Goal: Task Accomplishment & Management: Use online tool/utility

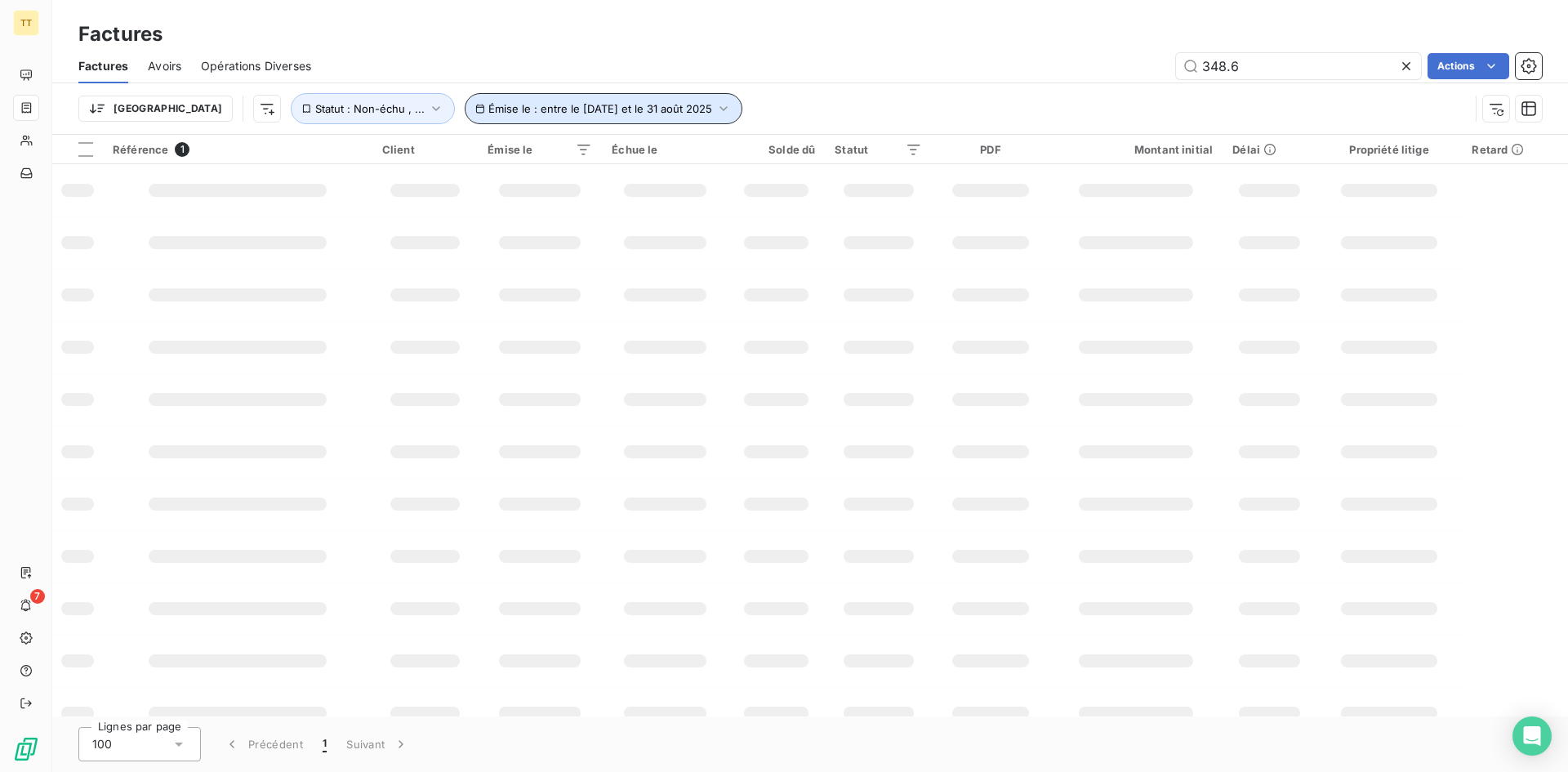
click at [548, 103] on span "Émise le : entre le [DATE] et le 31 août 2025" at bounding box center [600, 109] width 224 height 13
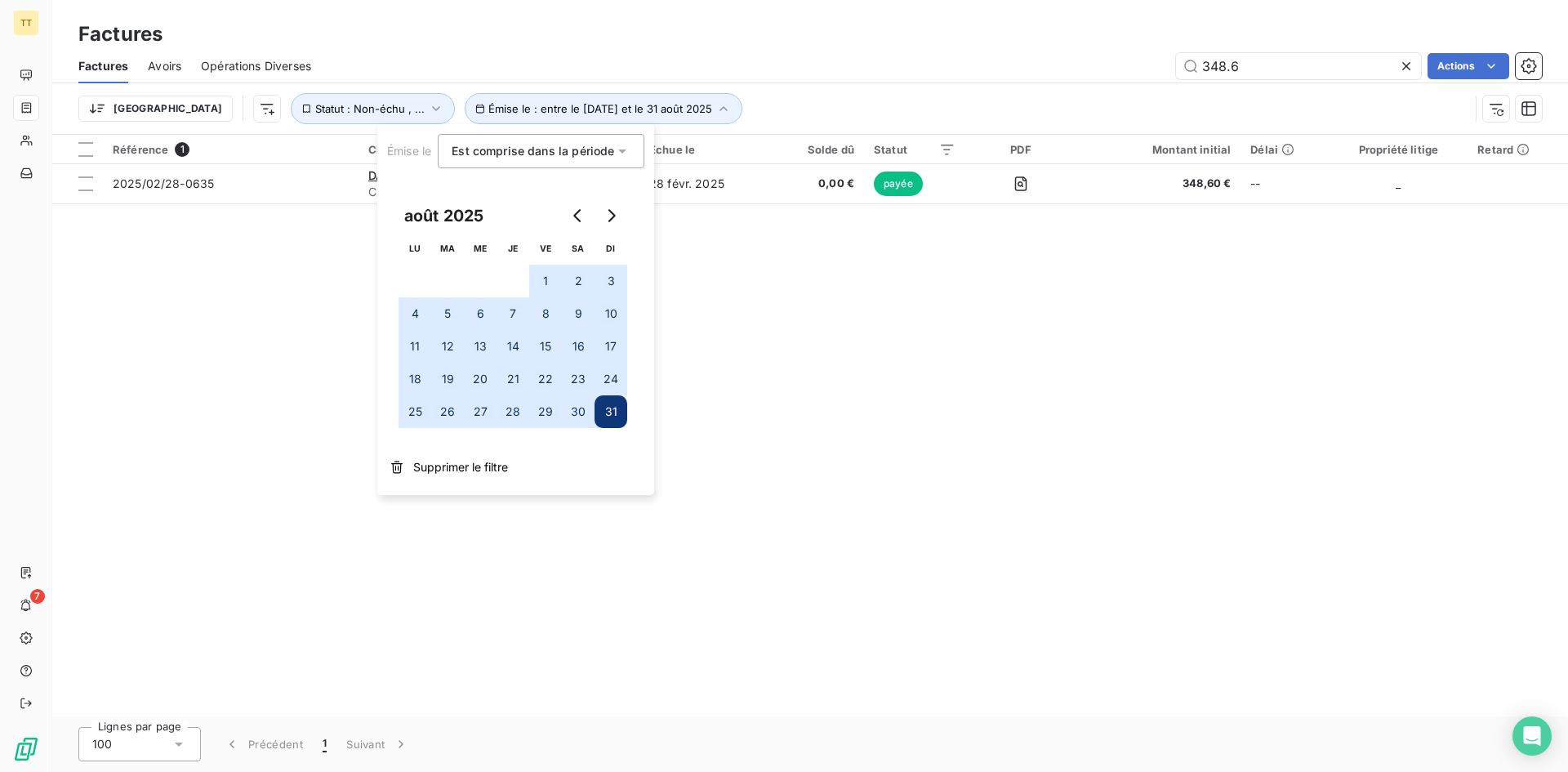
click at [871, 469] on div "Référence 1 Client Émise le Échue le Solde dû Statut PDF Montant initial Délai …" at bounding box center [810, 425] width 1515 height 582
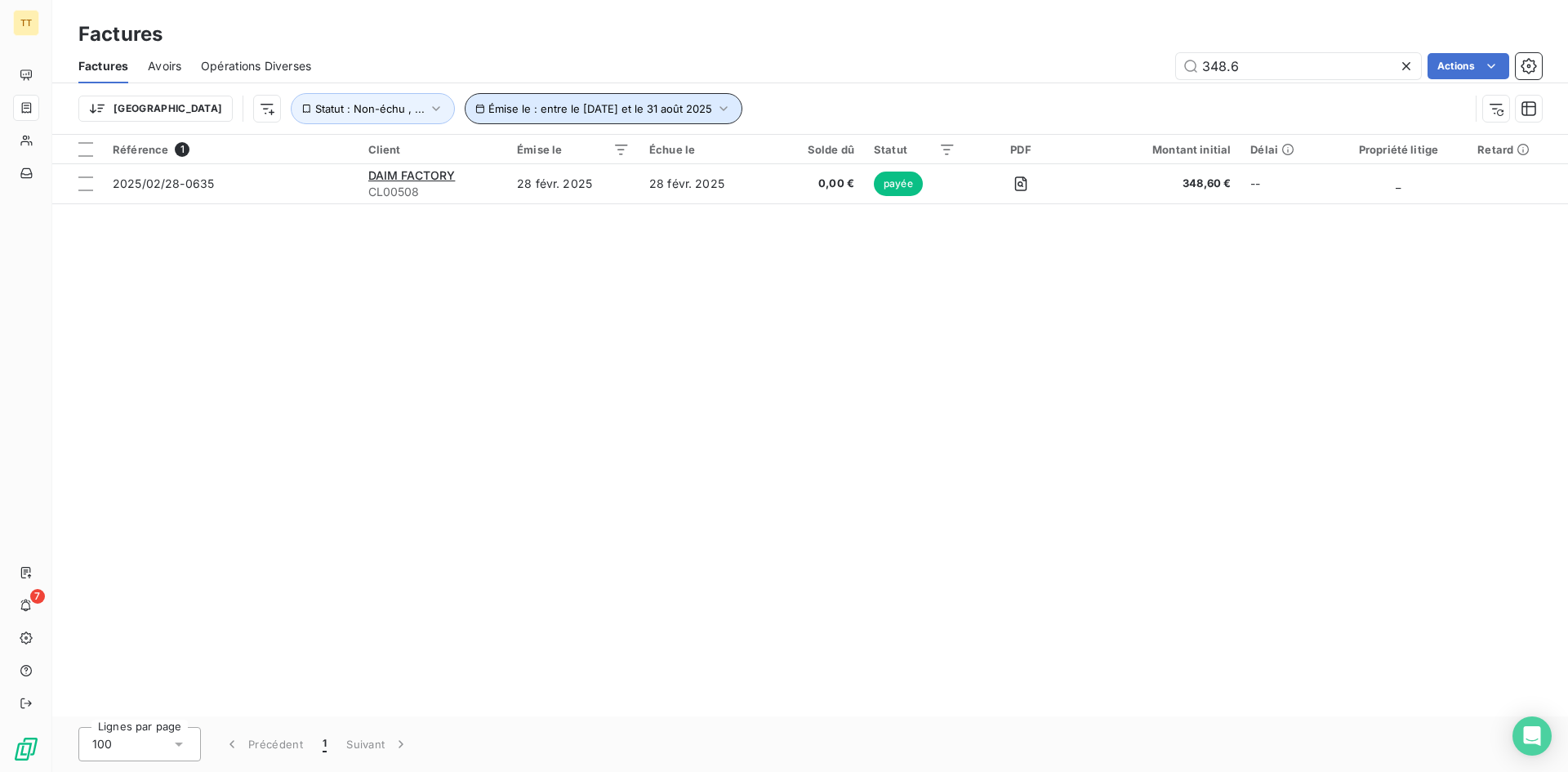
click at [542, 96] on button "Émise le : entre le [DATE] et le 31 août 2025" at bounding box center [603, 108] width 278 height 31
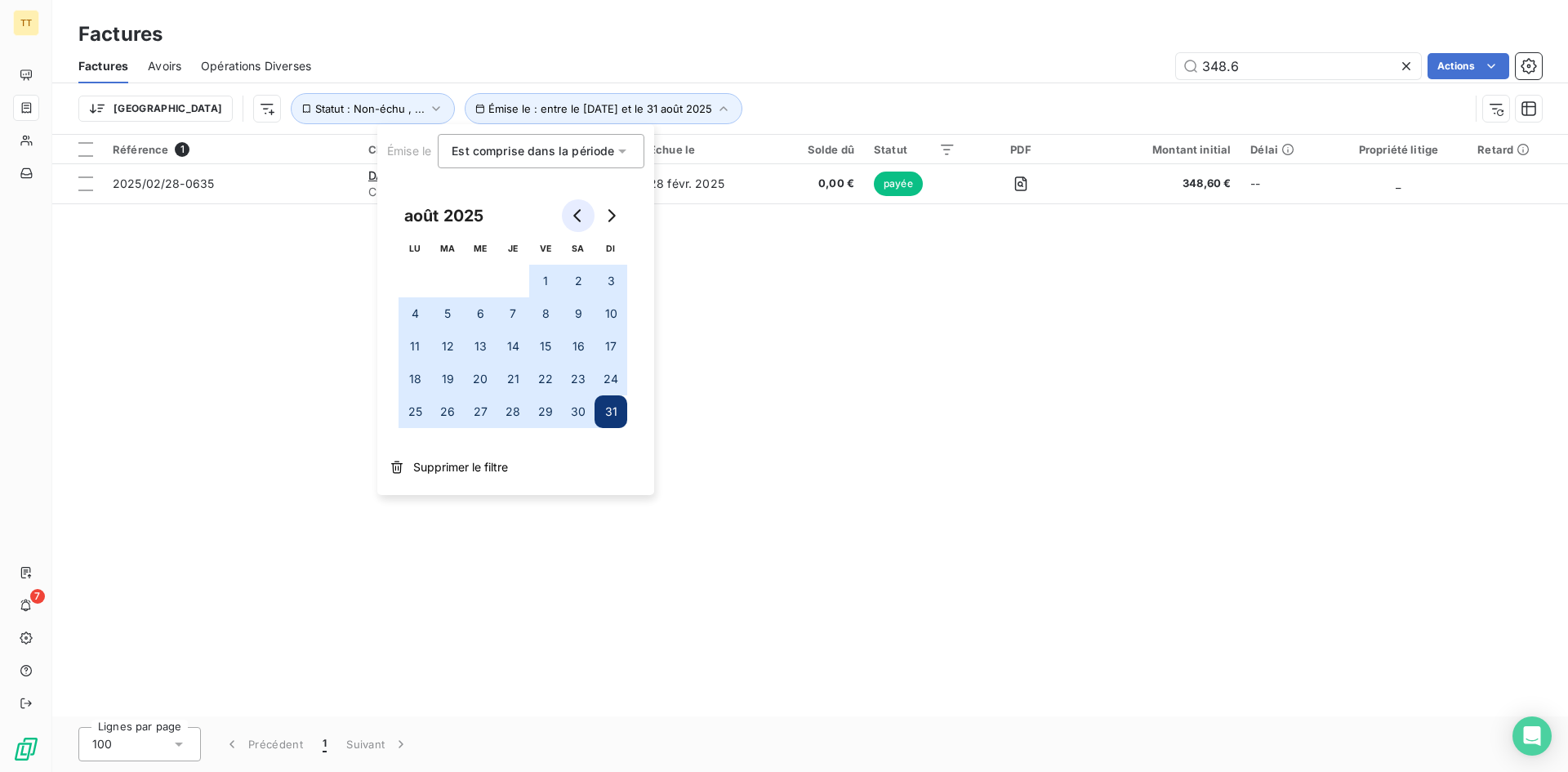
click at [572, 208] on button "Go to previous month" at bounding box center [578, 216] width 33 height 33
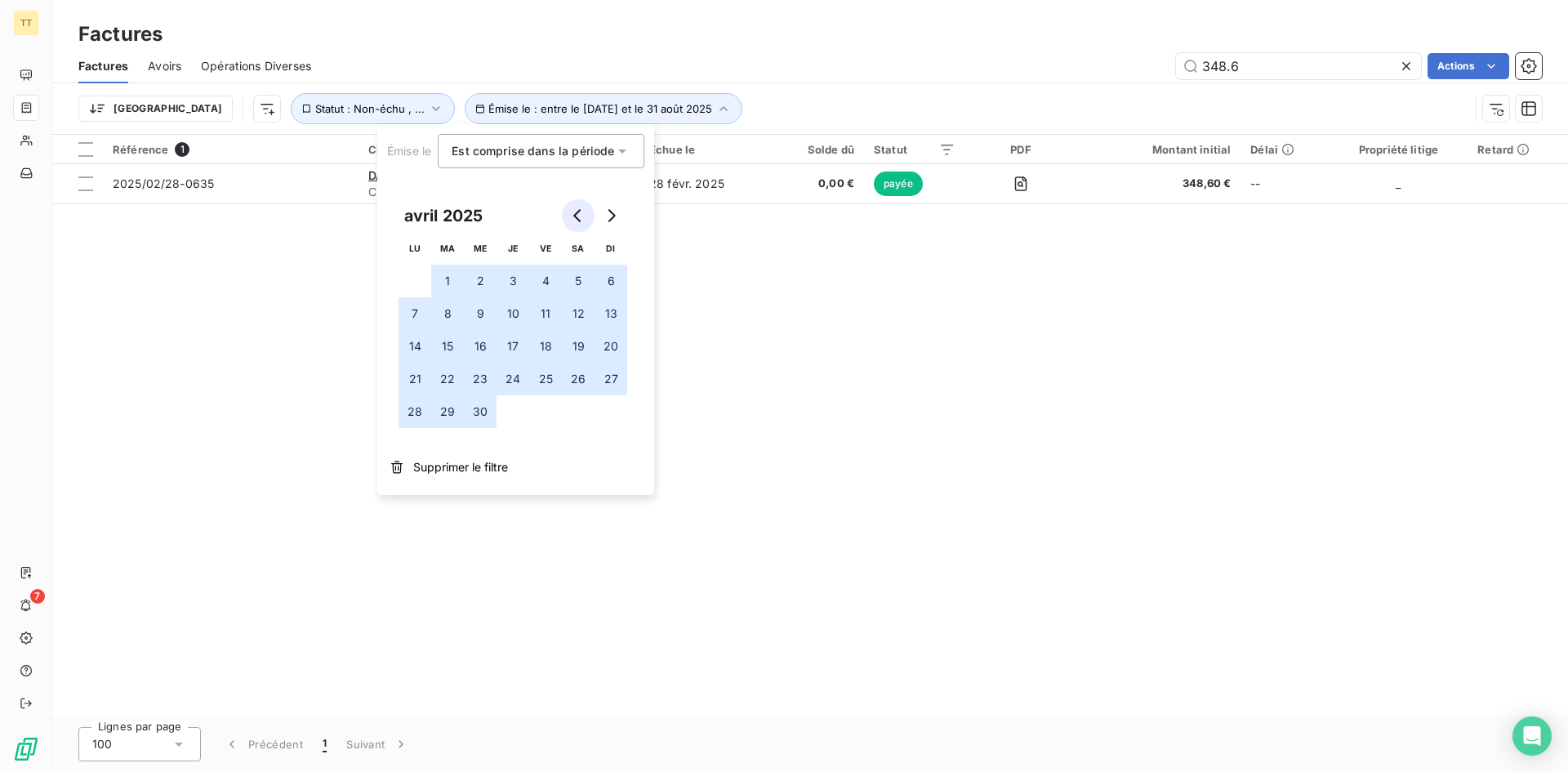
click at [572, 208] on button "Go to previous month" at bounding box center [578, 216] width 33 height 33
drag, startPoint x: 572, startPoint y: 208, endPoint x: 576, endPoint y: 220, distance: 12.6
click at [576, 218] on button "Go to previous month" at bounding box center [578, 216] width 33 height 33
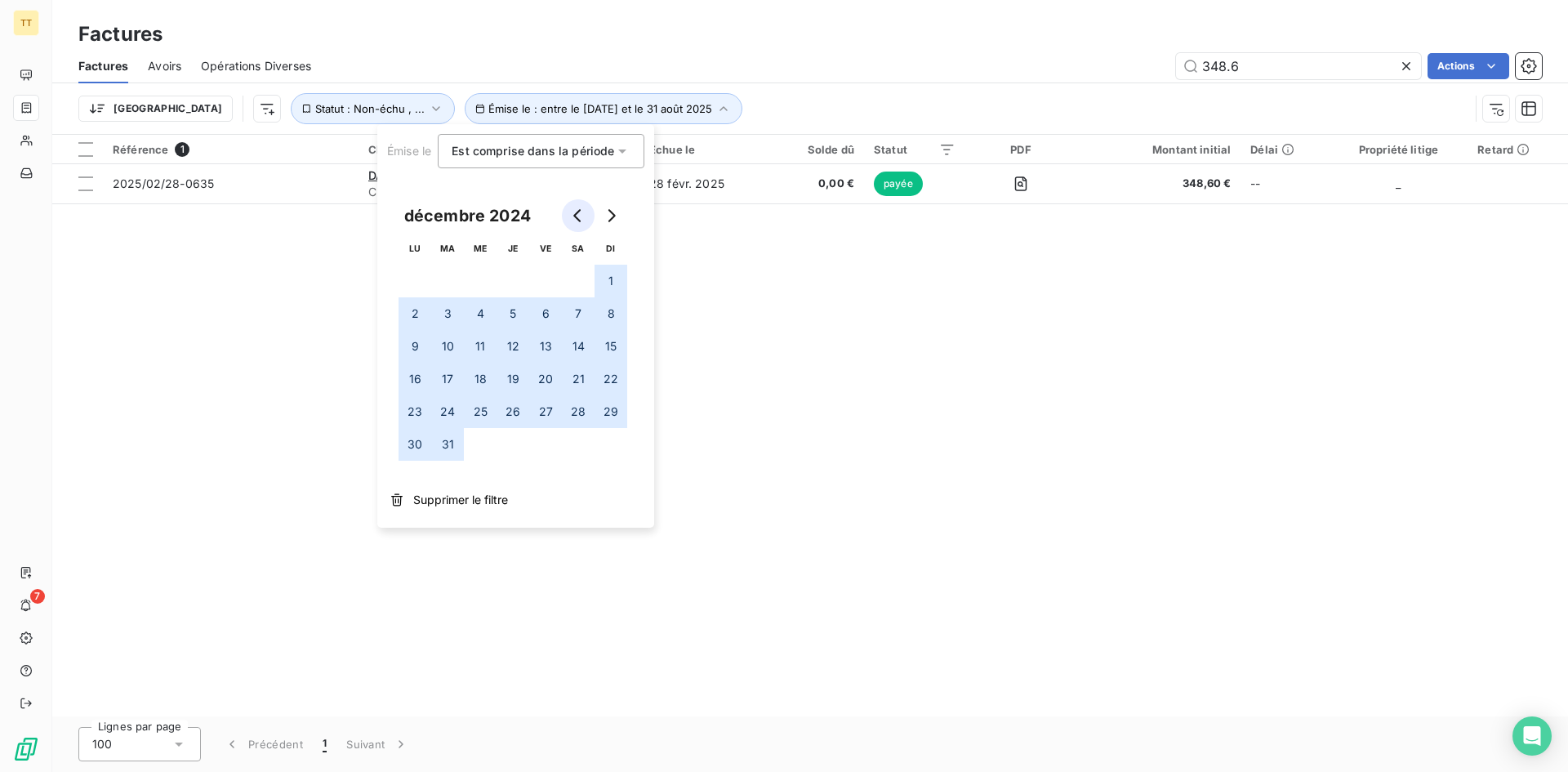
click at [576, 220] on icon "Go to previous month" at bounding box center [578, 216] width 13 height 13
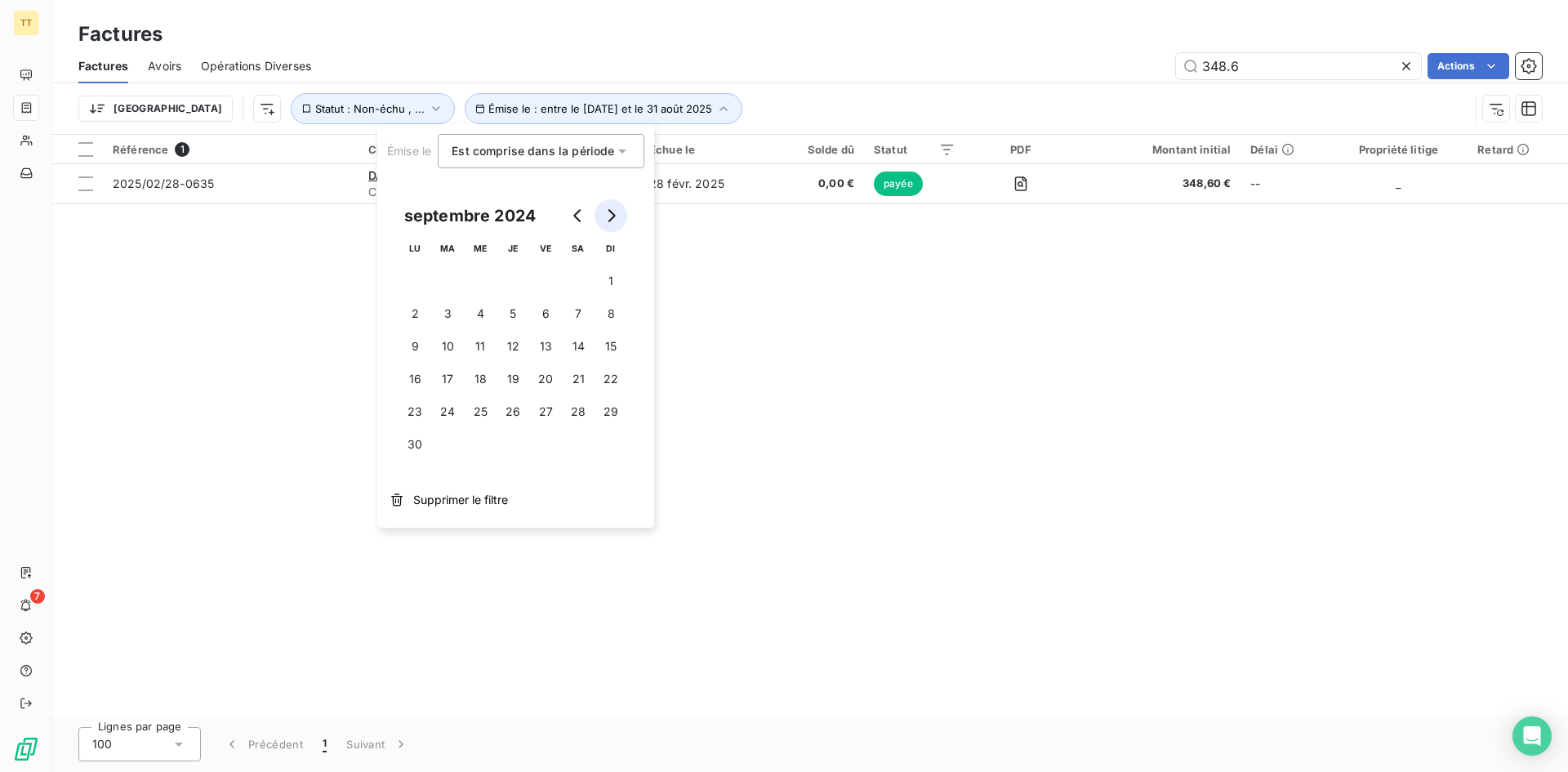
click at [601, 216] on button "Go to next month" at bounding box center [610, 216] width 33 height 33
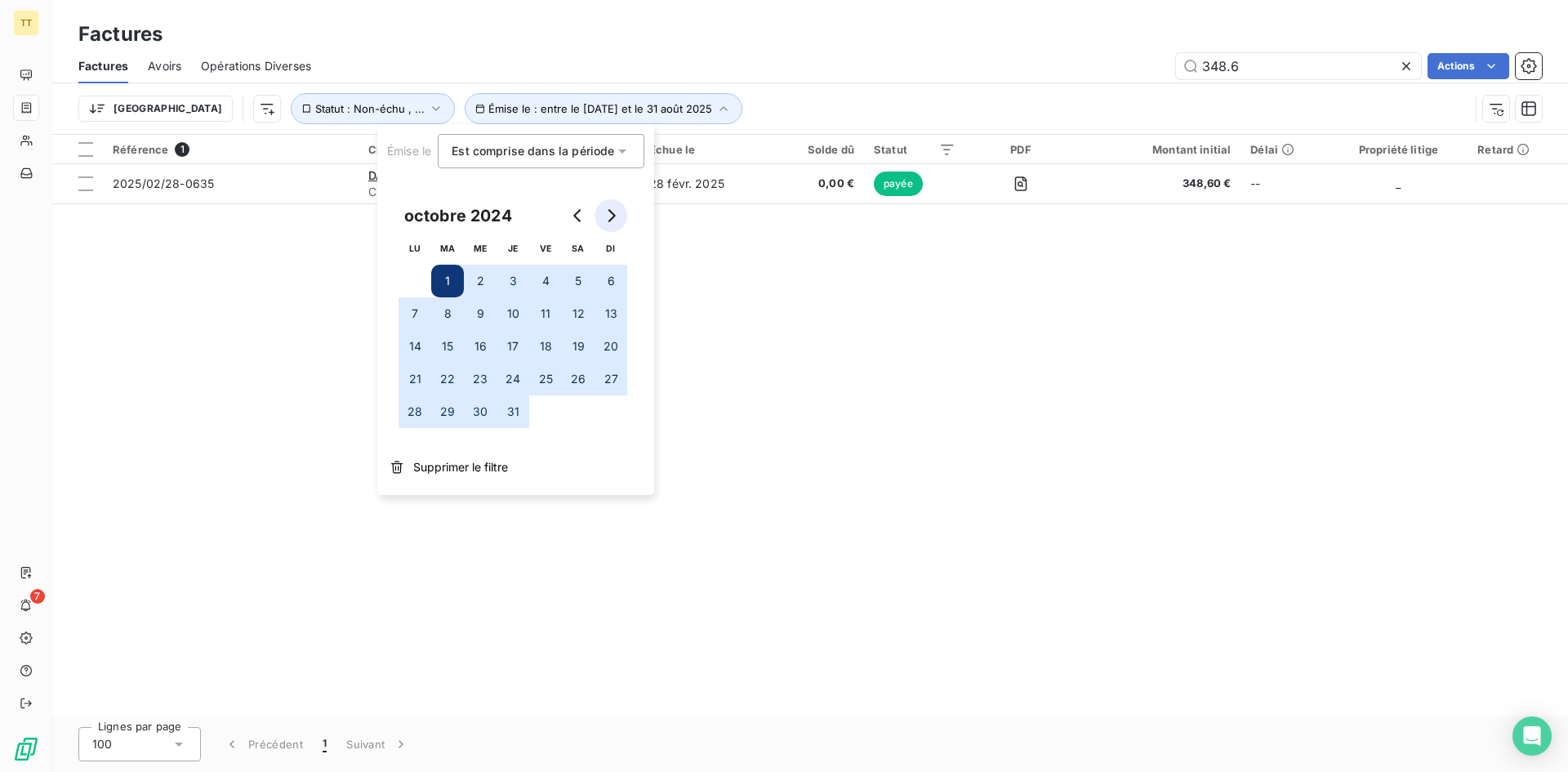
click at [601, 216] on button "Go to next month" at bounding box center [610, 216] width 33 height 33
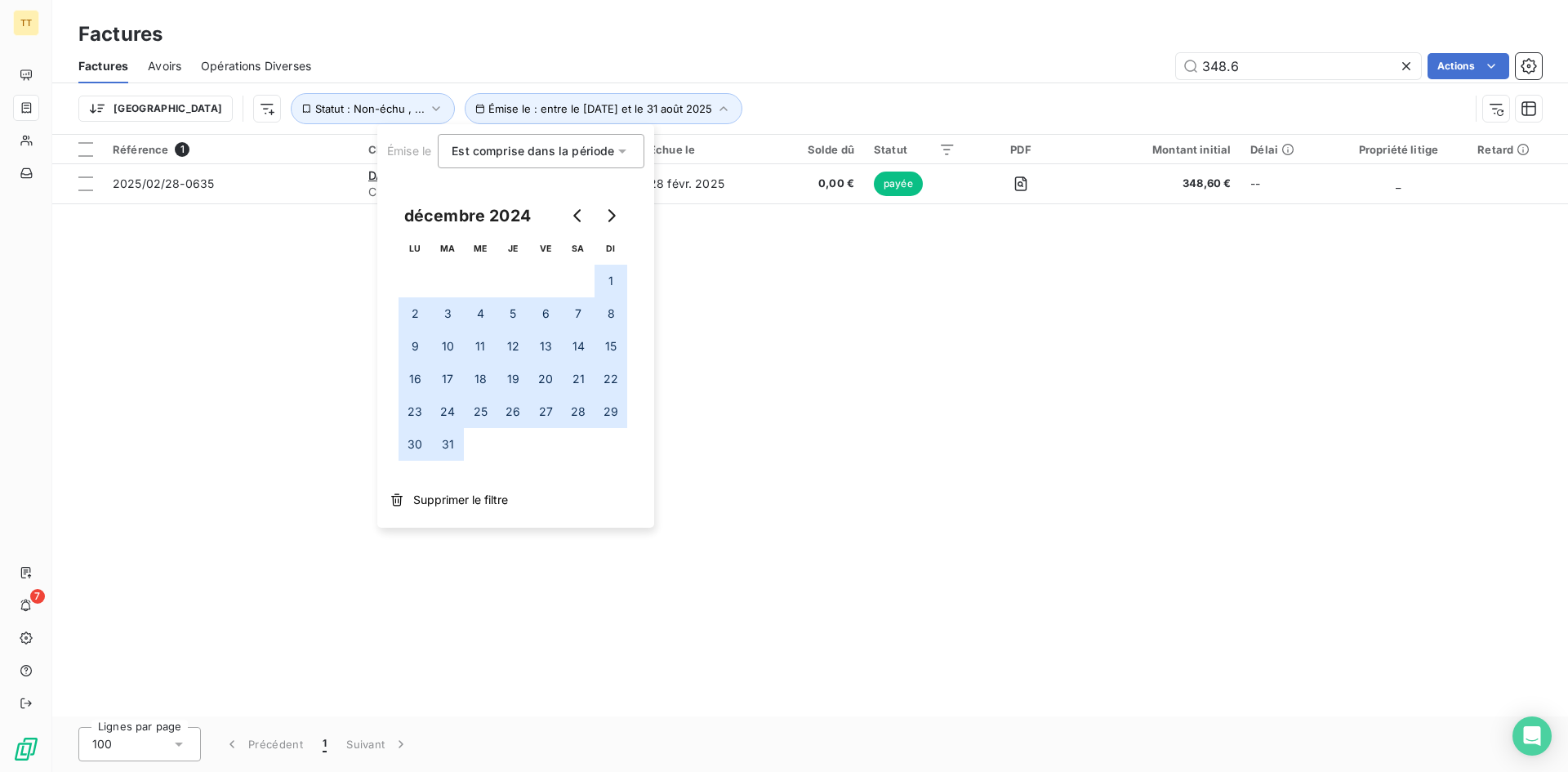
click at [449, 440] on button "31" at bounding box center [447, 444] width 33 height 33
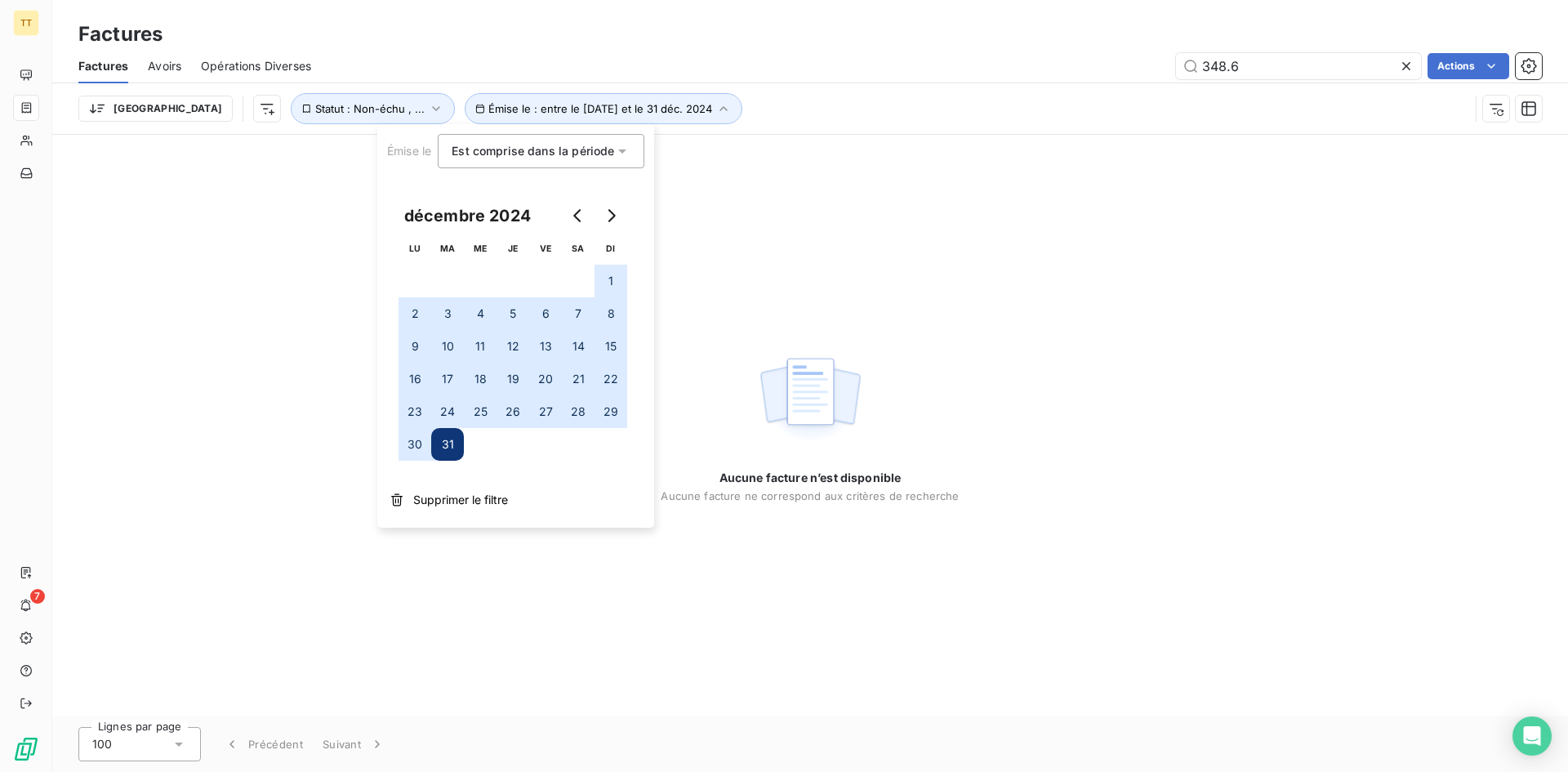
click at [1098, 55] on div "348.6 Actions" at bounding box center [935, 66] width 1211 height 26
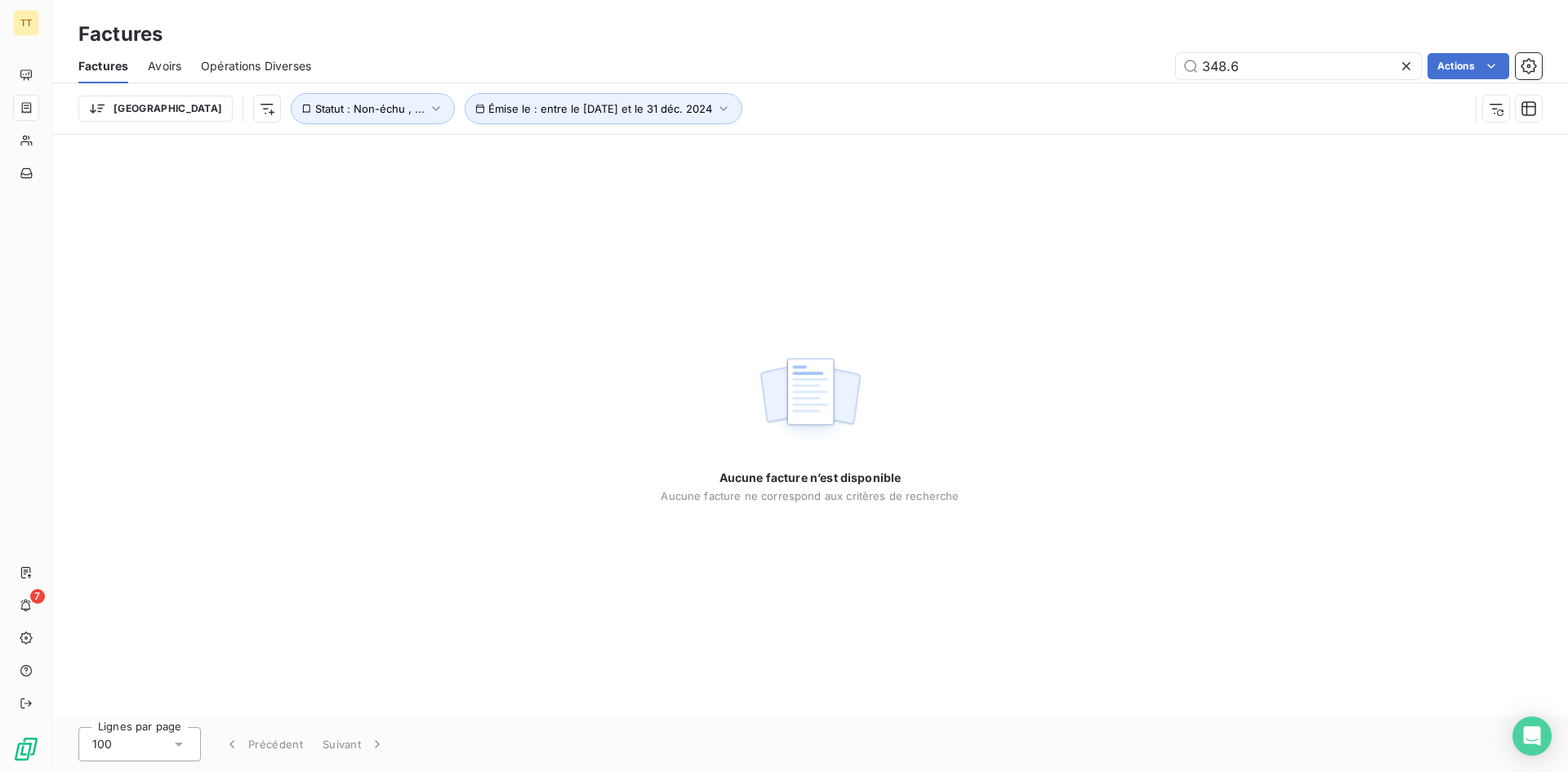
click at [1402, 73] on icon at bounding box center [1406, 66] width 16 height 16
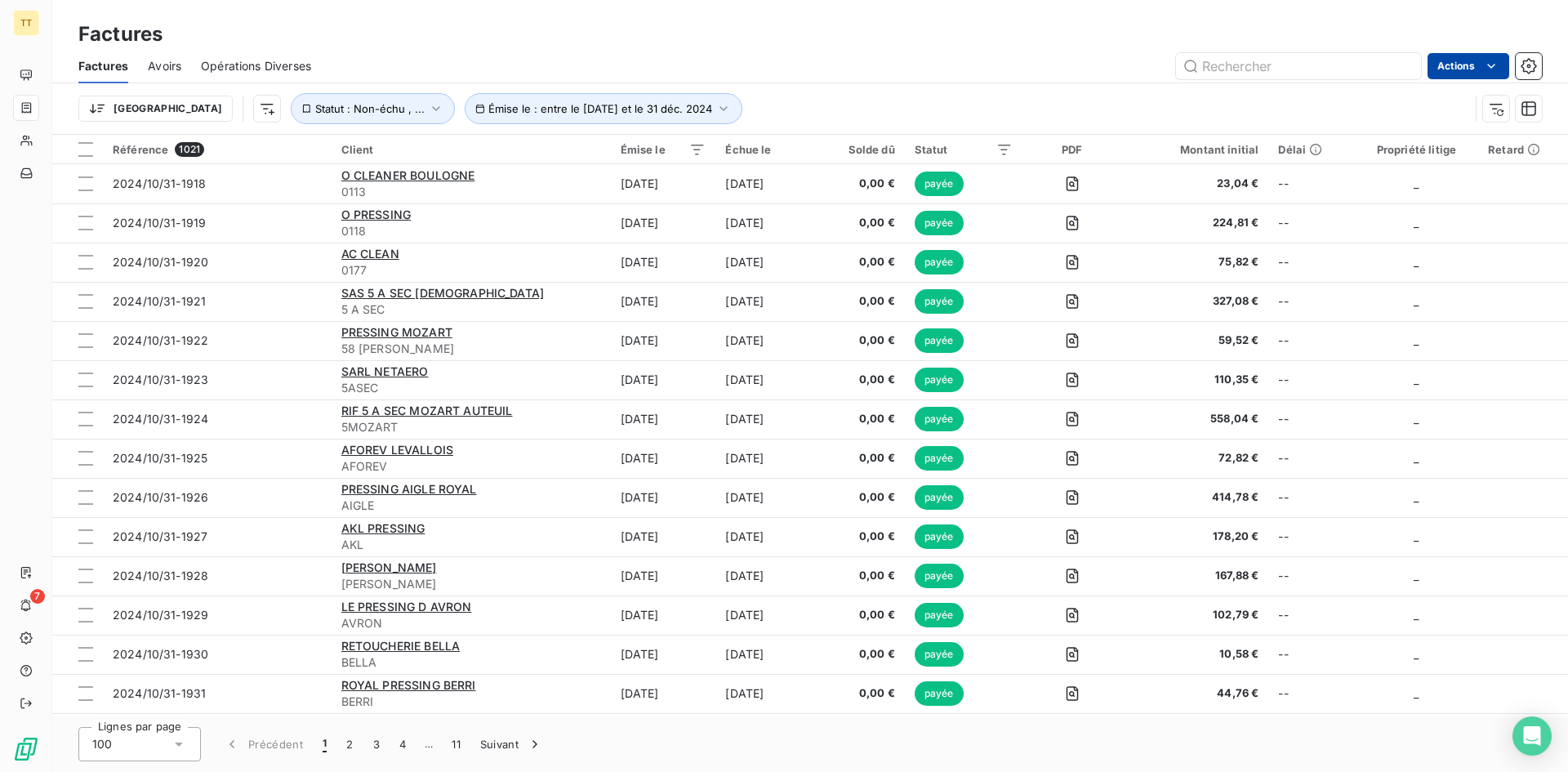
click at [1464, 70] on html "TT 7 Factures Factures Avoirs Opérations Diverses Actions Trier Émise le : entr…" at bounding box center [784, 386] width 1568 height 772
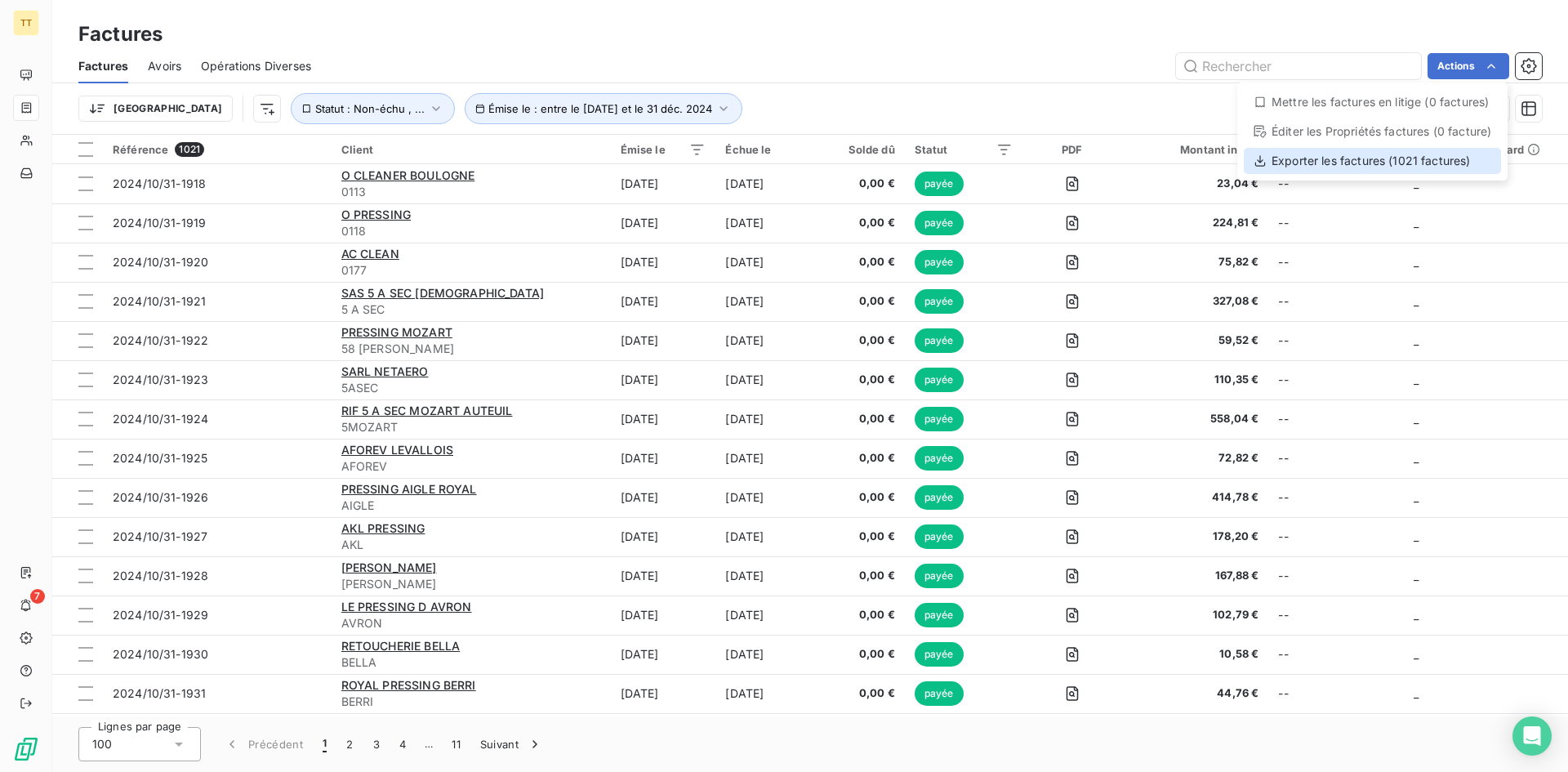
click at [1384, 165] on div "Exporter les factures (1021 factures)" at bounding box center [1372, 160] width 257 height 26
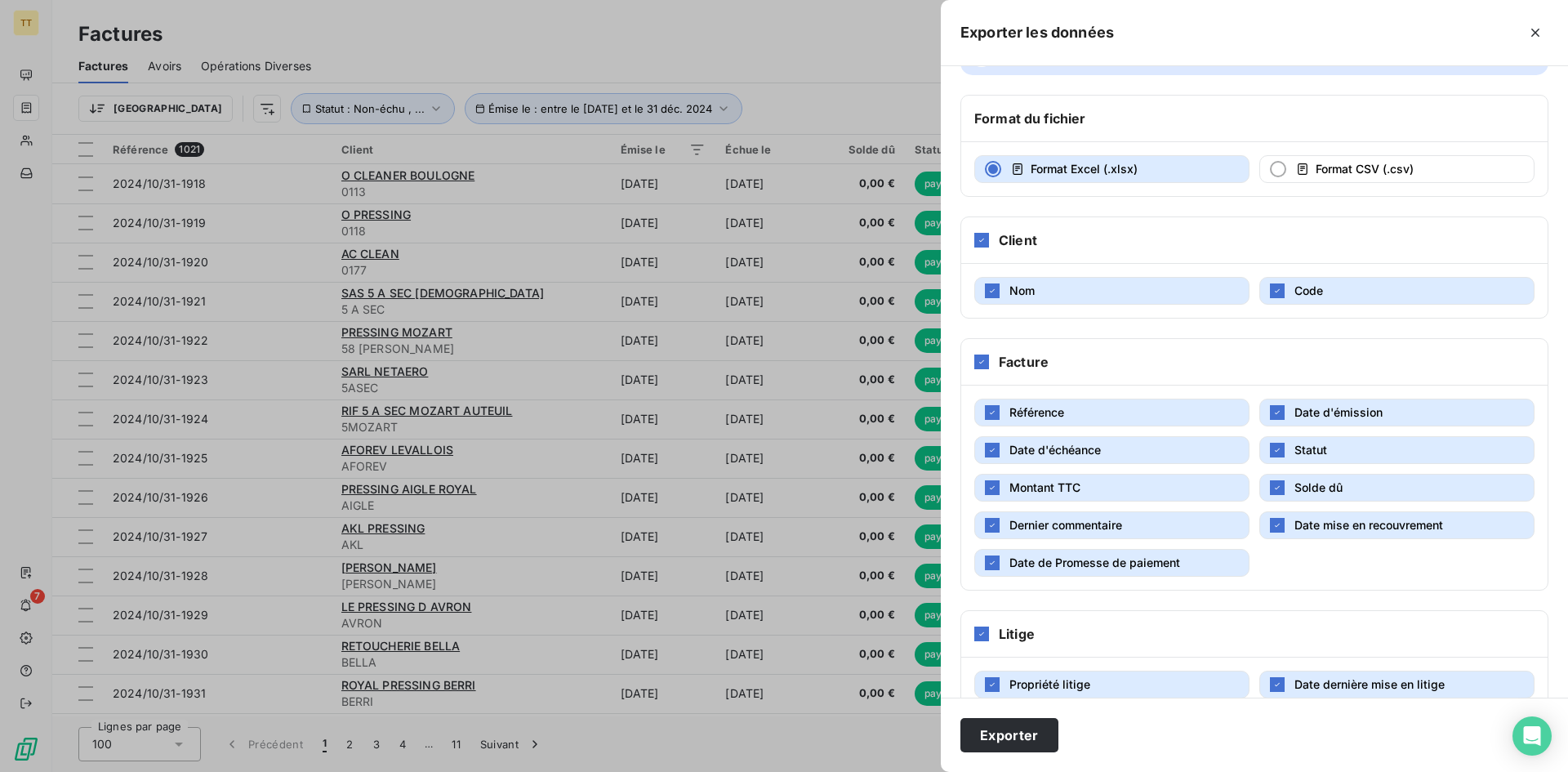
scroll to position [82, 0]
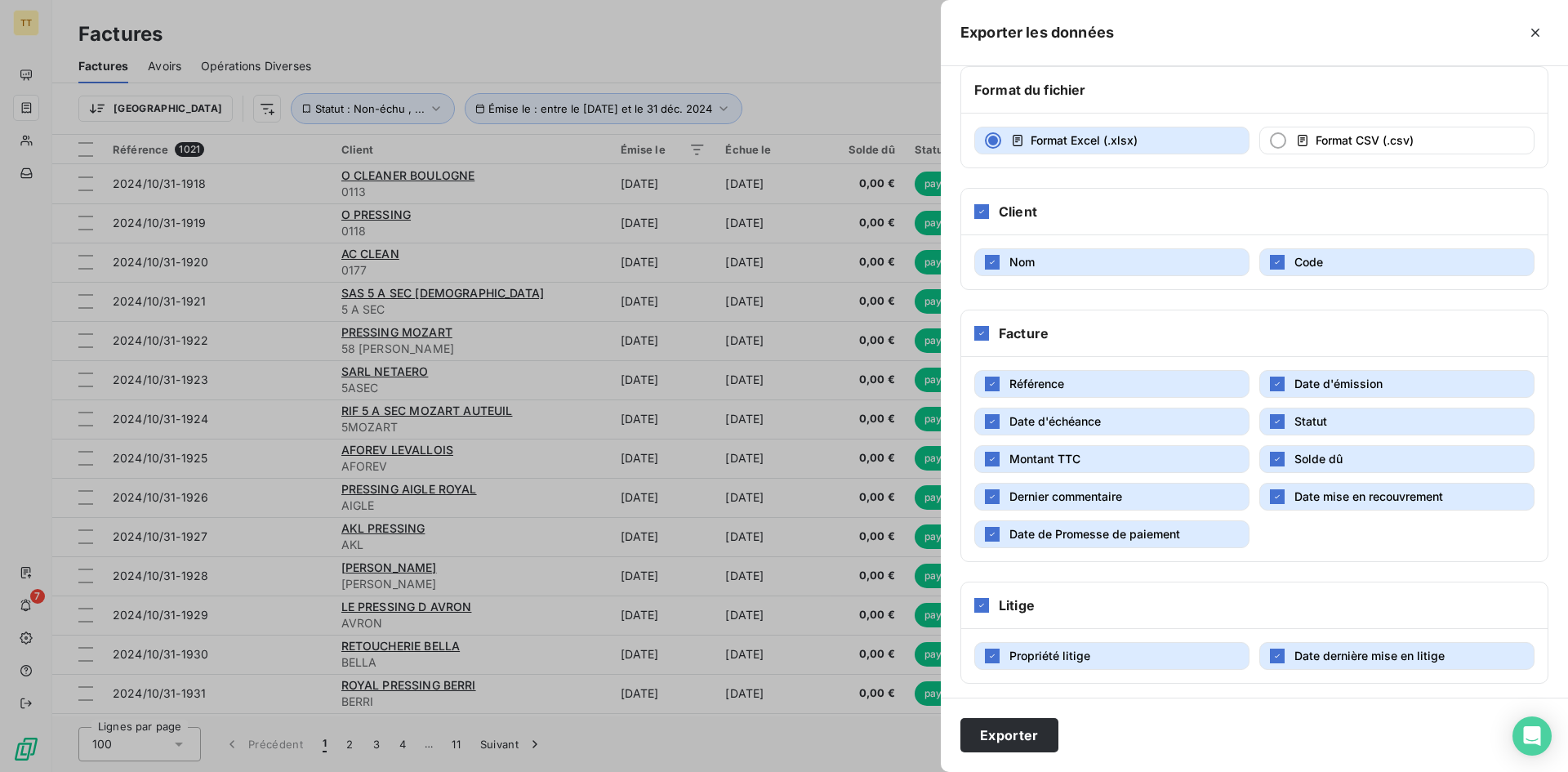
drag, startPoint x: 988, startPoint y: 611, endPoint x: 995, endPoint y: 618, distance: 9.9
click at [996, 618] on div "Litige" at bounding box center [1254, 605] width 586 height 46
click at [985, 600] on div at bounding box center [981, 605] width 14 height 14
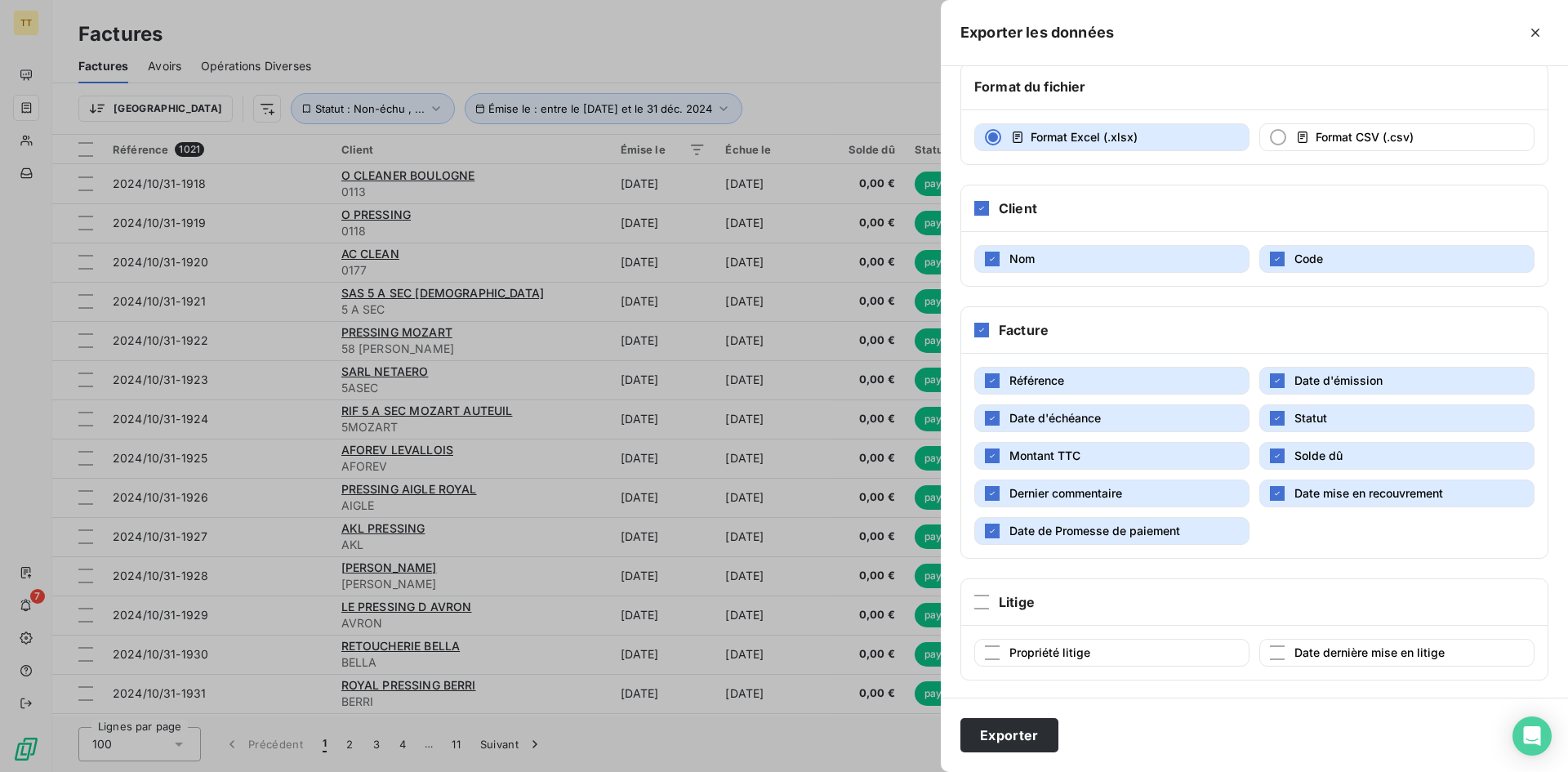
scroll to position [87, 0]
click at [1260, 496] on button "Date mise en recouvrement" at bounding box center [1396, 490] width 275 height 28
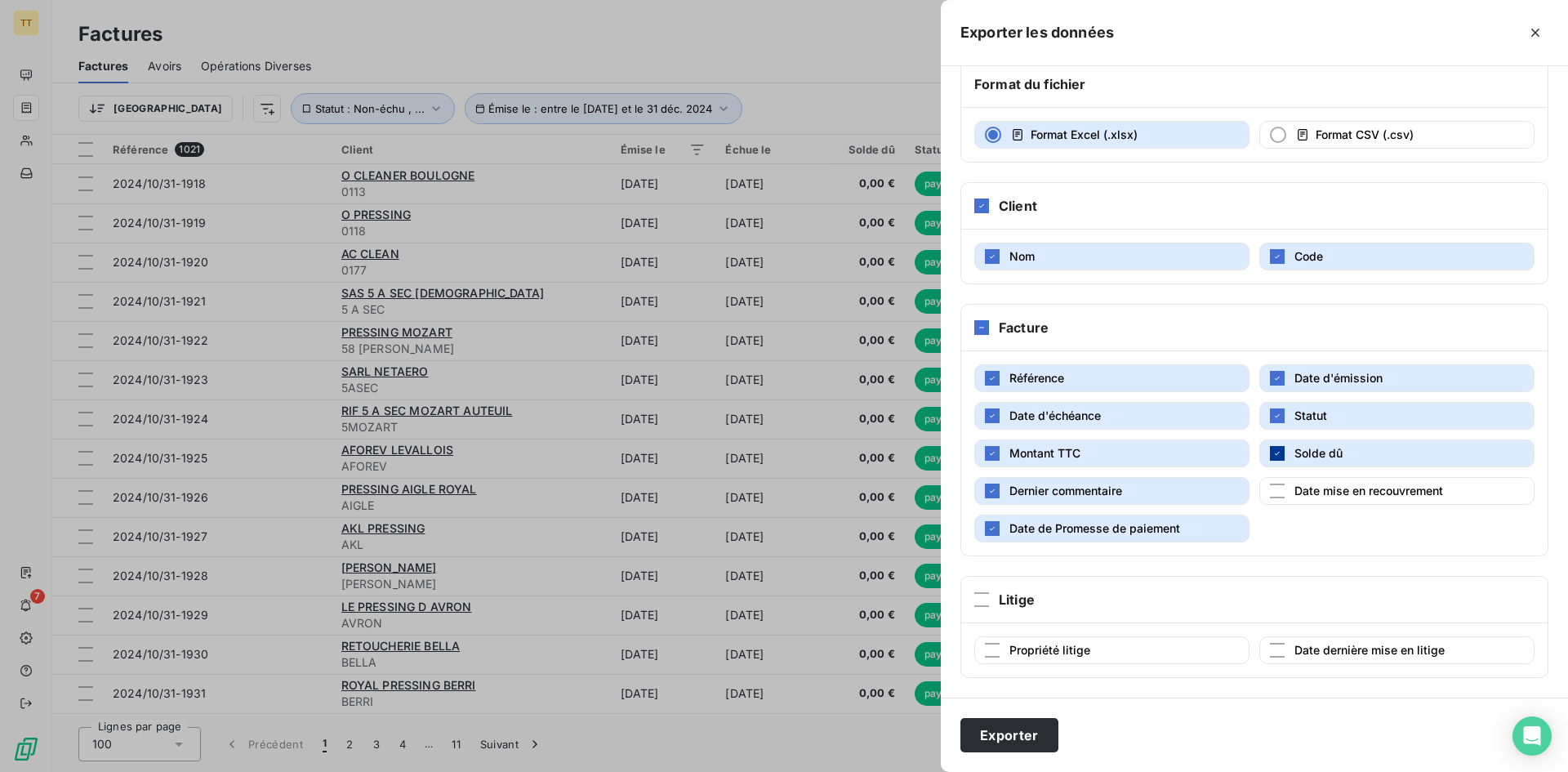
click at [1270, 459] on div "button" at bounding box center [1277, 453] width 14 height 14
click at [1266, 427] on button "Statut" at bounding box center [1396, 415] width 275 height 28
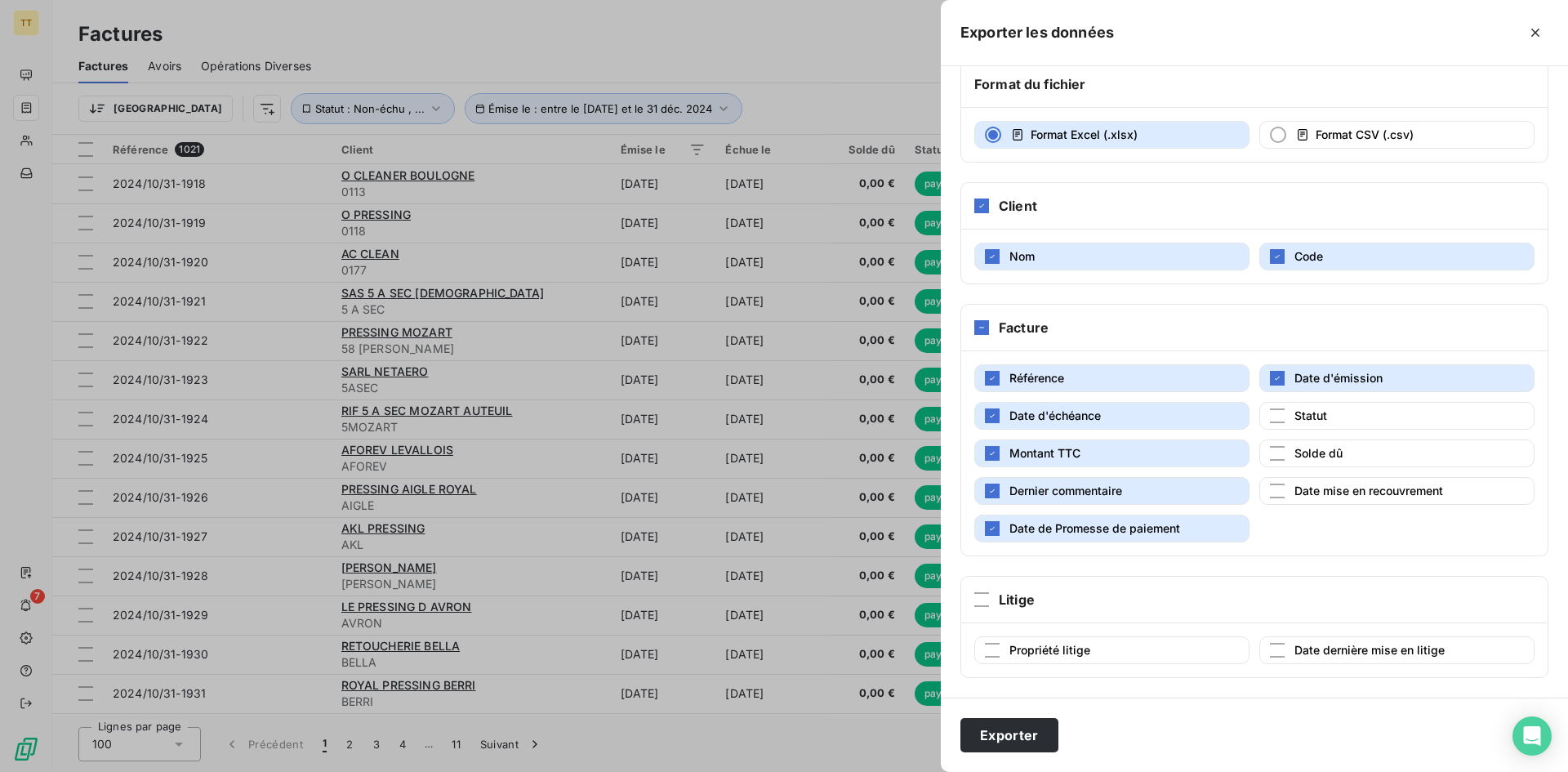
click at [1000, 533] on button "Date de Promesse de paiement" at bounding box center [1111, 528] width 275 height 28
click at [999, 495] on div "button" at bounding box center [992, 491] width 14 height 14
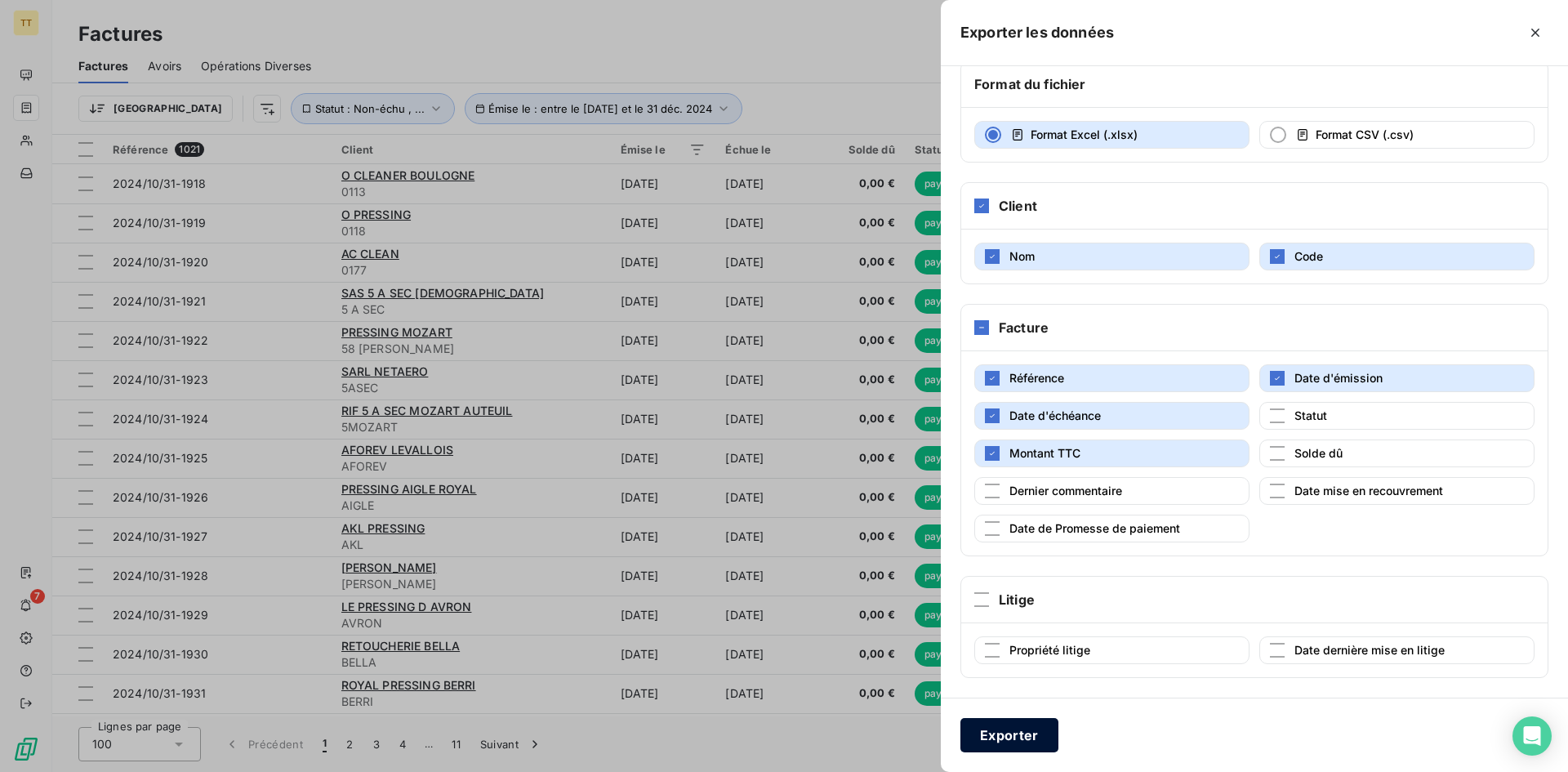
click at [1023, 742] on button "Exporter" at bounding box center [1009, 735] width 98 height 34
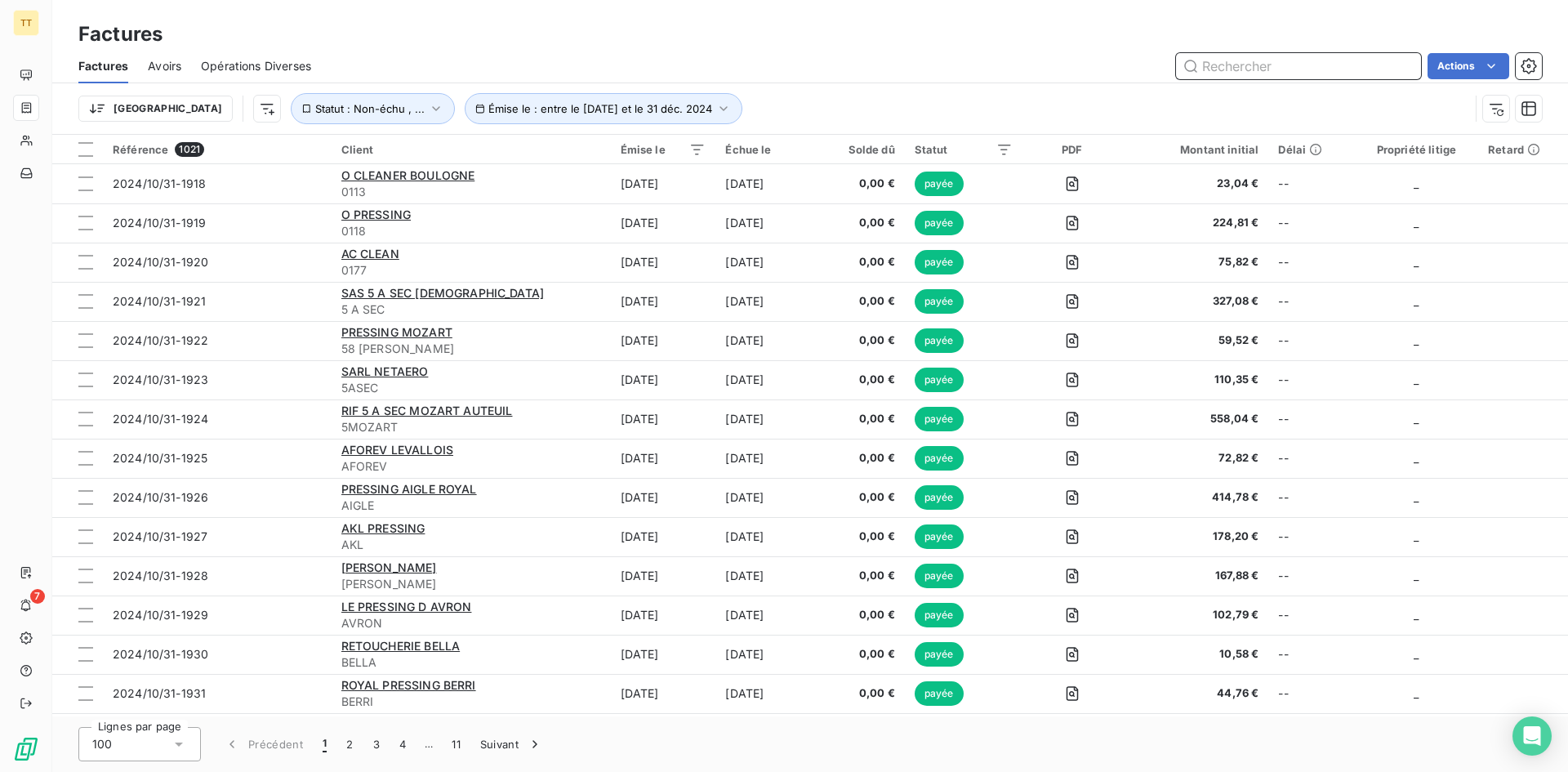
click at [1286, 63] on input "text" at bounding box center [1298, 66] width 245 height 26
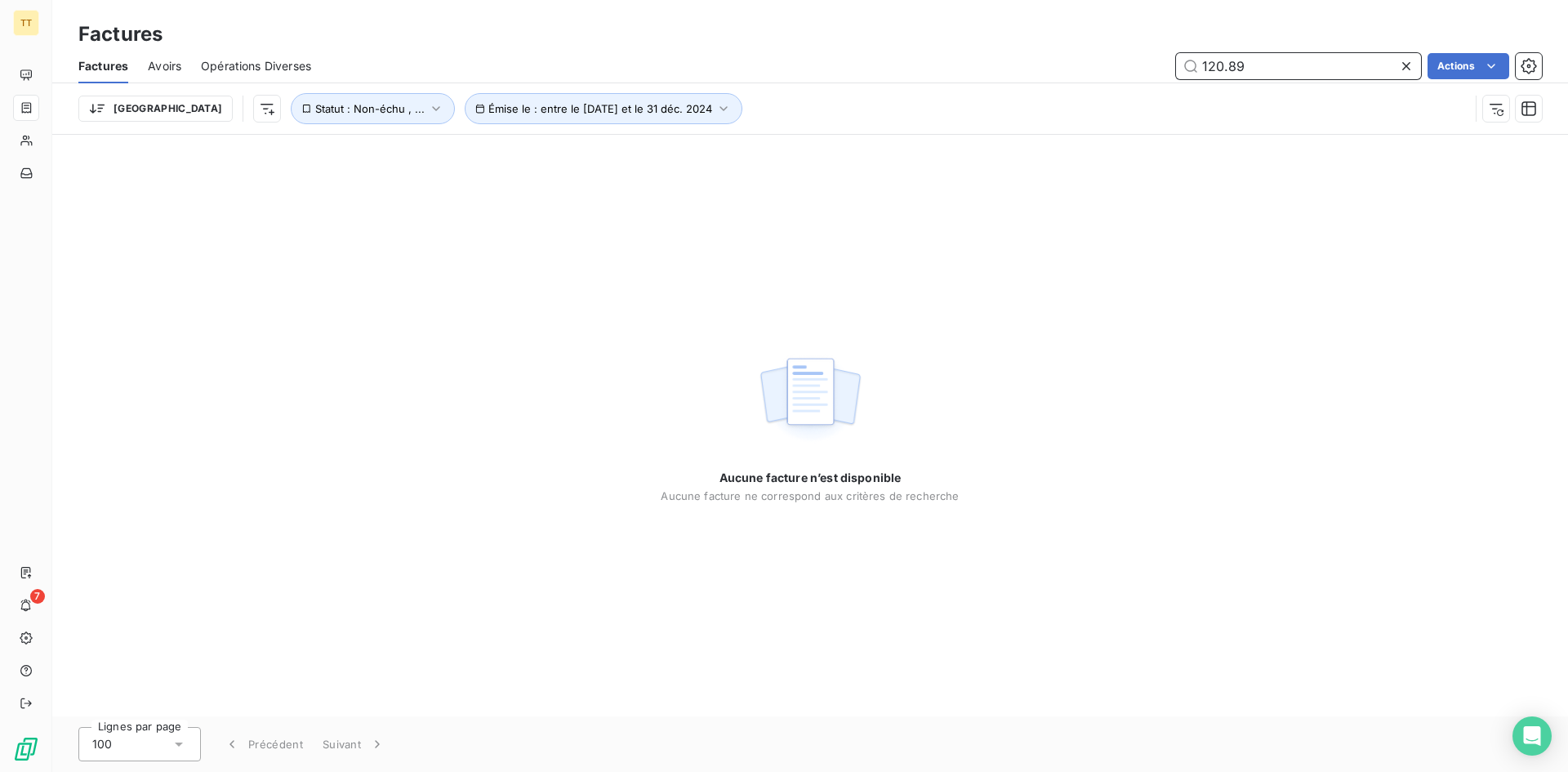
click at [1345, 63] on input "120.89" at bounding box center [1298, 66] width 245 height 26
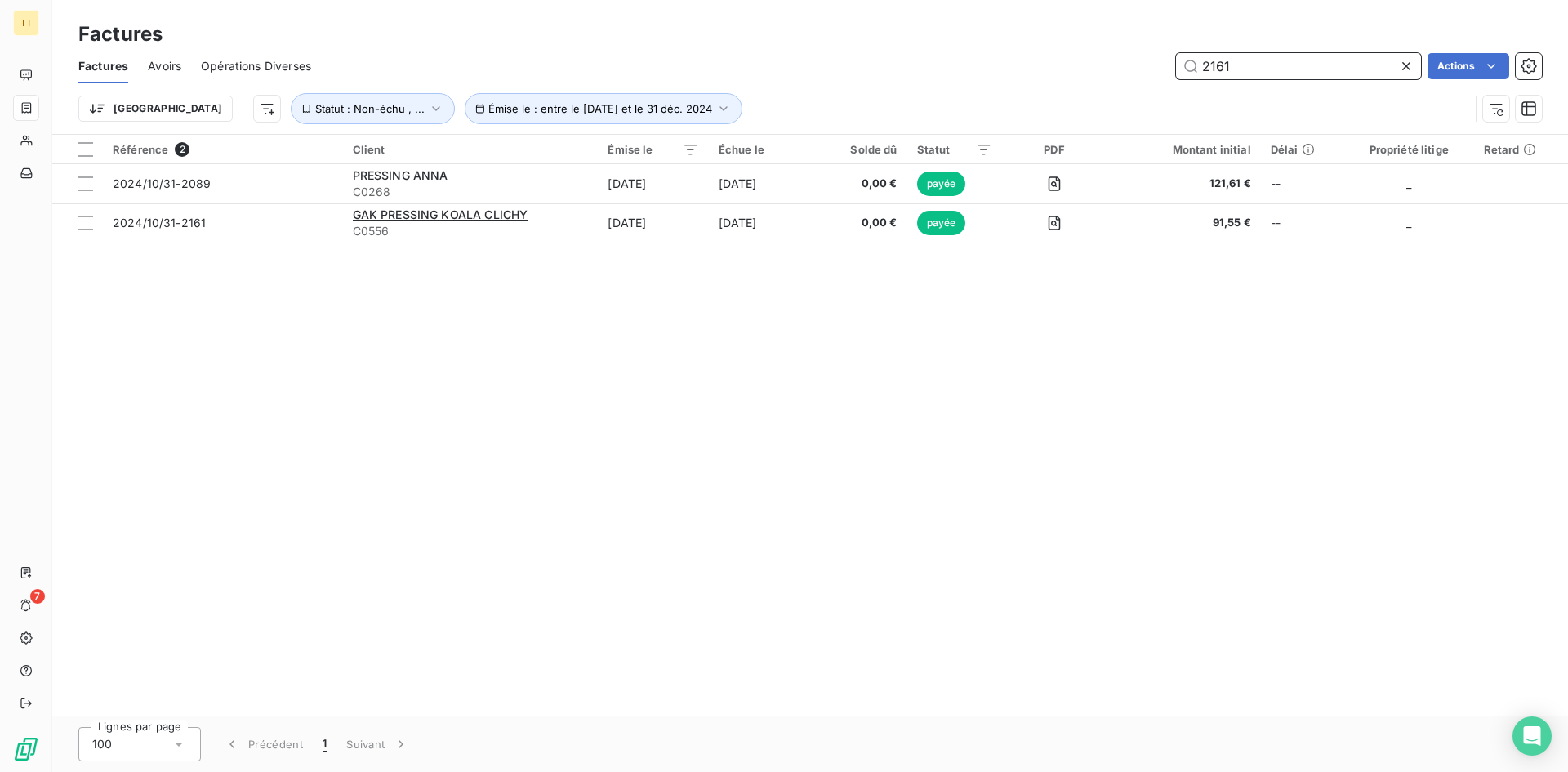
type input "2161"
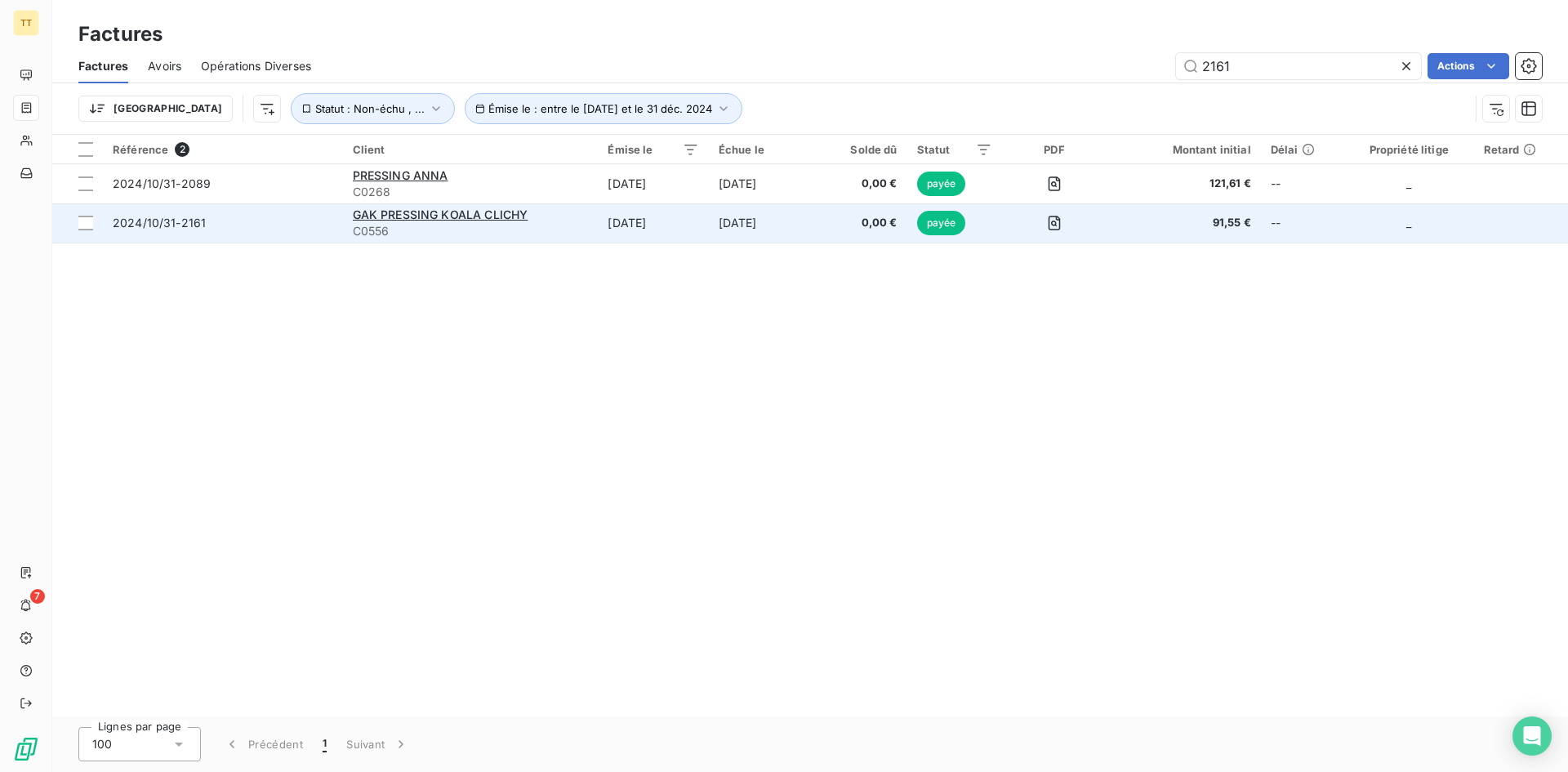
click at [812, 224] on td "[DATE]" at bounding box center [764, 223] width 112 height 39
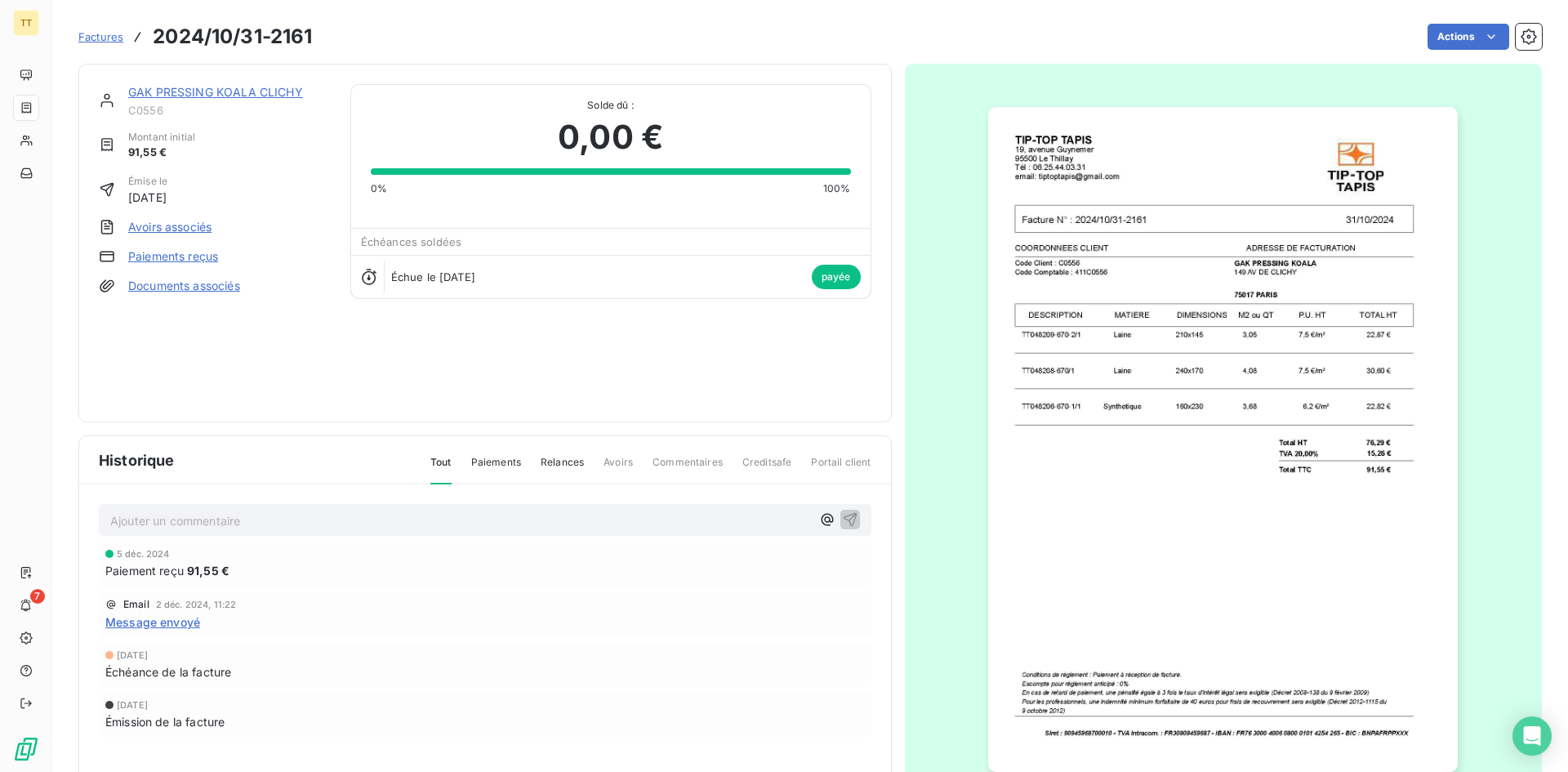
click at [1177, 409] on img "button" at bounding box center [1222, 439] width 470 height 665
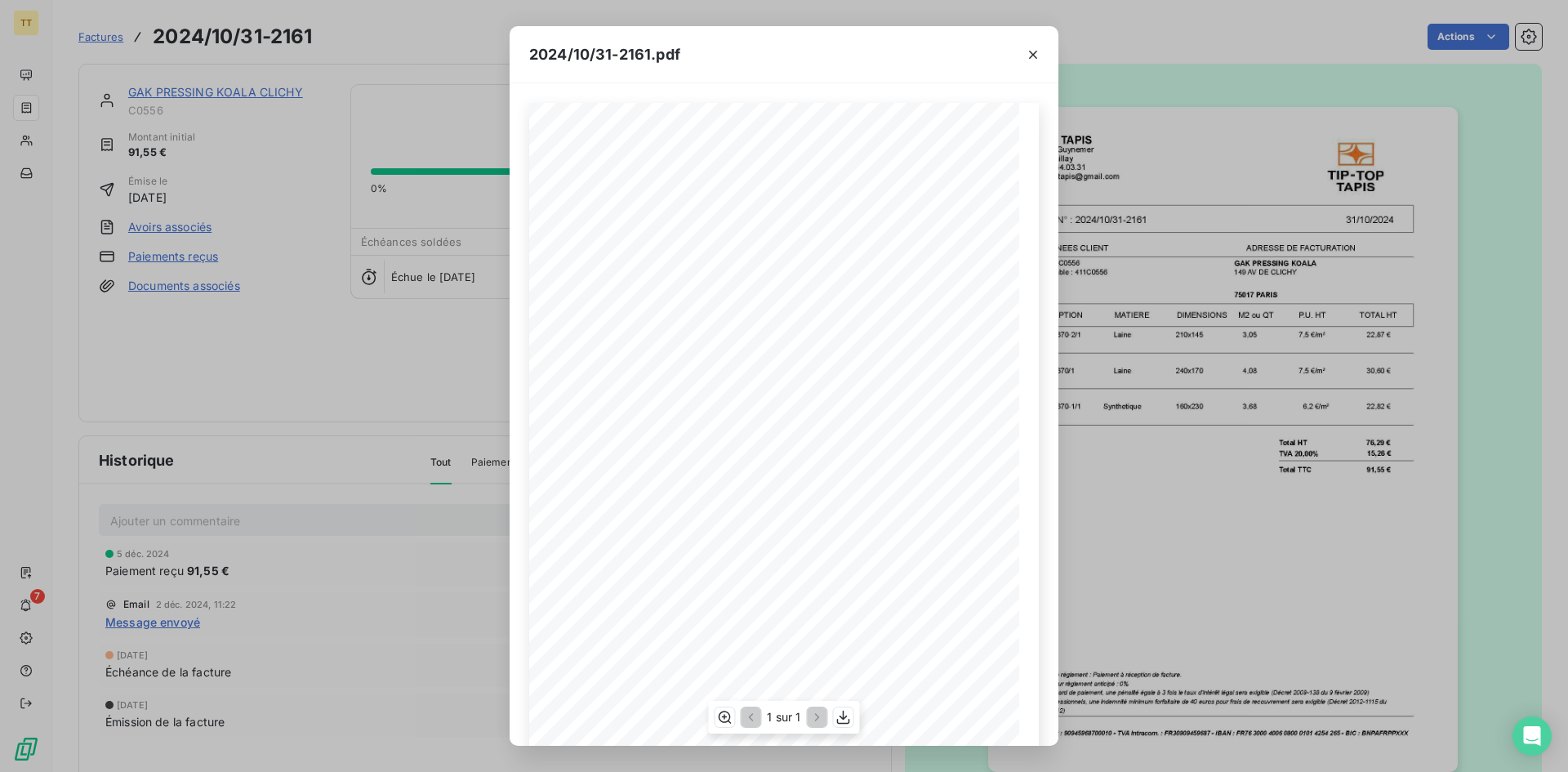
scroll to position [70, 0]
click at [844, 723] on icon "button" at bounding box center [843, 717] width 13 height 14
click at [1039, 53] on icon "button" at bounding box center [1033, 54] width 16 height 16
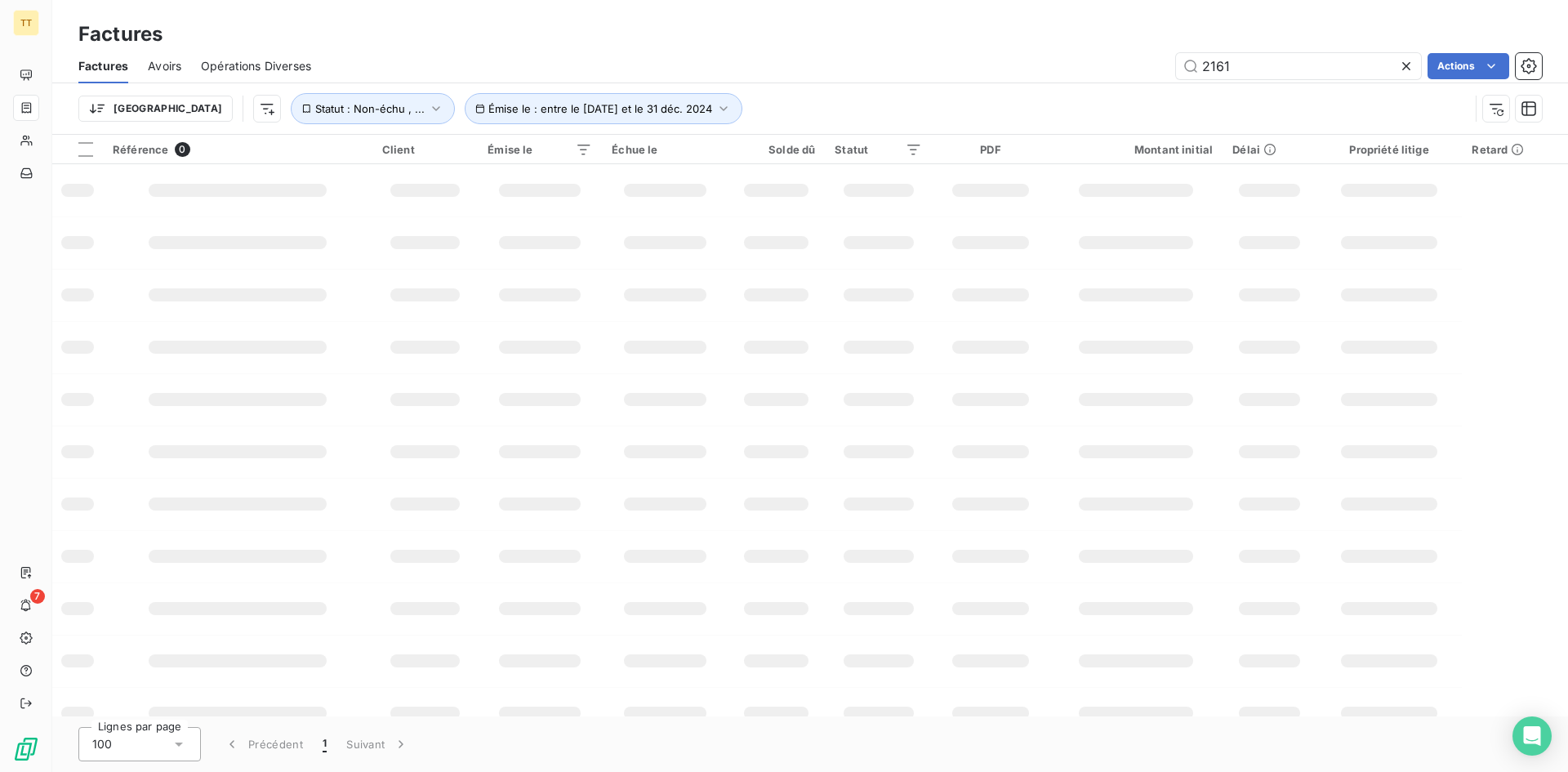
click at [1233, 52] on div "Factures Avoirs Opérations Diverses 2161 Actions" at bounding box center [810, 66] width 1515 height 34
click at [1260, 62] on input "2161" at bounding box center [1298, 66] width 245 height 26
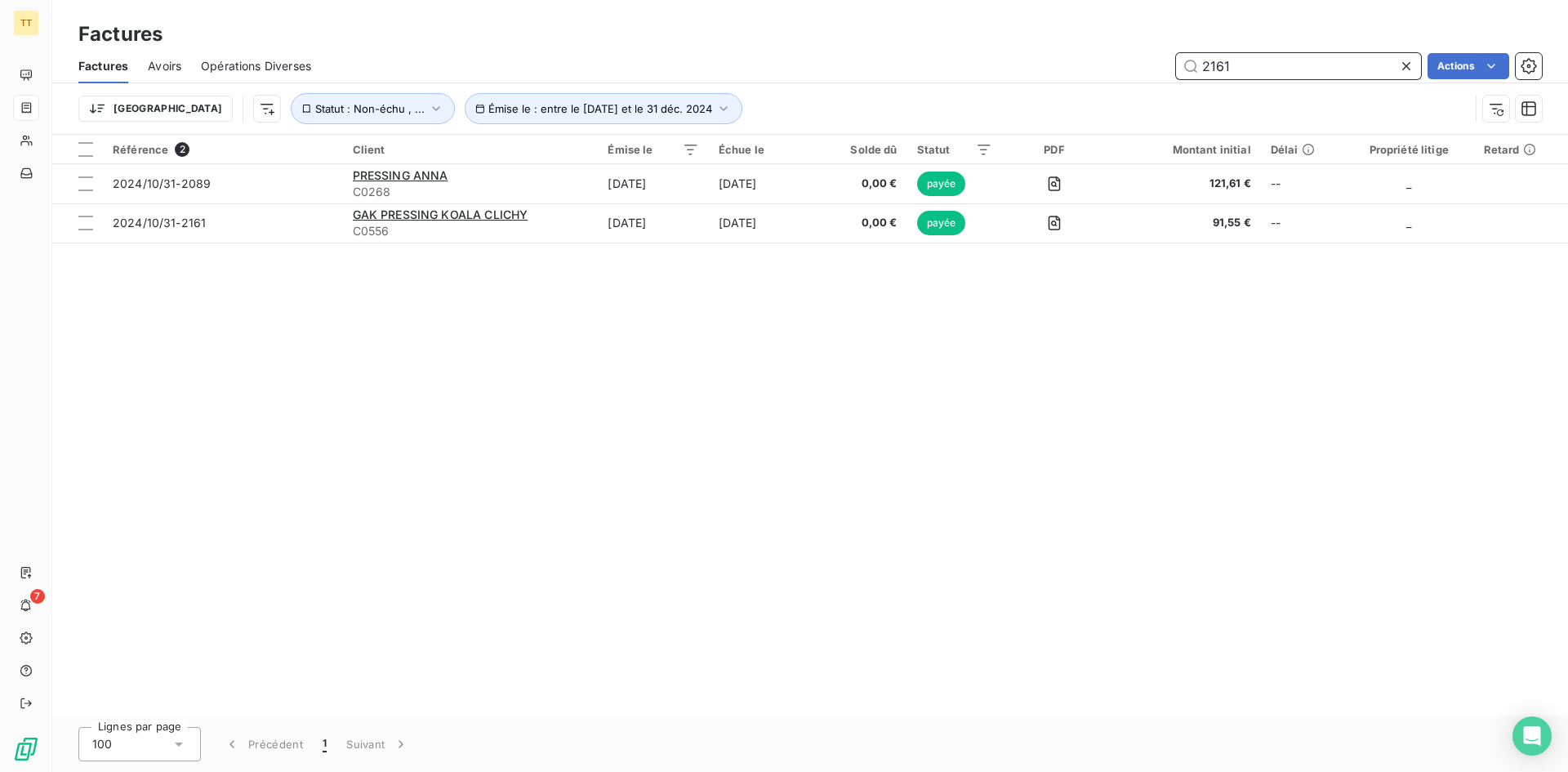
click at [1260, 62] on input "2161" at bounding box center [1298, 66] width 245 height 26
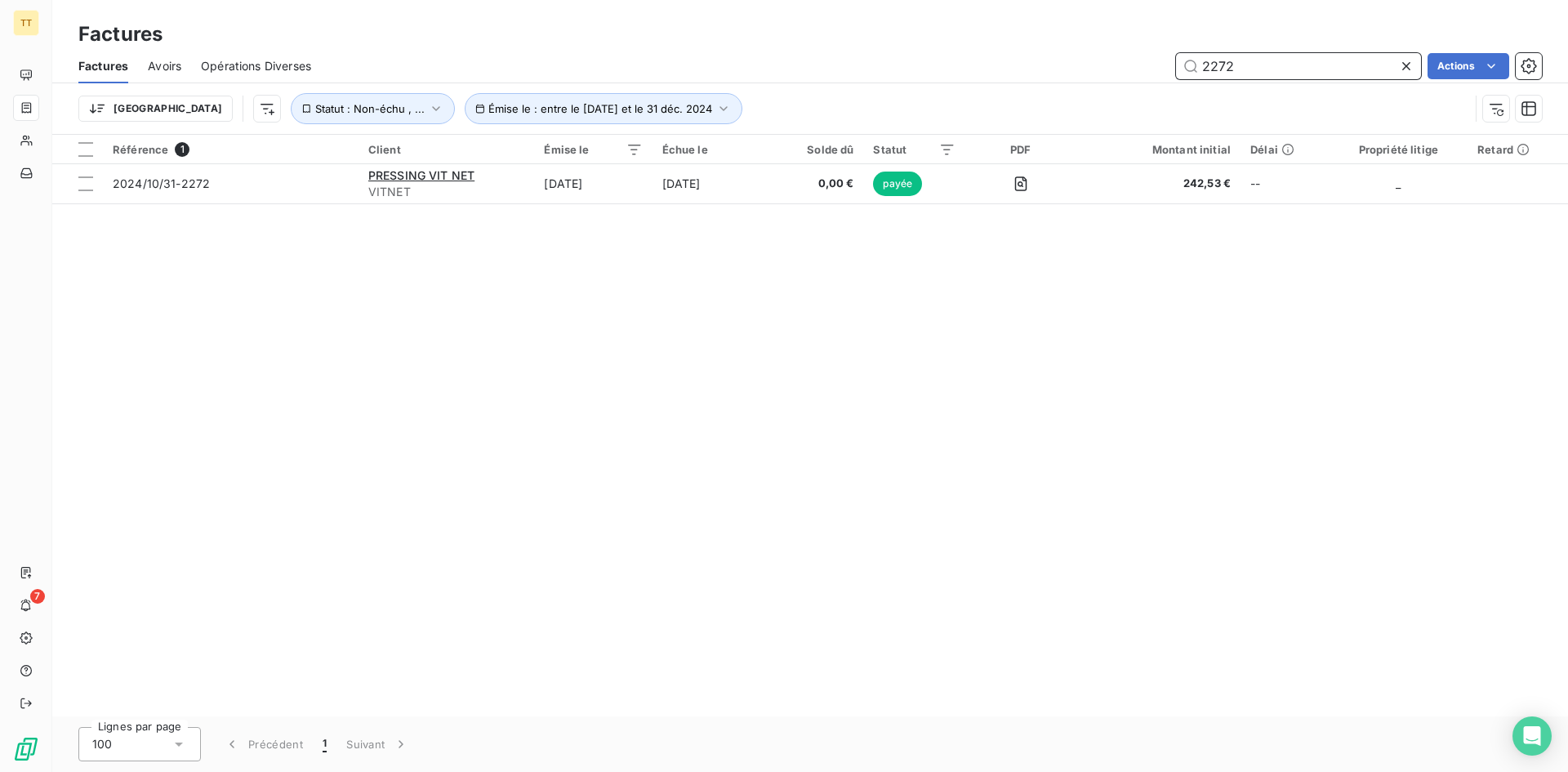
click at [1245, 58] on input "2272" at bounding box center [1298, 66] width 245 height 26
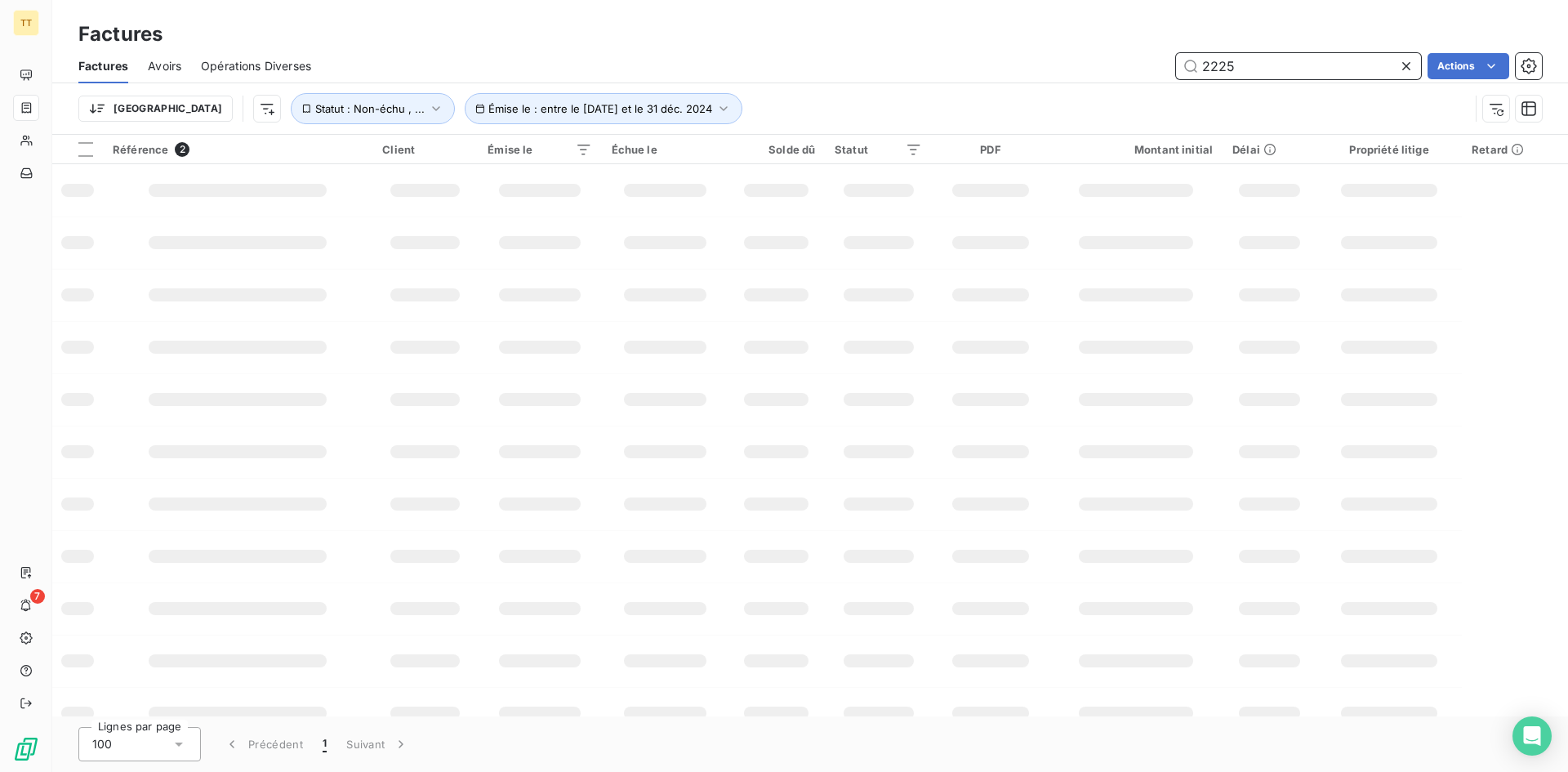
click at [1307, 53] on input "2225" at bounding box center [1298, 66] width 245 height 26
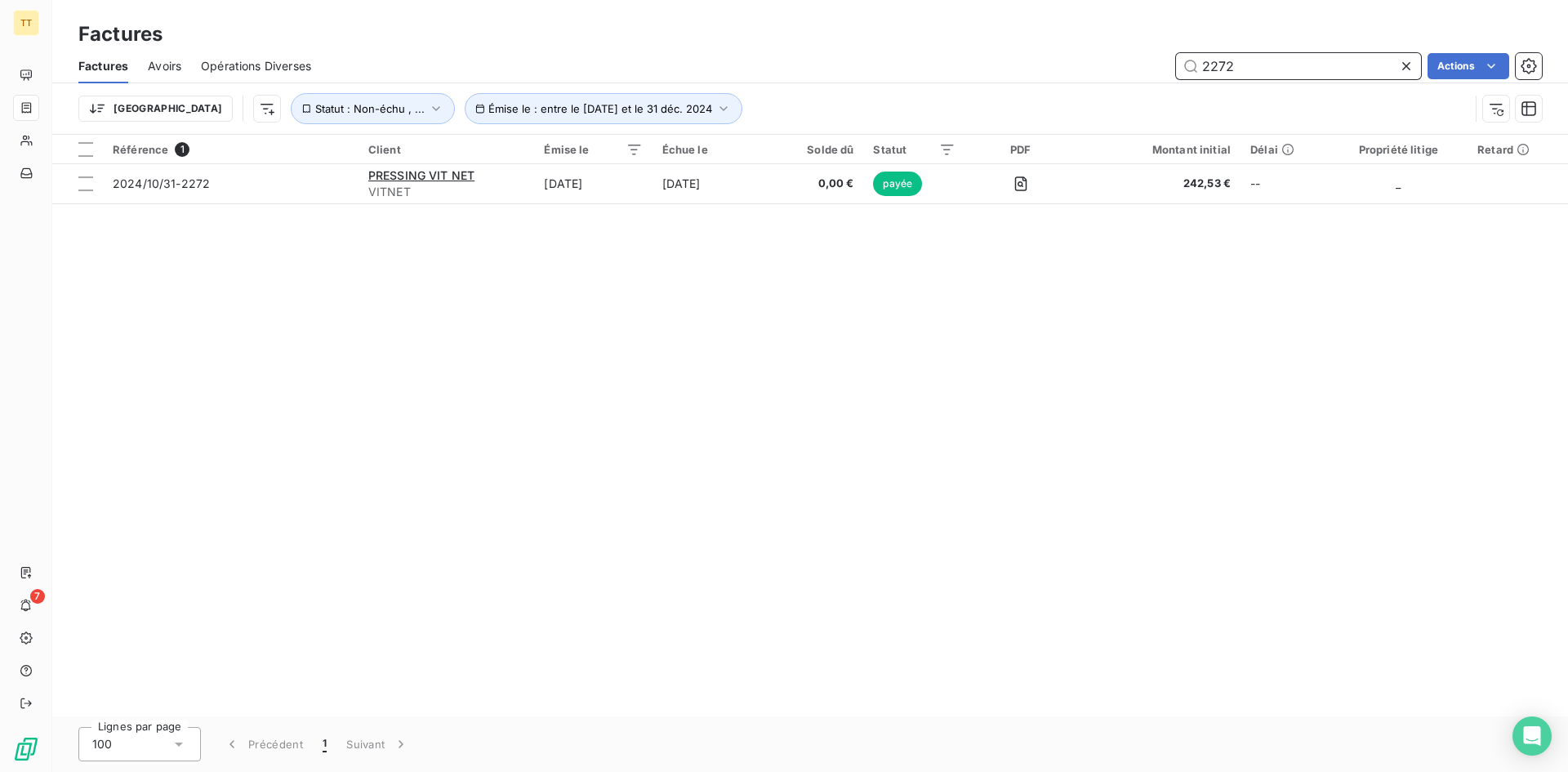
click at [1266, 56] on input "2272" at bounding box center [1298, 66] width 245 height 26
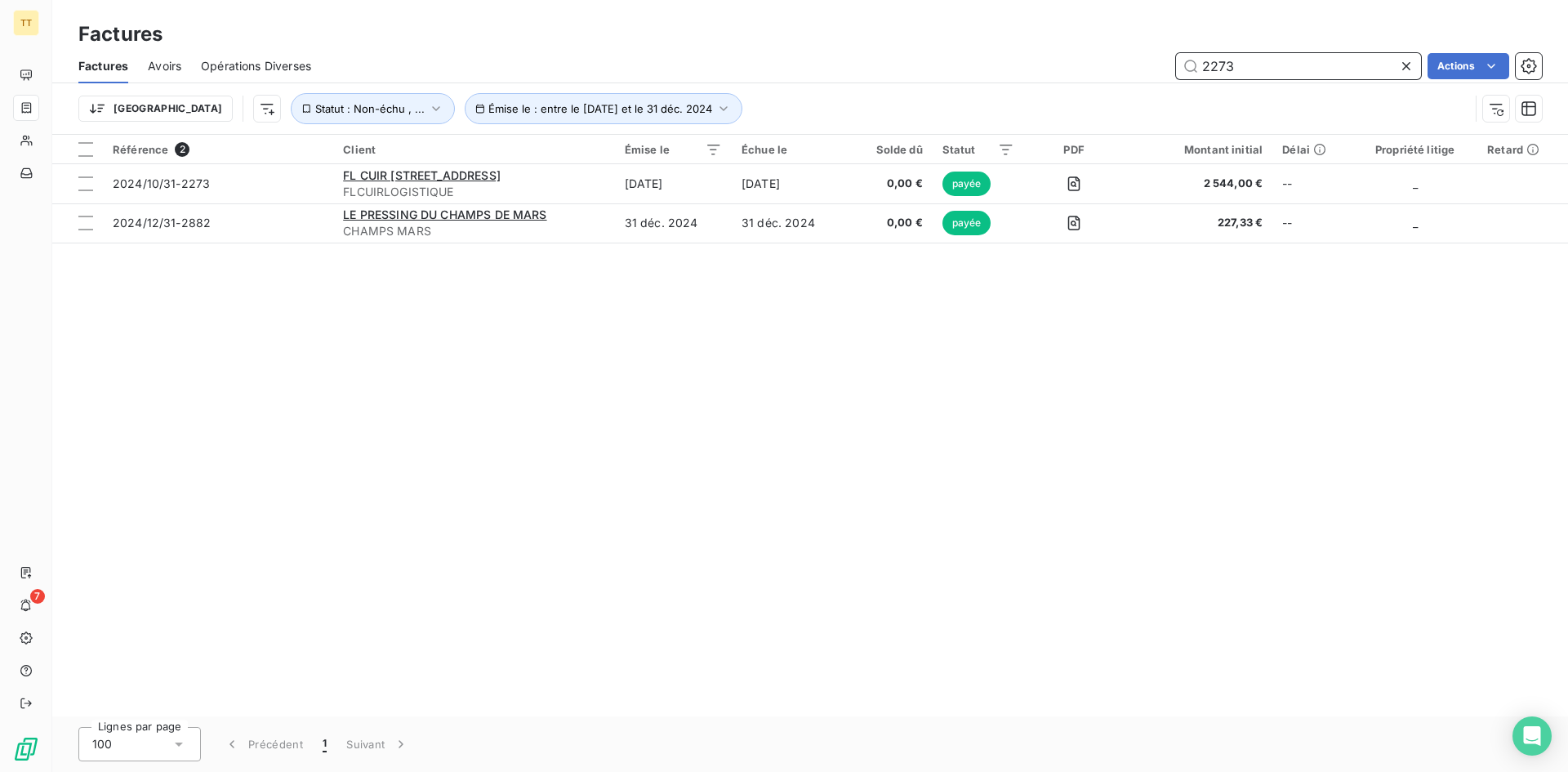
click at [1304, 61] on input "2273" at bounding box center [1298, 66] width 245 height 26
click at [1270, 60] on input "1020" at bounding box center [1298, 66] width 245 height 26
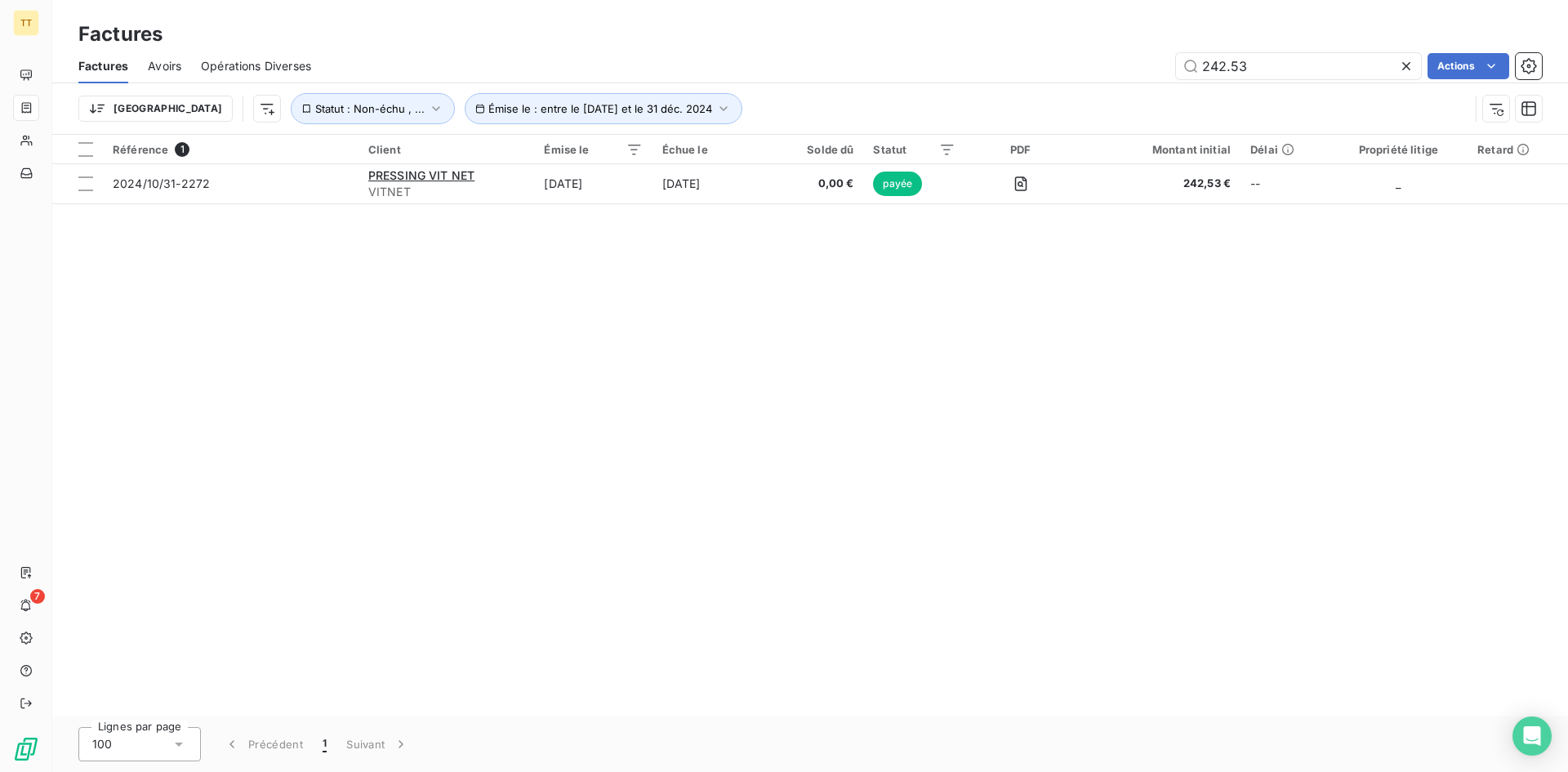
click at [1246, 81] on div "Factures Avoirs Opérations Diverses 242.53 Actions" at bounding box center [810, 66] width 1515 height 34
click at [1236, 70] on input "242.53" at bounding box center [1298, 66] width 245 height 26
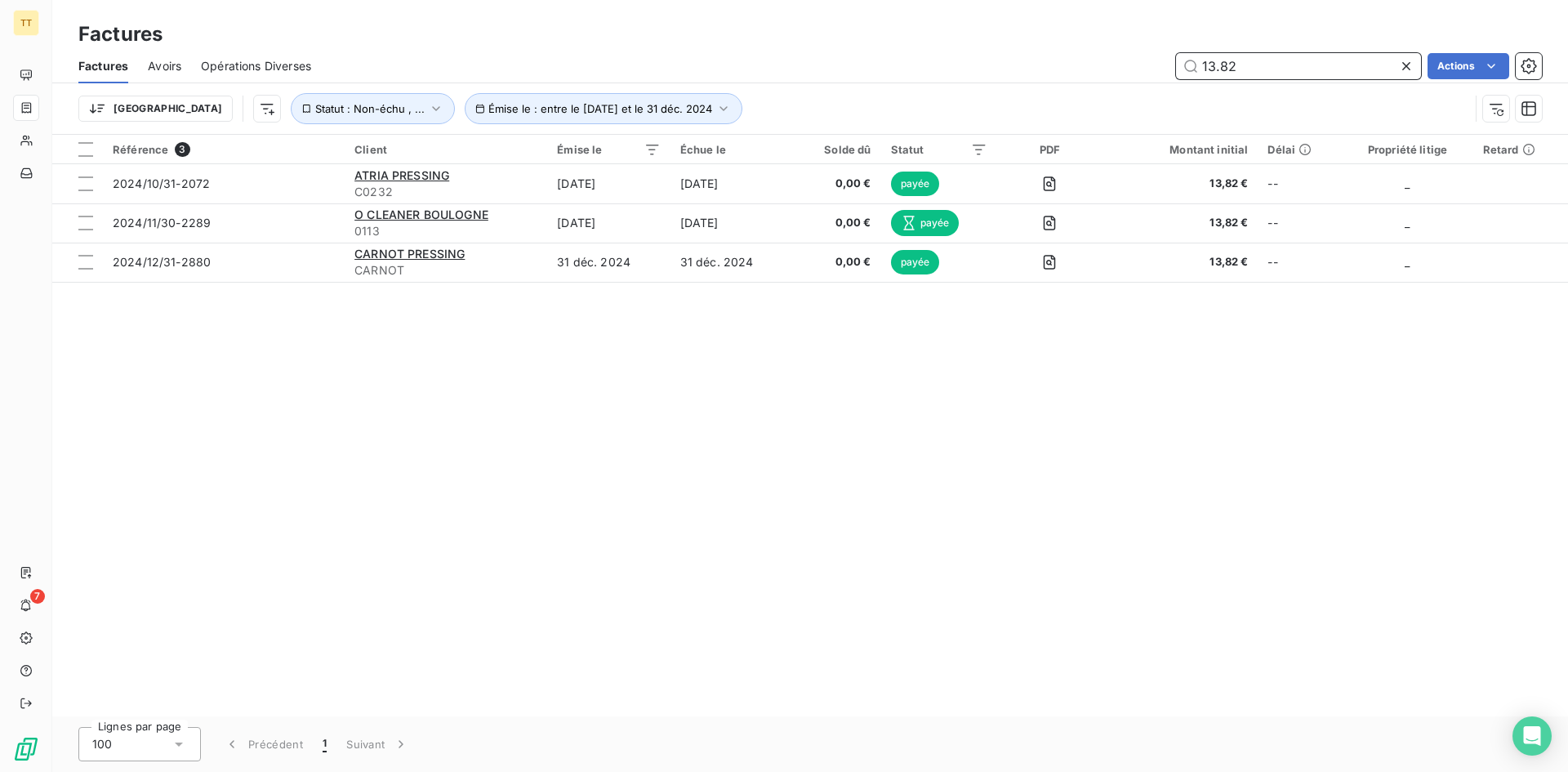
click at [1290, 70] on input "13.82" at bounding box center [1298, 66] width 245 height 26
click at [1234, 88] on div "Trier Émise le : entre le [DATE] et le 31 déc. 2024 Statut : Non-échu , ..." at bounding box center [810, 108] width 1463 height 51
click at [1225, 78] on input "13.82" at bounding box center [1298, 66] width 245 height 26
click at [1275, 66] on input "13.82" at bounding box center [1298, 66] width 245 height 26
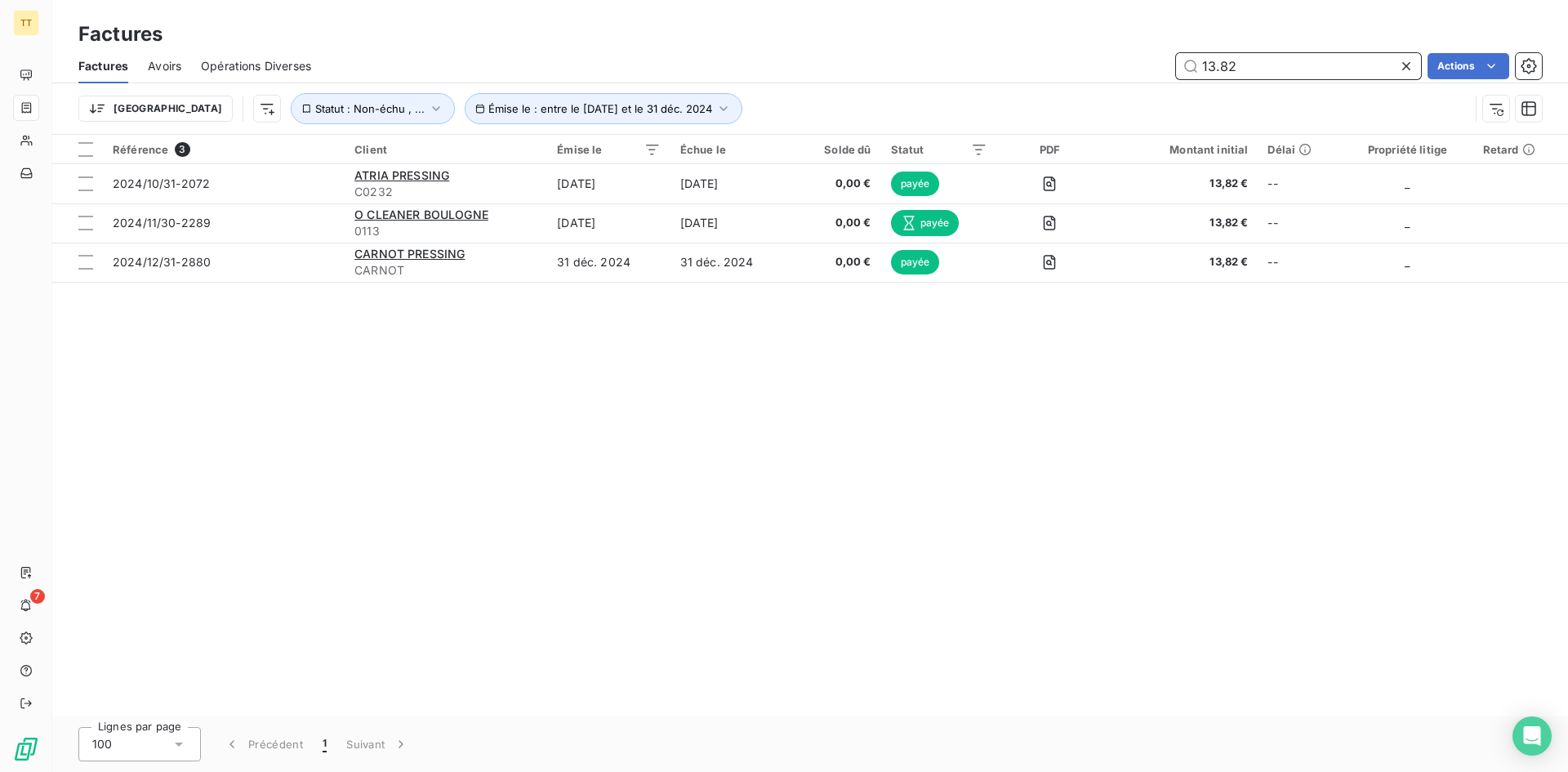
click at [1275, 66] on input "13.82" at bounding box center [1298, 66] width 245 height 26
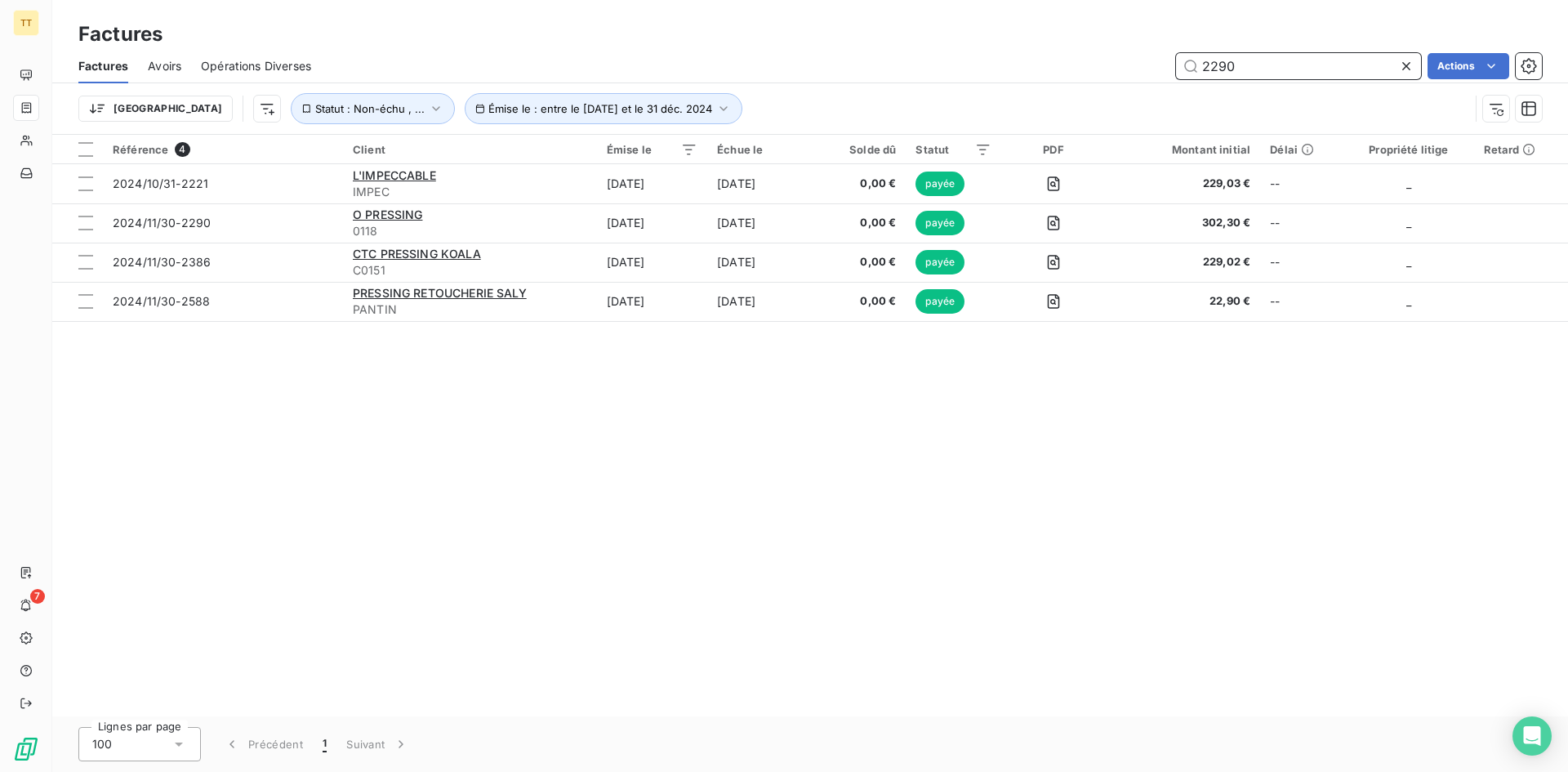
type input "2290"
click at [1394, 63] on input "2290" at bounding box center [1298, 66] width 245 height 26
click at [1397, 63] on div "2290" at bounding box center [1298, 66] width 245 height 26
click at [1400, 65] on icon at bounding box center [1406, 66] width 16 height 16
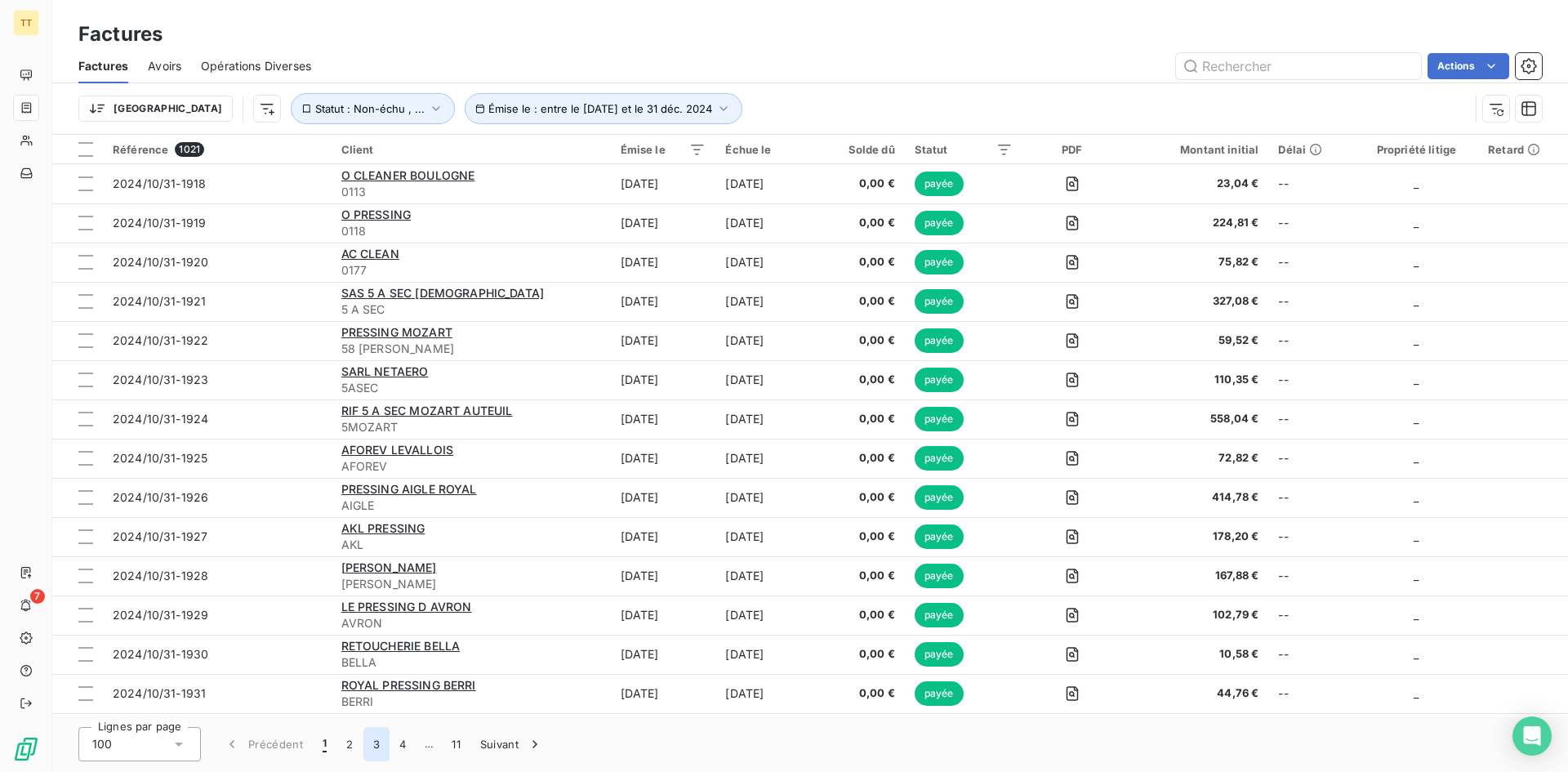
click at [371, 747] on button "3" at bounding box center [376, 744] width 26 height 34
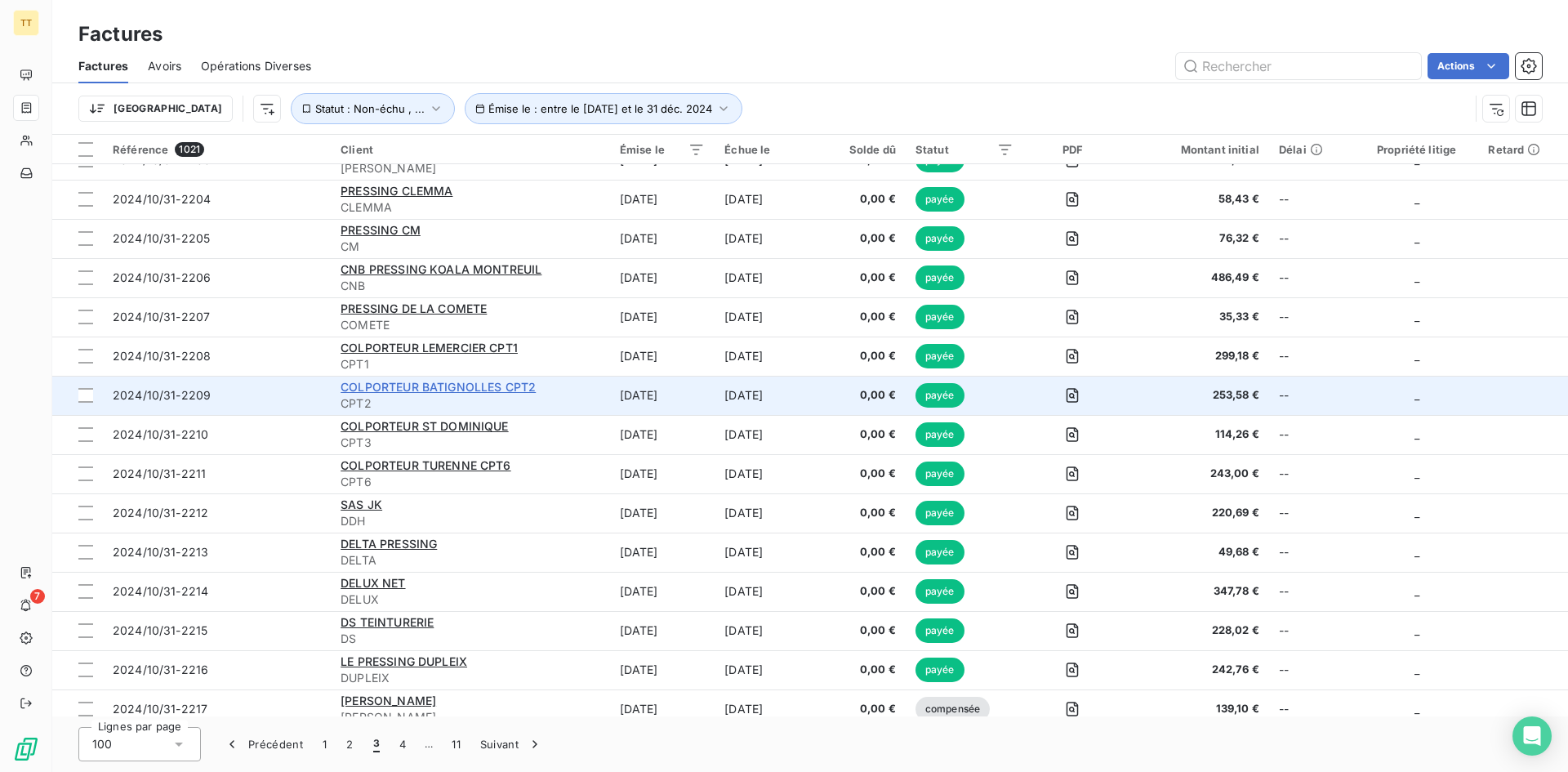
scroll to position [3370, 0]
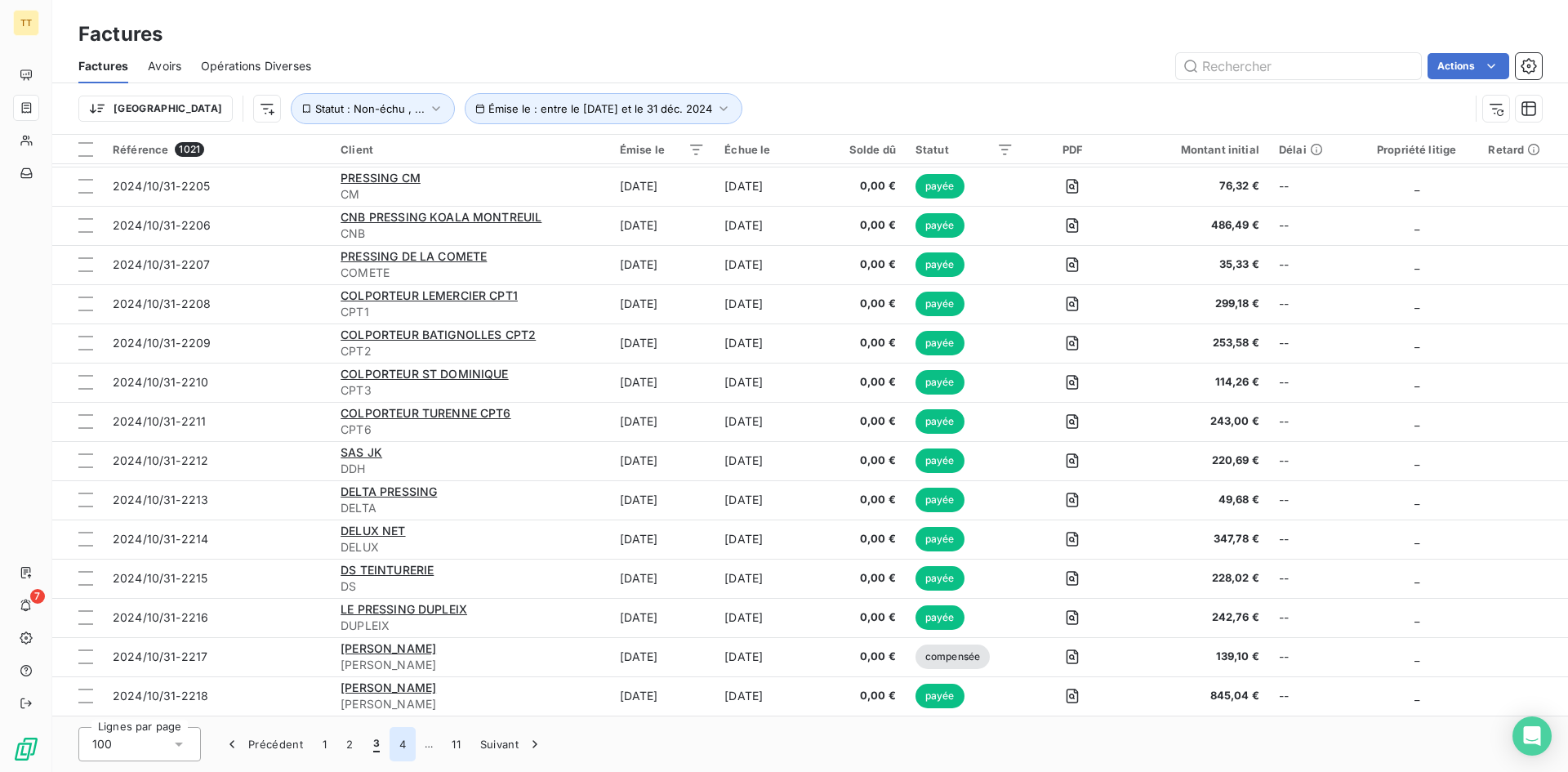
click at [405, 740] on button "4" at bounding box center [402, 744] width 26 height 34
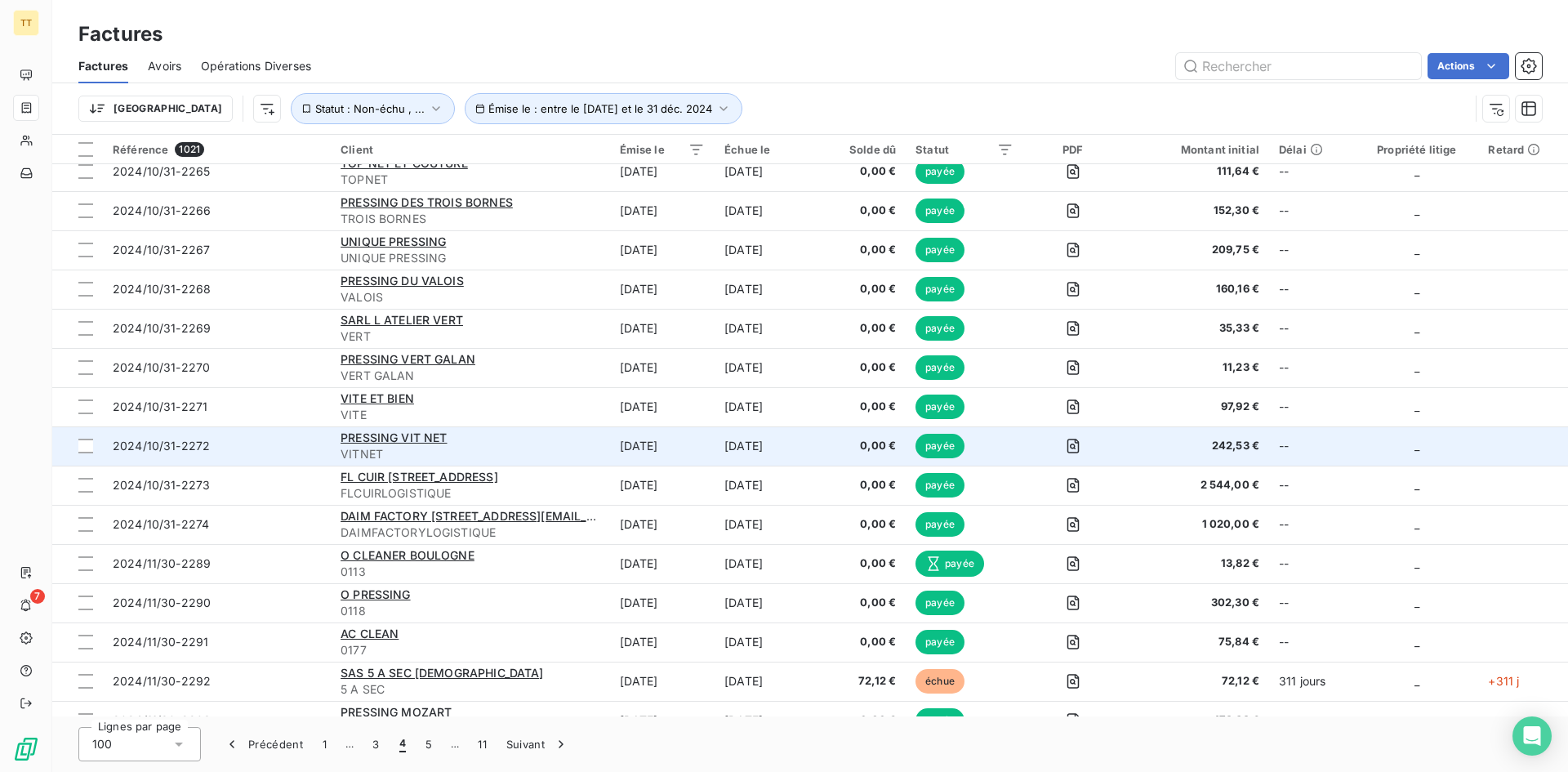
scroll to position [1818, 0]
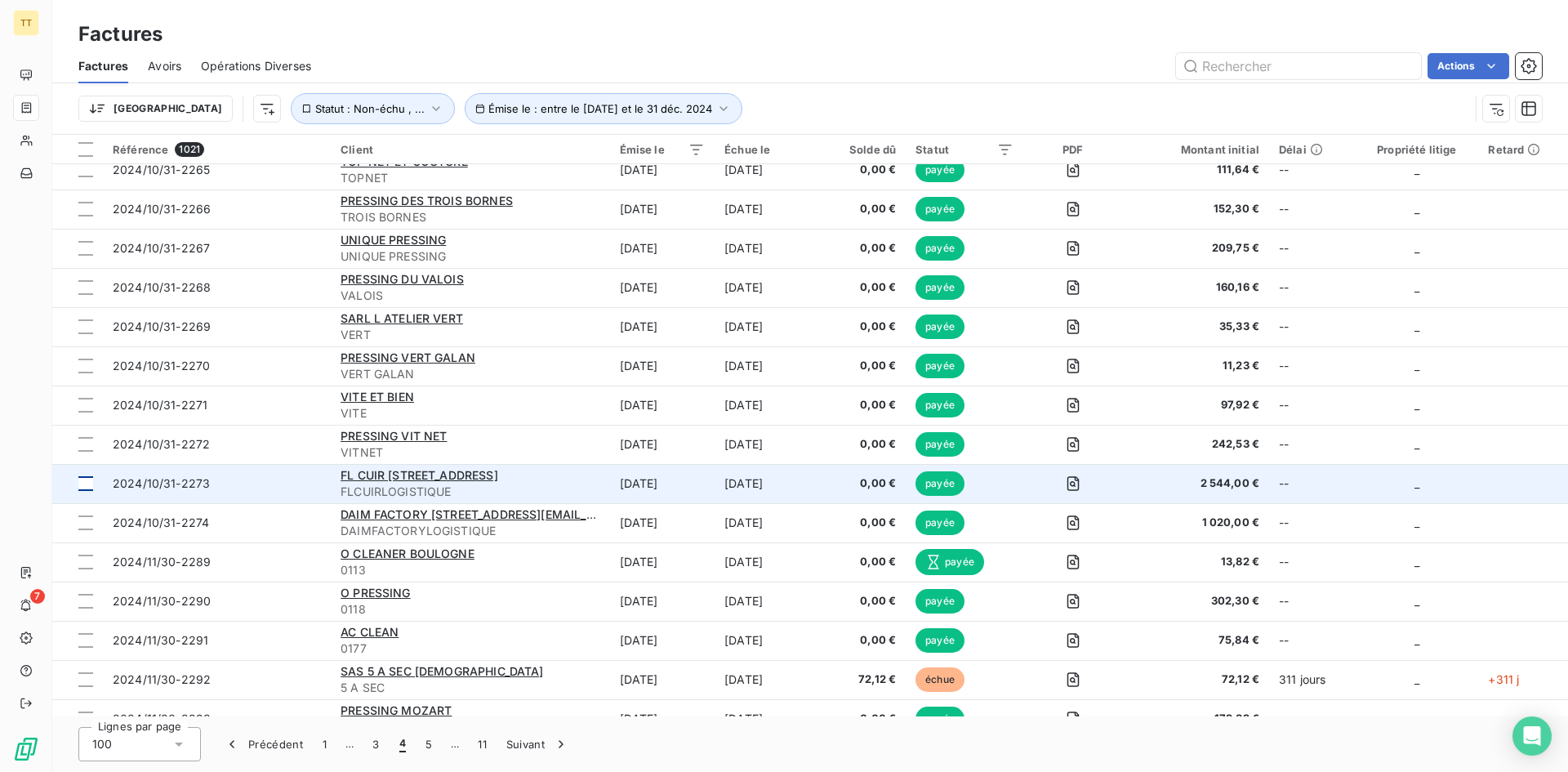
click at [83, 488] on div at bounding box center [86, 483] width 14 height 14
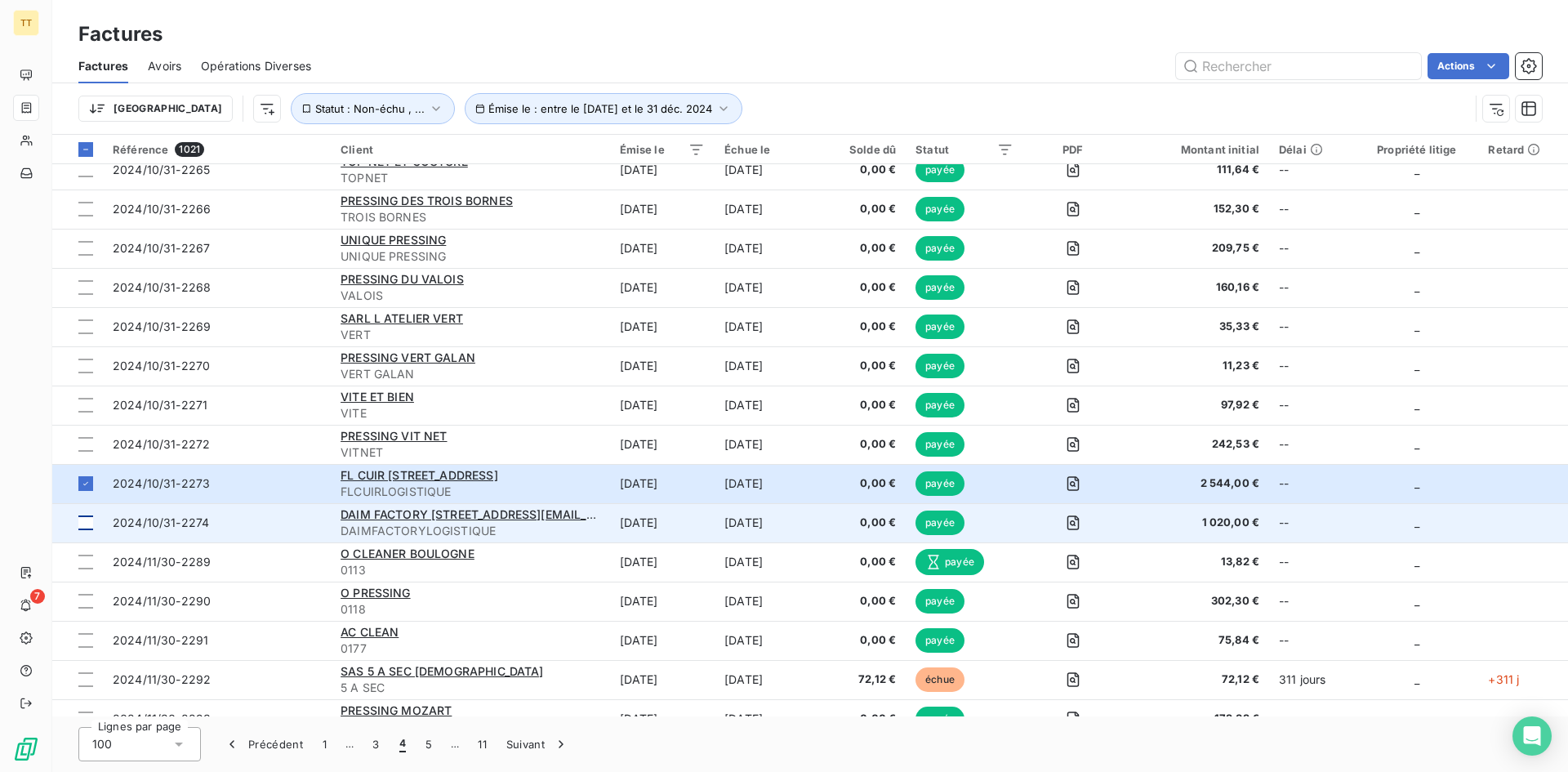
click at [93, 522] on div at bounding box center [86, 522] width 14 height 14
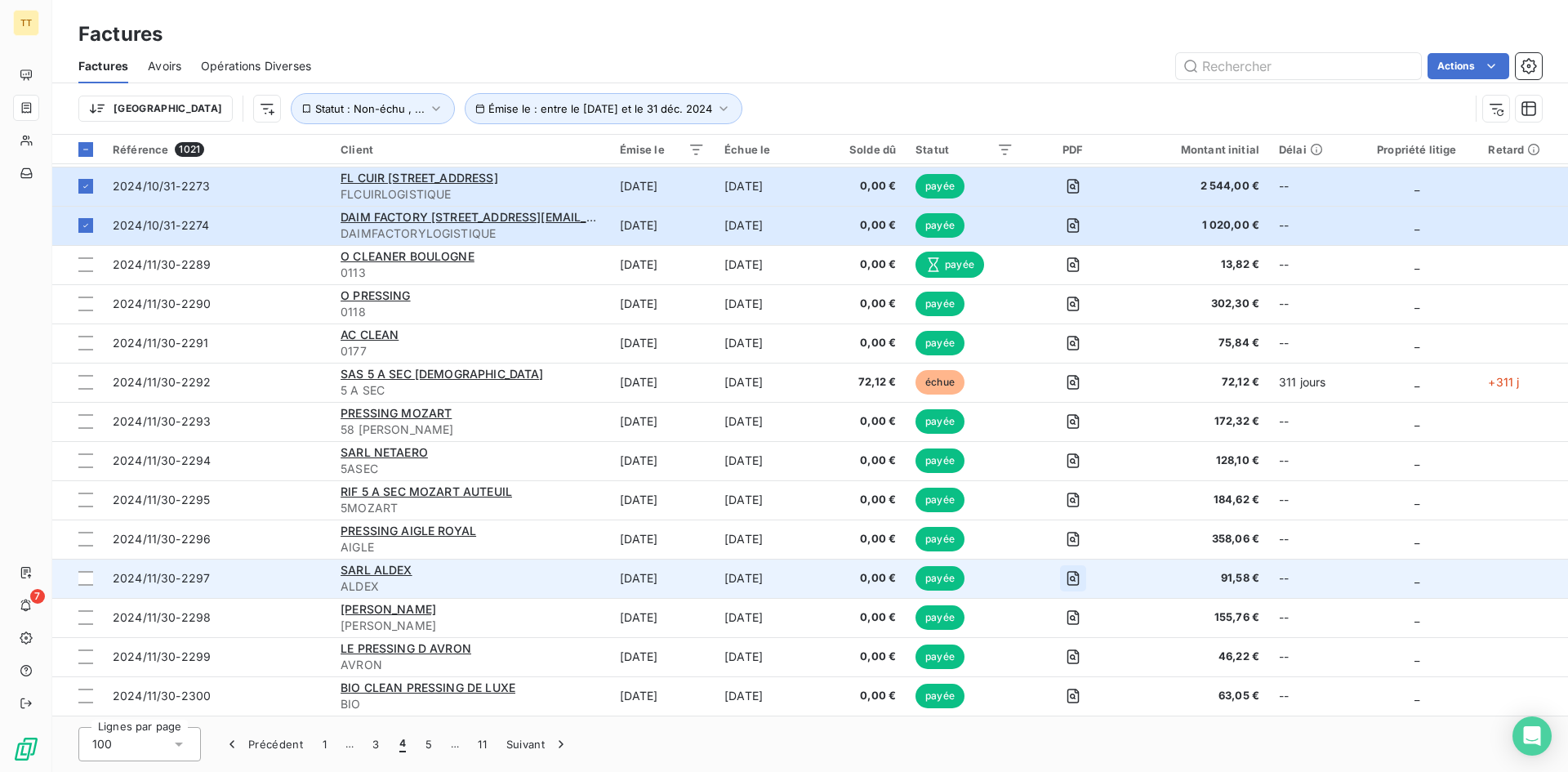
scroll to position [2145, 0]
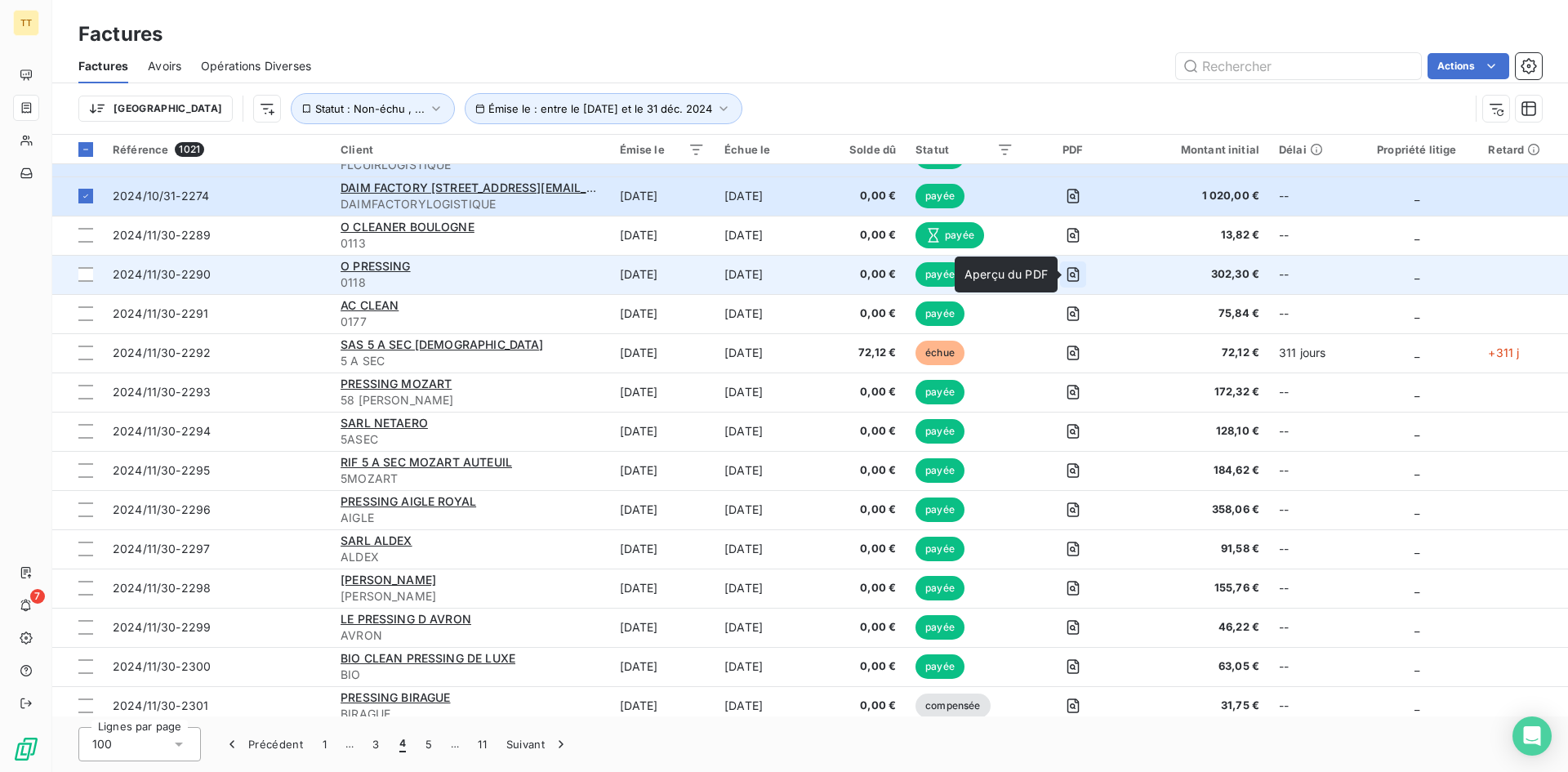
click at [1079, 269] on icon "button" at bounding box center [1073, 275] width 12 height 14
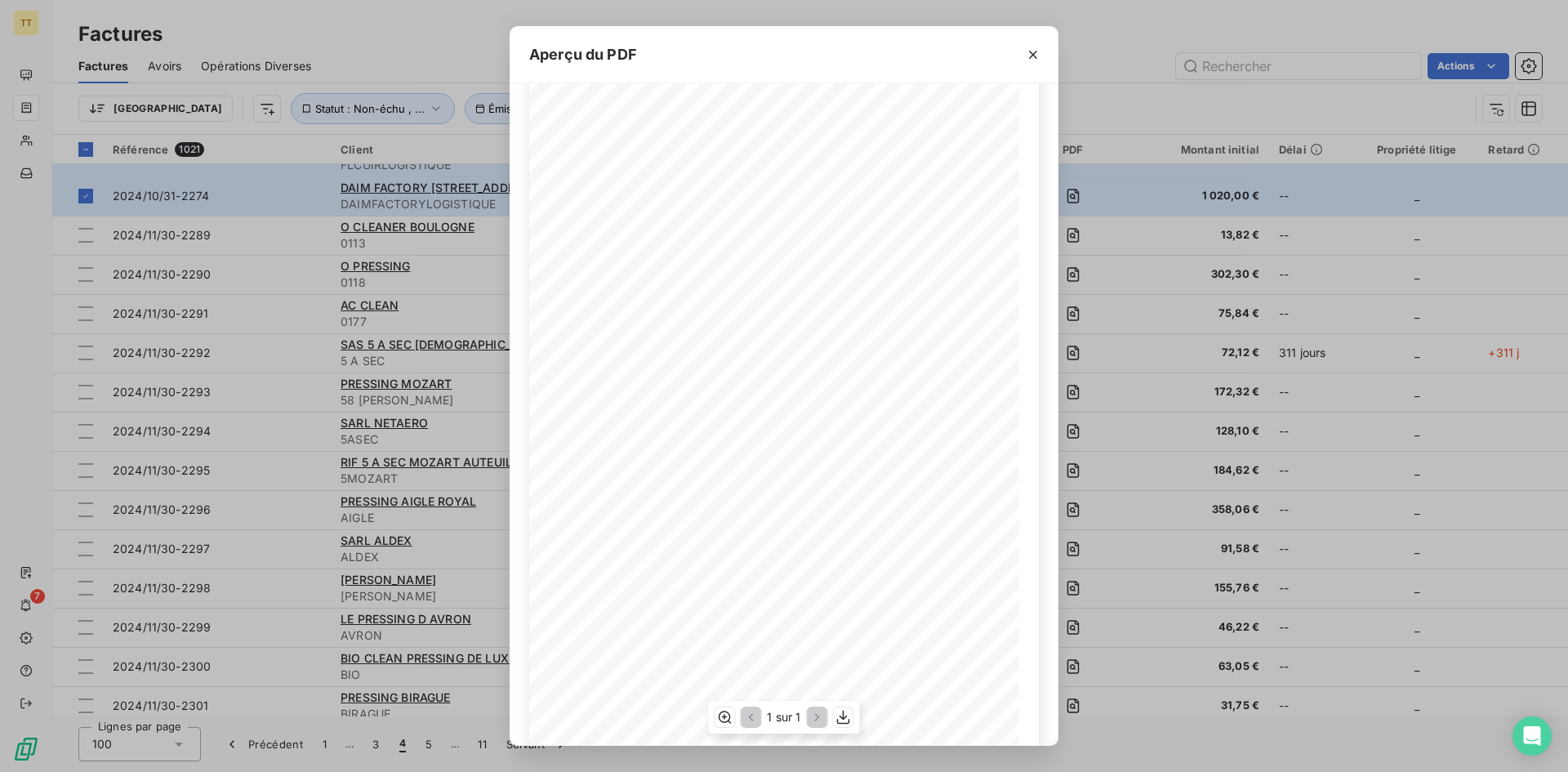
scroll to position [70, 0]
click at [1030, 49] on icon "button" at bounding box center [1033, 54] width 16 height 16
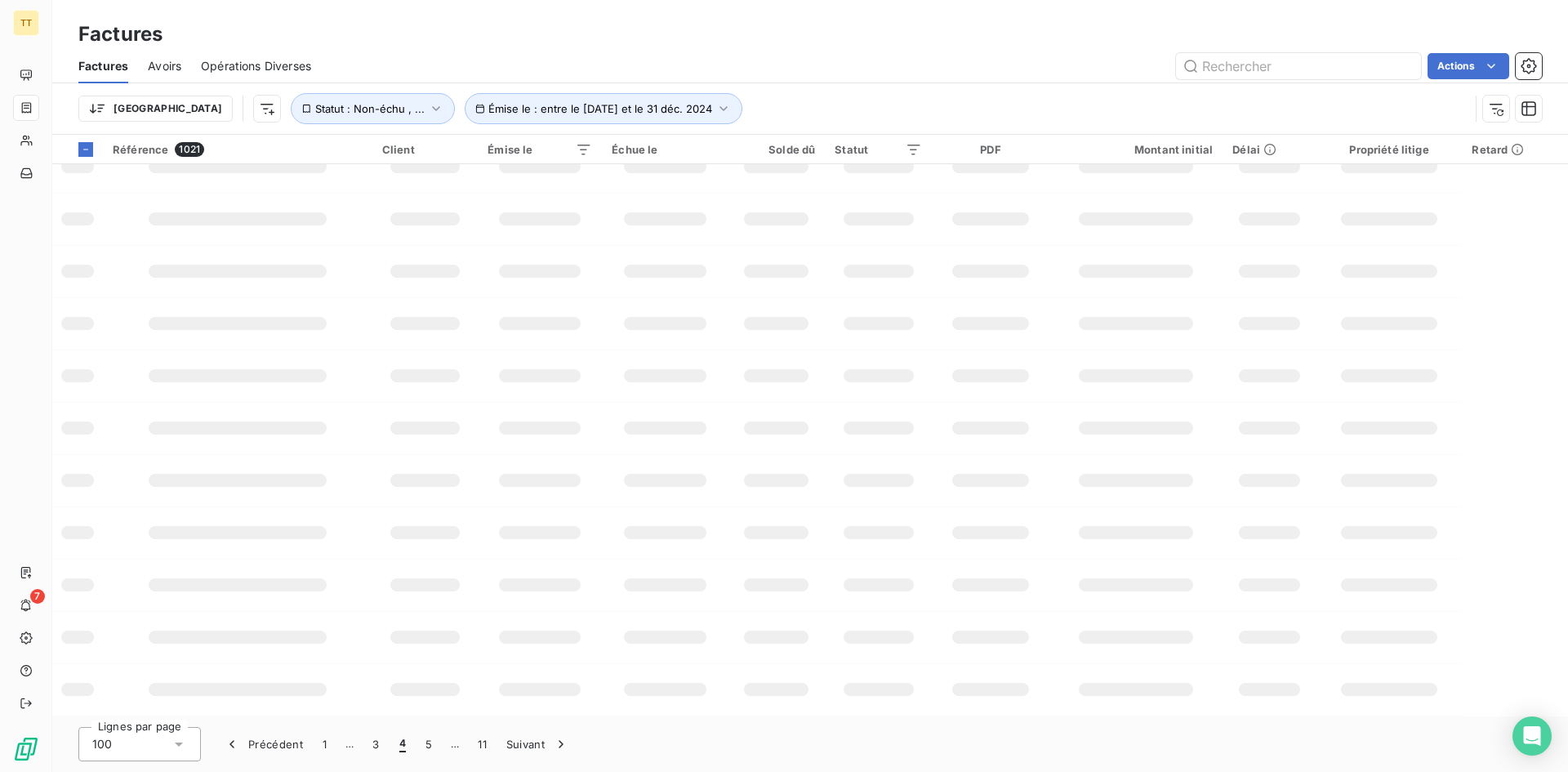
scroll to position [233, 0]
click at [1286, 67] on input "text" at bounding box center [1298, 66] width 245 height 26
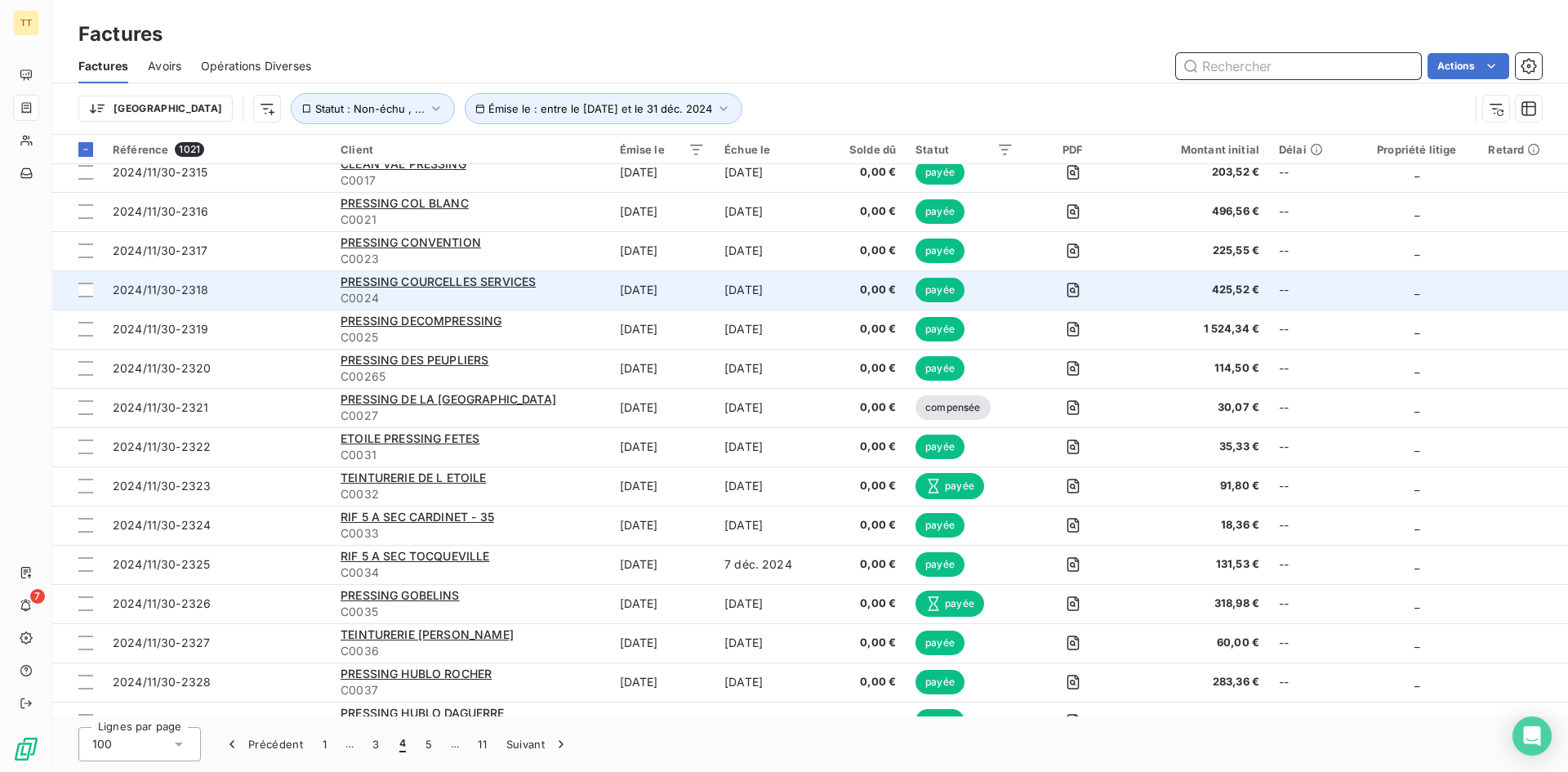
scroll to position [3370, 0]
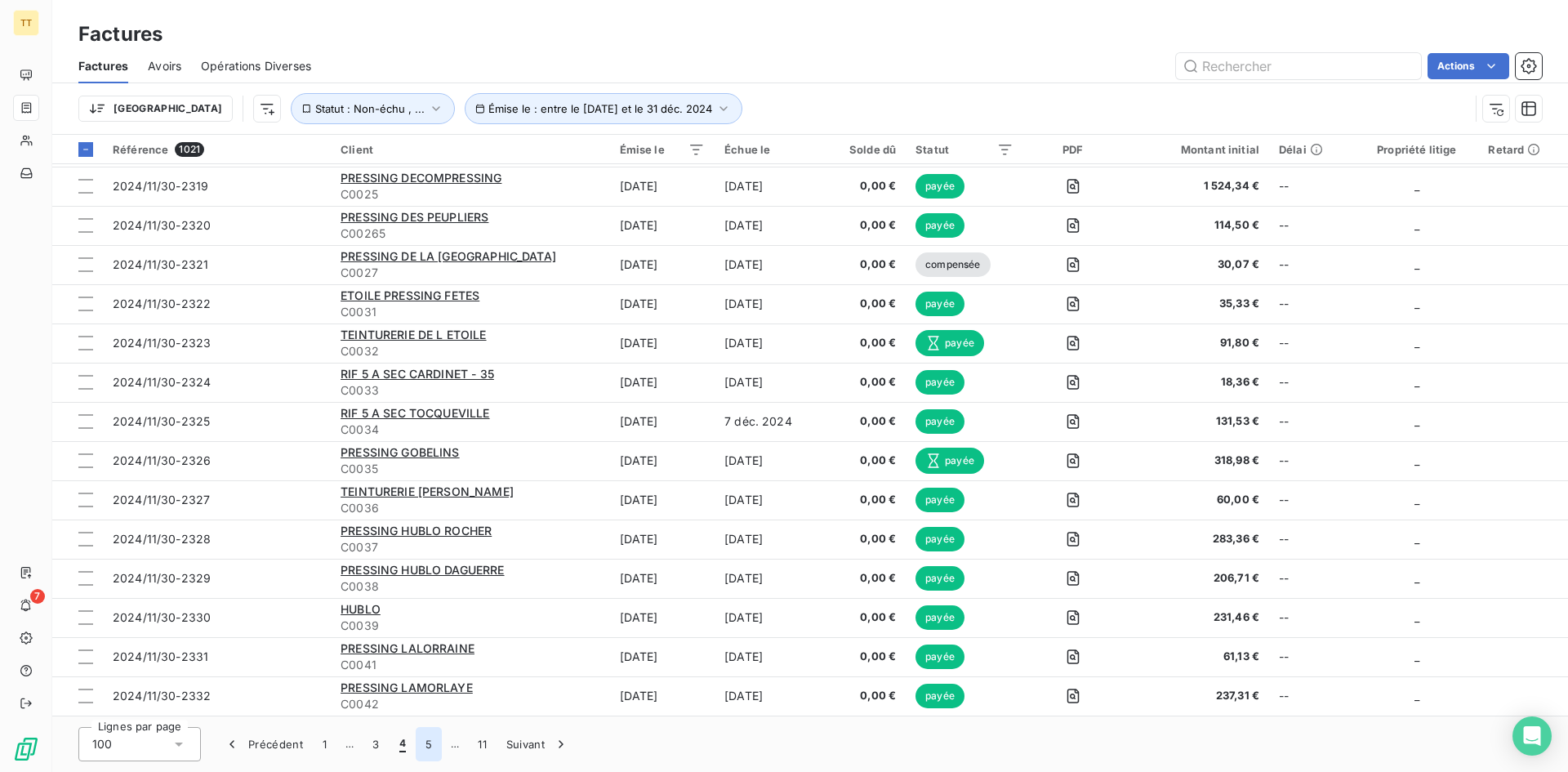
click at [418, 745] on button "5" at bounding box center [428, 744] width 26 height 34
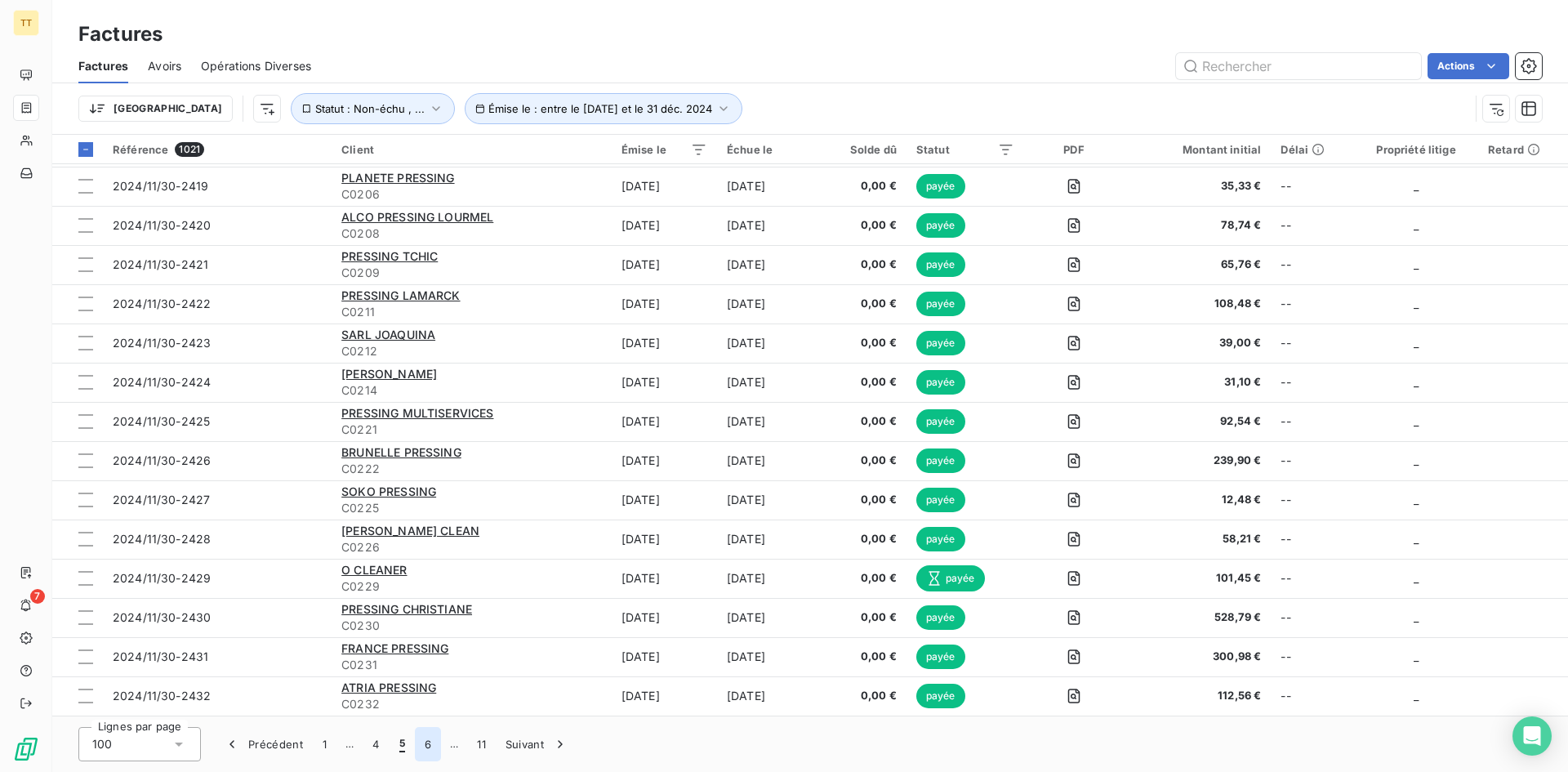
click at [423, 746] on button "6" at bounding box center [428, 744] width 26 height 34
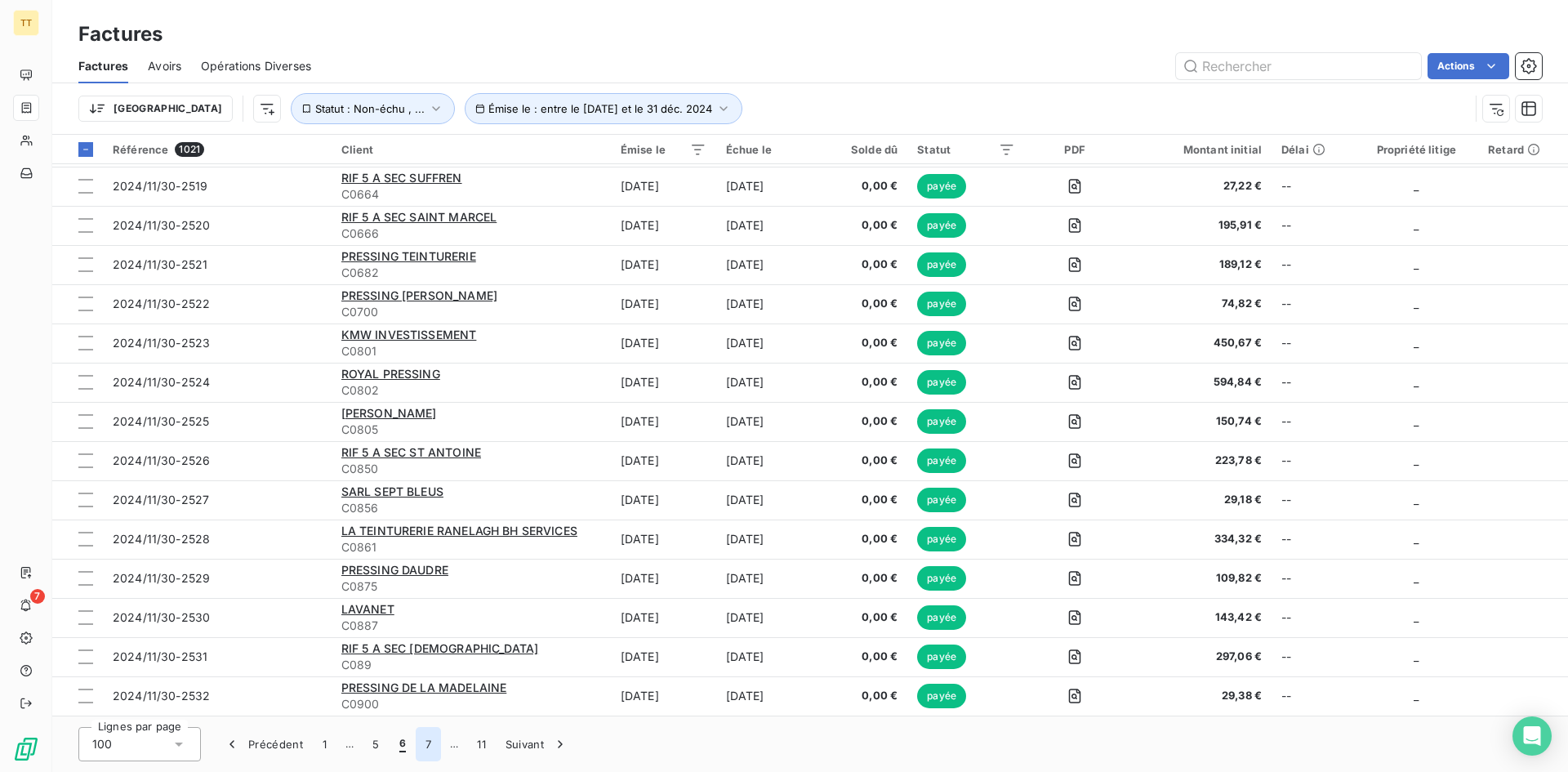
click at [426, 749] on button "7" at bounding box center [428, 744] width 25 height 34
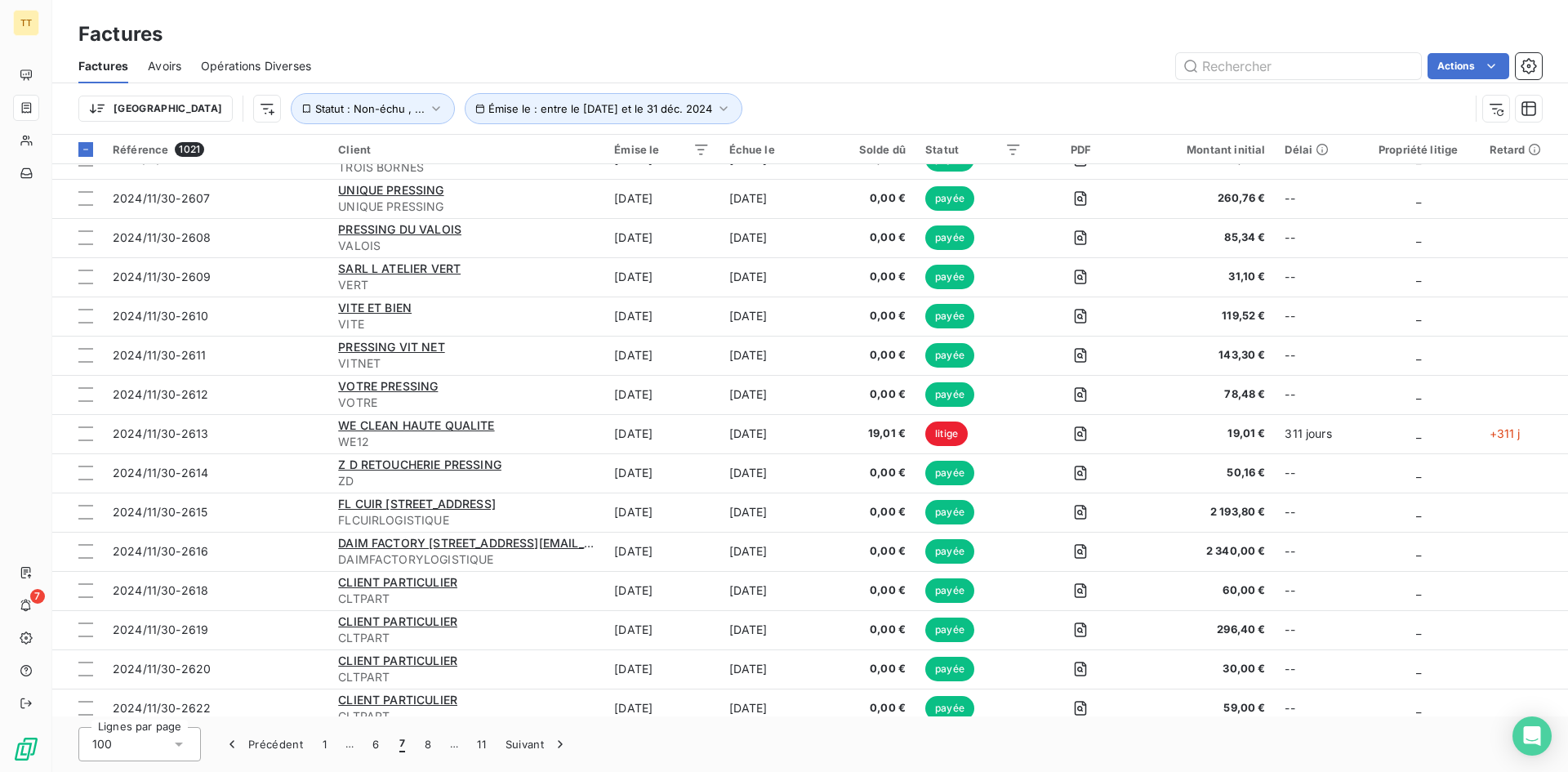
scroll to position [2879, 0]
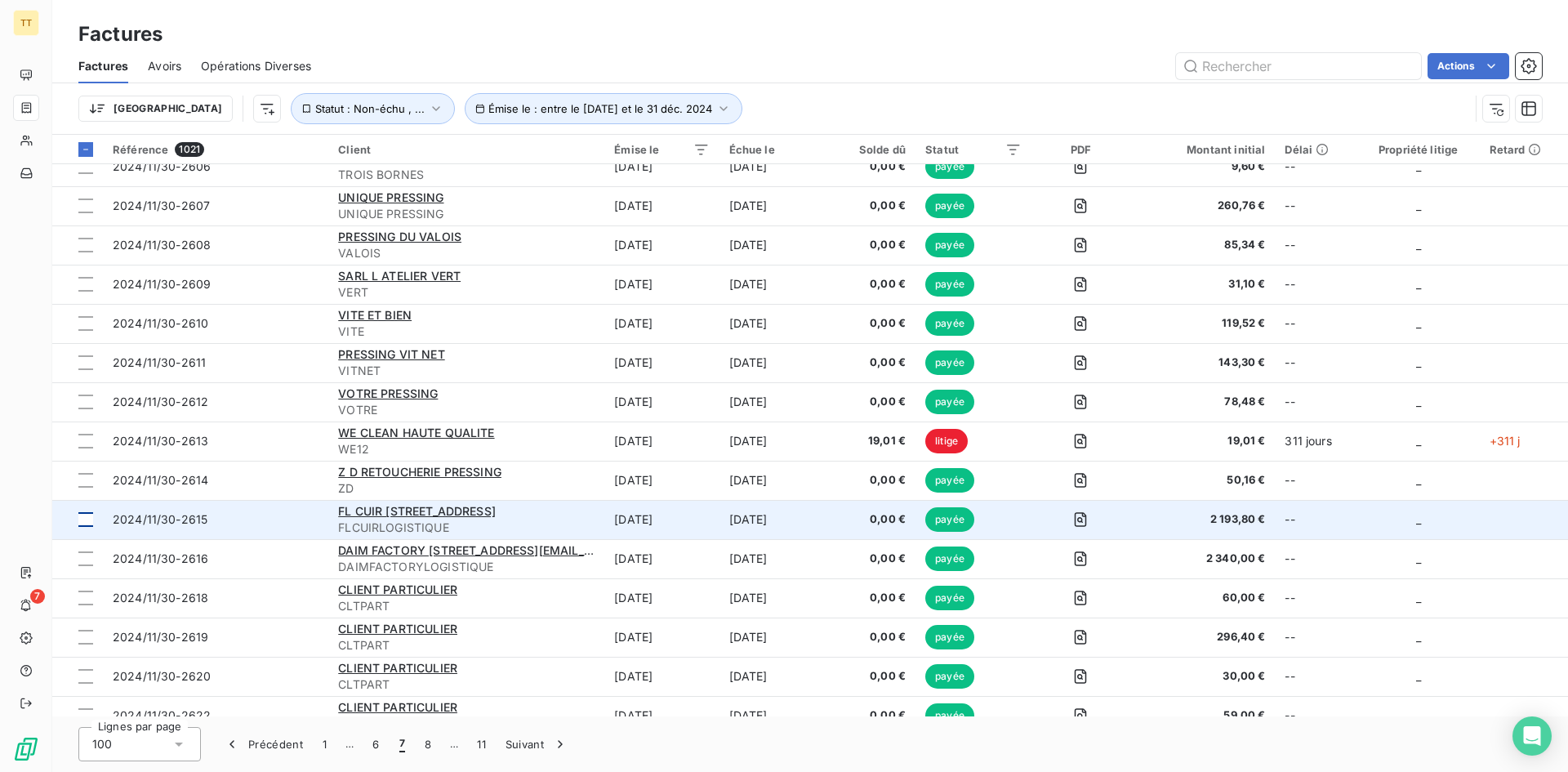
click at [90, 523] on div at bounding box center [86, 520] width 14 height 14
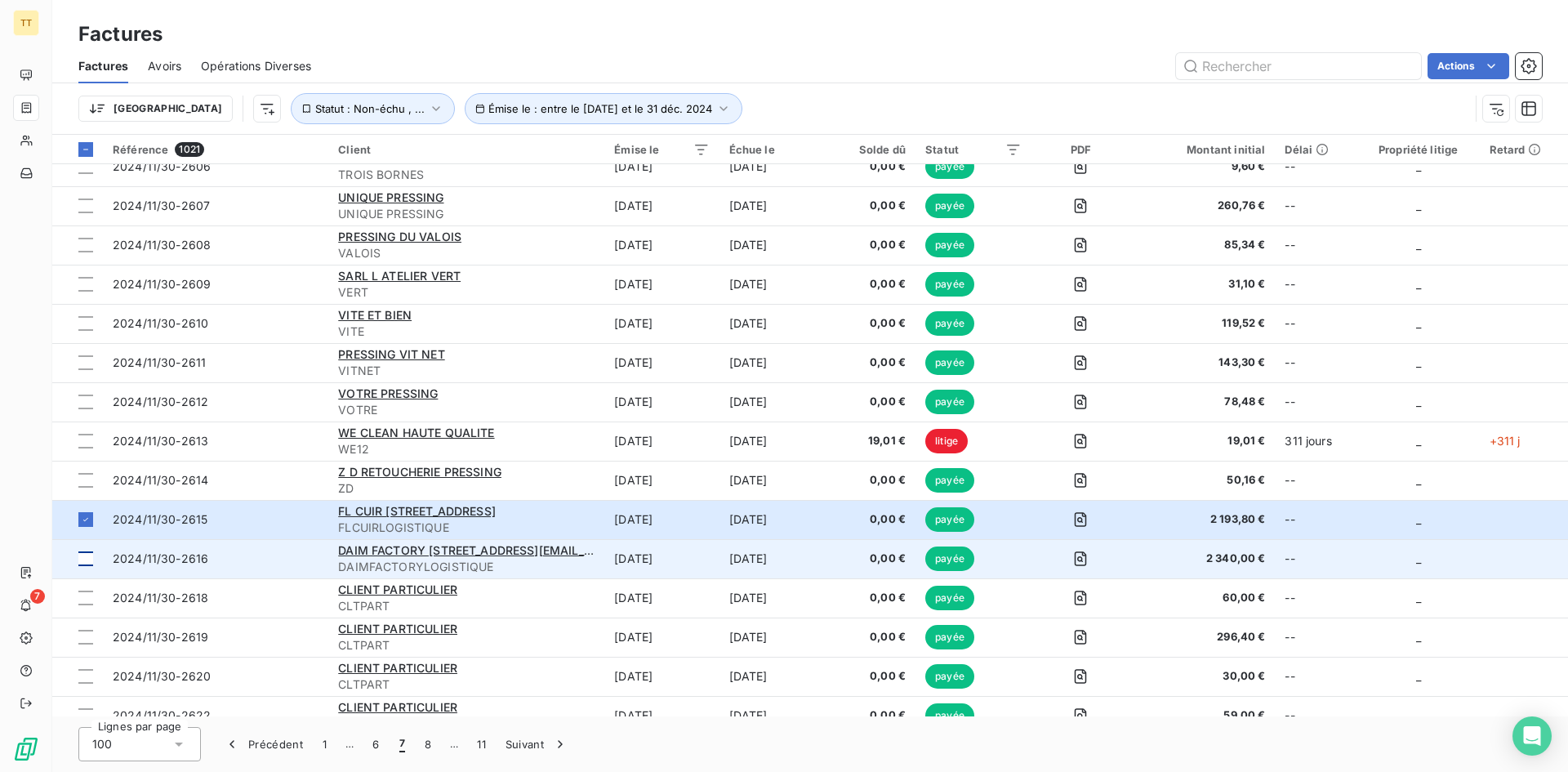
click at [80, 562] on div at bounding box center [86, 559] width 14 height 14
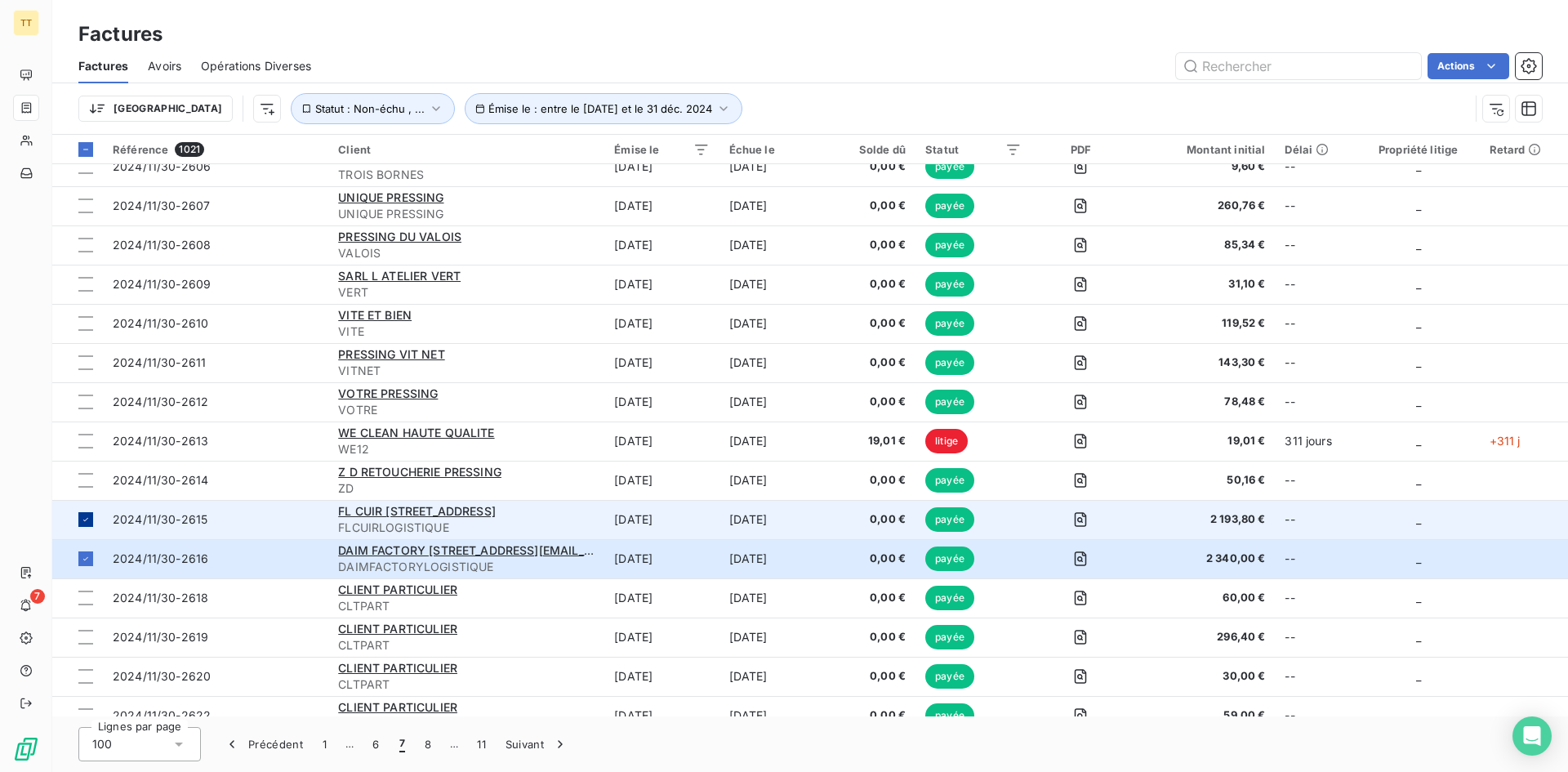
click at [94, 529] on td at bounding box center [78, 520] width 51 height 39
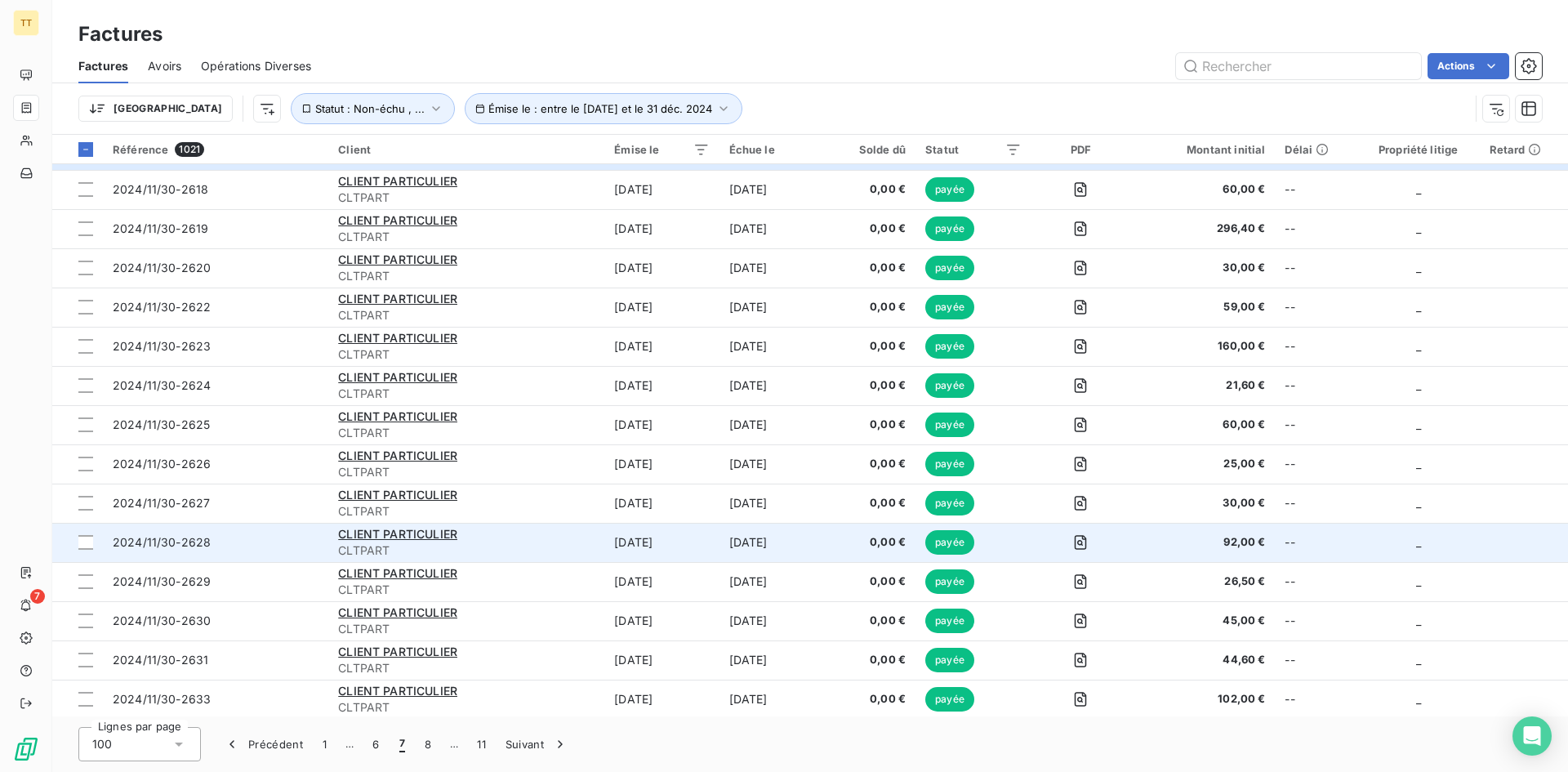
scroll to position [3370, 0]
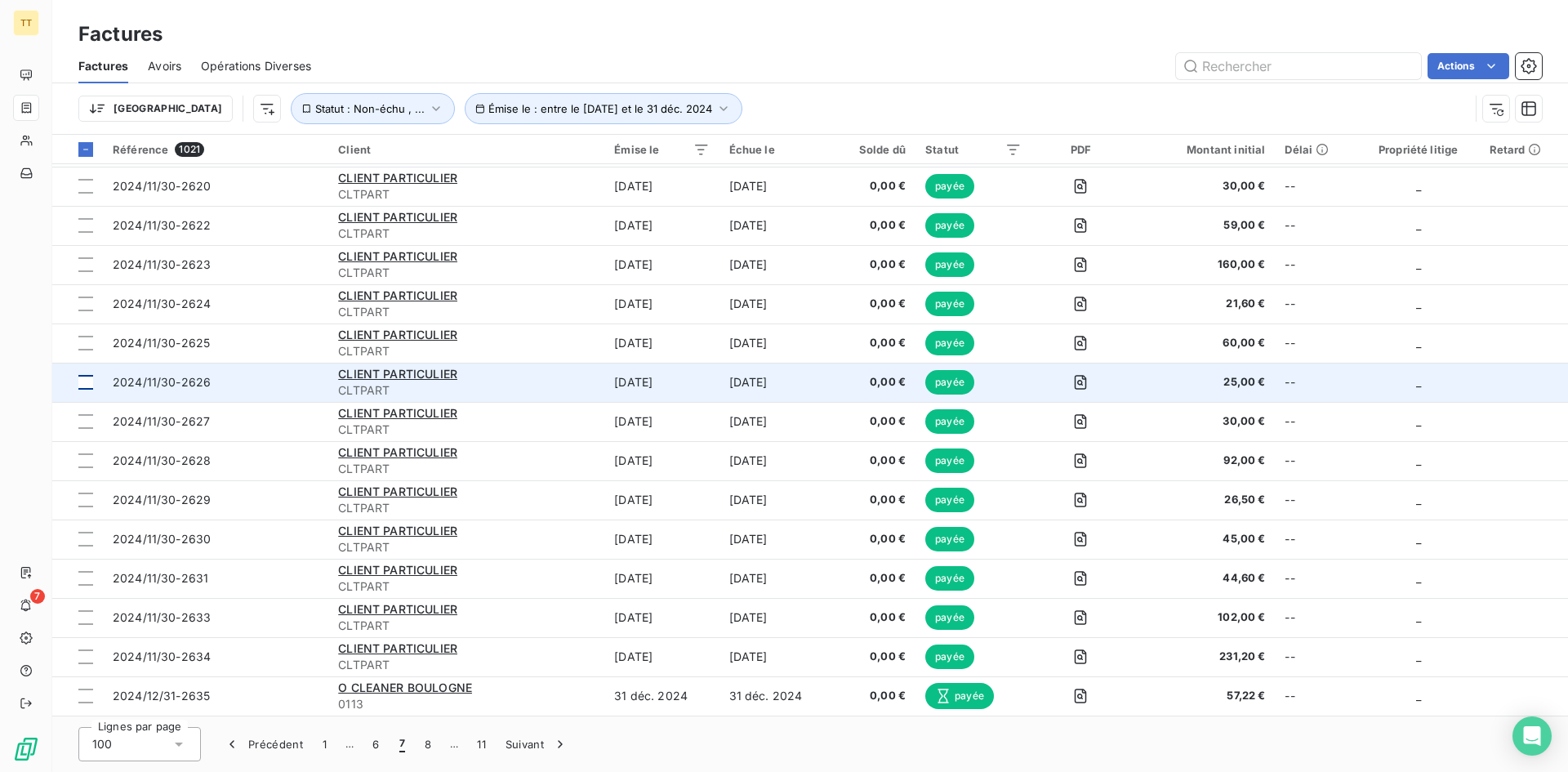
drag, startPoint x: 83, startPoint y: 663, endPoint x: 78, endPoint y: 372, distance: 291.0
click at [83, 663] on div at bounding box center [86, 657] width 14 height 14
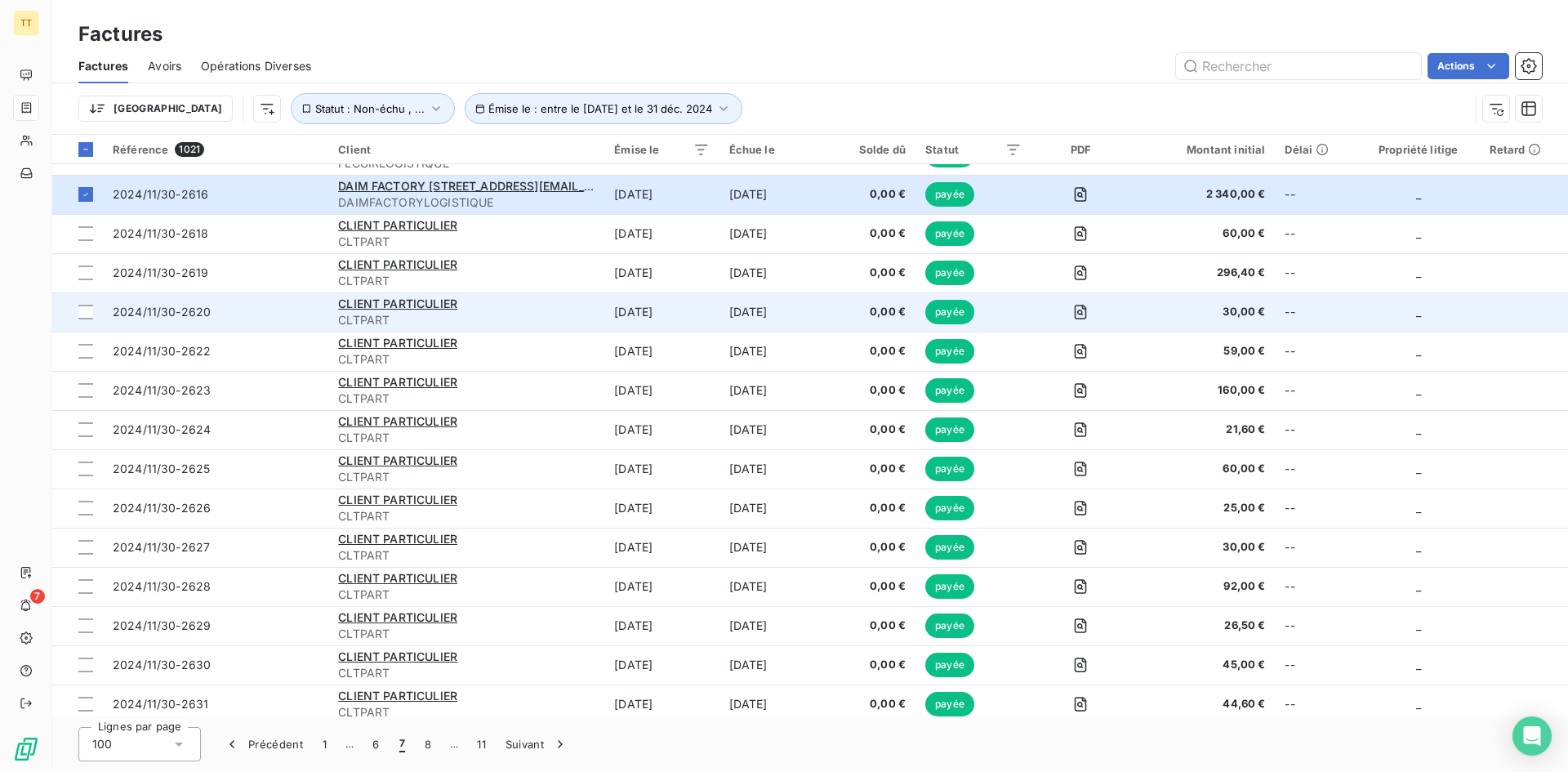
scroll to position [3207, 0]
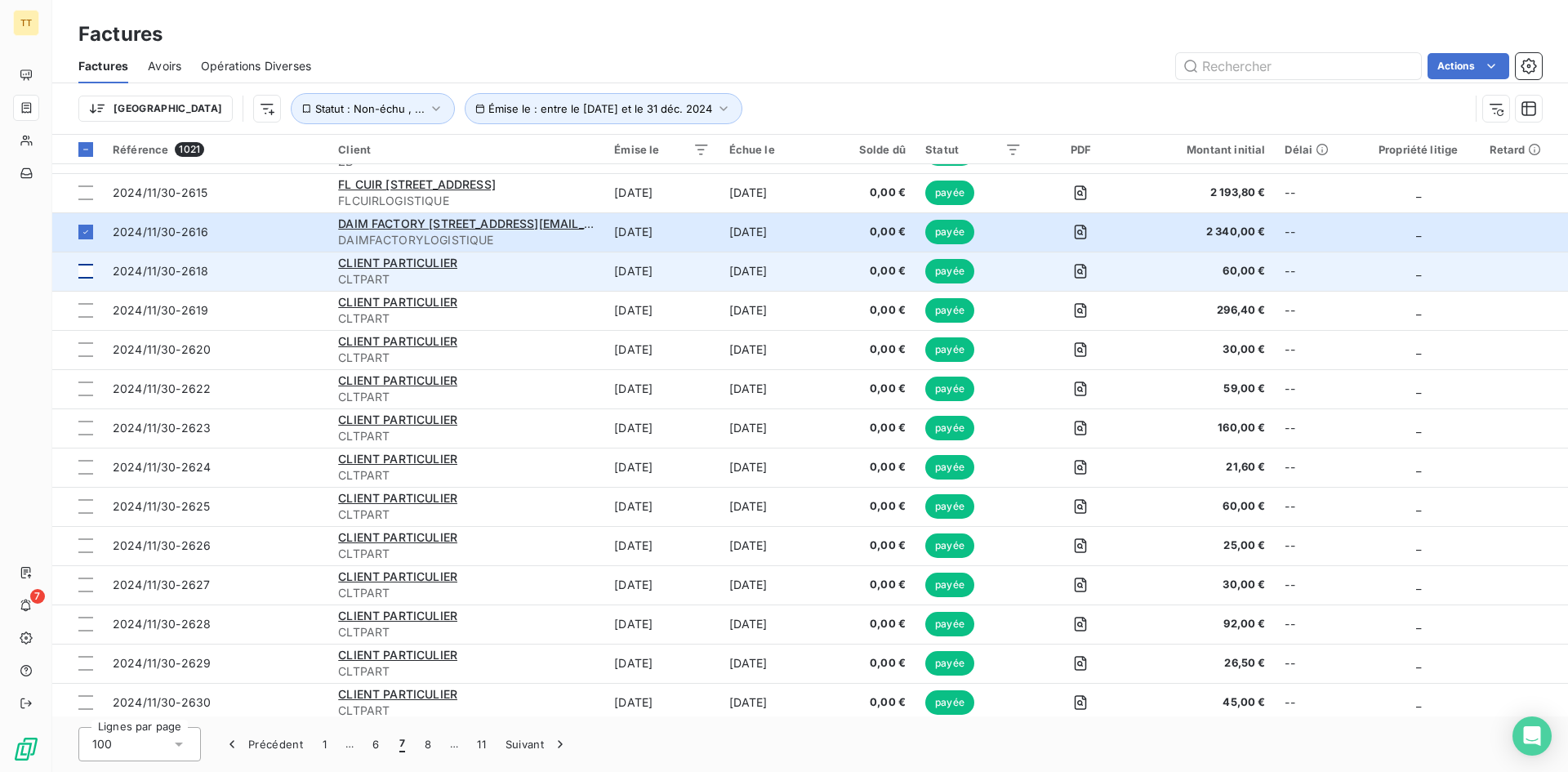
click at [87, 276] on div at bounding box center [86, 271] width 14 height 14
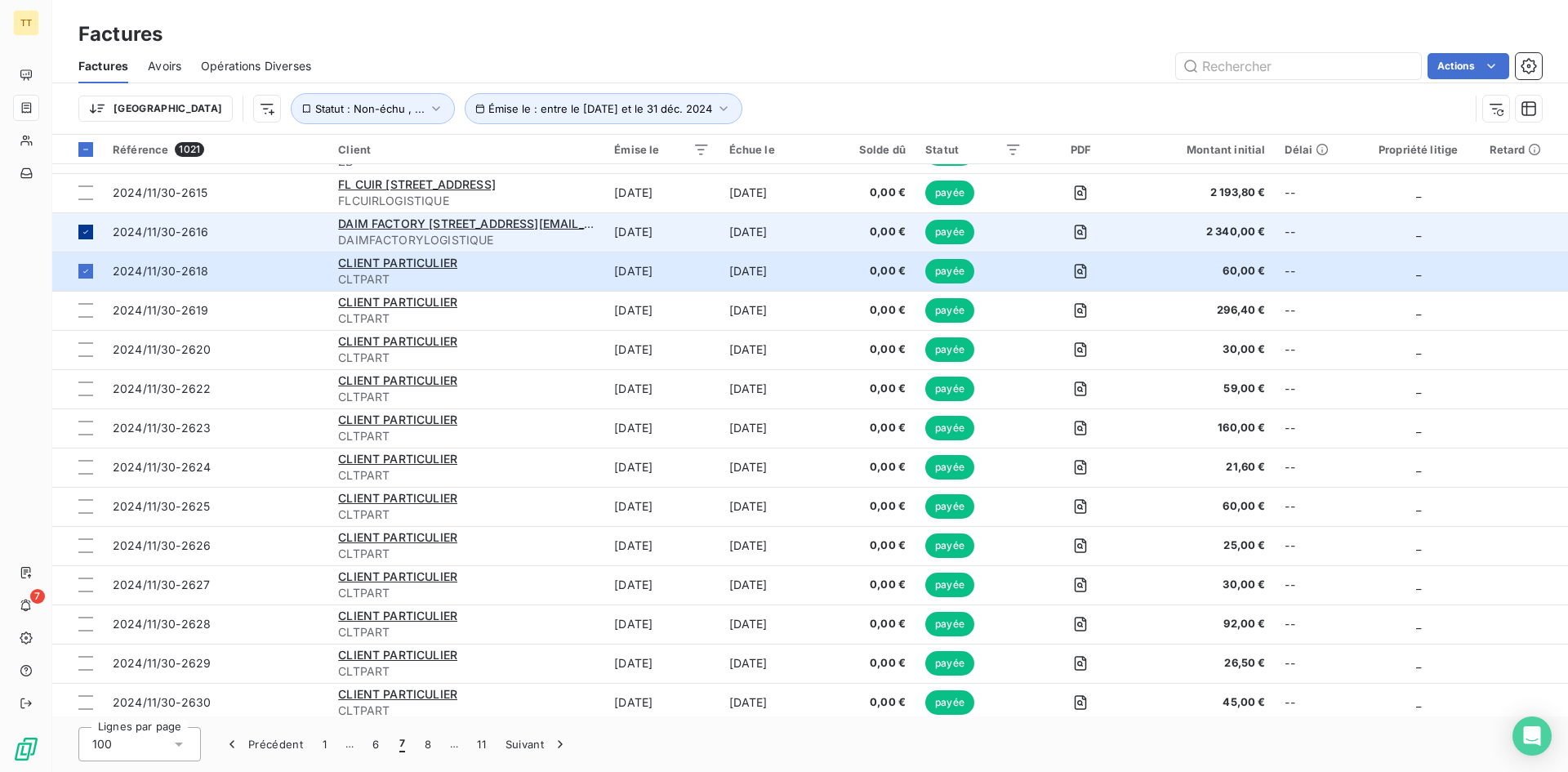
click at [83, 234] on icon at bounding box center [86, 232] width 10 height 10
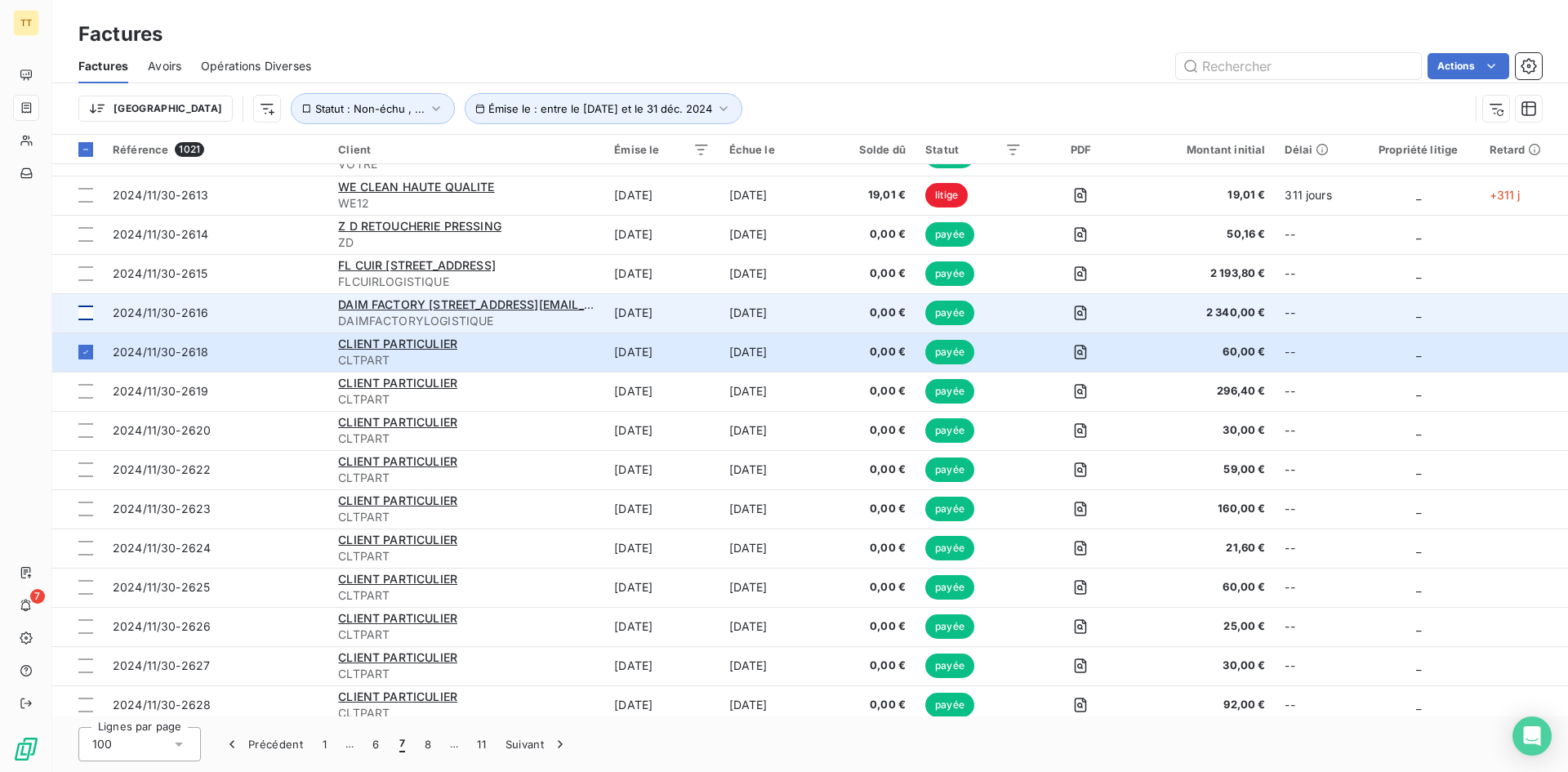
scroll to position [3125, 0]
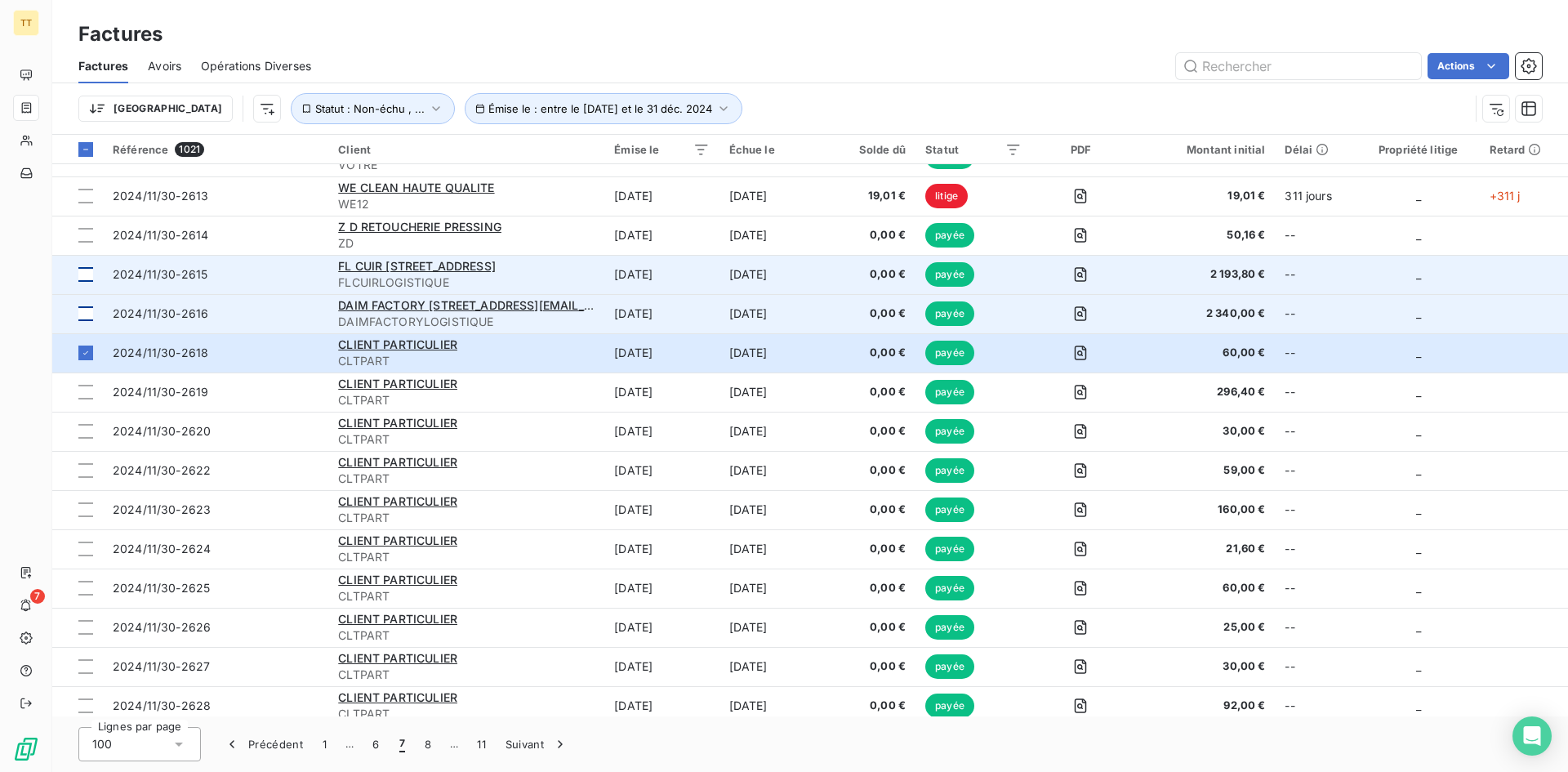
click at [87, 272] on div at bounding box center [86, 275] width 14 height 14
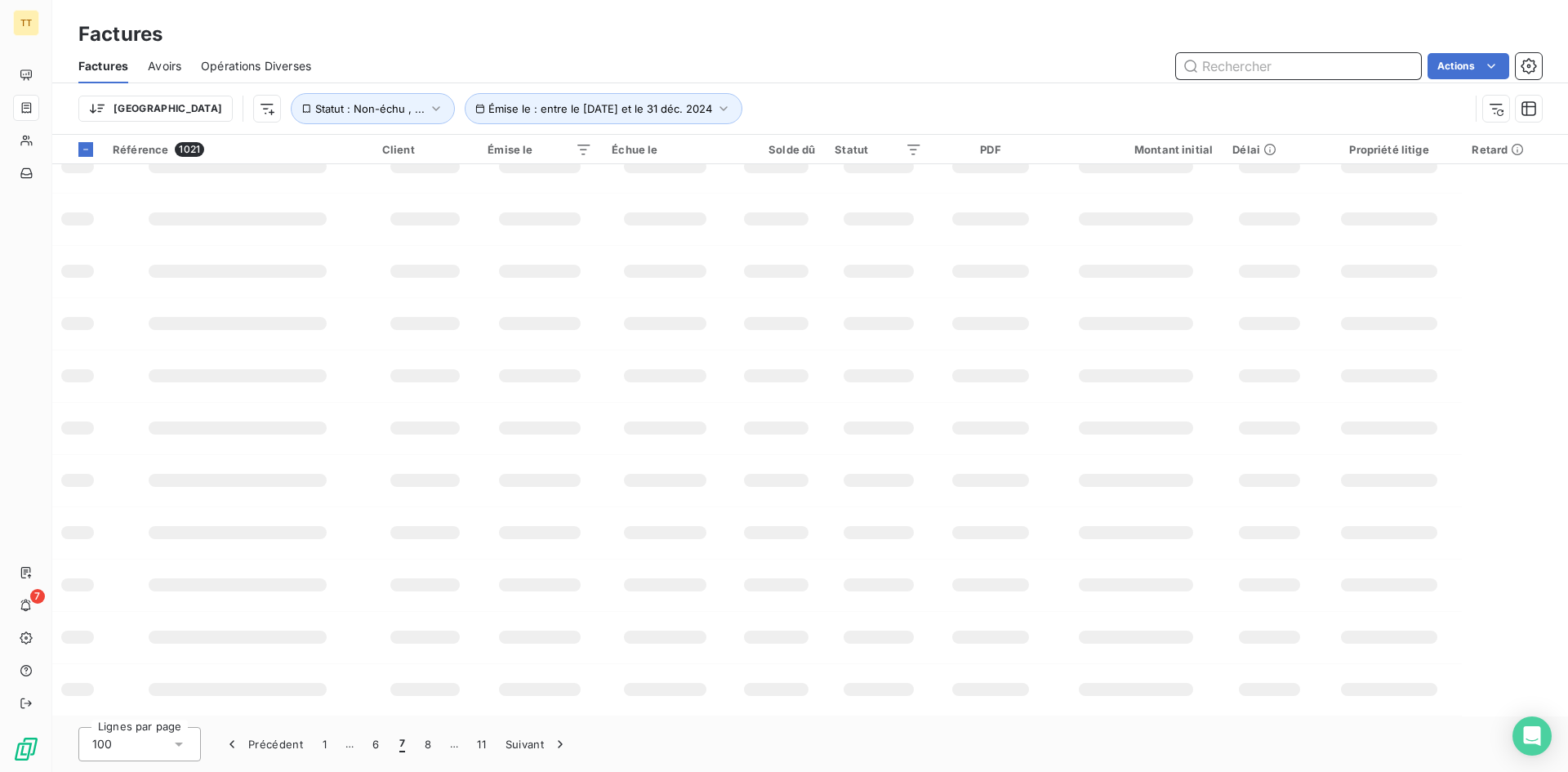
click at [1241, 56] on input "text" at bounding box center [1298, 66] width 245 height 26
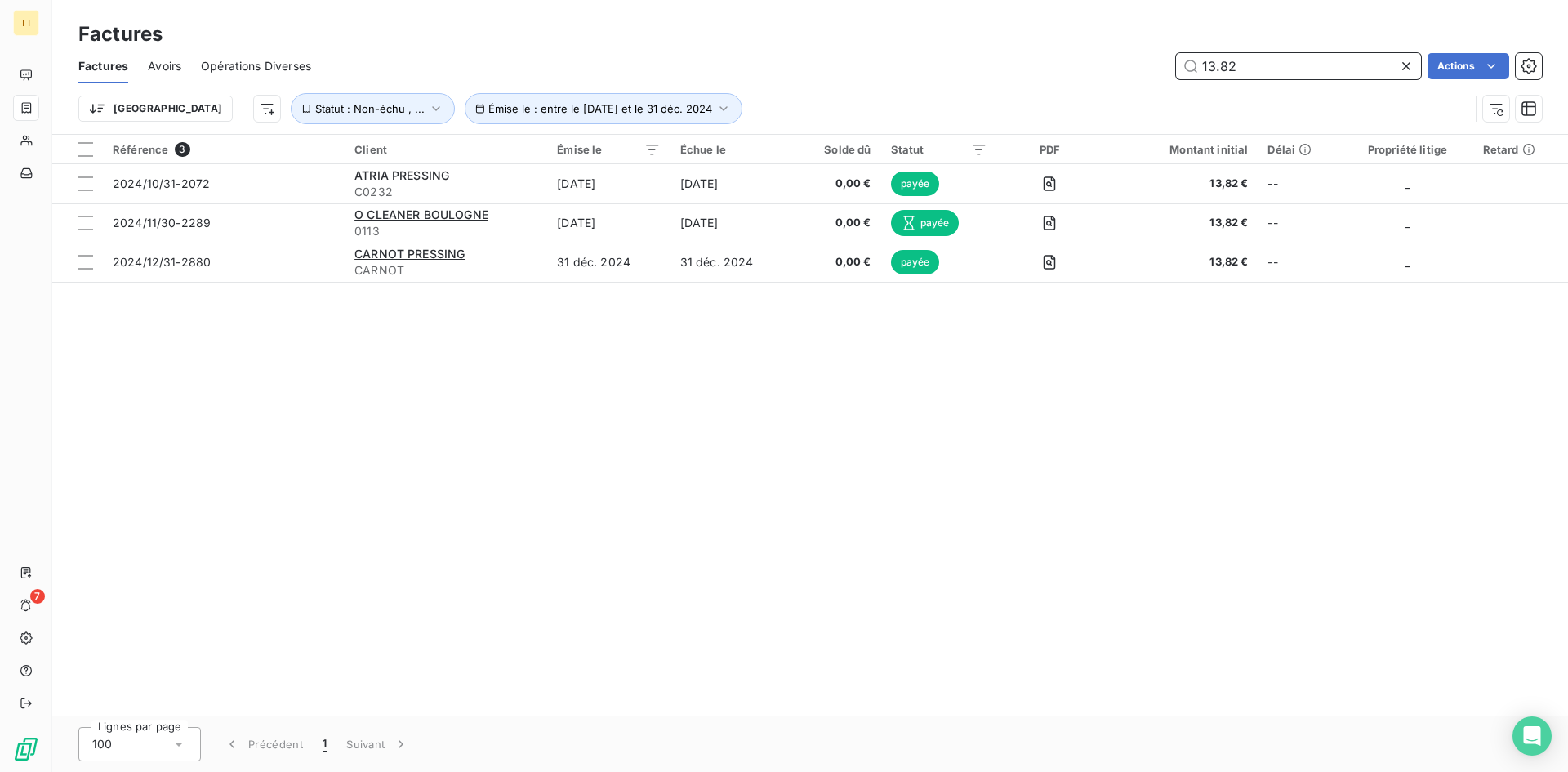
click at [1258, 63] on input "13.82" at bounding box center [1298, 66] width 245 height 26
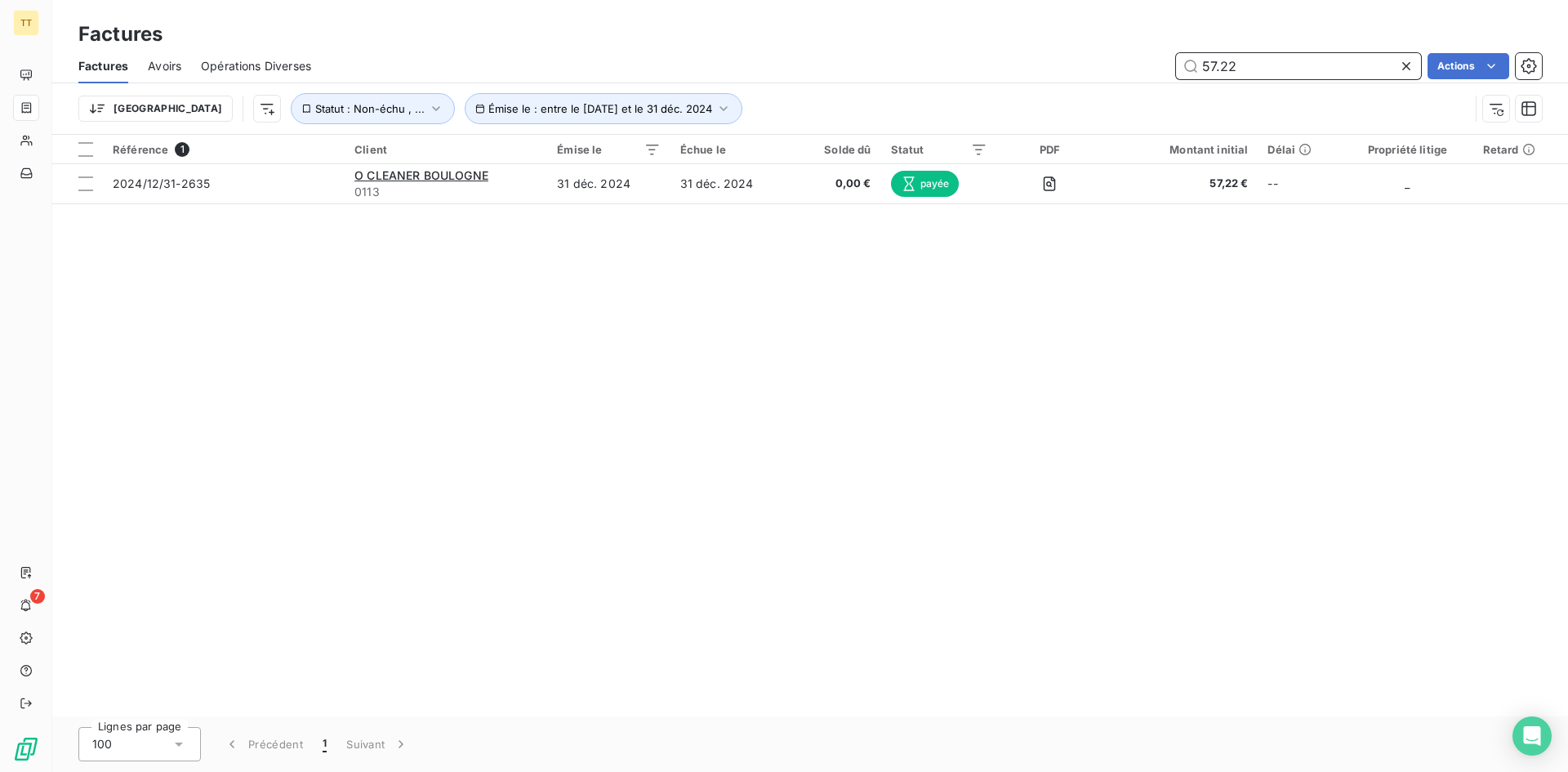
click at [1229, 52] on div "Factures Avoirs Opérations Diverses 57.22 Actions" at bounding box center [810, 66] width 1515 height 34
click at [1244, 66] on input "57.22" at bounding box center [1298, 66] width 245 height 26
type input "119.43"
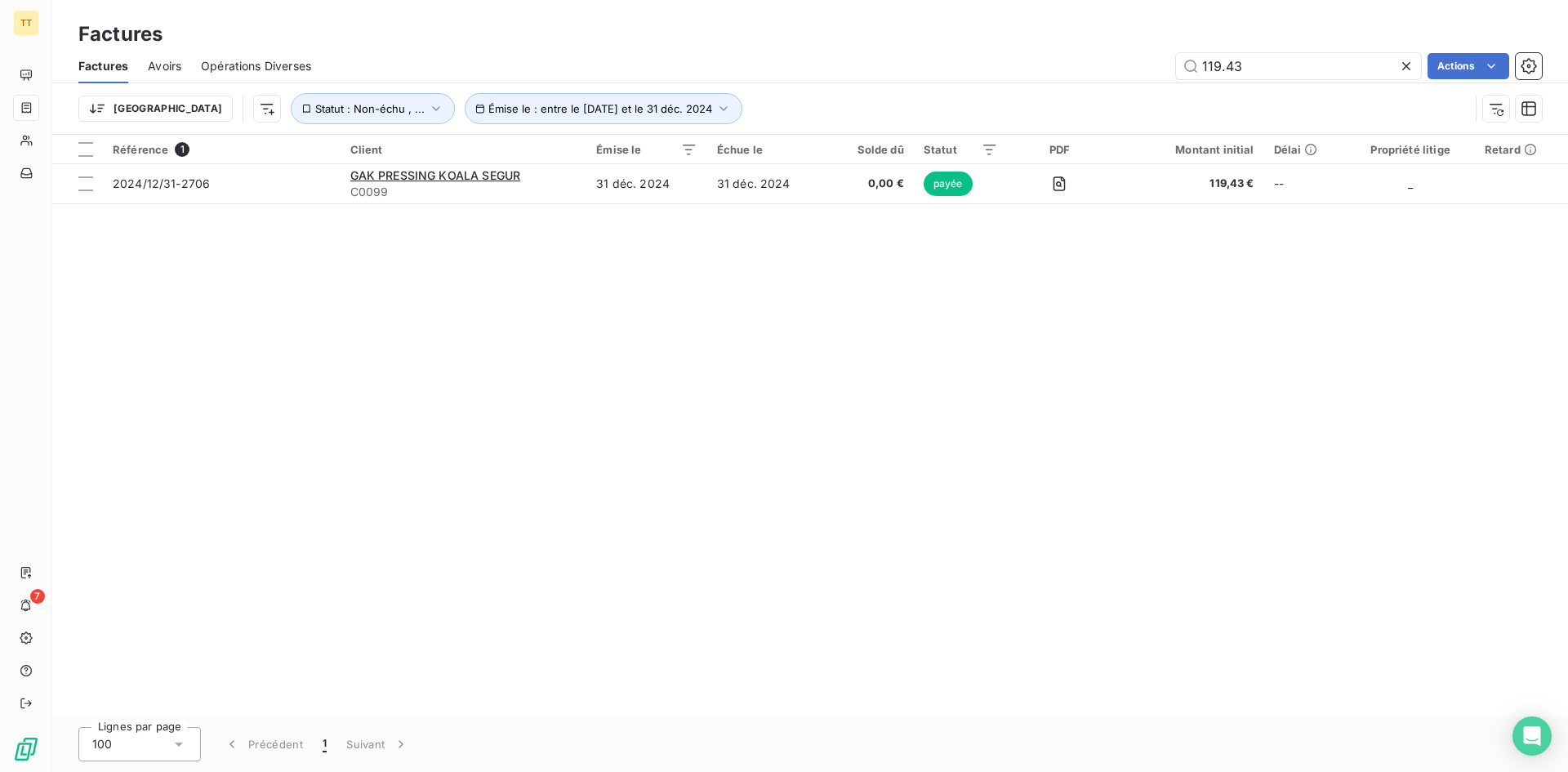
click at [1411, 64] on icon at bounding box center [1406, 66] width 16 height 16
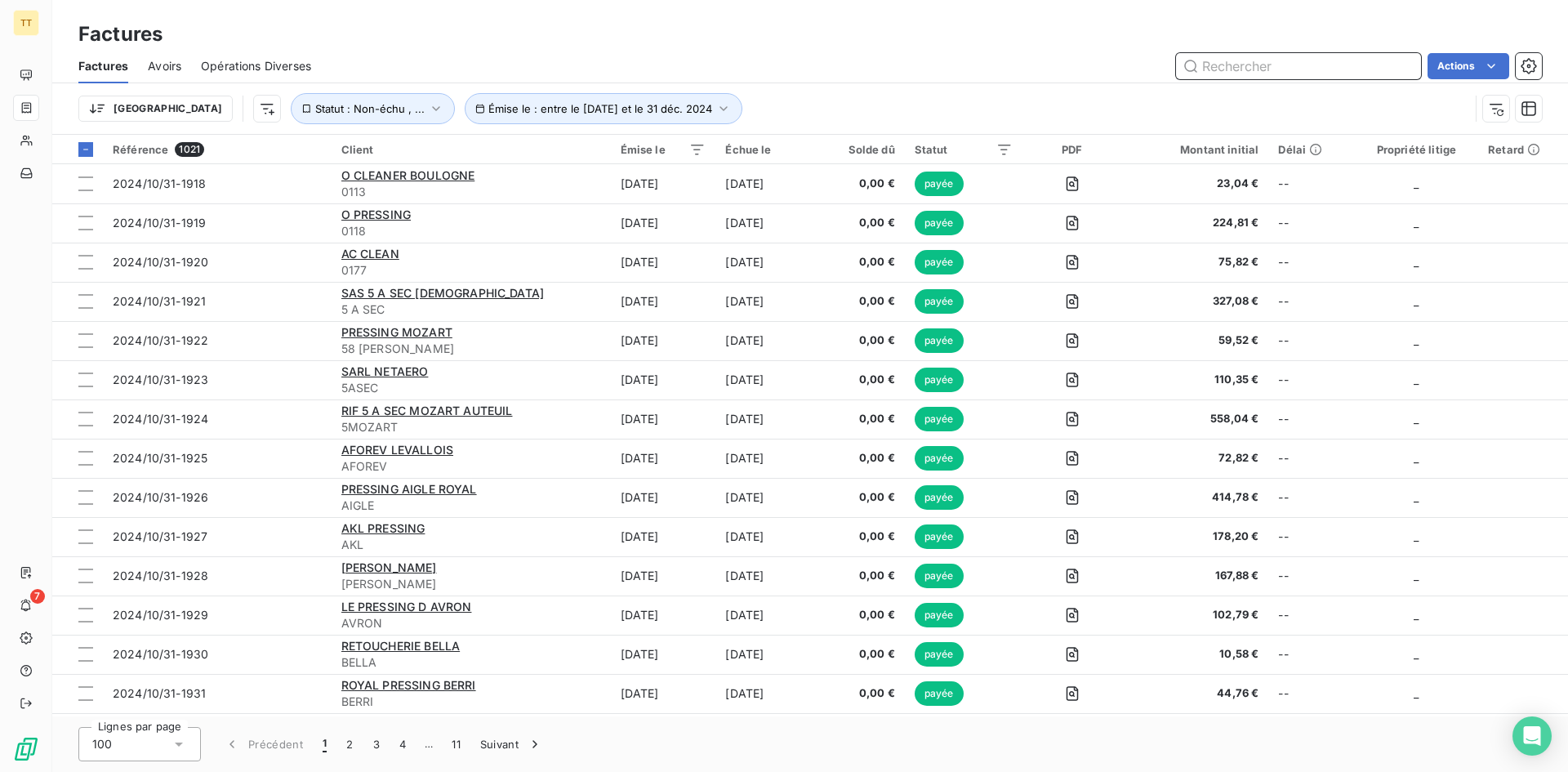
click at [1295, 62] on input "text" at bounding box center [1298, 66] width 245 height 26
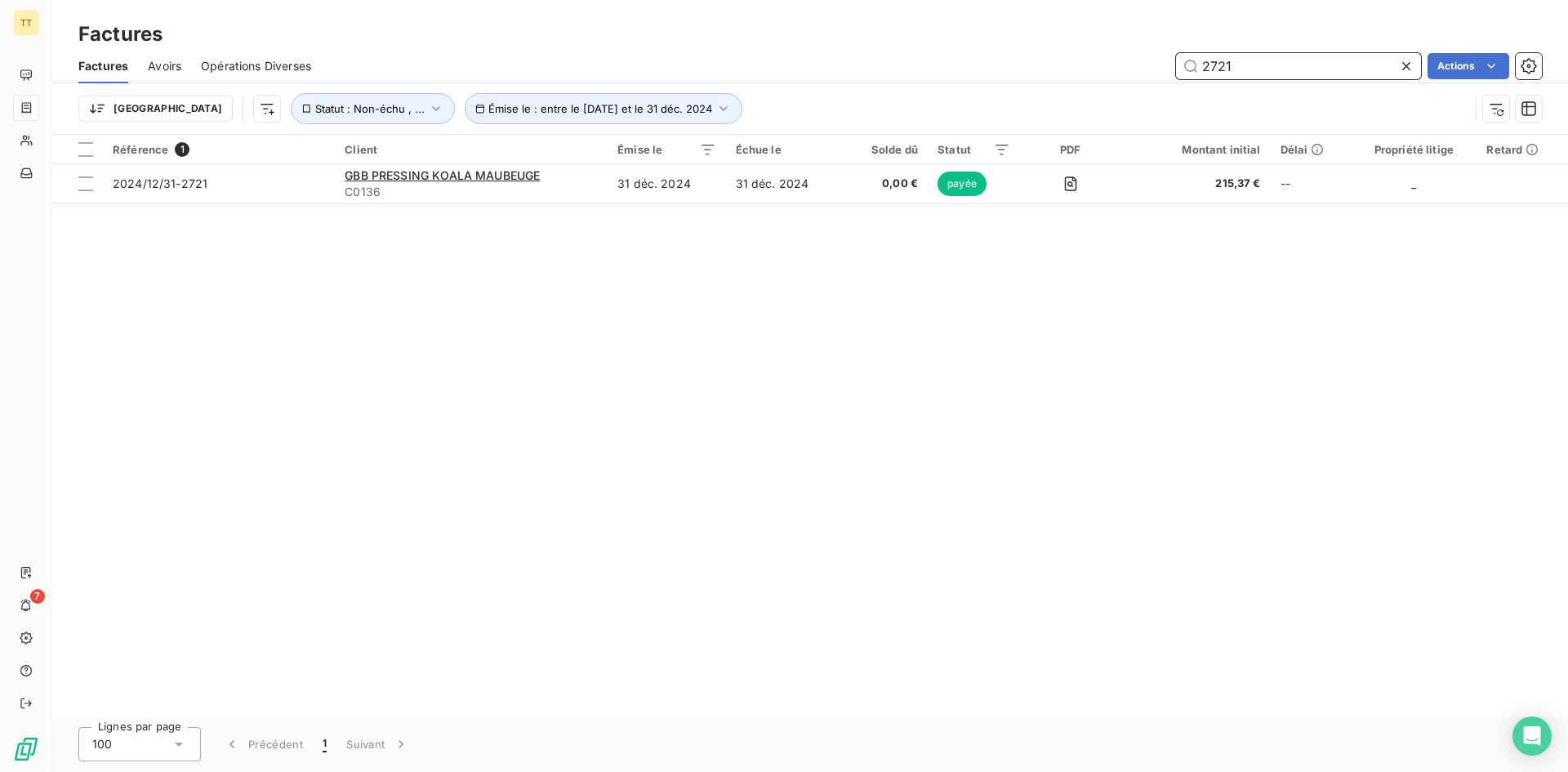
type input "2721"
click at [1402, 61] on icon at bounding box center [1406, 66] width 16 height 16
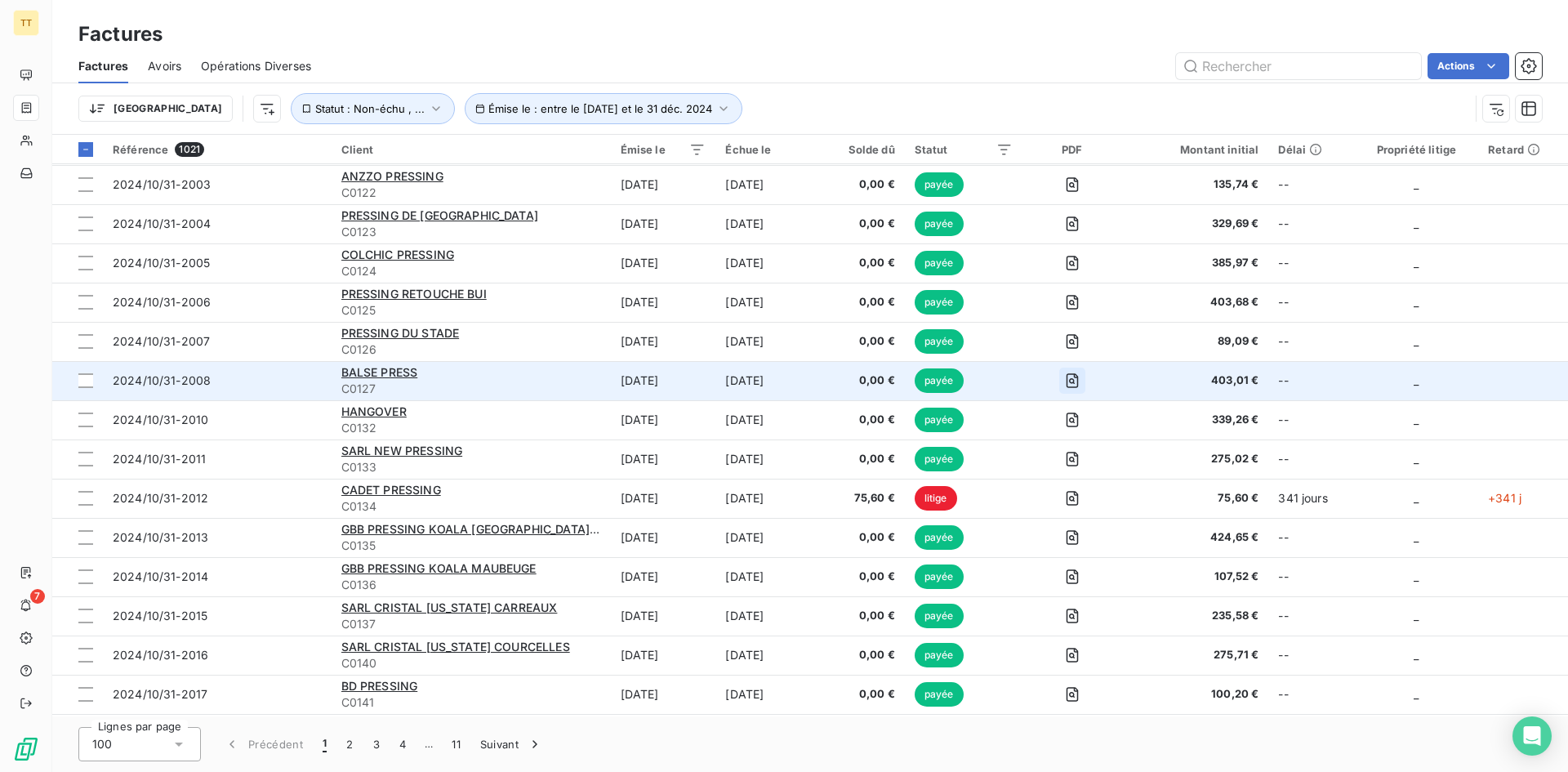
scroll to position [3370, 0]
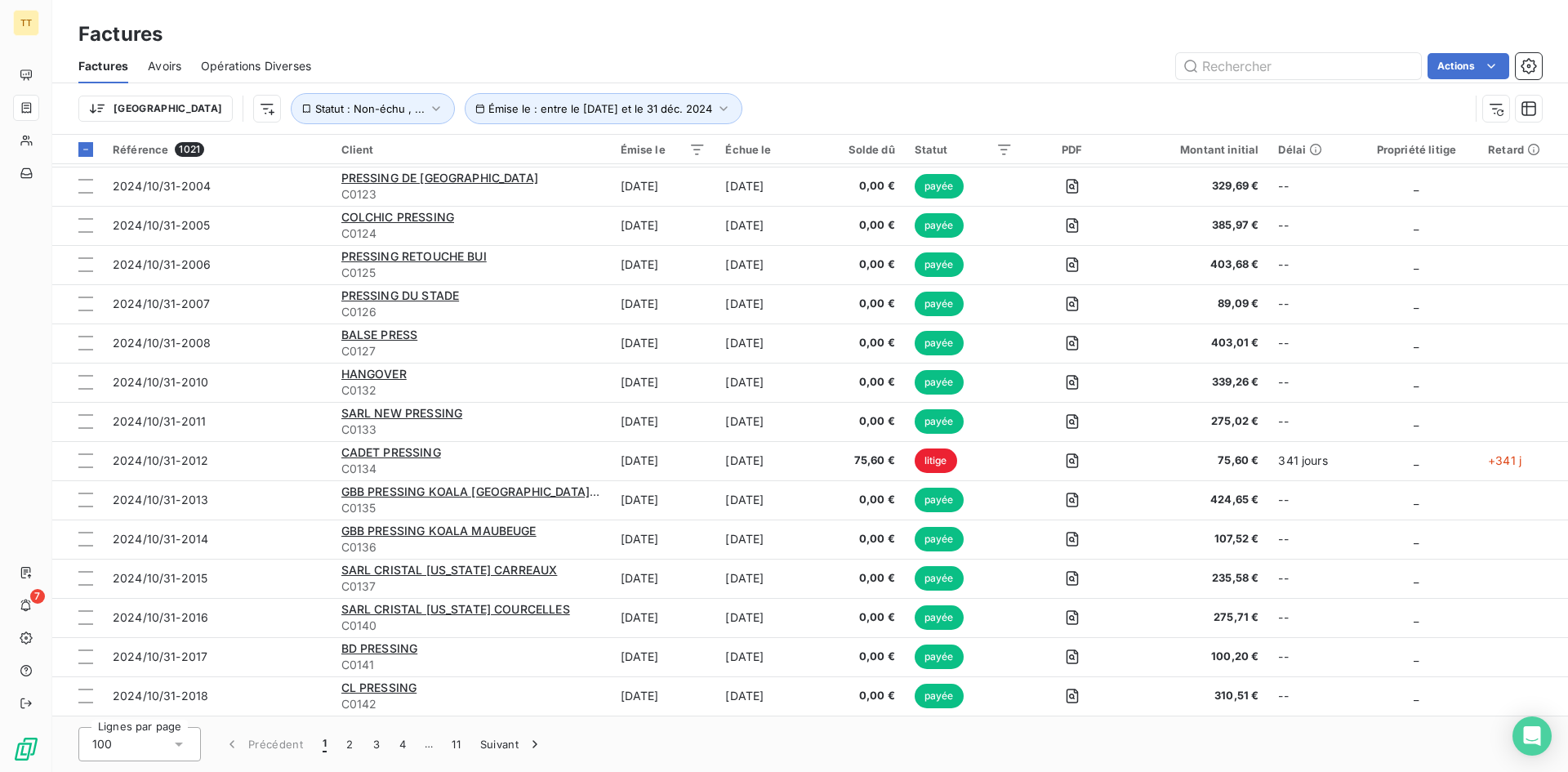
click at [433, 744] on span "…" at bounding box center [428, 743] width 26 height 26
click at [427, 747] on span "…" at bounding box center [428, 743] width 26 height 26
click at [461, 745] on button "11" at bounding box center [456, 744] width 29 height 34
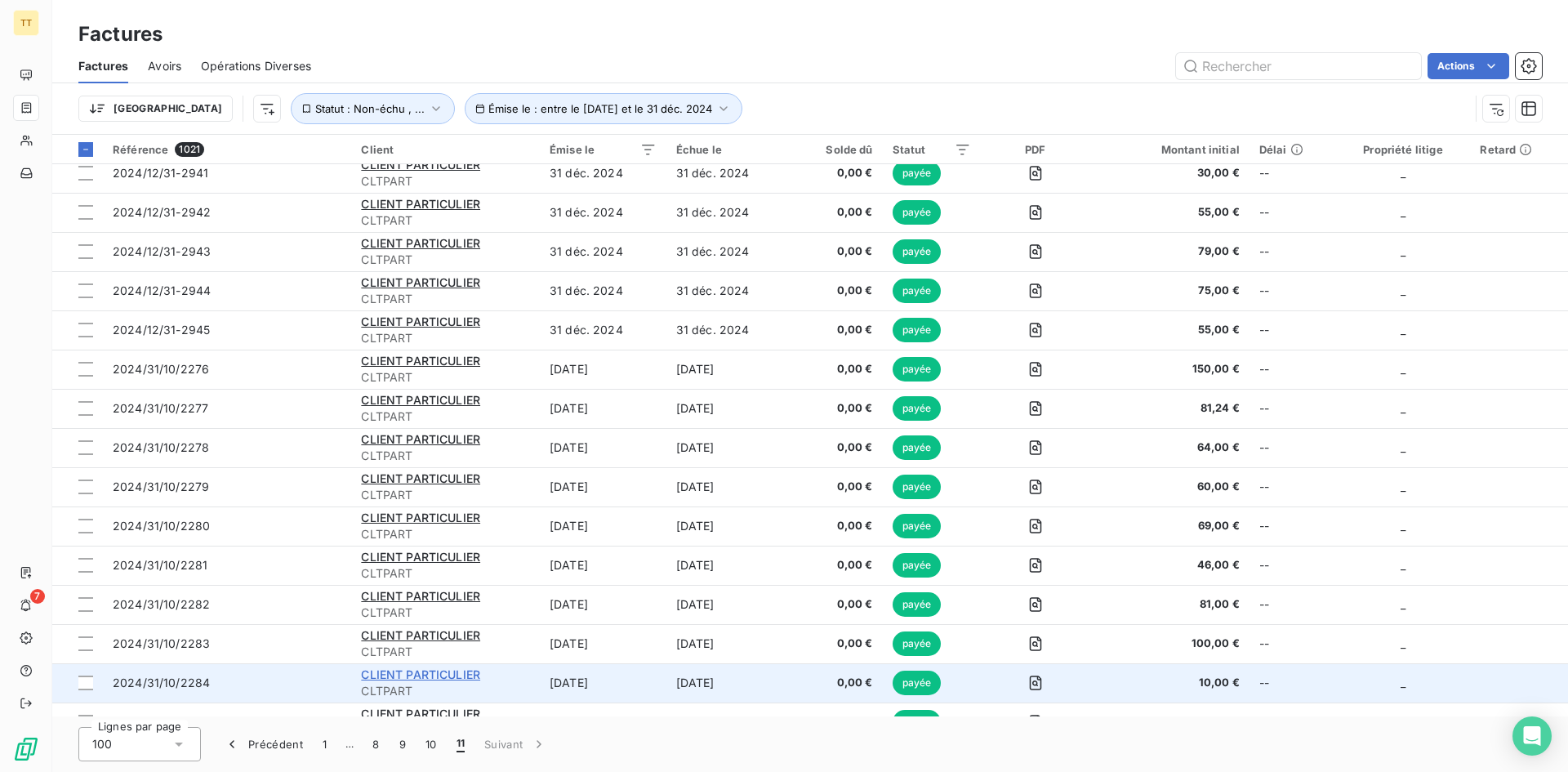
scroll to position [0, 0]
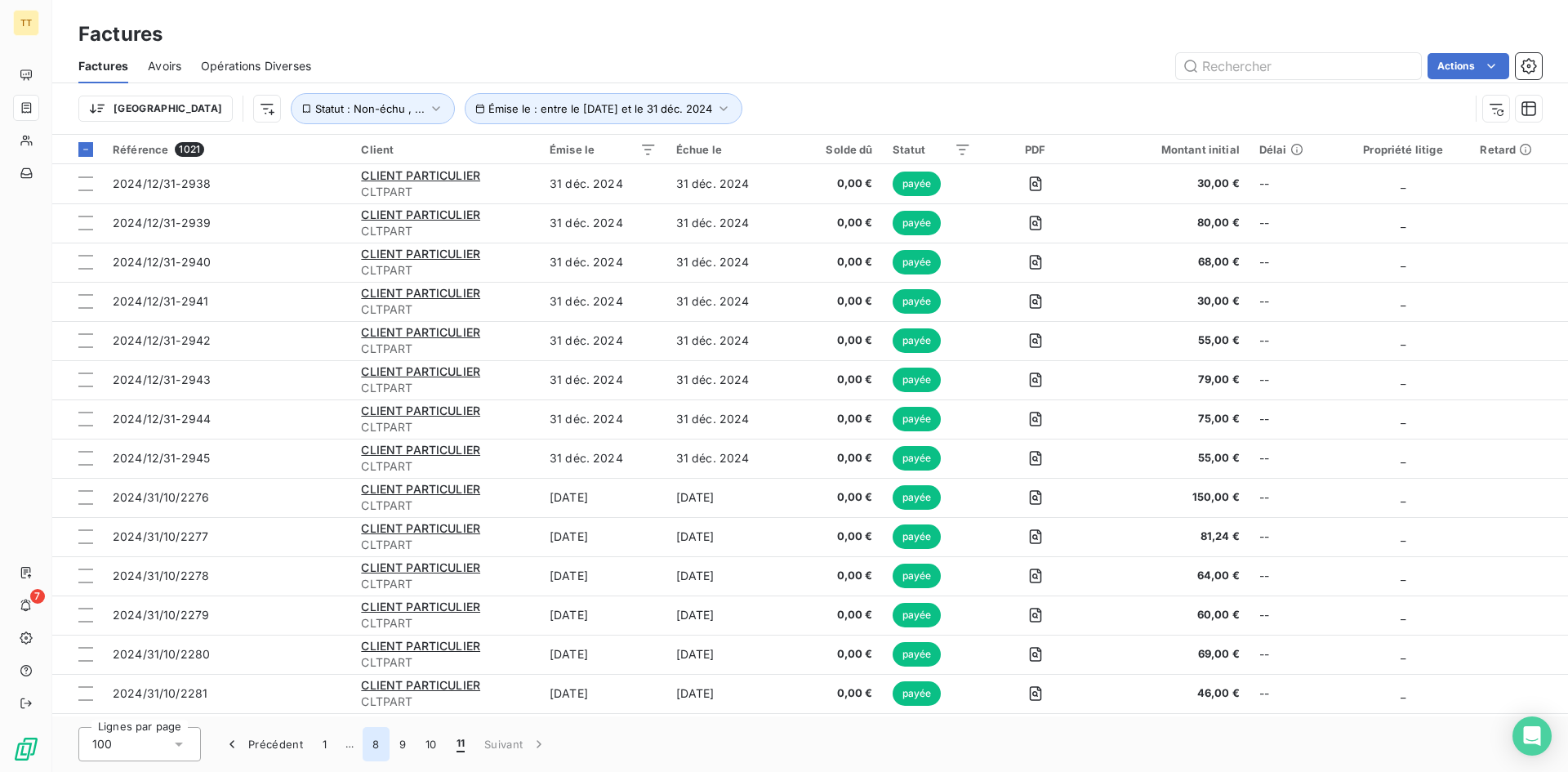
click at [380, 746] on button "8" at bounding box center [375, 744] width 26 height 34
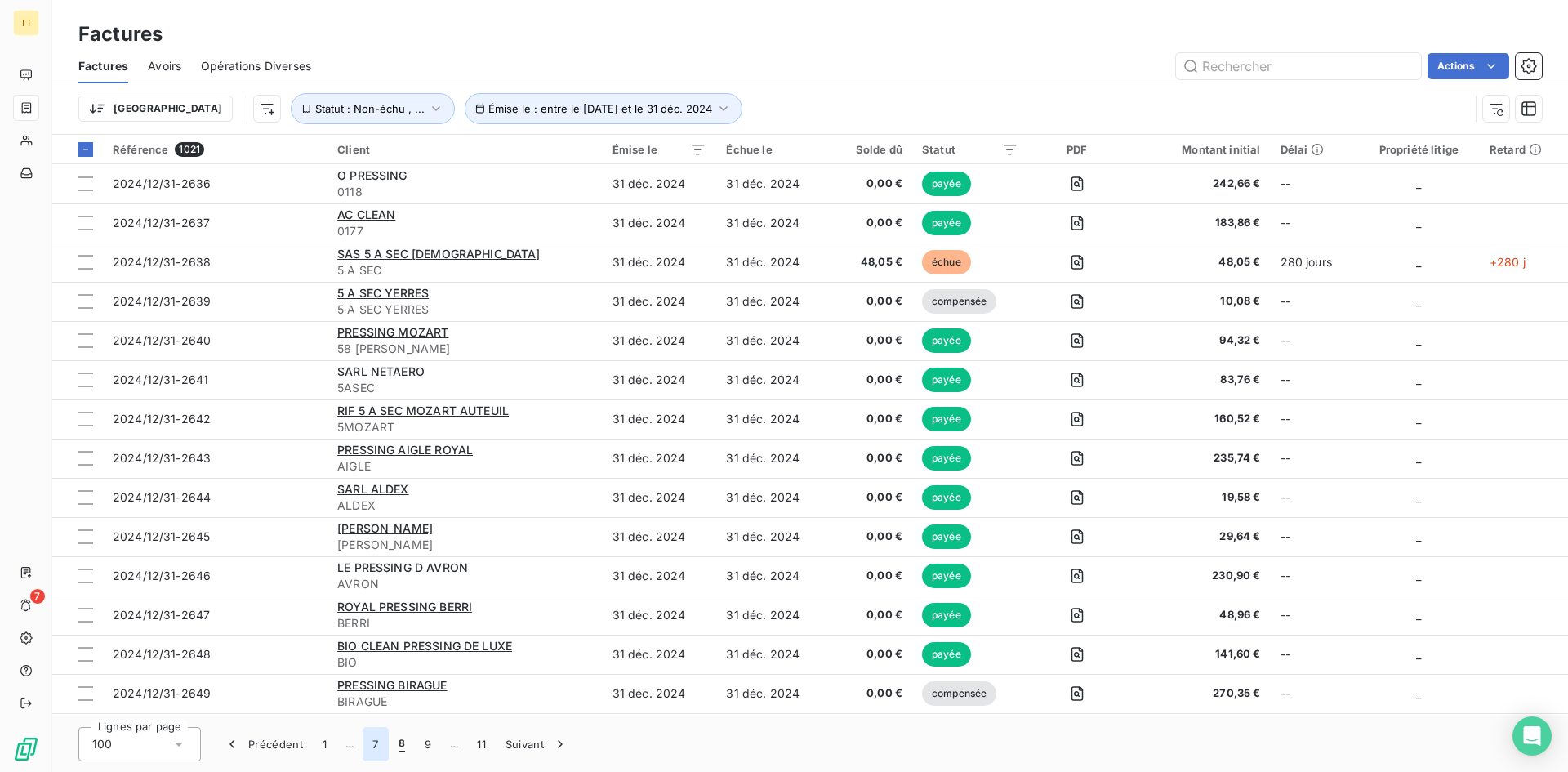
click at [377, 738] on button "7" at bounding box center [375, 744] width 25 height 34
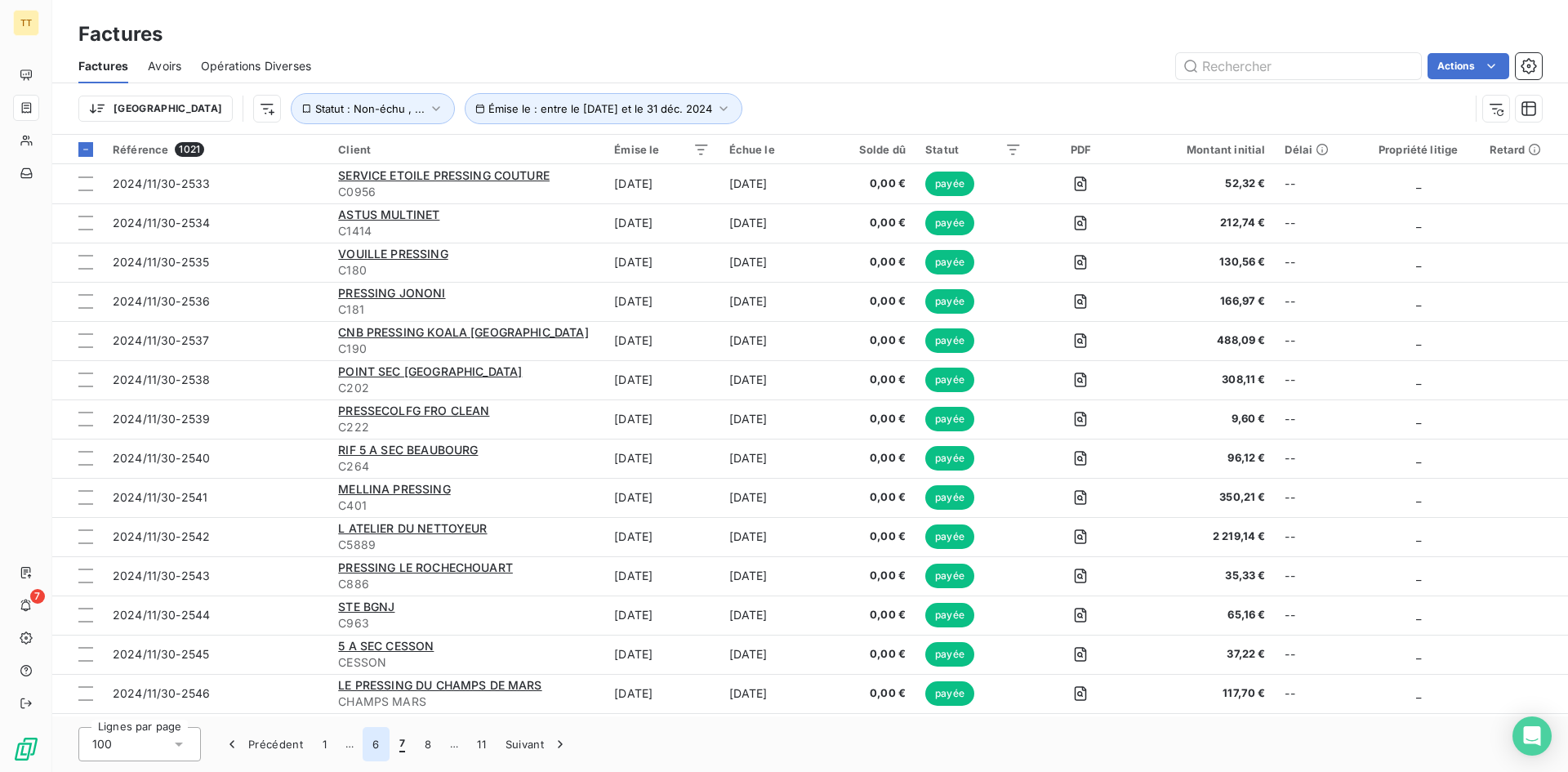
click at [371, 746] on button "6" at bounding box center [375, 744] width 26 height 34
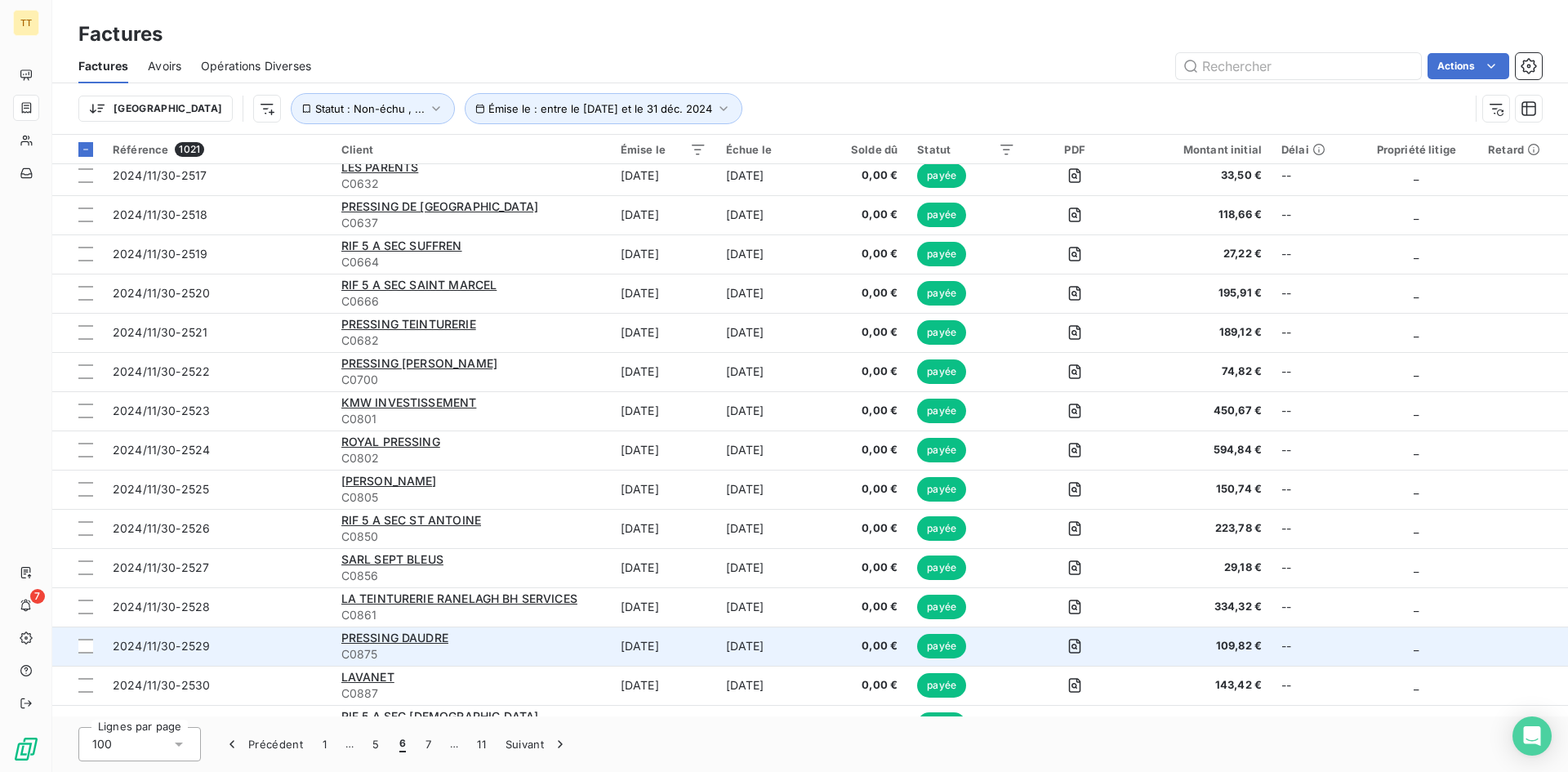
scroll to position [3370, 0]
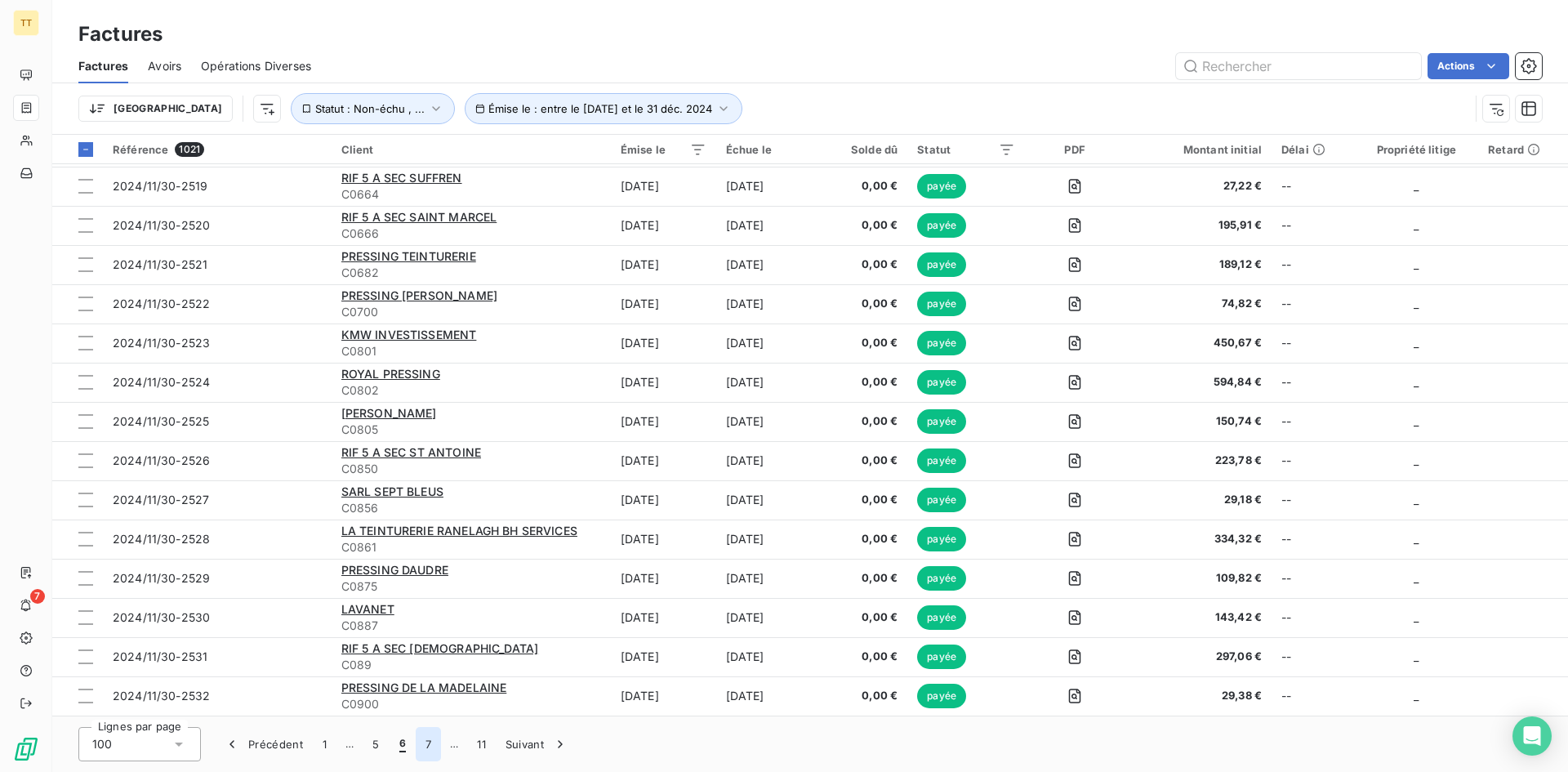
click at [425, 745] on button "7" at bounding box center [428, 744] width 25 height 34
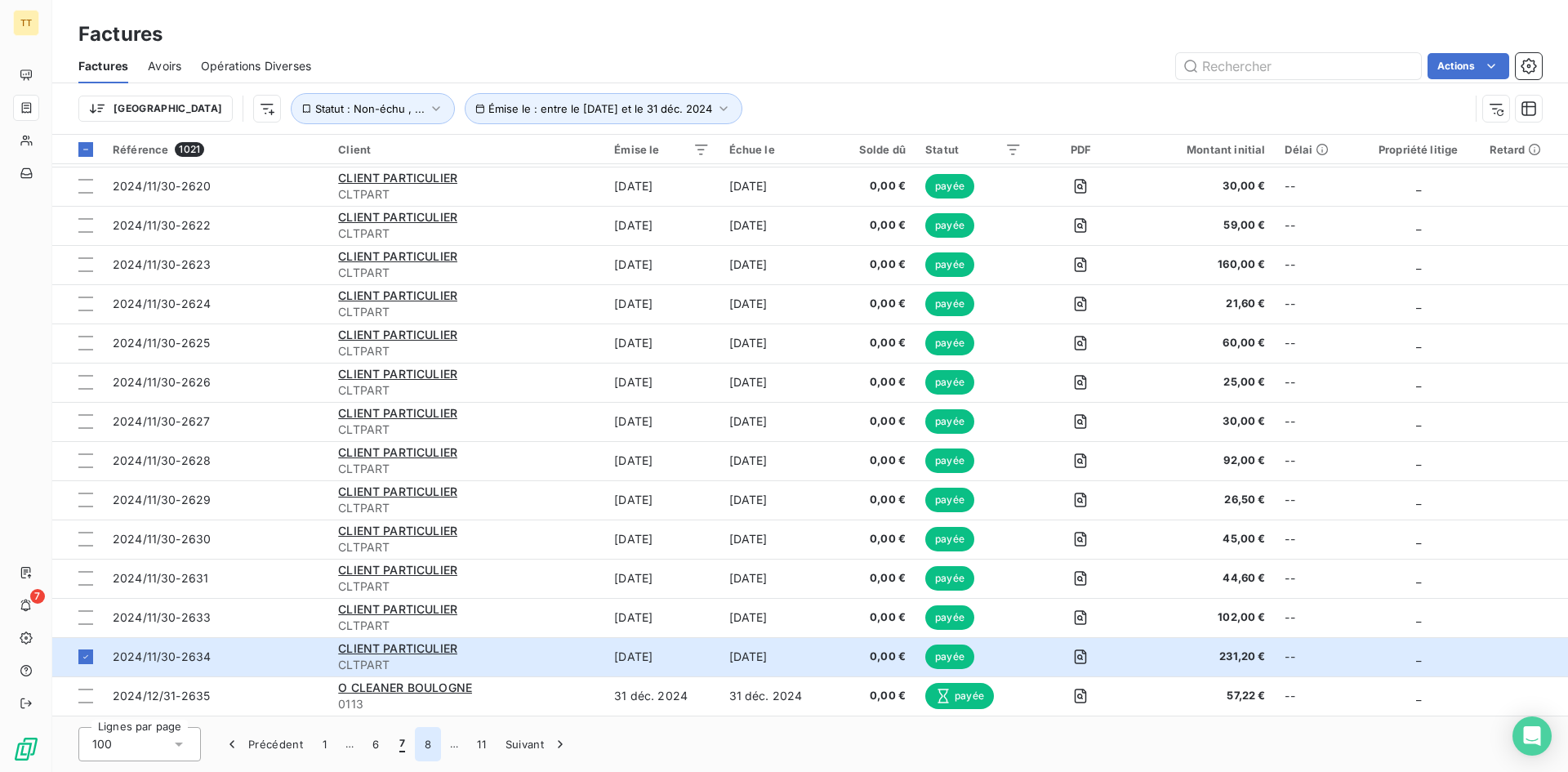
click at [425, 745] on button "8" at bounding box center [428, 744] width 26 height 34
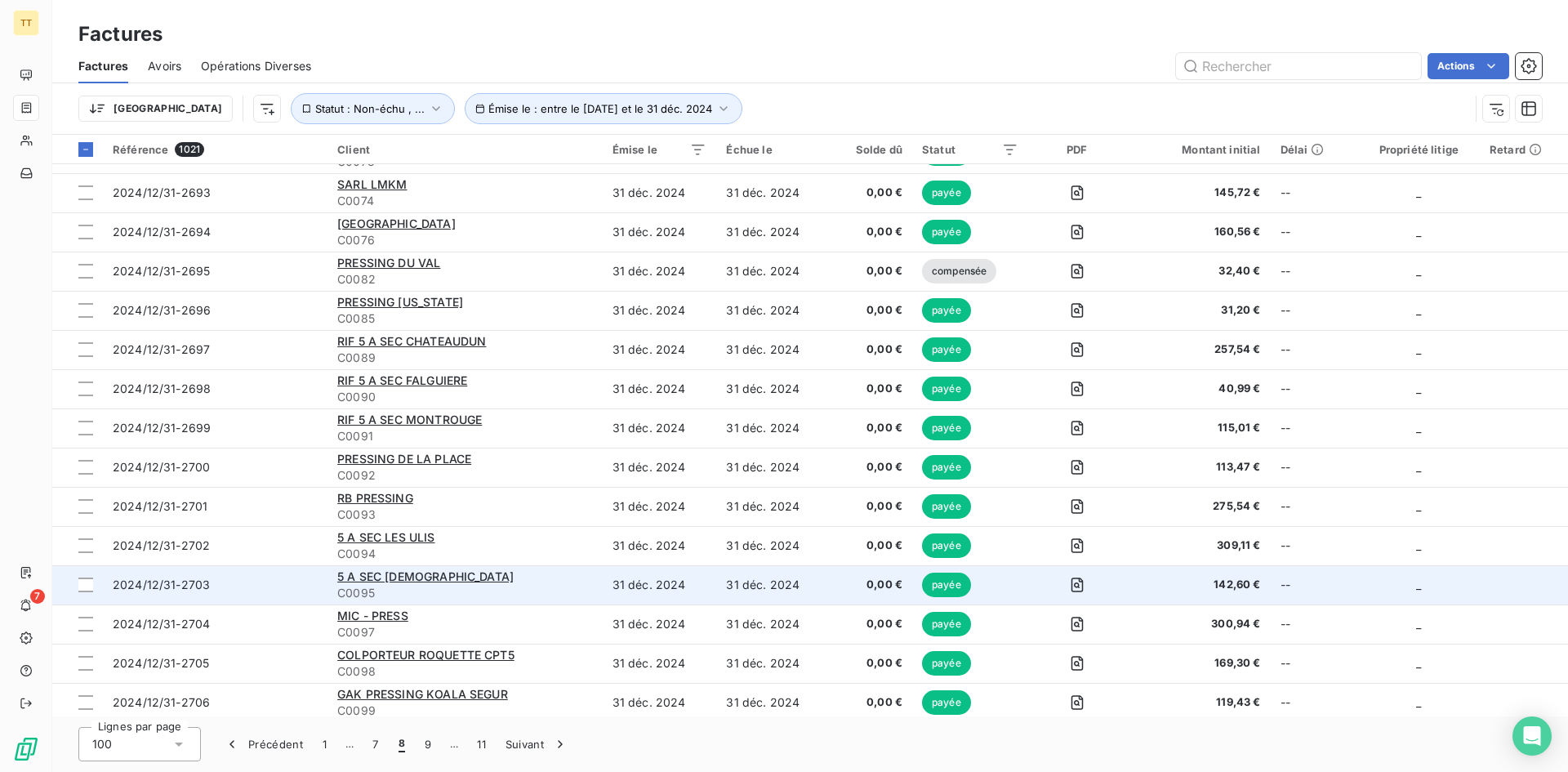
scroll to position [2390, 0]
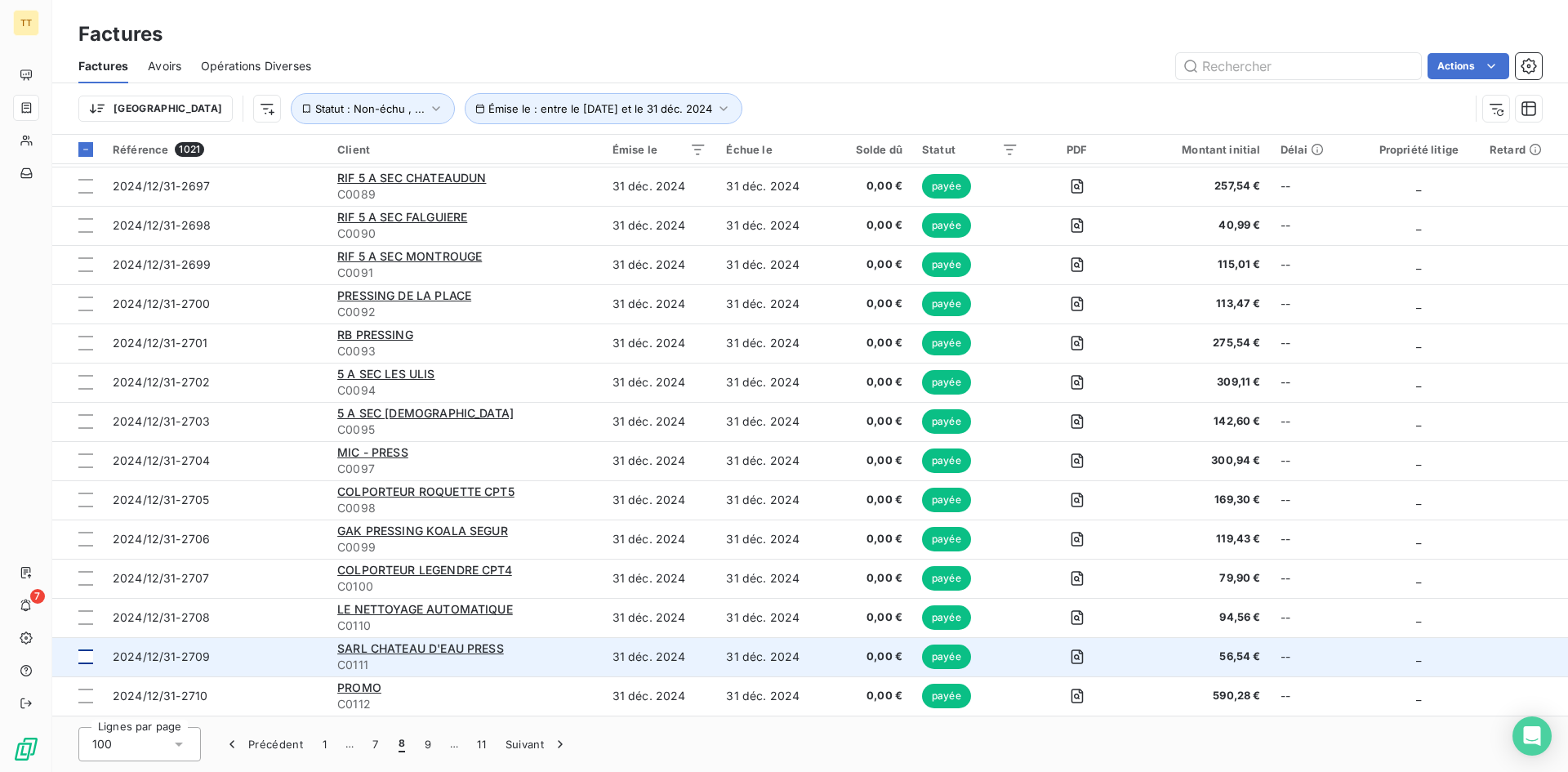
click at [73, 662] on td at bounding box center [78, 657] width 51 height 39
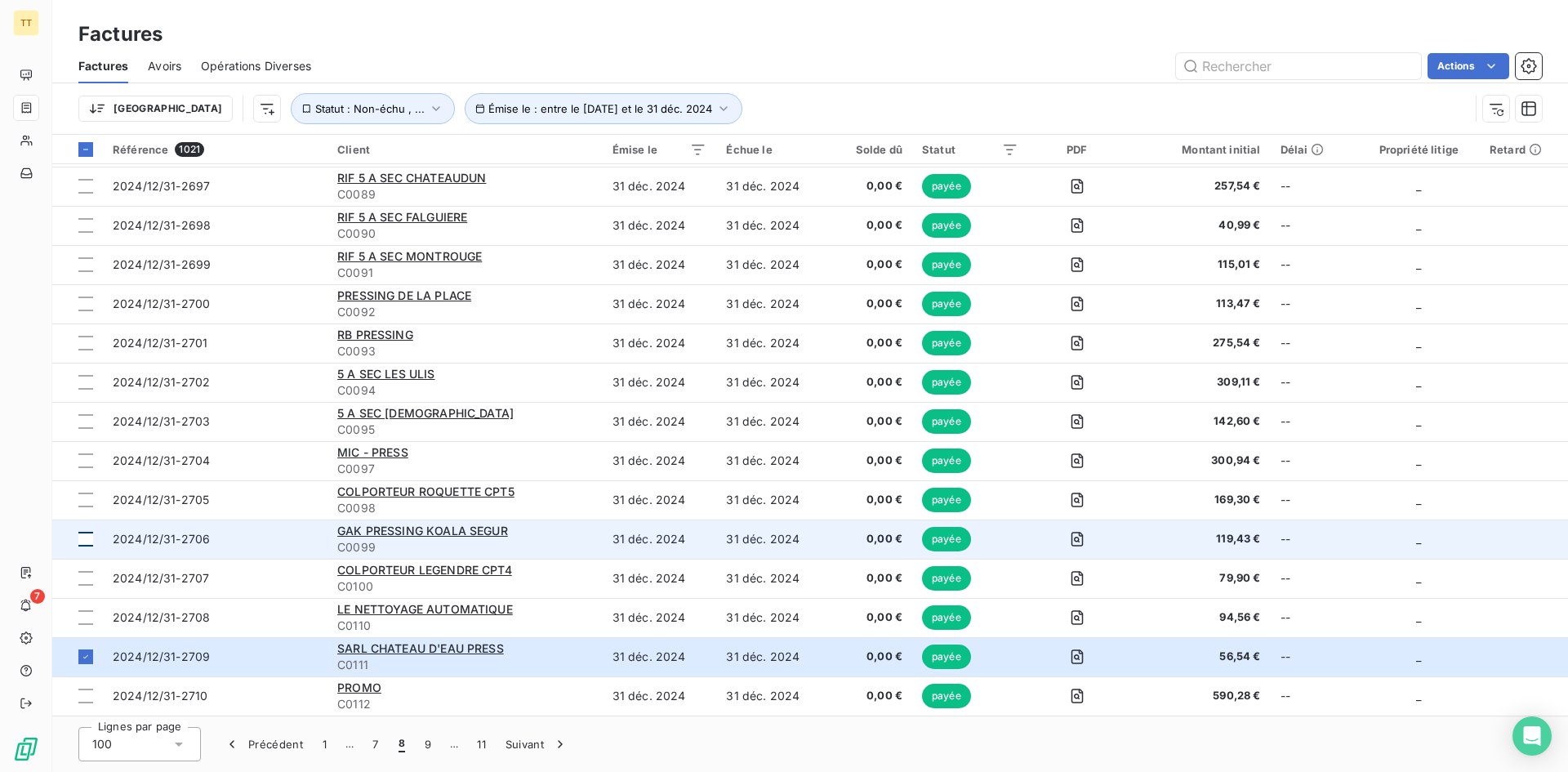
click at [97, 534] on td at bounding box center [78, 539] width 51 height 39
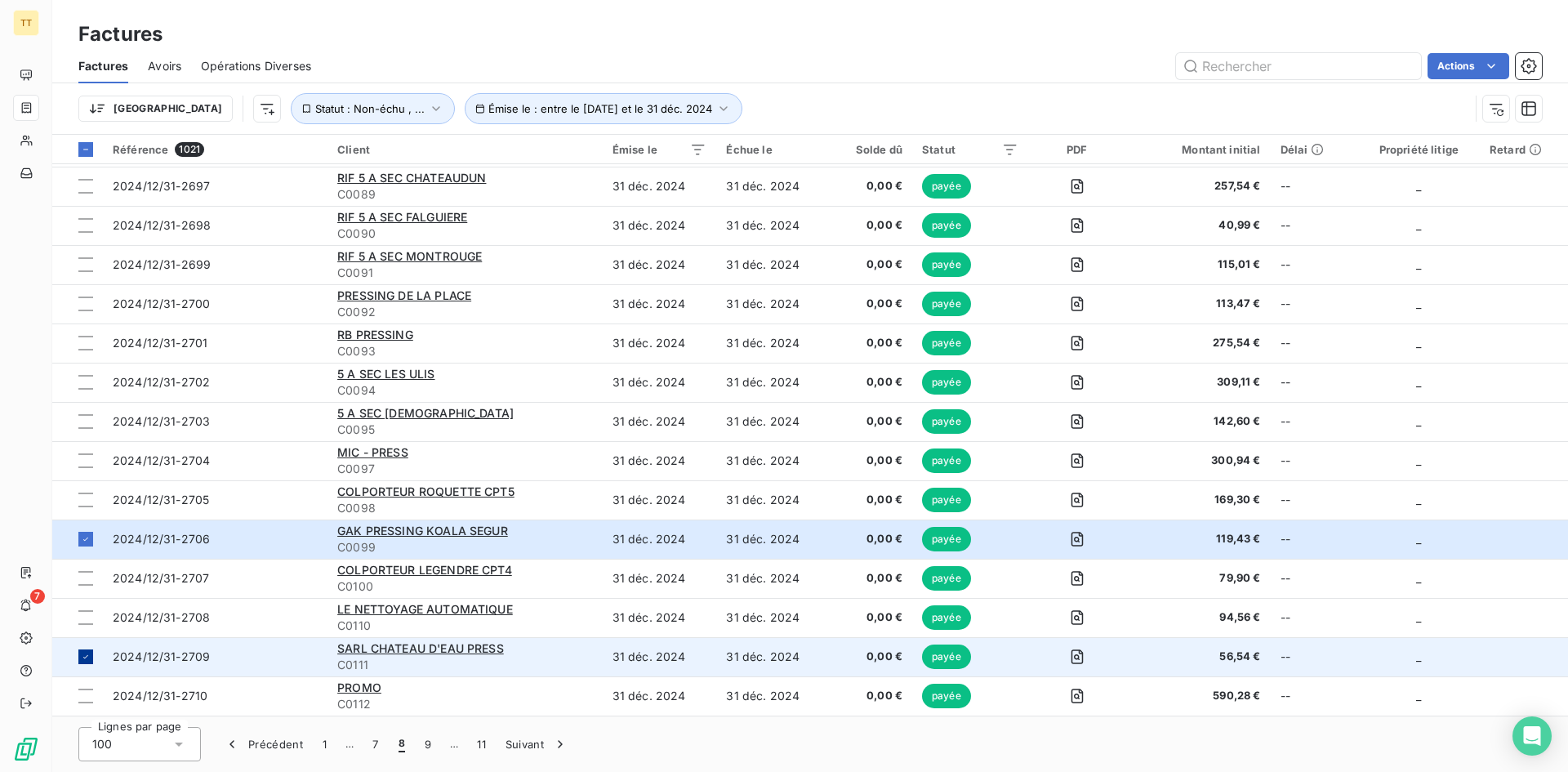
click at [82, 653] on icon at bounding box center [86, 656] width 10 height 10
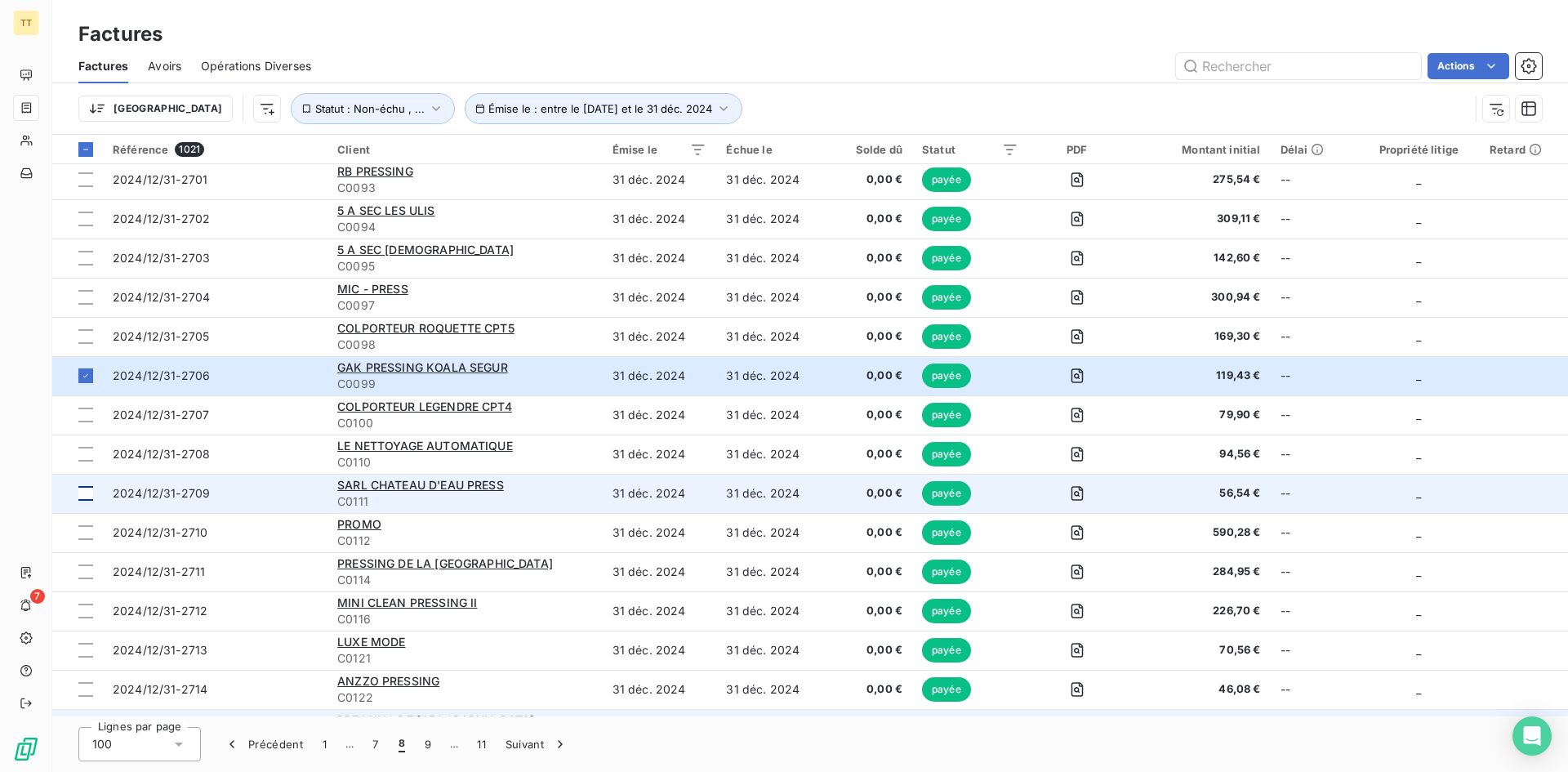
scroll to position [2716, 0]
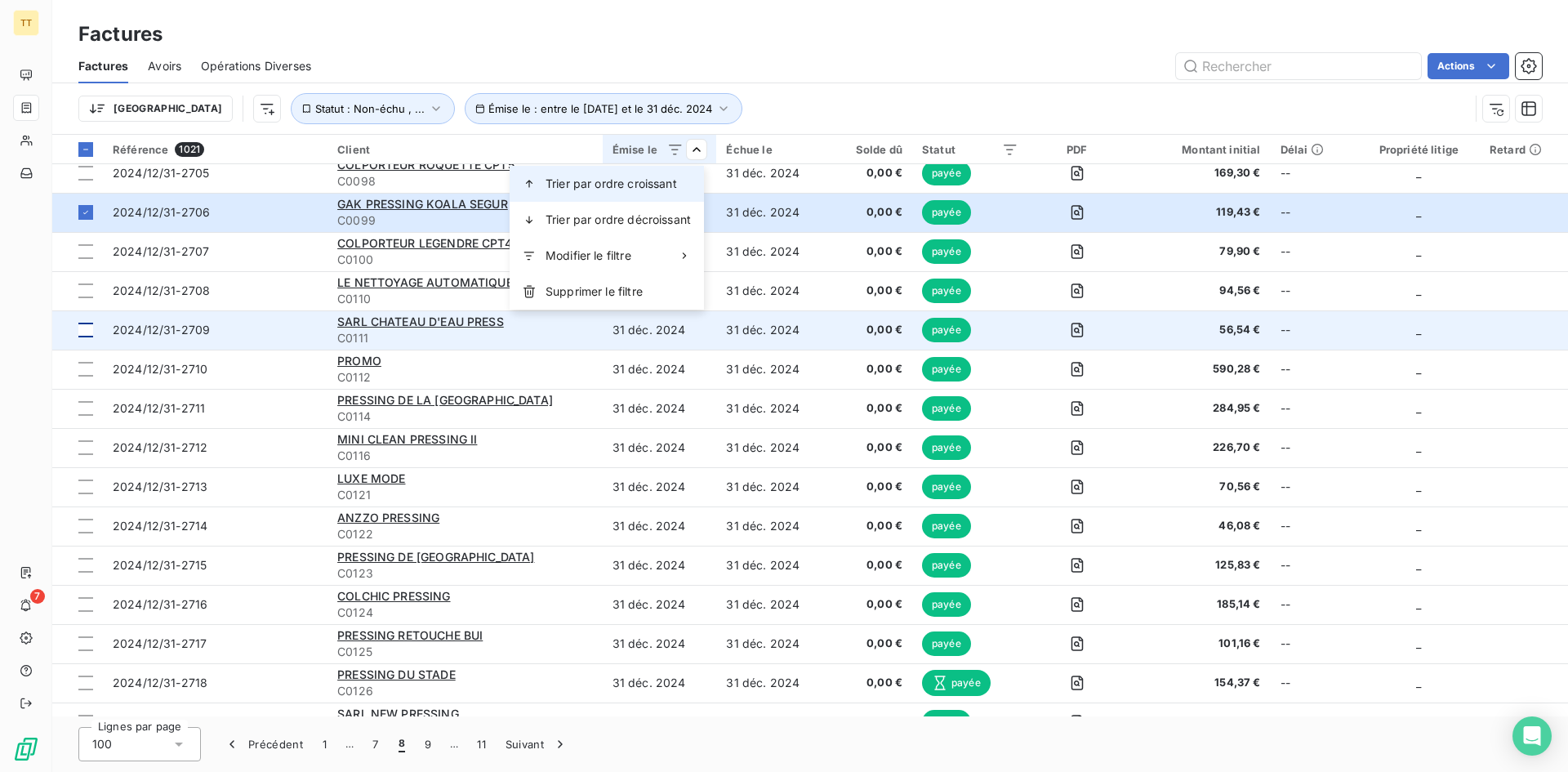
click at [681, 177] on div "Trier par ordre croissant" at bounding box center [607, 184] width 194 height 36
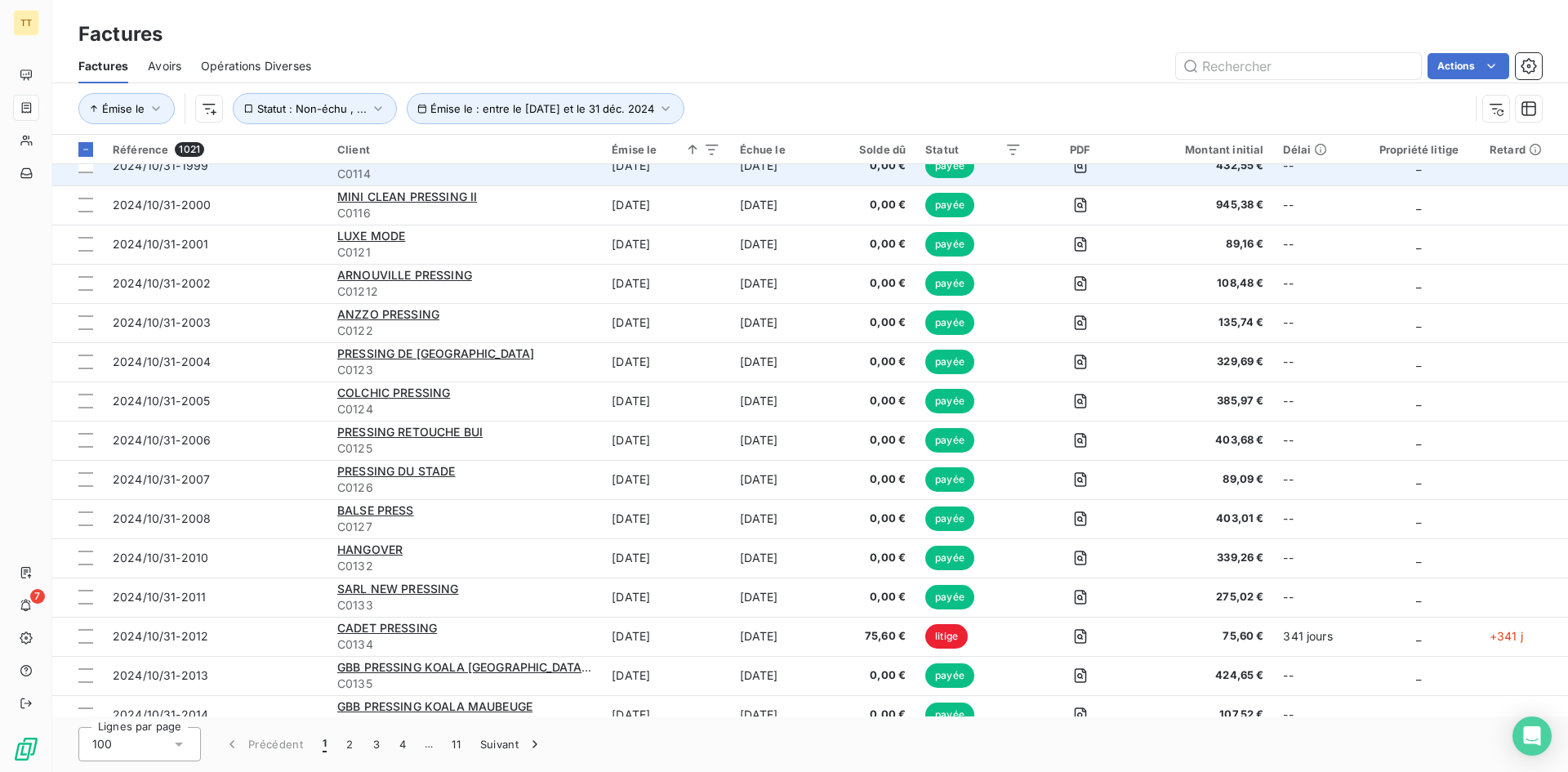
scroll to position [3370, 0]
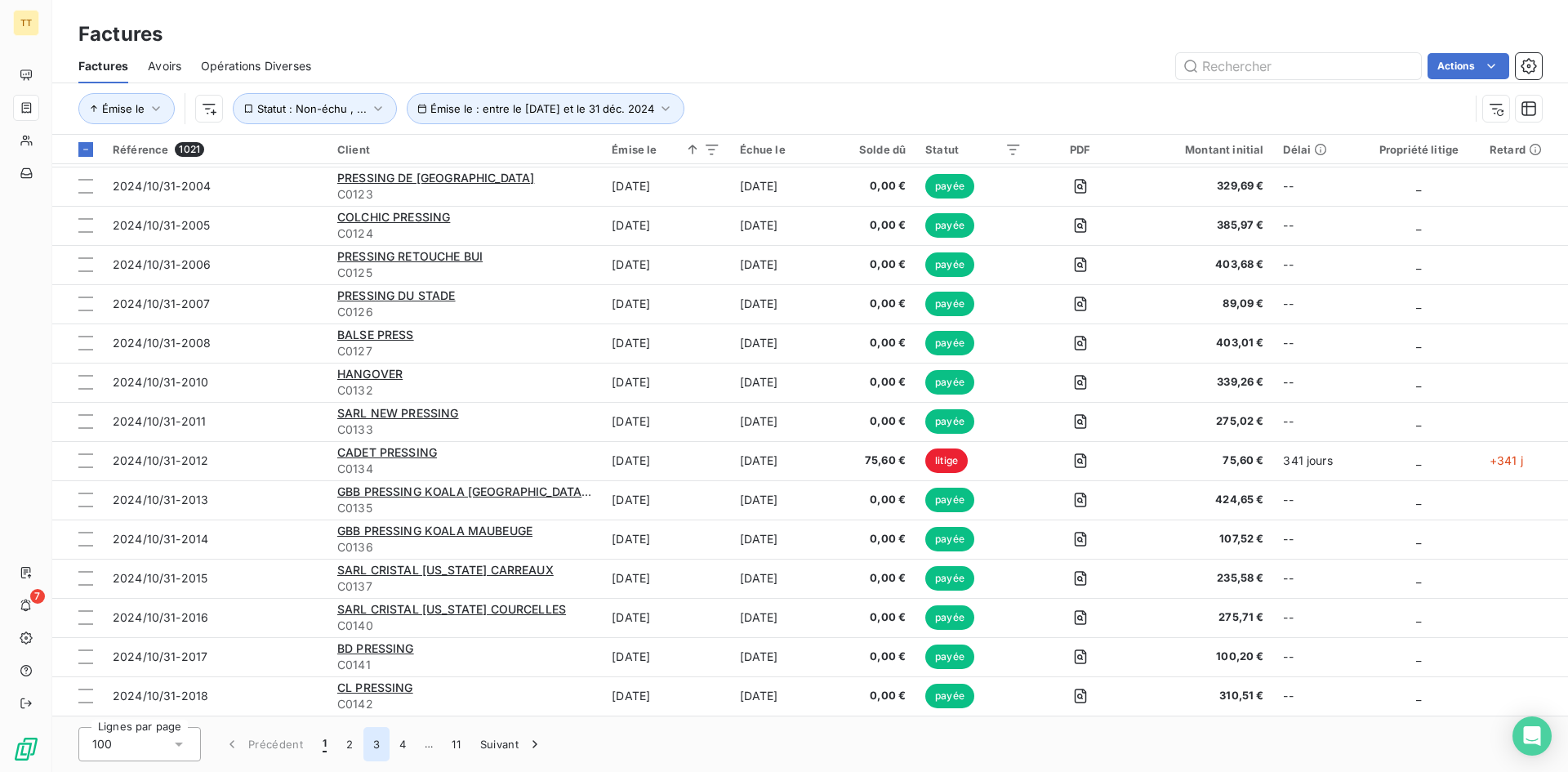
click at [382, 742] on button "3" at bounding box center [376, 744] width 26 height 34
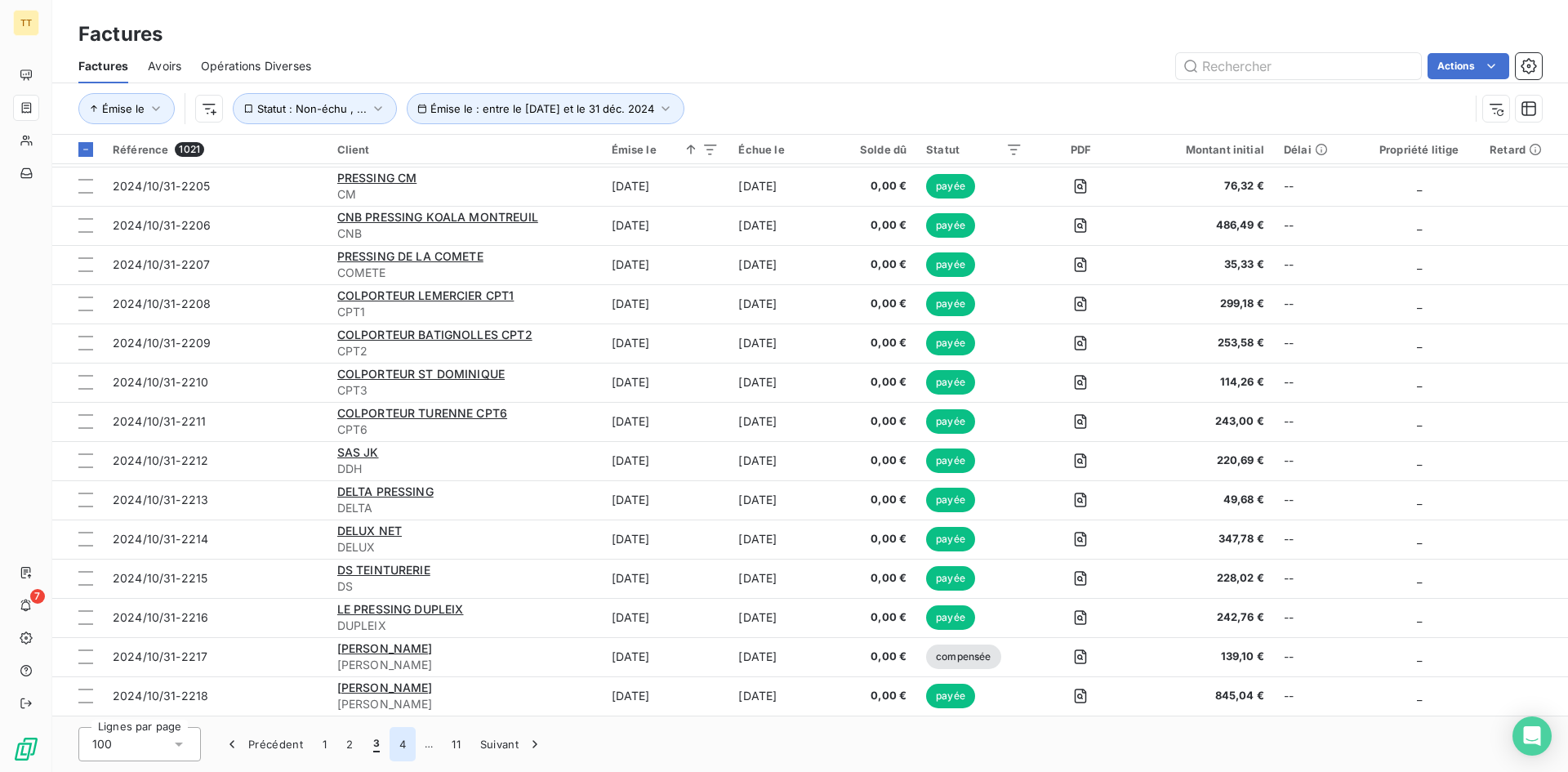
click at [401, 749] on button "4" at bounding box center [402, 744] width 26 height 34
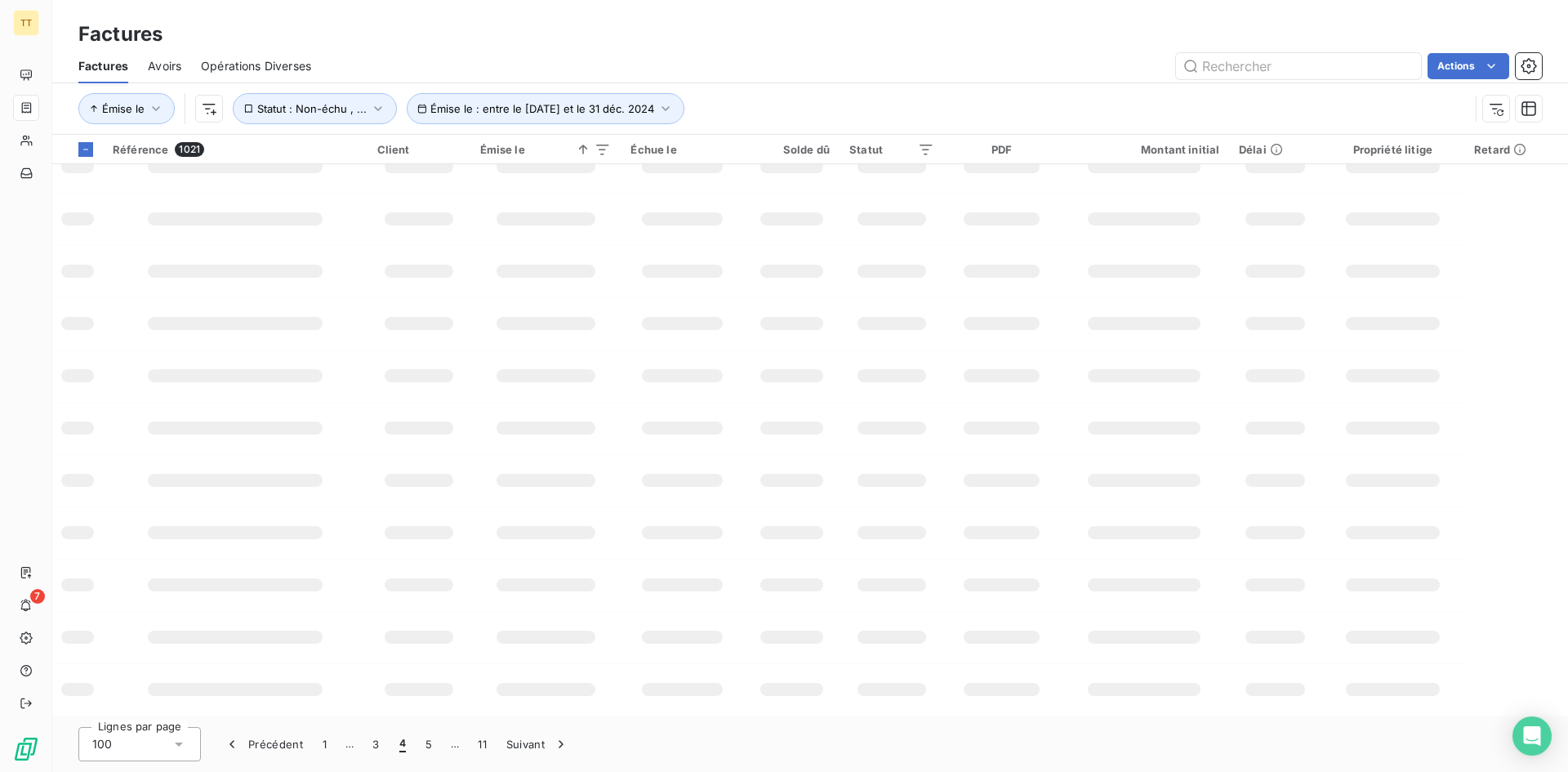
scroll to position [233, 0]
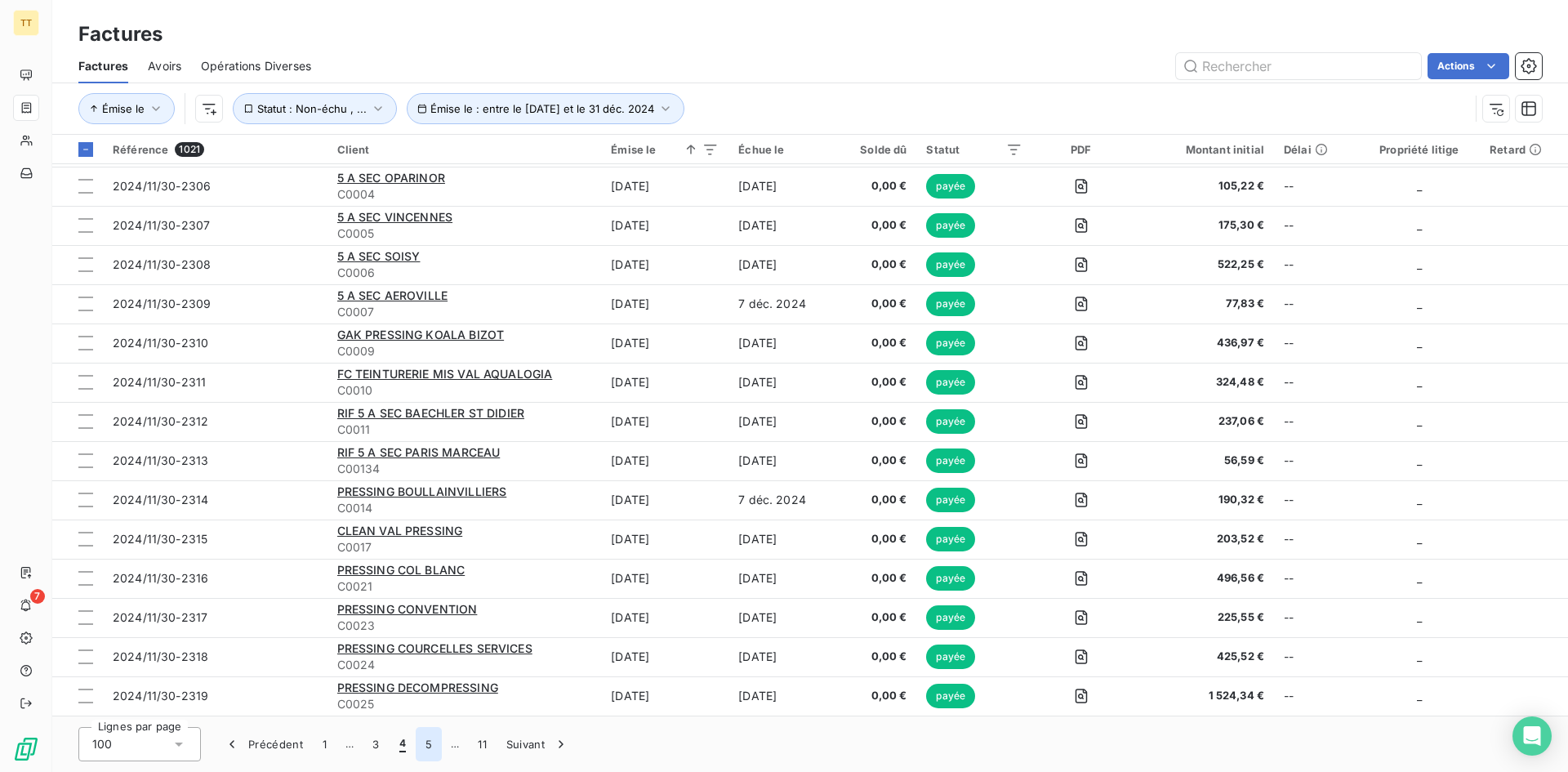
click at [439, 745] on button "5" at bounding box center [428, 744] width 26 height 34
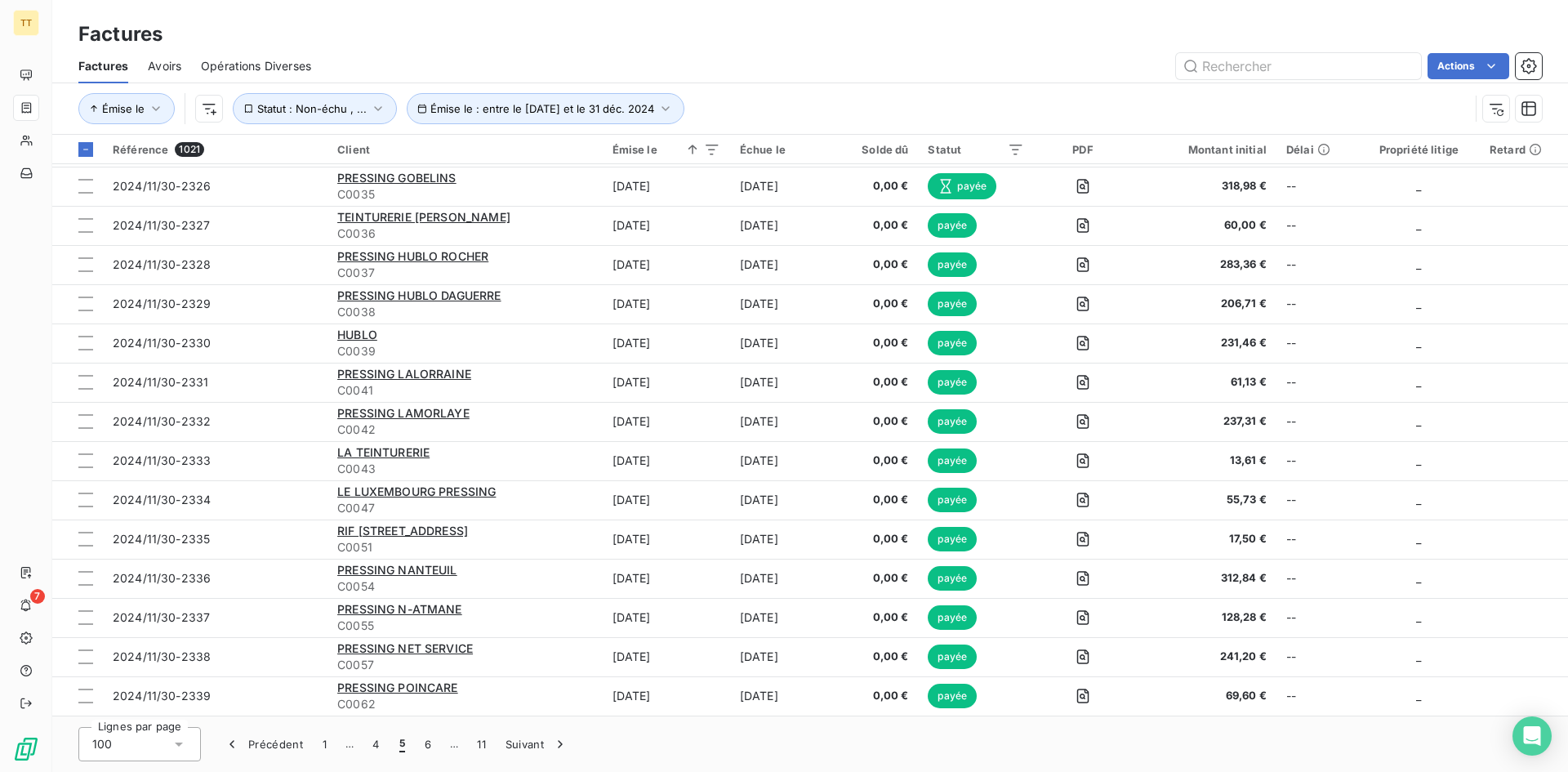
scroll to position [3370, 0]
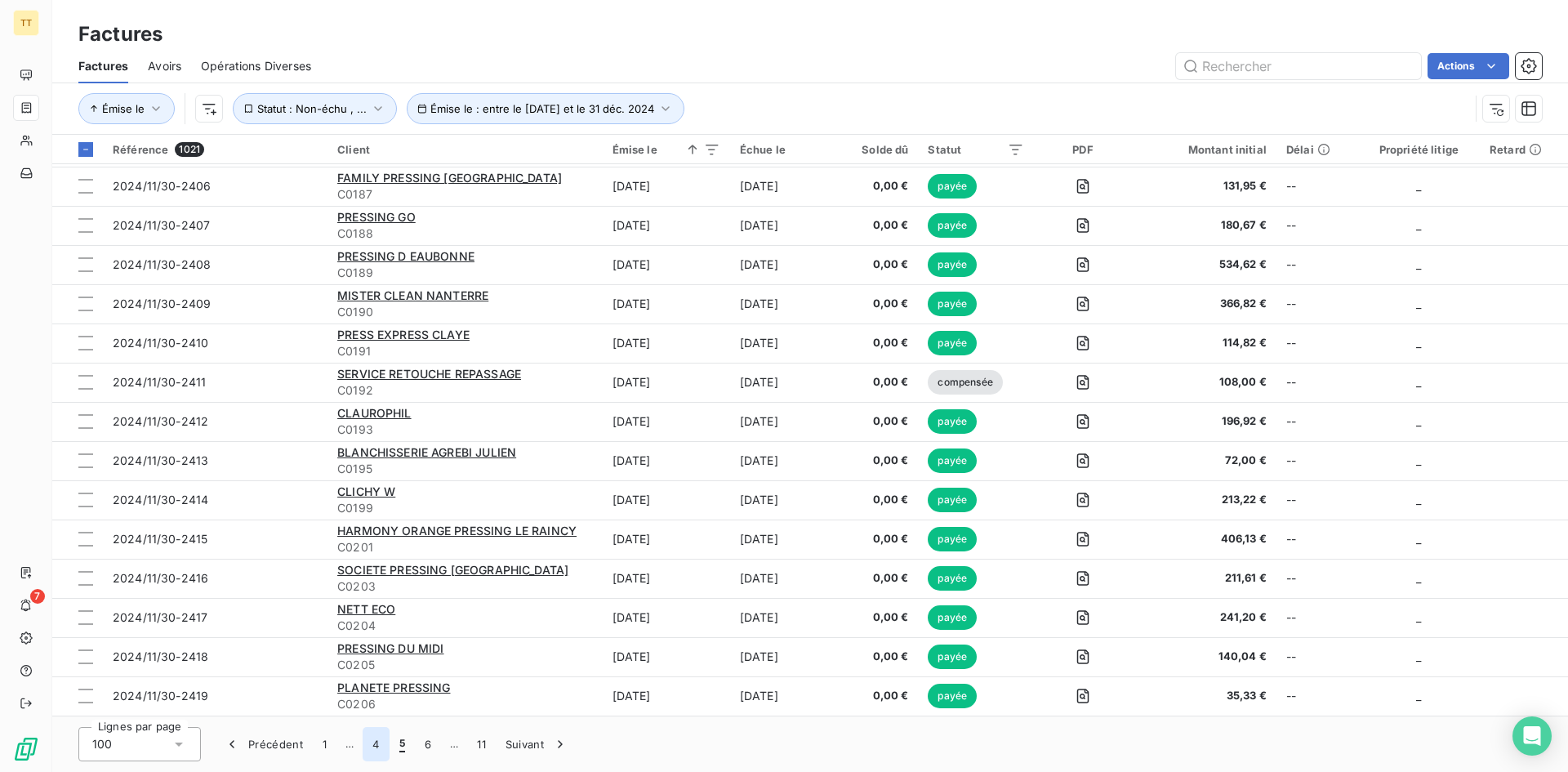
click at [372, 743] on button "4" at bounding box center [375, 744] width 26 height 34
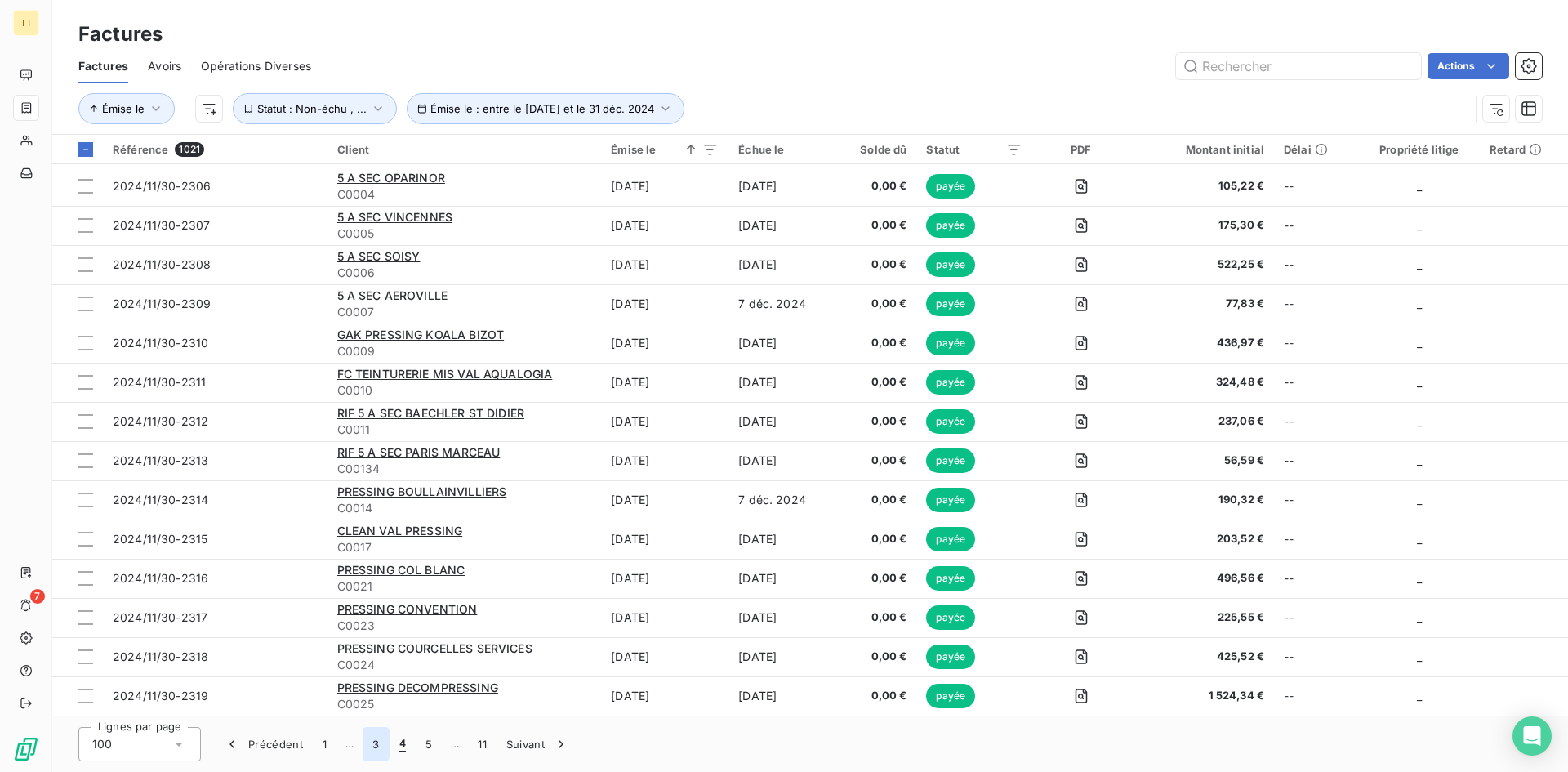
click at [373, 743] on button "3" at bounding box center [375, 744] width 26 height 34
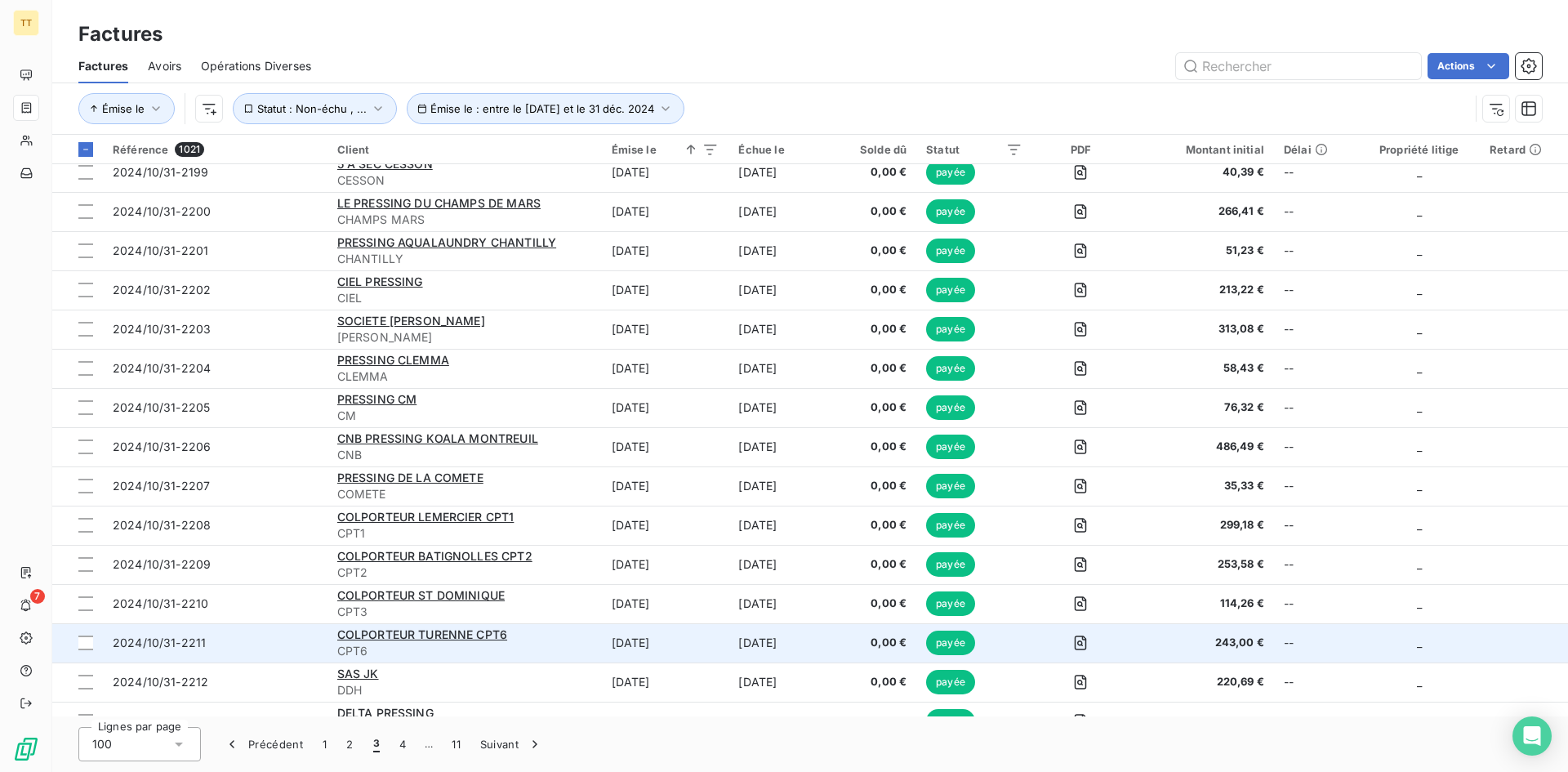
scroll to position [3125, 0]
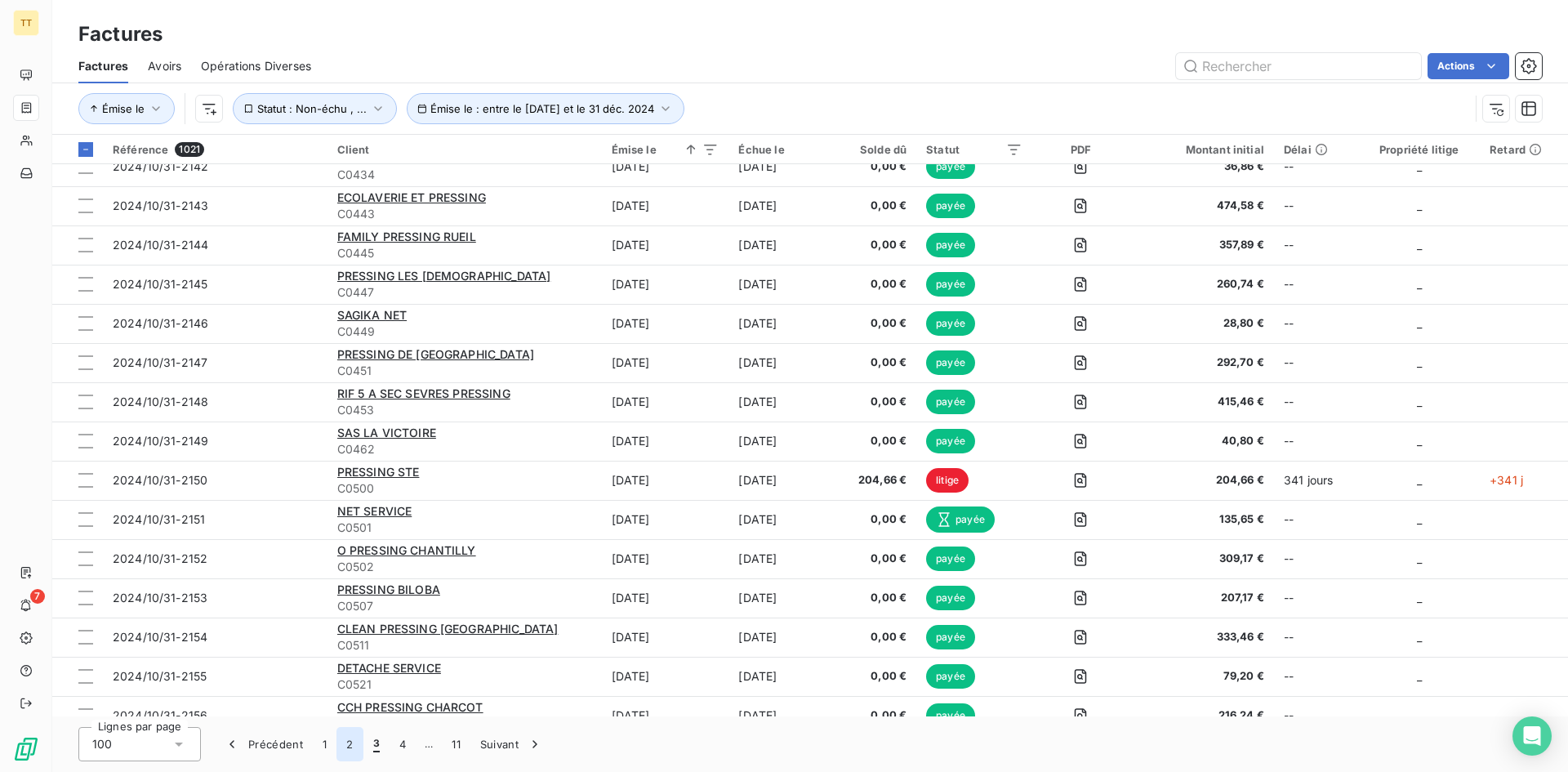
click at [350, 755] on button "2" at bounding box center [349, 744] width 26 height 34
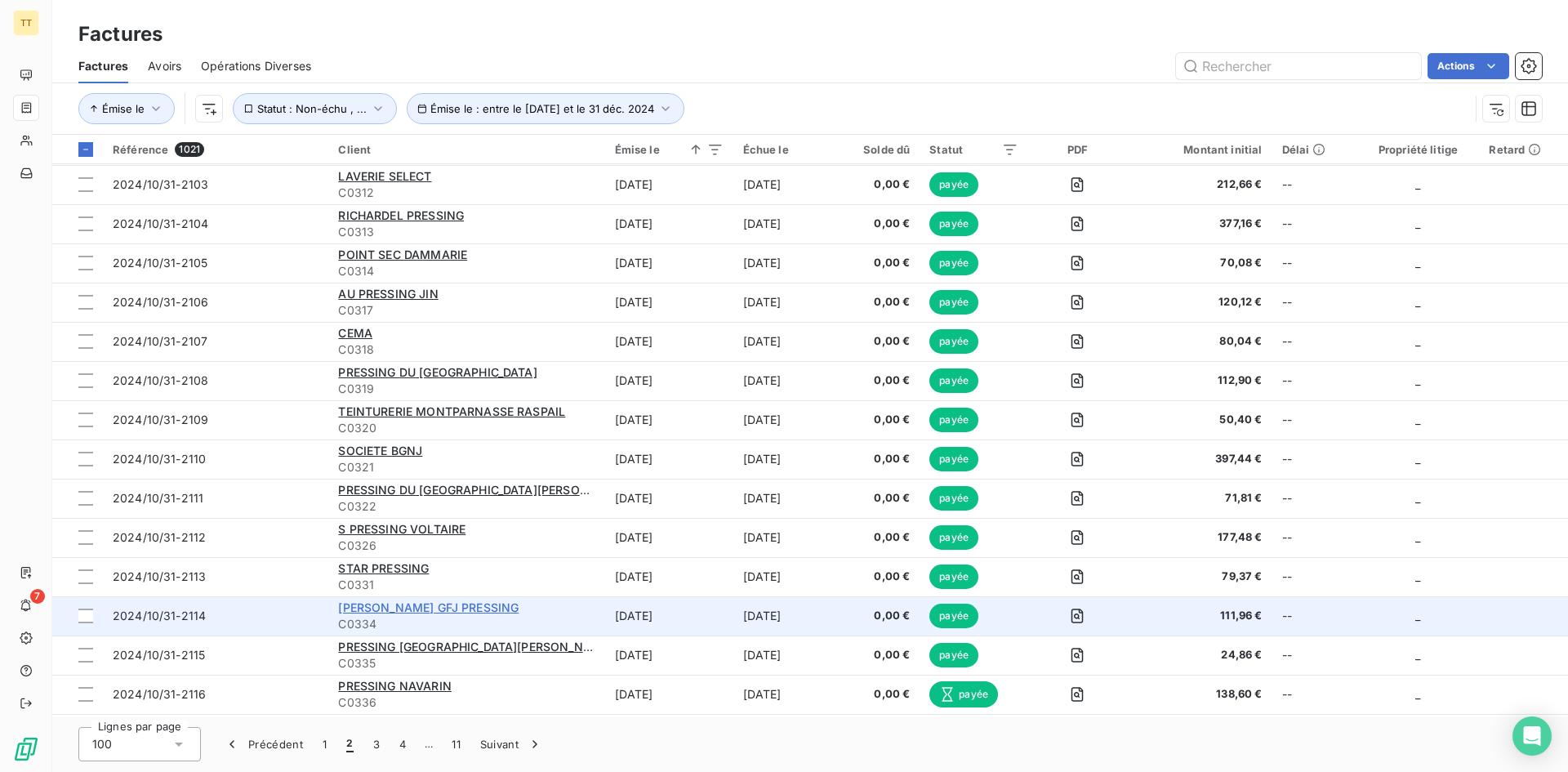
scroll to position [3370, 0]
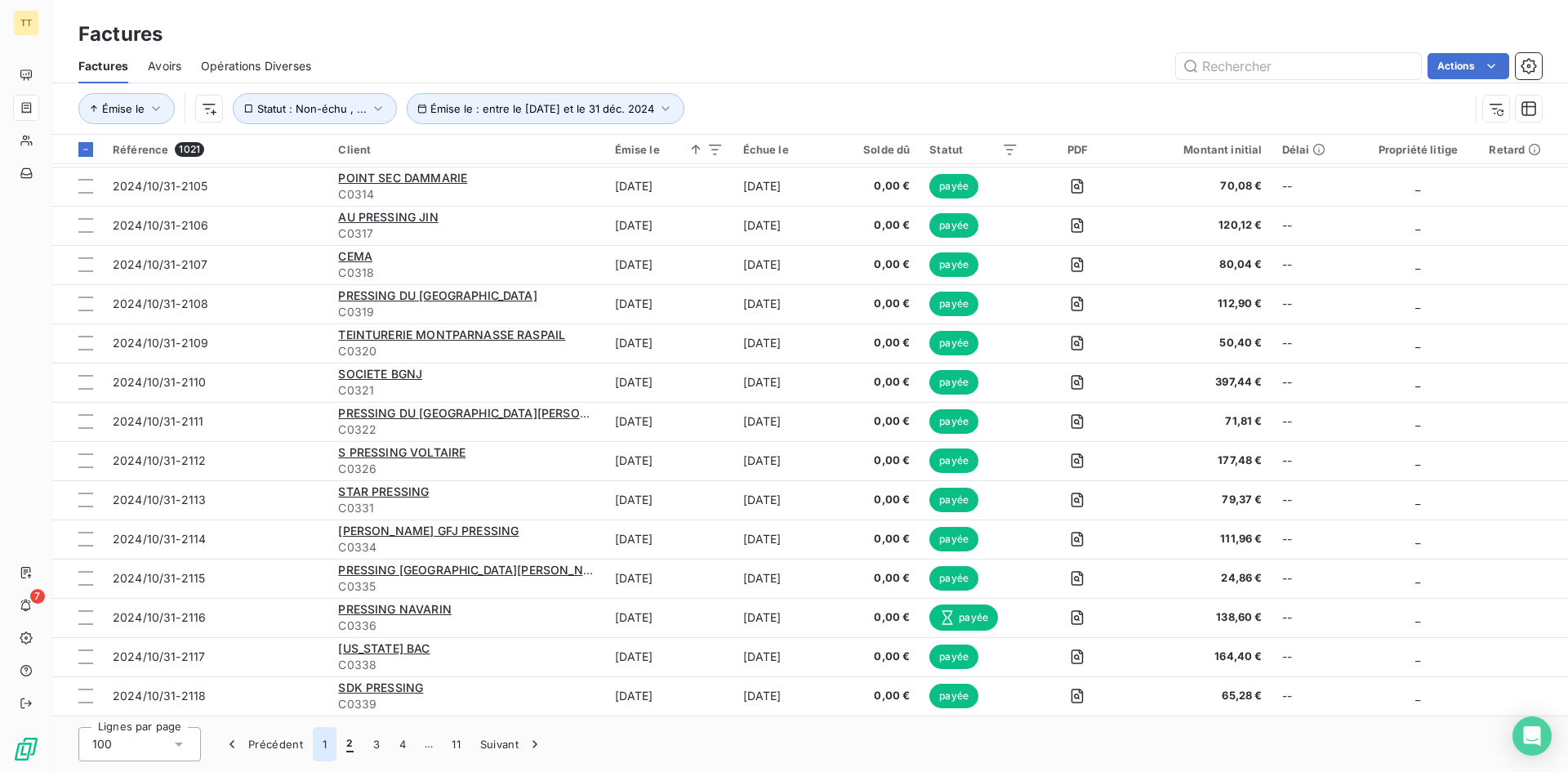
click at [330, 752] on button "1" at bounding box center [324, 744] width 24 height 34
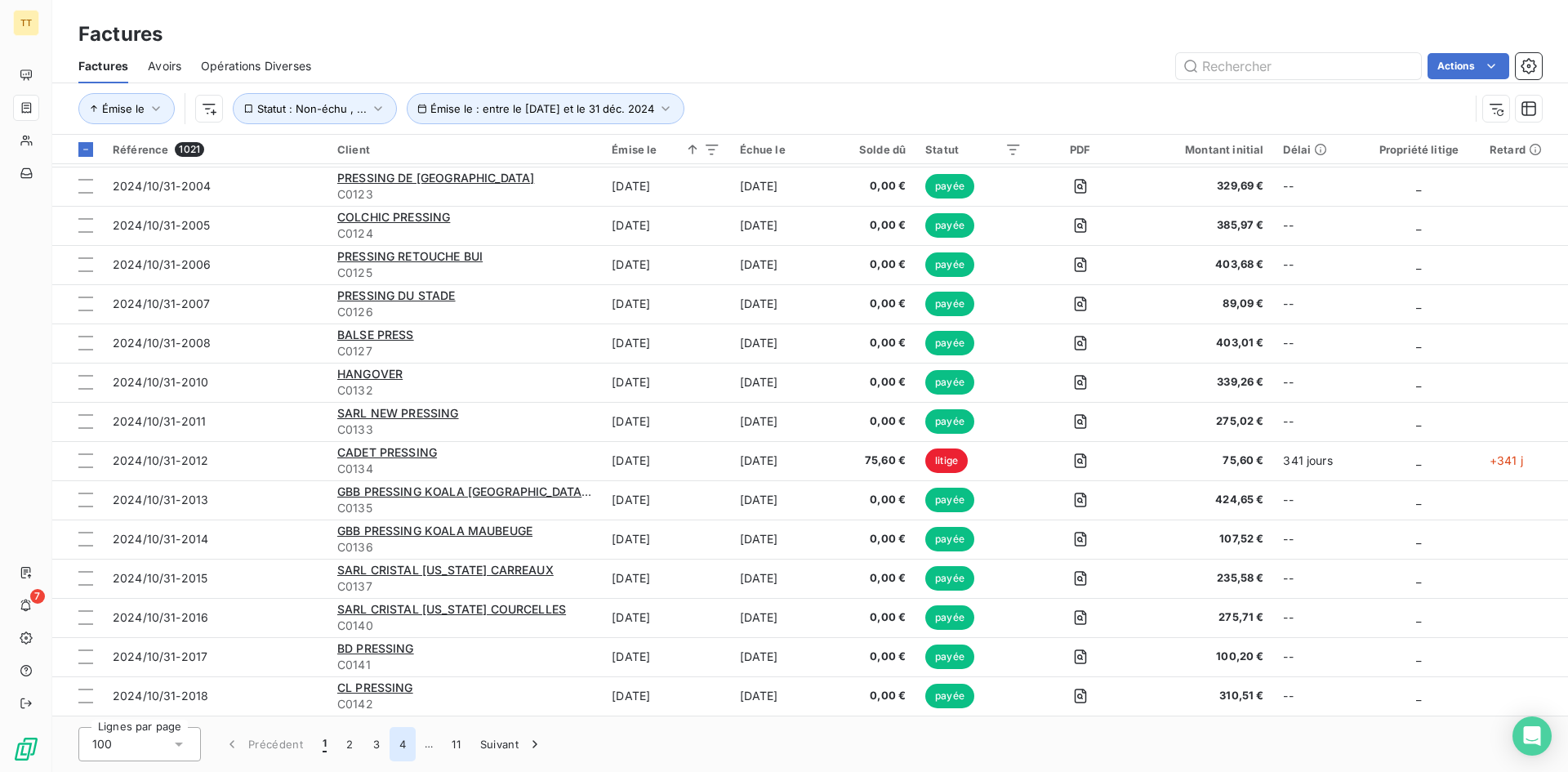
click at [389, 758] on span "Précédent 1 2 3 4 … 11 Suivant" at bounding box center [383, 744] width 339 height 34
click at [378, 750] on button "3" at bounding box center [376, 744] width 26 height 34
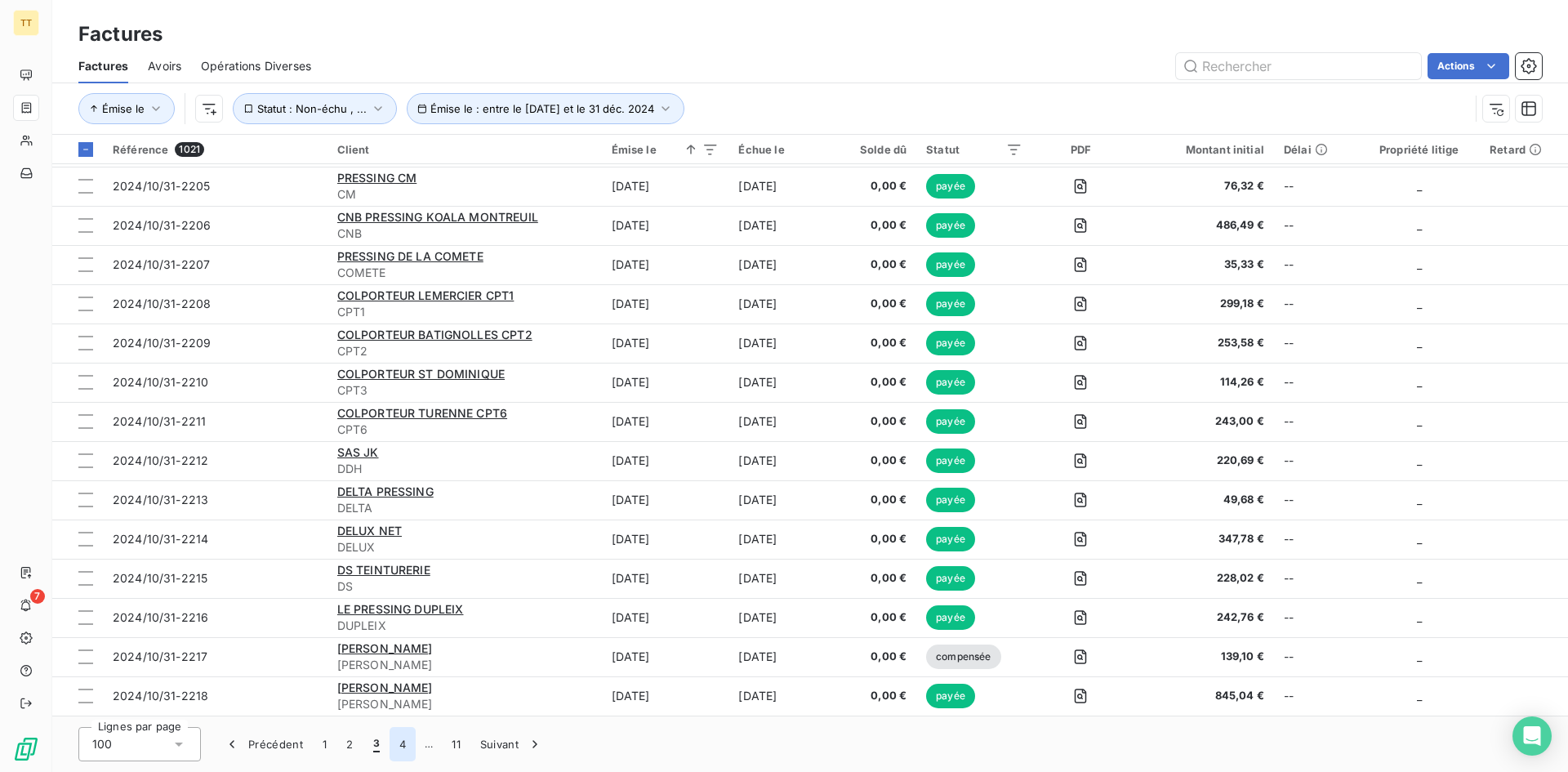
click at [396, 744] on button "4" at bounding box center [402, 744] width 26 height 34
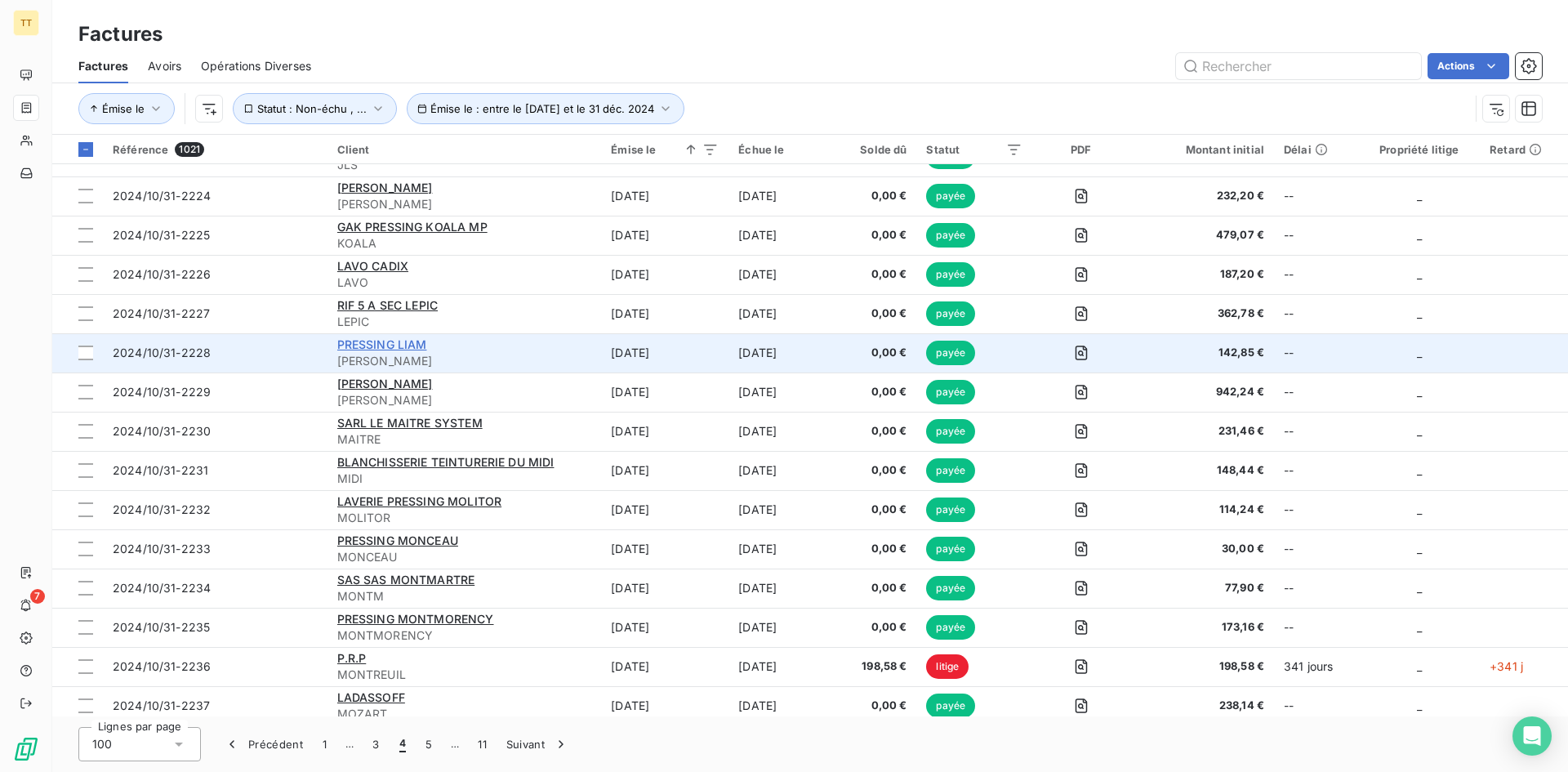
scroll to position [0, 0]
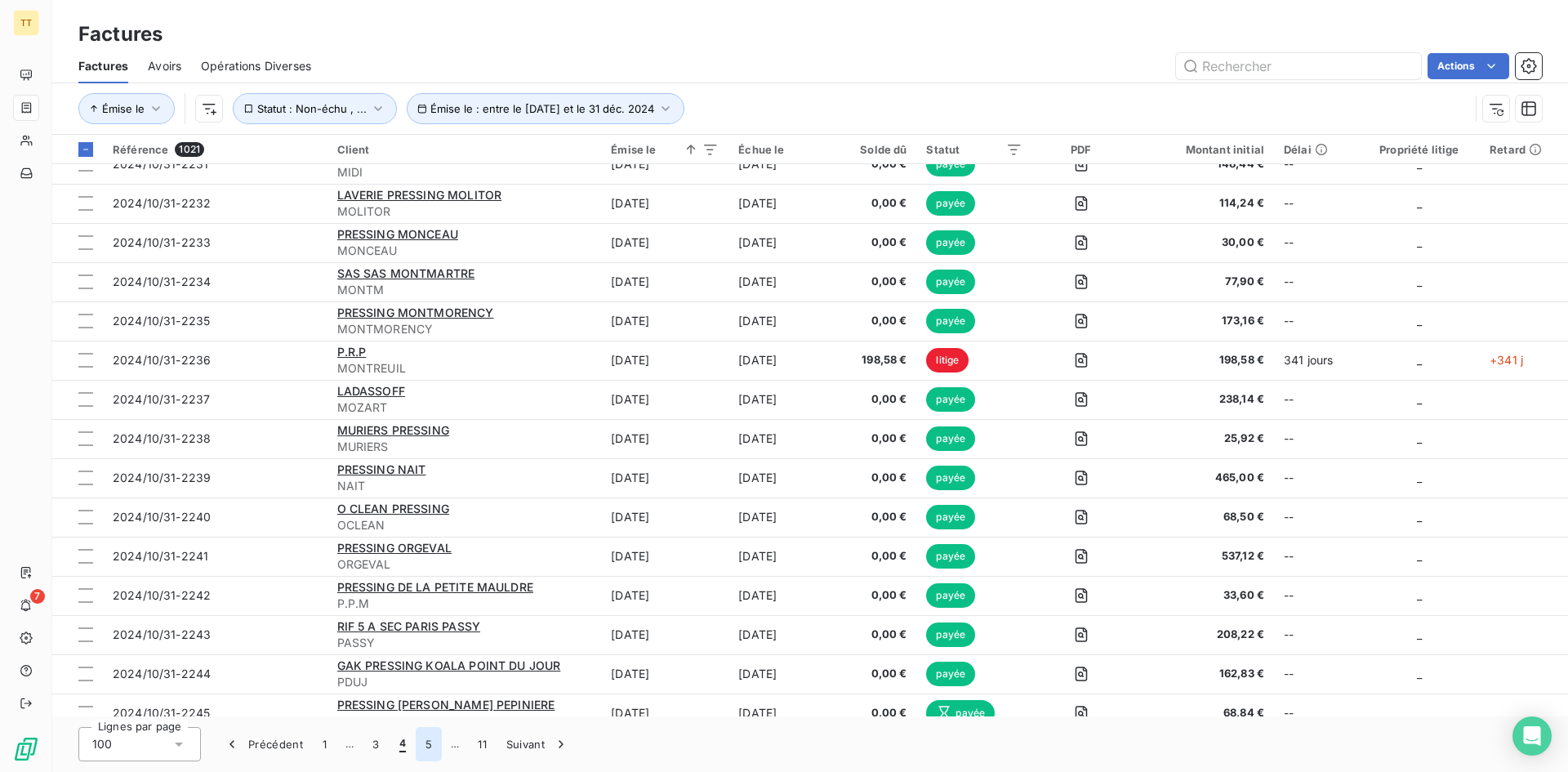
click at [422, 745] on button "5" at bounding box center [428, 744] width 26 height 34
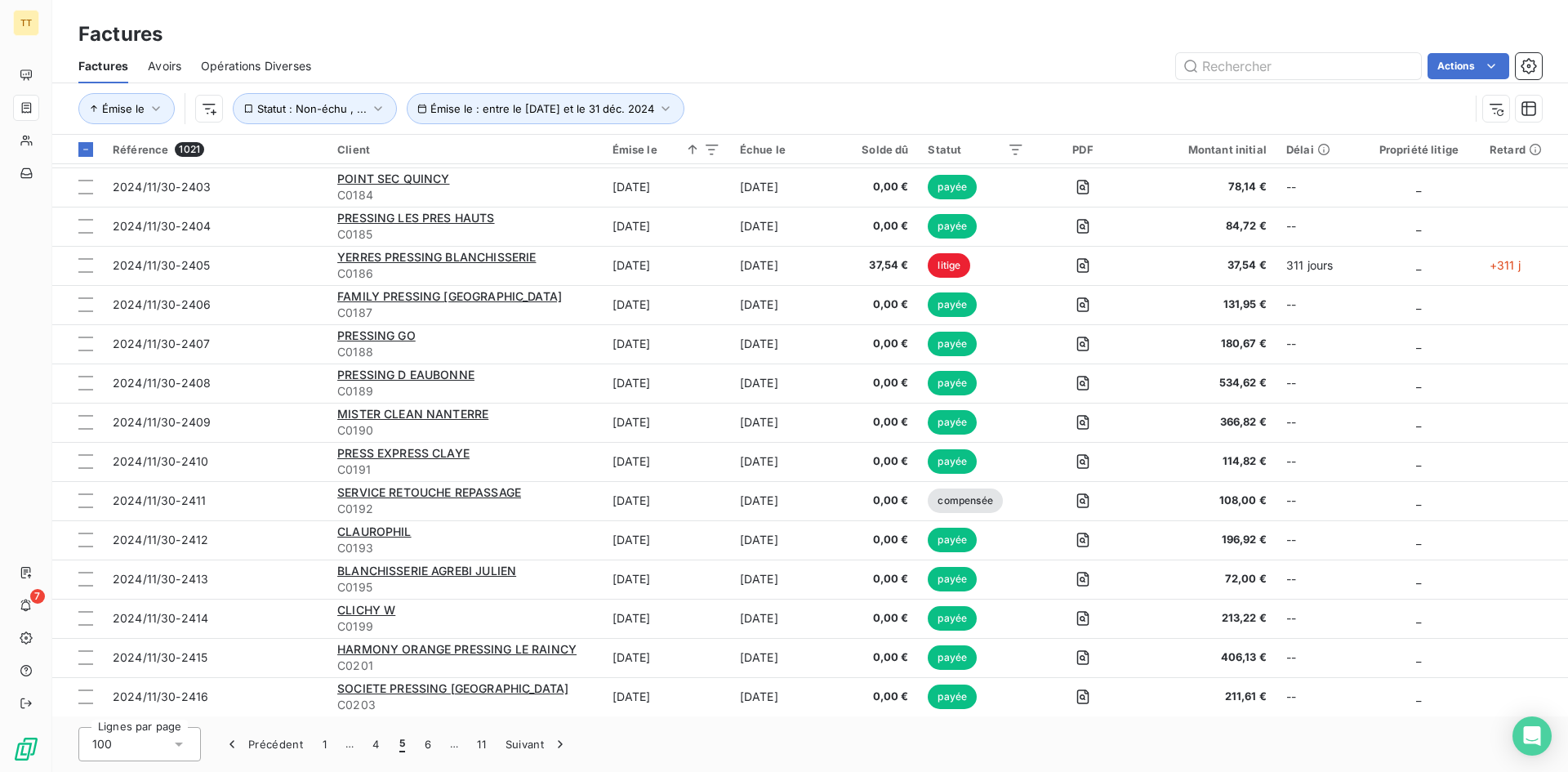
scroll to position [3370, 0]
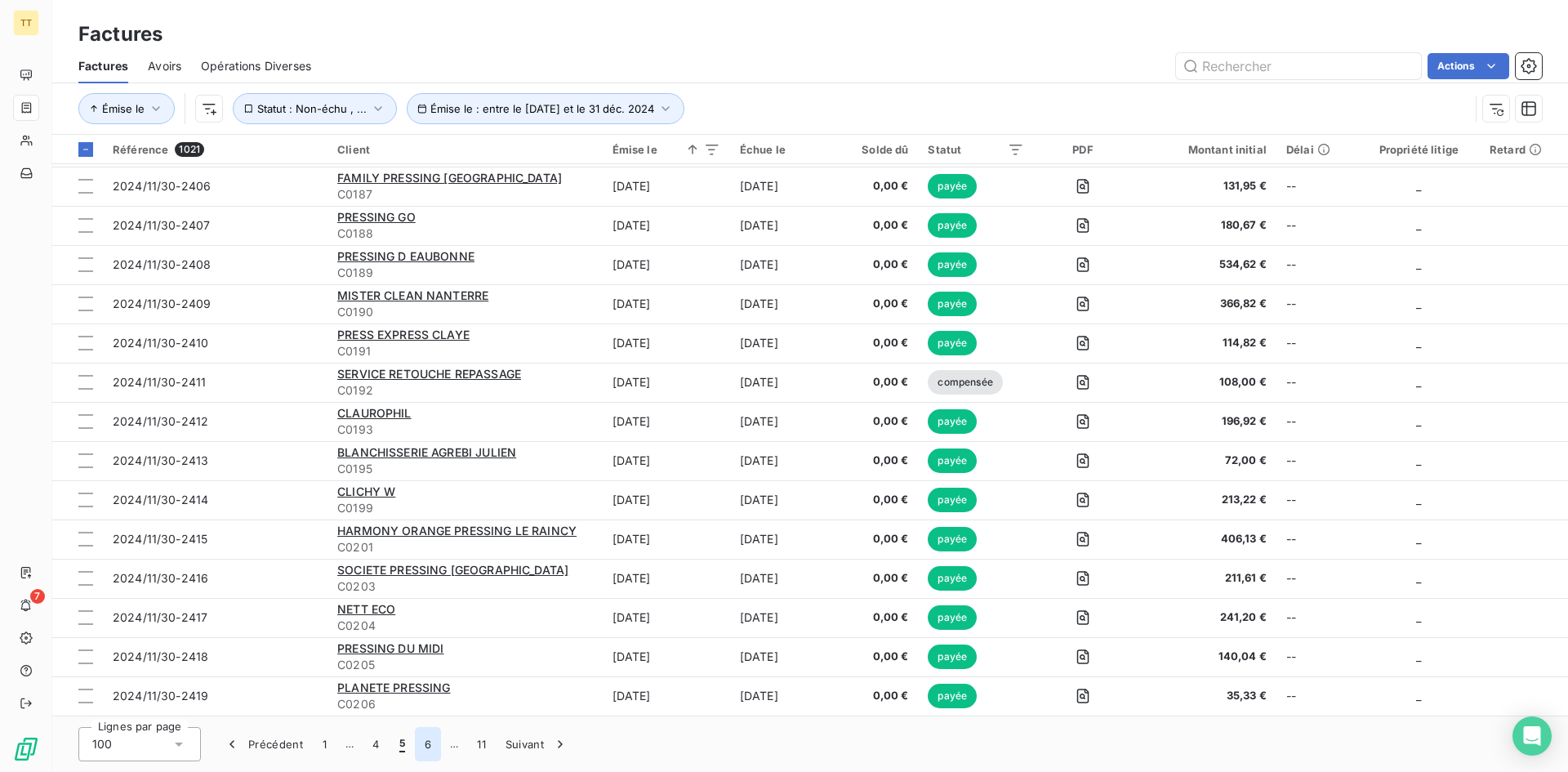
click at [436, 738] on button "6" at bounding box center [428, 744] width 26 height 34
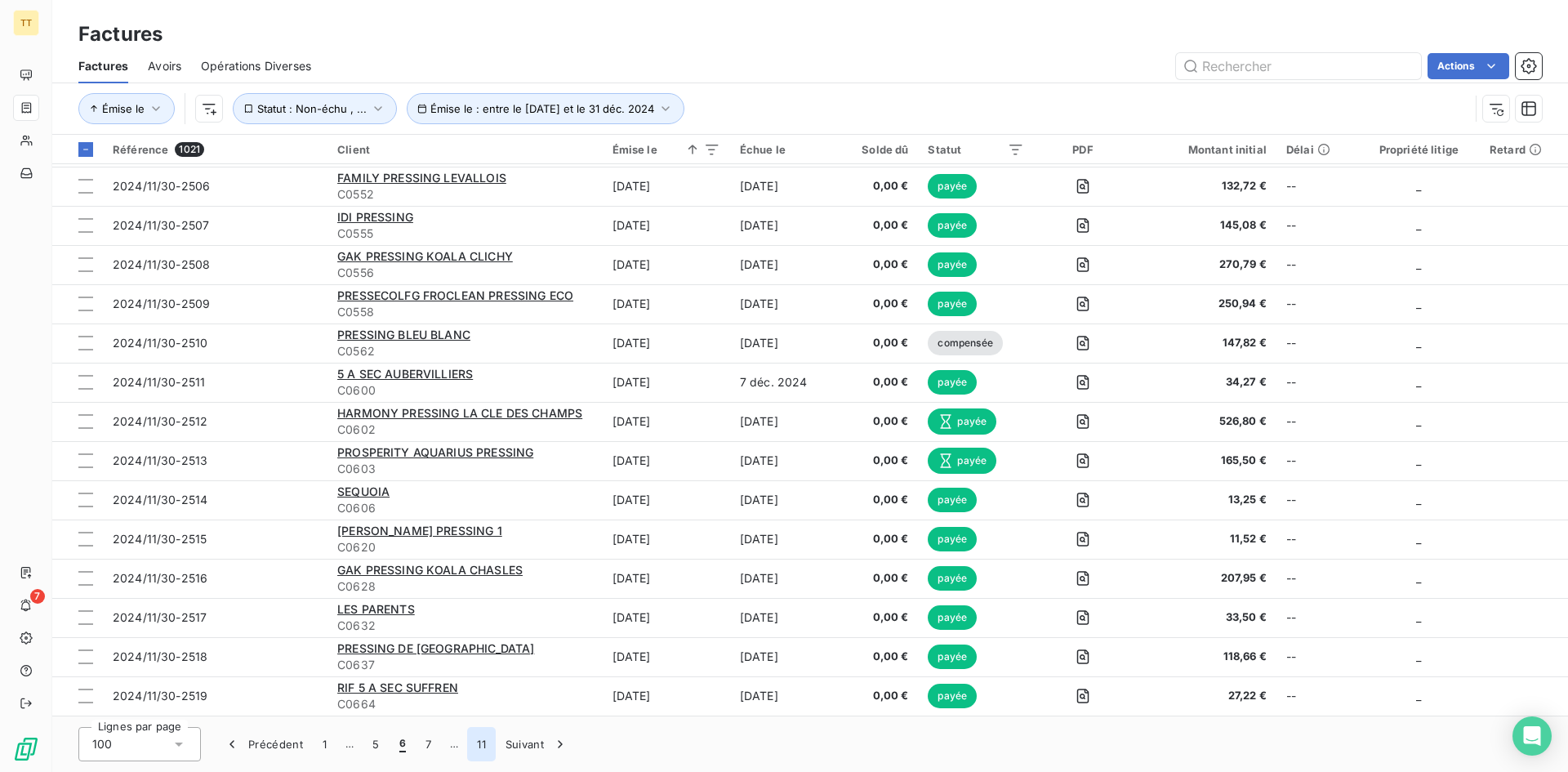
click at [487, 744] on button "11" at bounding box center [481, 744] width 29 height 34
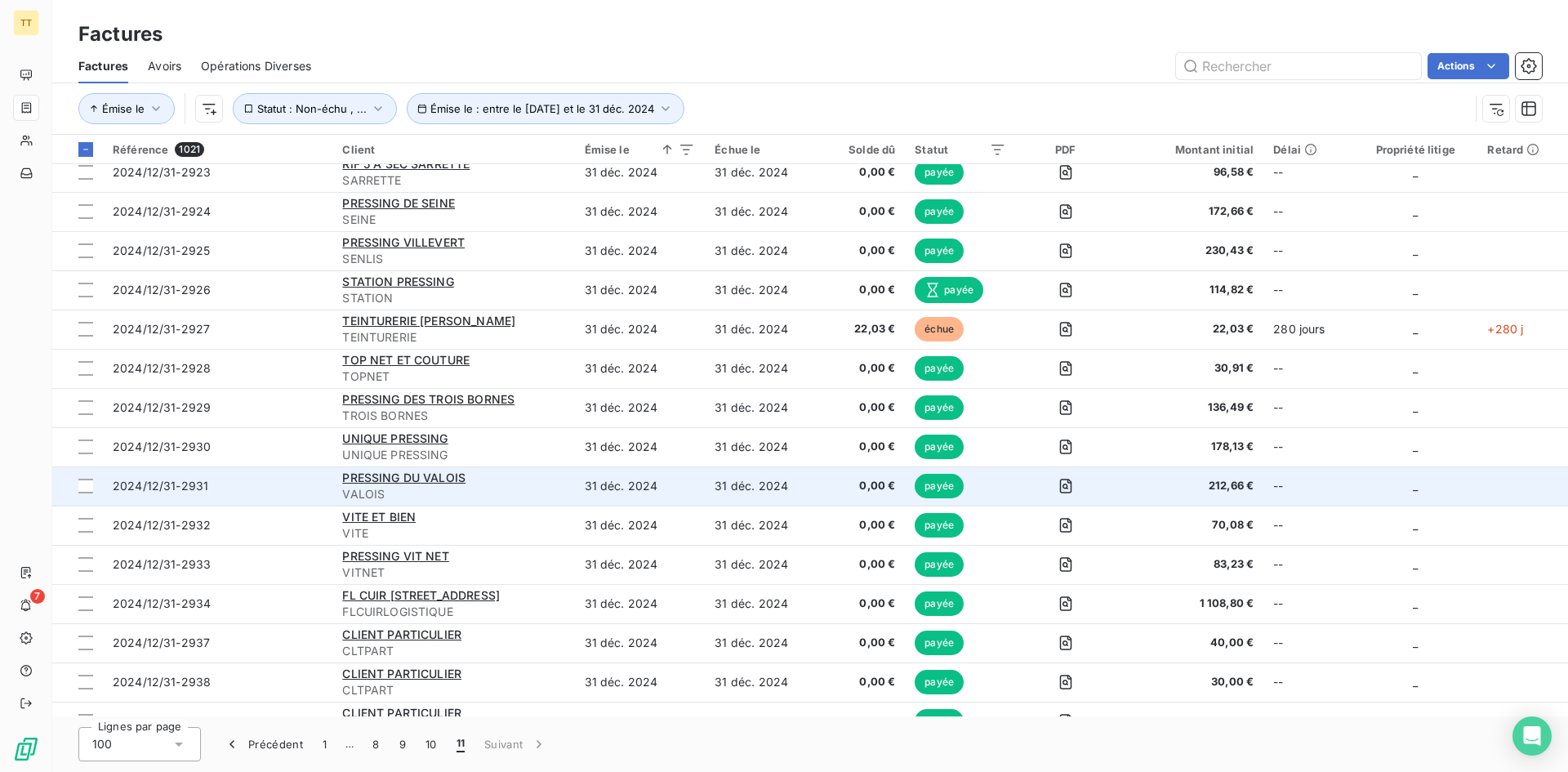
scroll to position [0, 0]
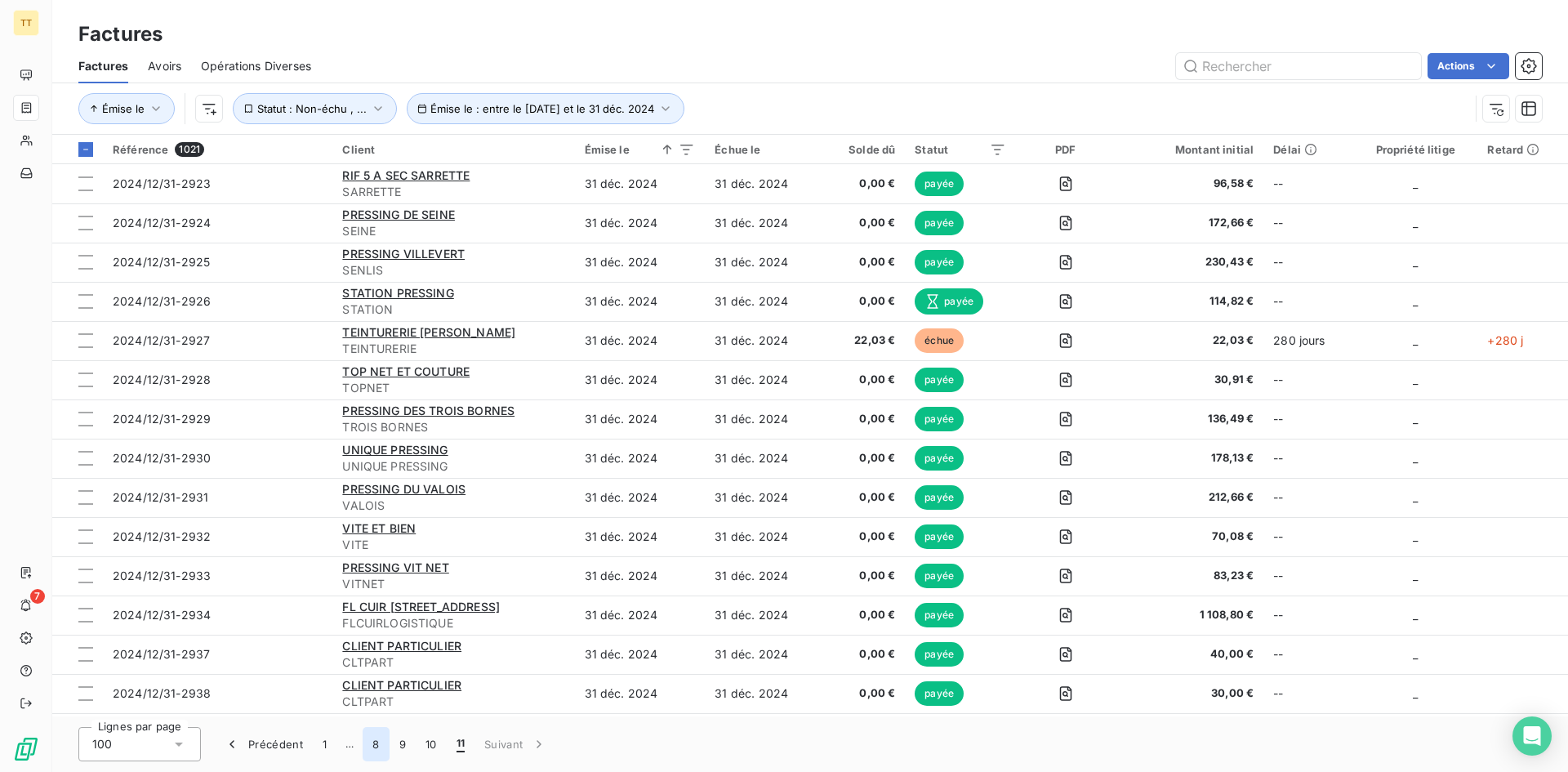
click at [374, 740] on button "8" at bounding box center [375, 744] width 26 height 34
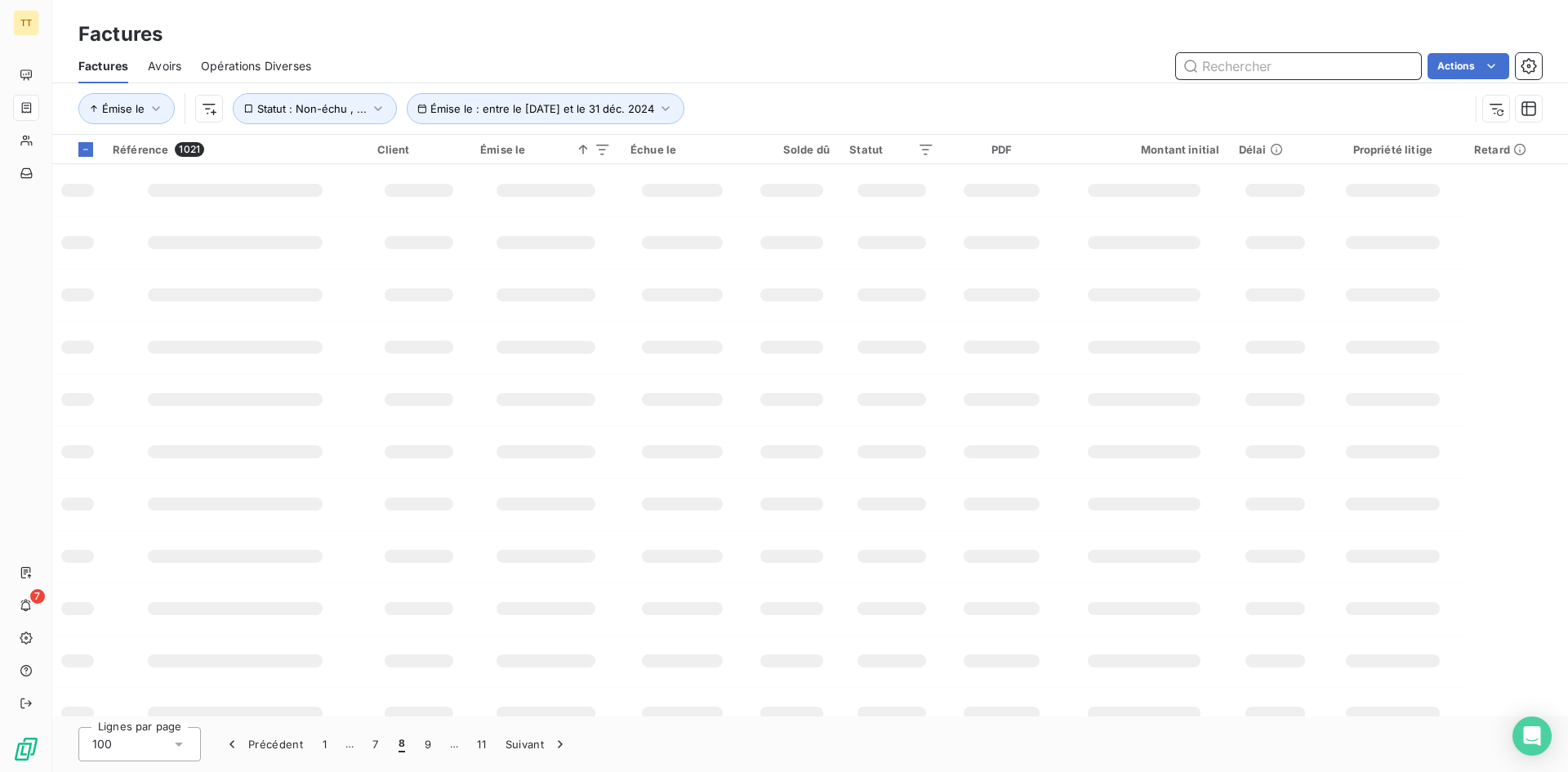
click at [1221, 59] on input "text" at bounding box center [1298, 66] width 245 height 26
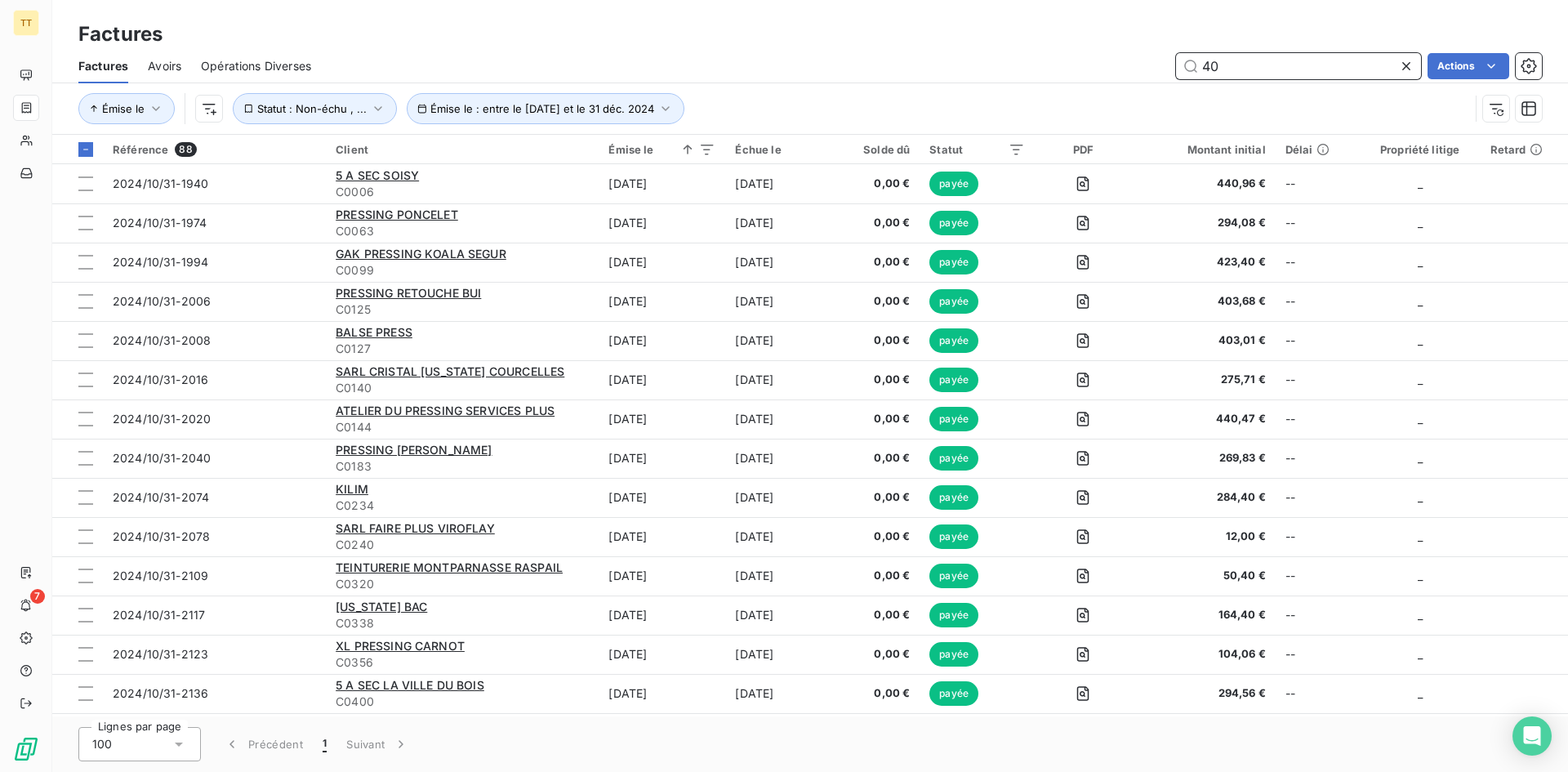
click at [1269, 54] on input "40" at bounding box center [1298, 66] width 245 height 26
click at [1273, 58] on input "40" at bounding box center [1298, 66] width 245 height 26
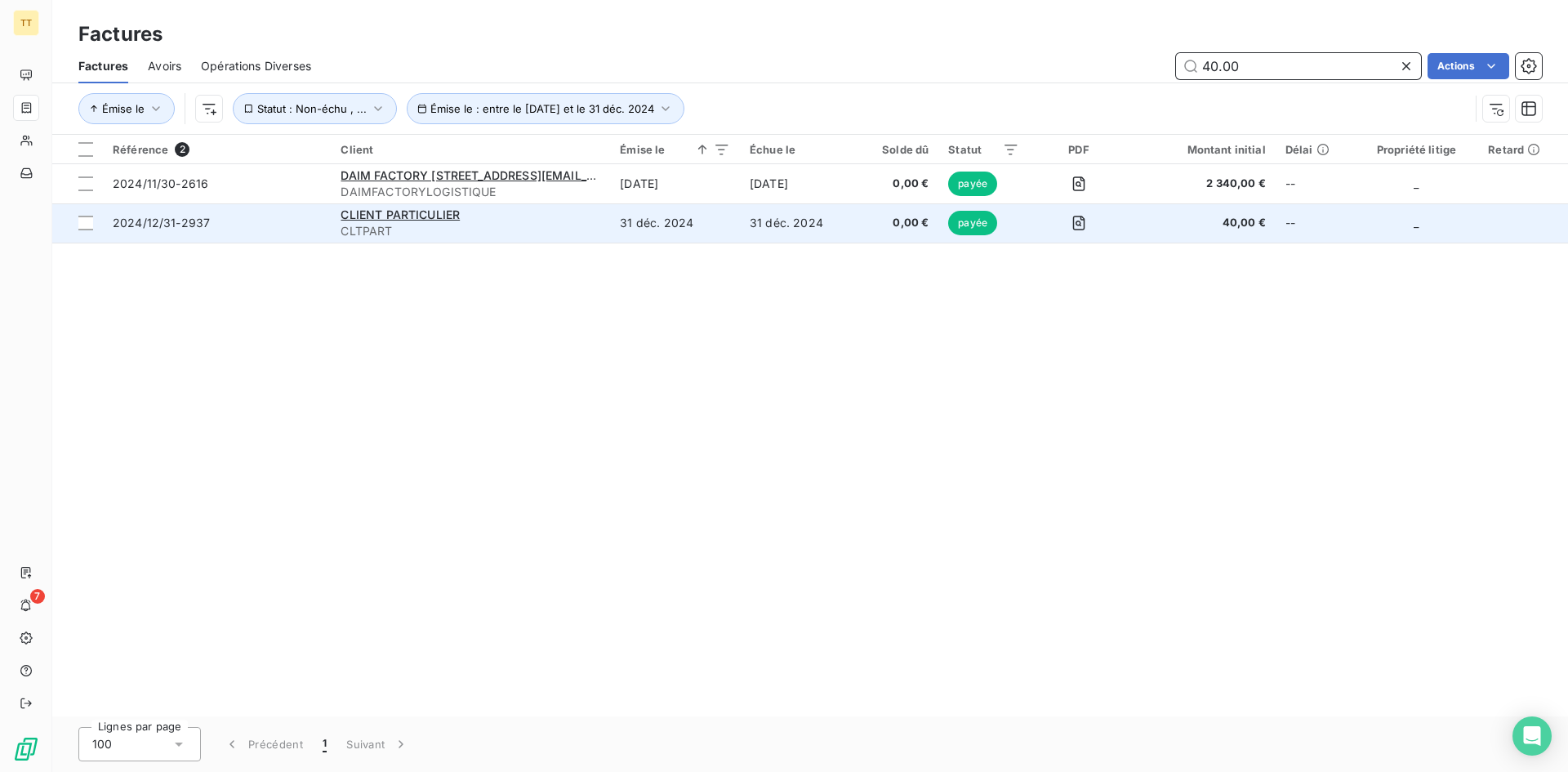
type input "40.00"
click at [620, 220] on td "31 déc. 2024" at bounding box center [675, 223] width 130 height 39
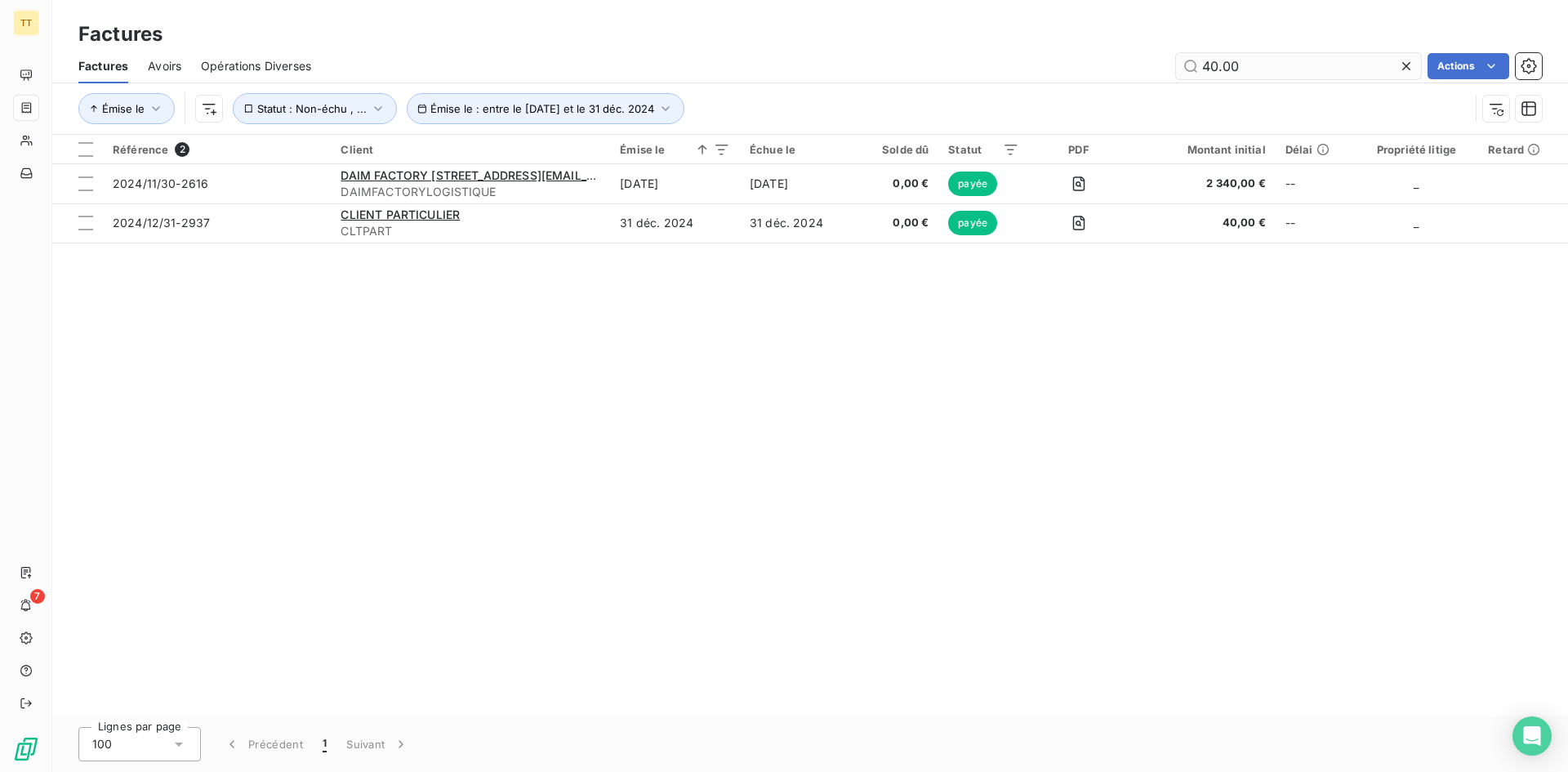
click at [1292, 57] on input "40.00" at bounding box center [1298, 66] width 245 height 26
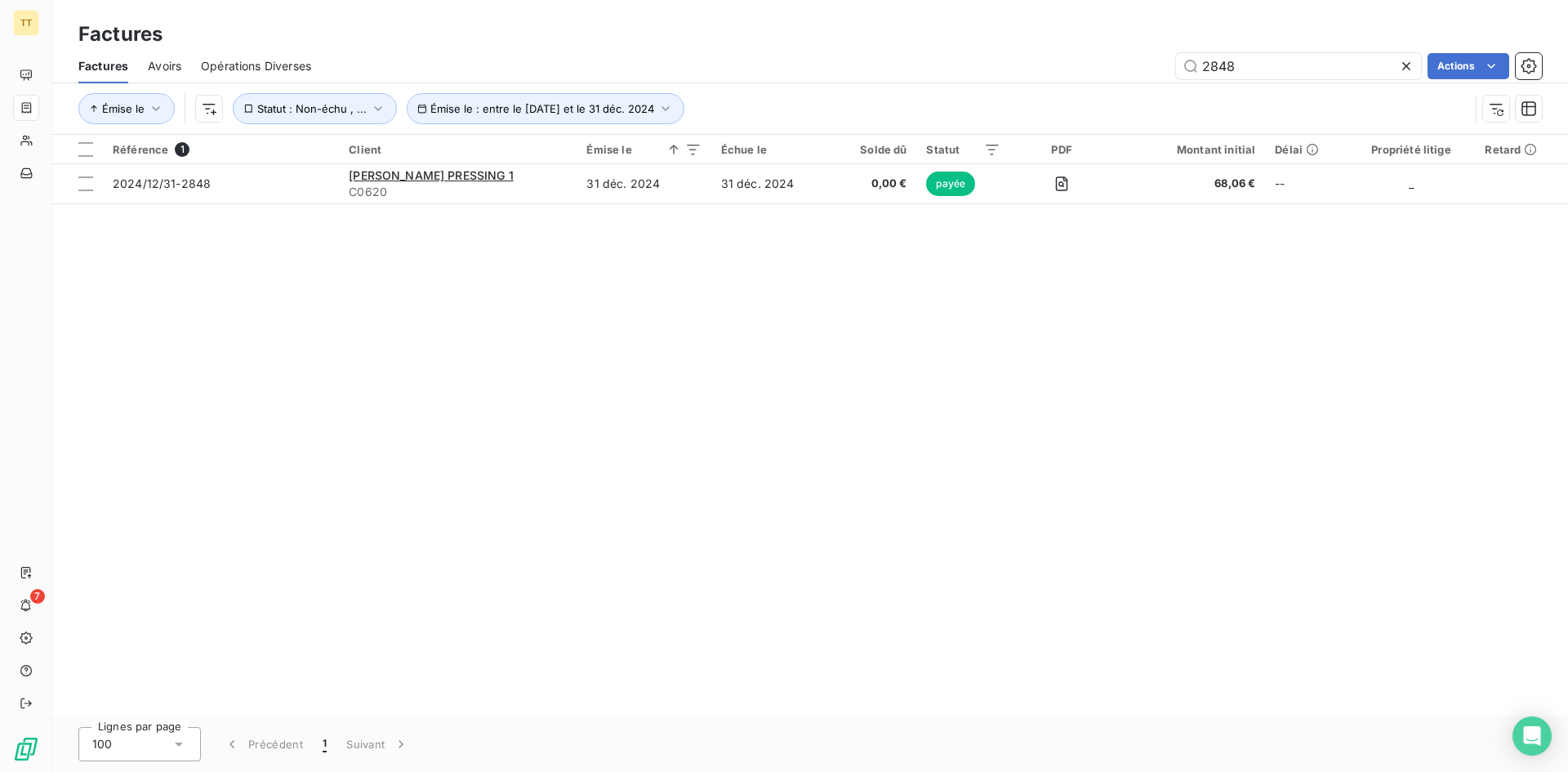
click at [1282, 82] on div "Factures Avoirs Opérations Diverses 2848 Actions [PERSON_NAME] le : entre le [D…" at bounding box center [810, 91] width 1515 height 85
click at [1281, 81] on div "Factures Avoirs Opérations Diverses 2848 Actions" at bounding box center [810, 66] width 1515 height 34
click at [1276, 70] on input "2848" at bounding box center [1298, 66] width 245 height 26
click at [1271, 60] on input "2848" at bounding box center [1298, 66] width 245 height 26
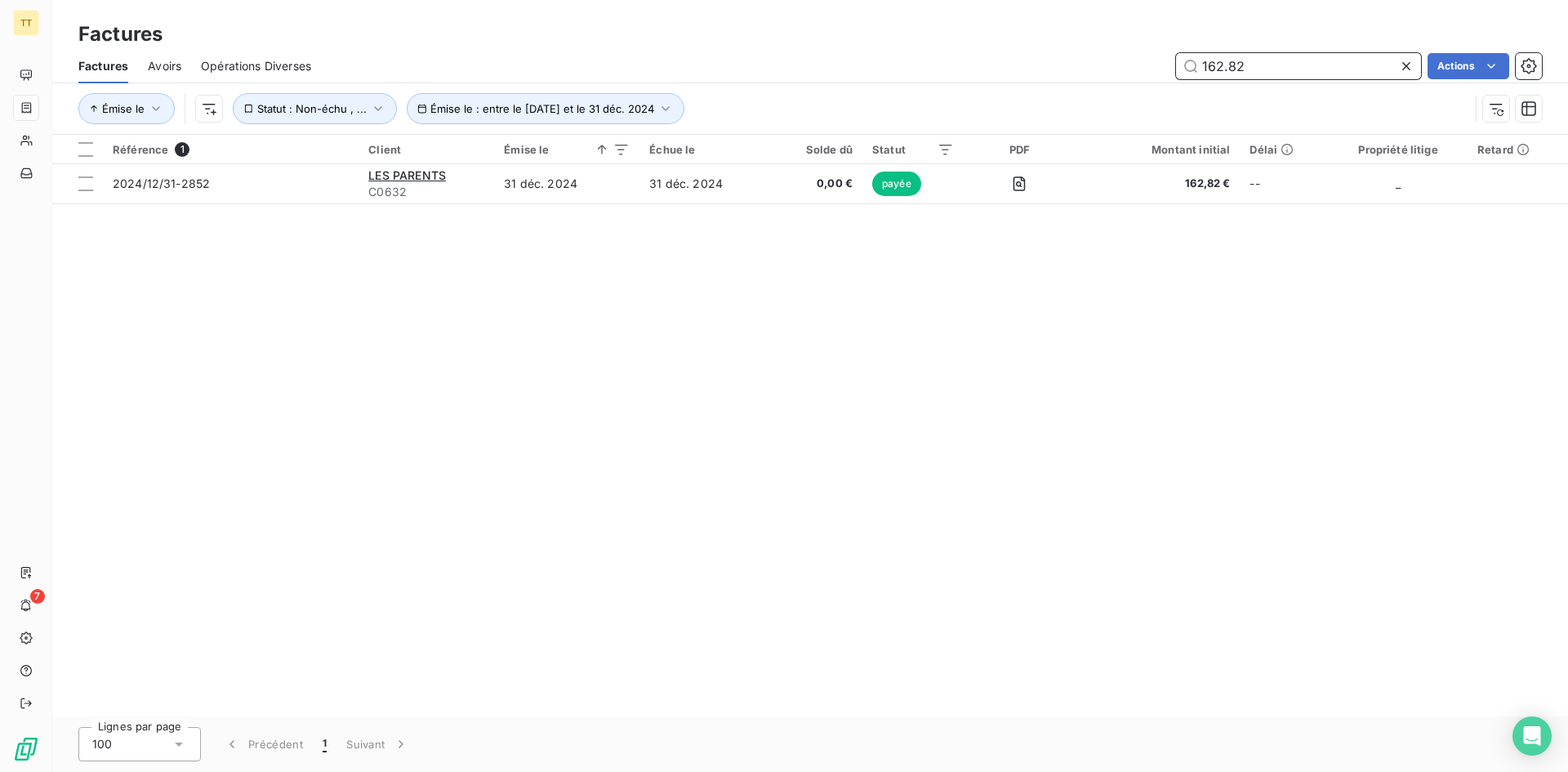
click at [1236, 71] on input "162.82" at bounding box center [1298, 66] width 245 height 26
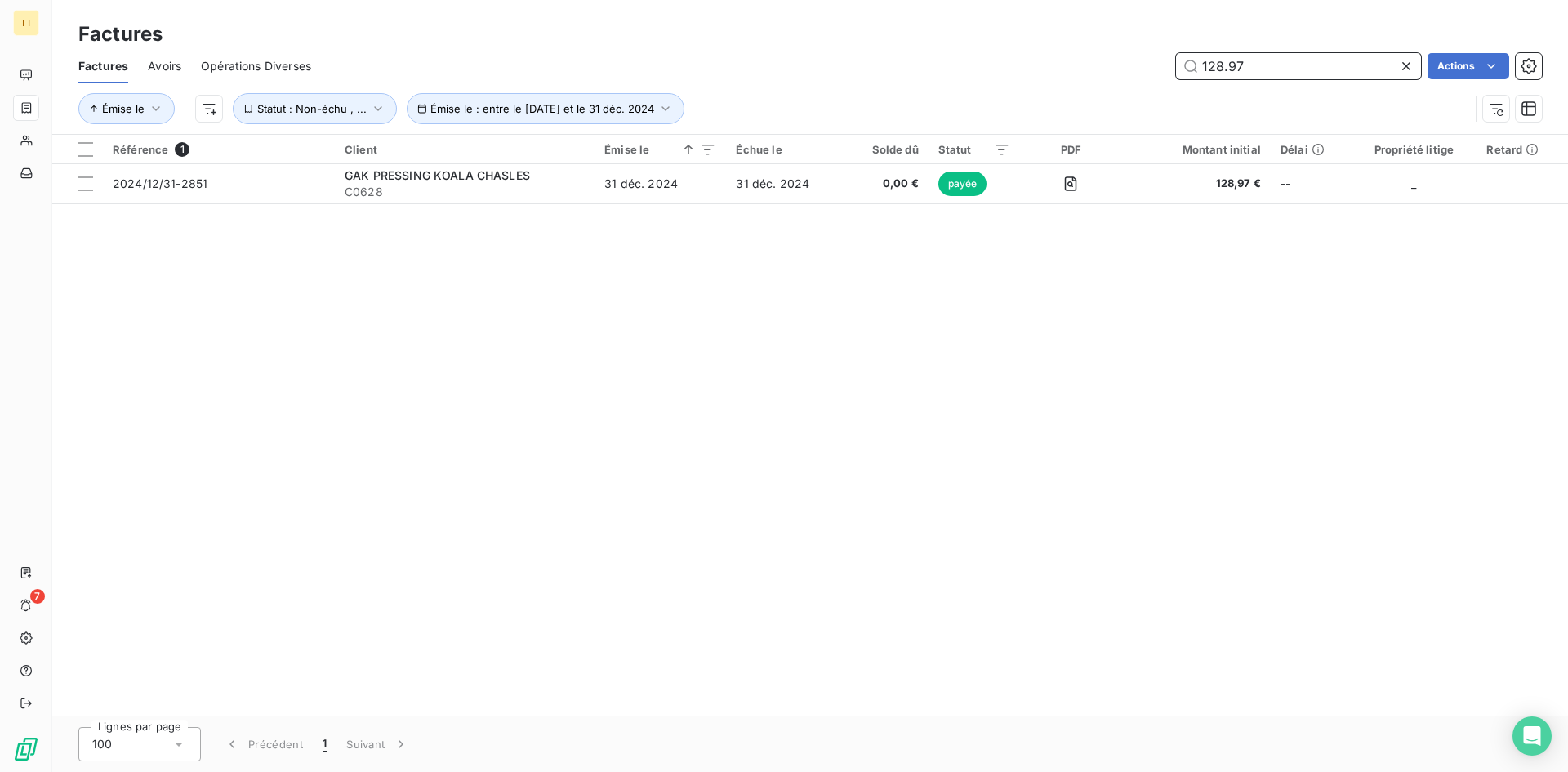
click at [1267, 59] on input "128.97" at bounding box center [1298, 66] width 245 height 26
type input "228.36"
click at [1407, 72] on icon at bounding box center [1406, 66] width 16 height 16
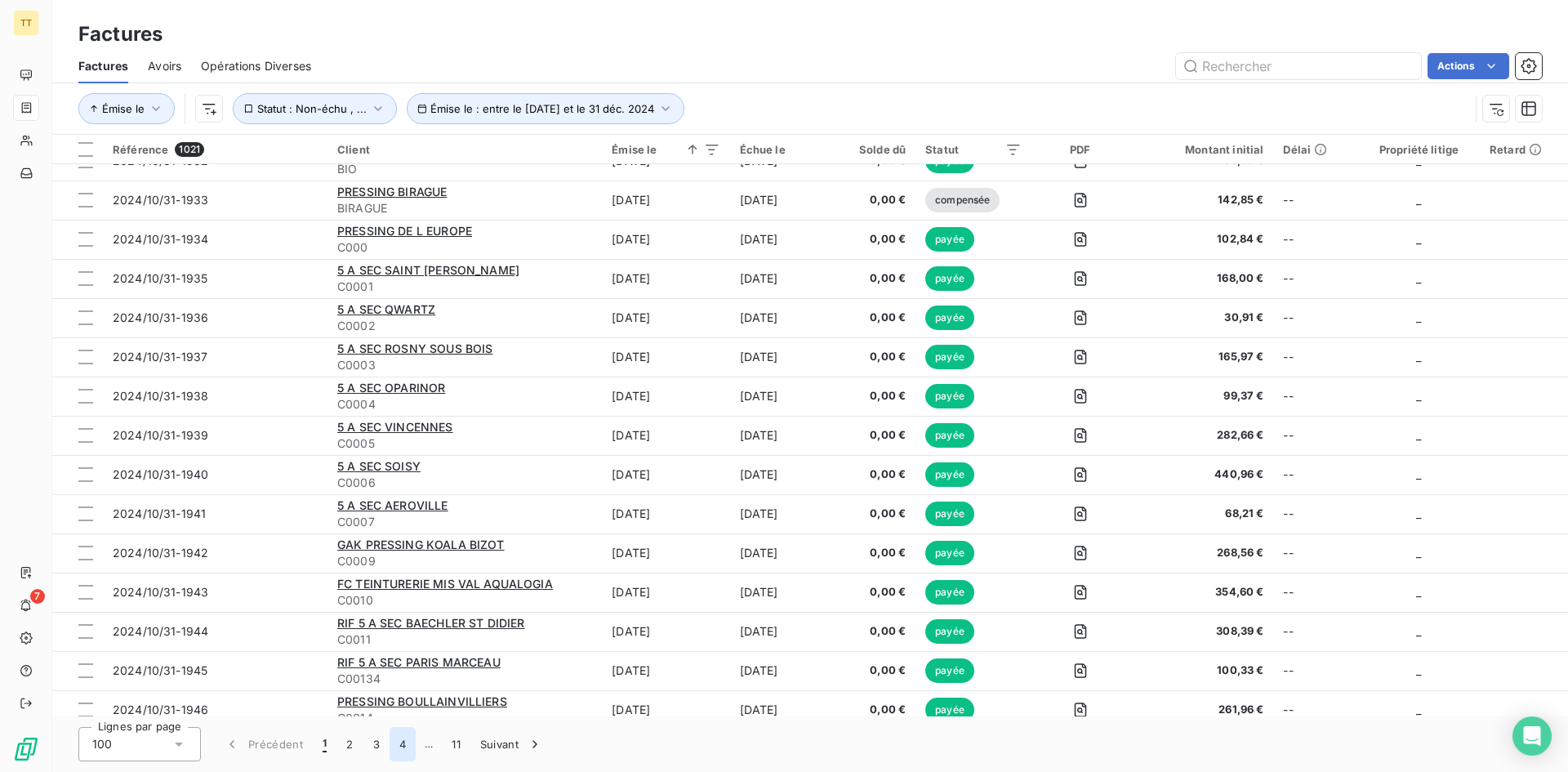
click at [404, 752] on button "4" at bounding box center [402, 744] width 26 height 34
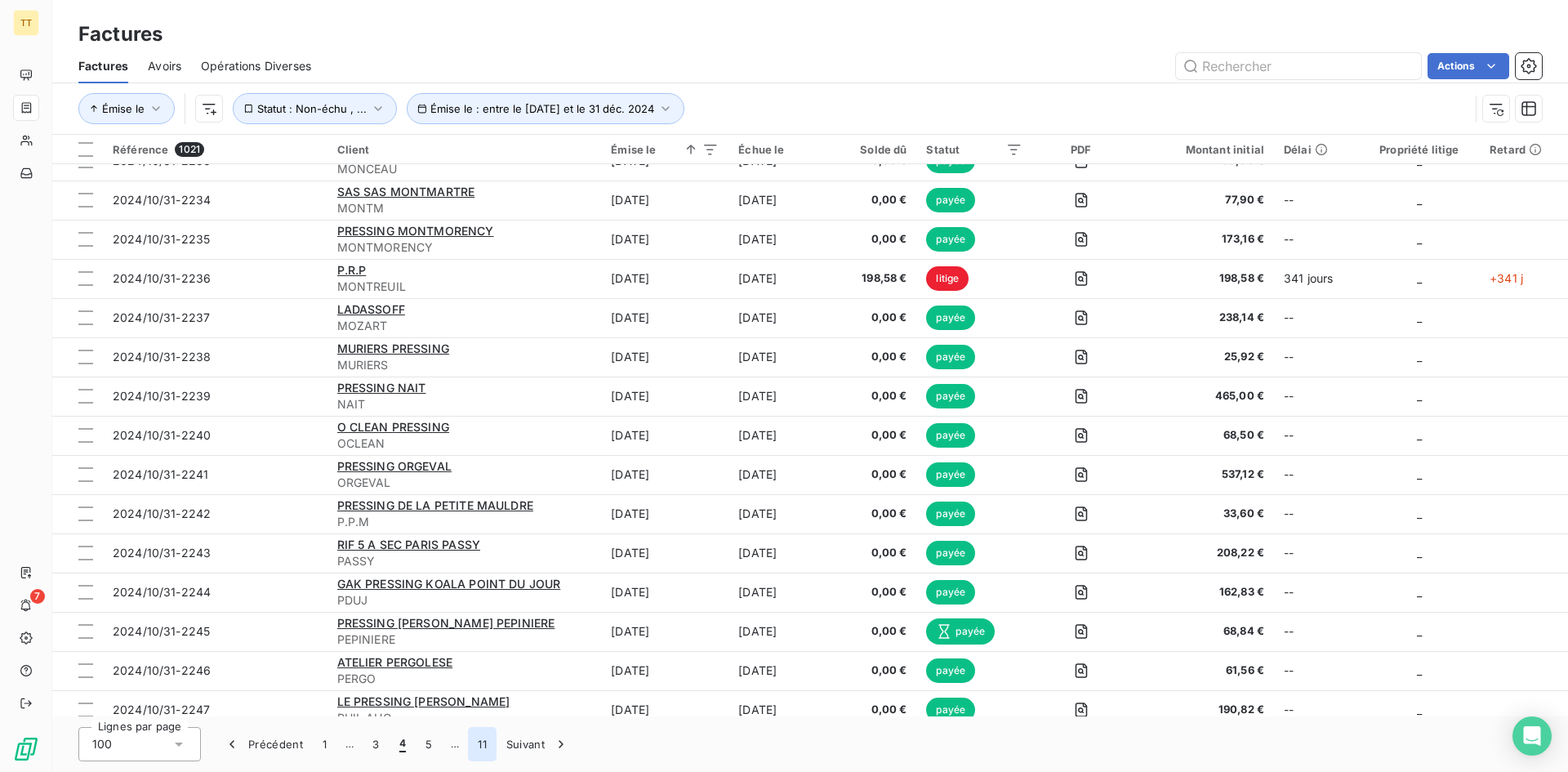
click at [475, 750] on button "11" at bounding box center [482, 744] width 29 height 34
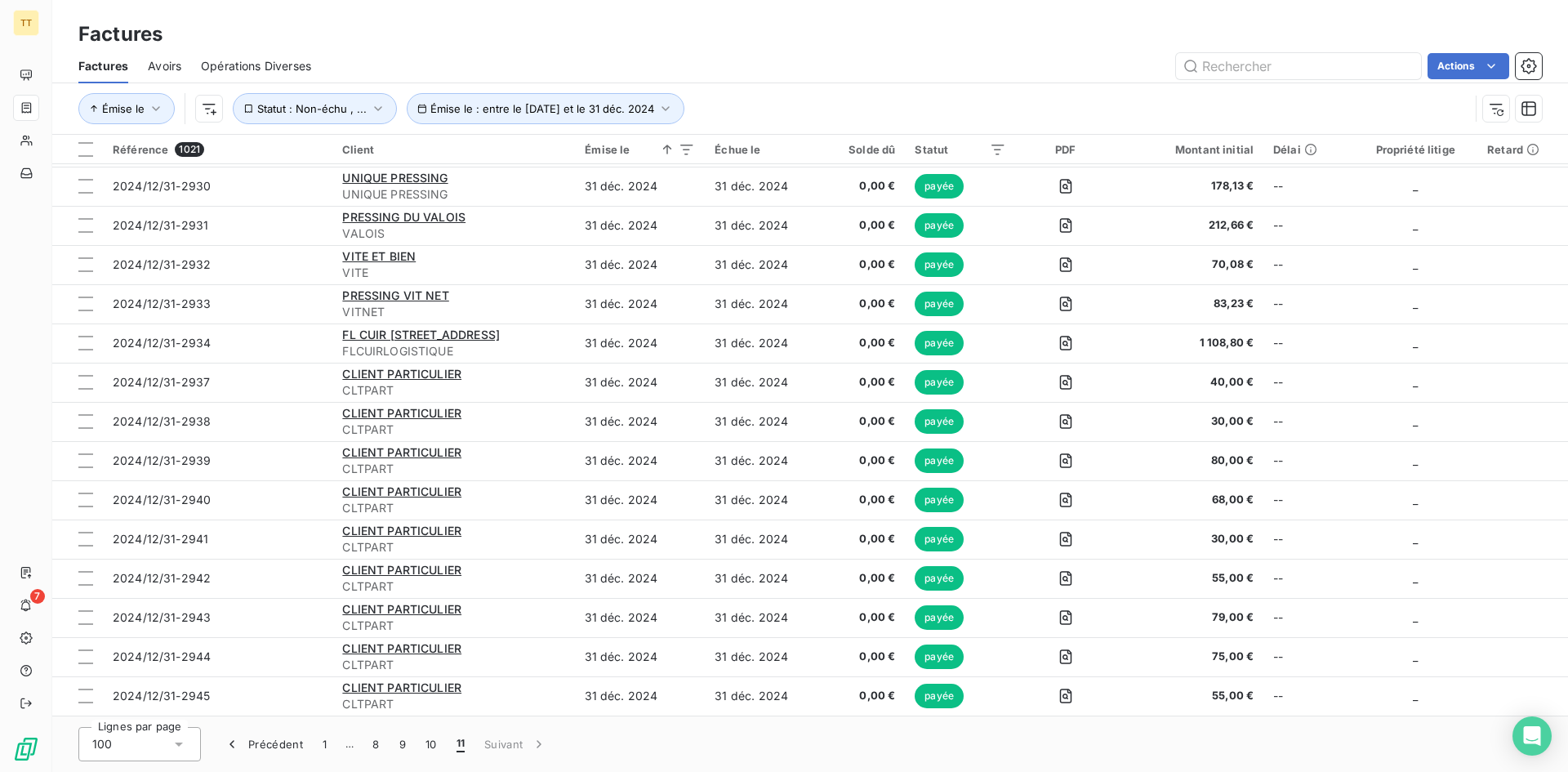
click at [401, 770] on div "Lignes par page 100 Précédent 1 … 8 9 10 11 Suivant" at bounding box center [810, 744] width 1515 height 55
click at [404, 748] on button "9" at bounding box center [402, 744] width 26 height 34
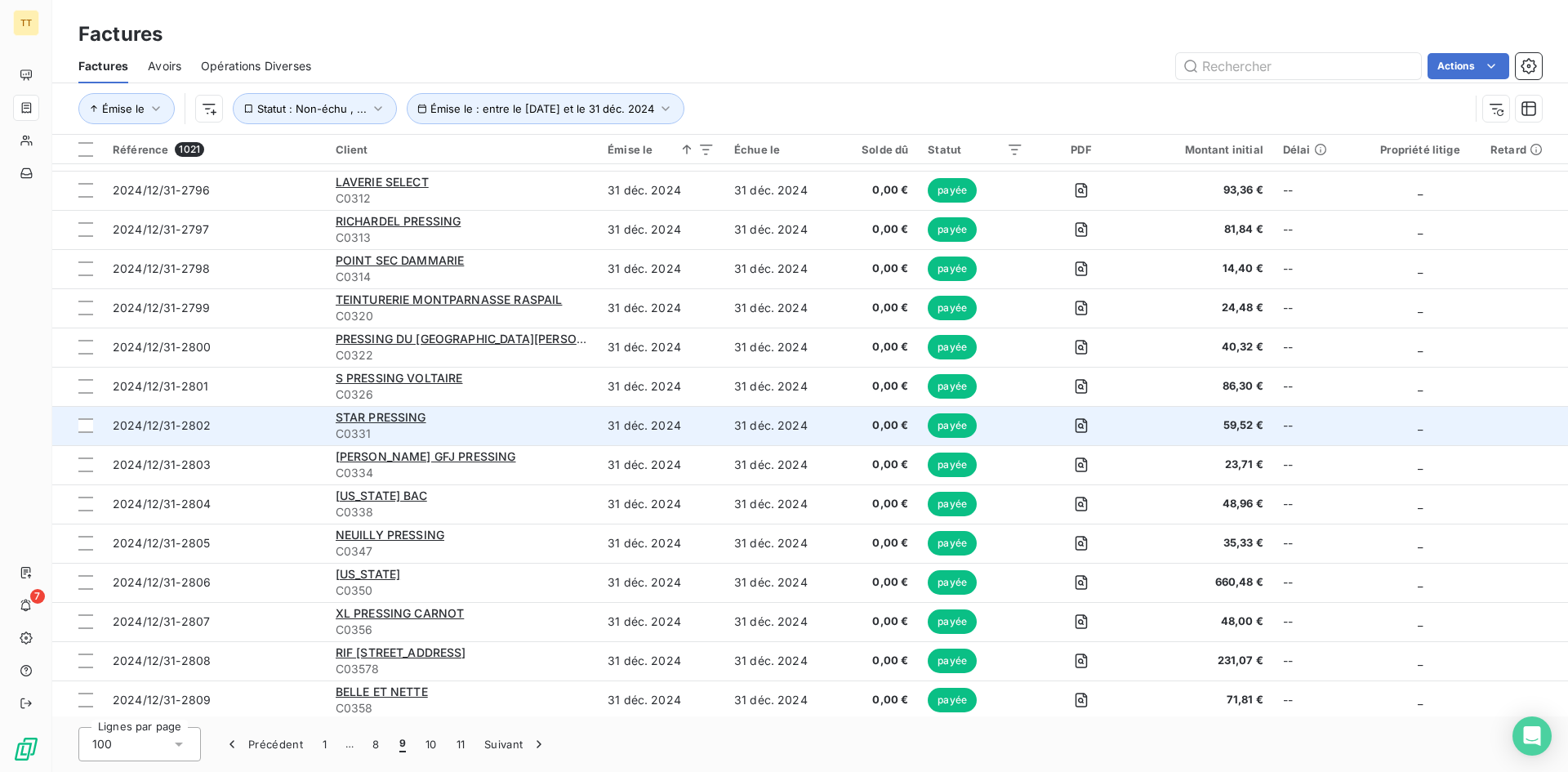
scroll to position [2716, 0]
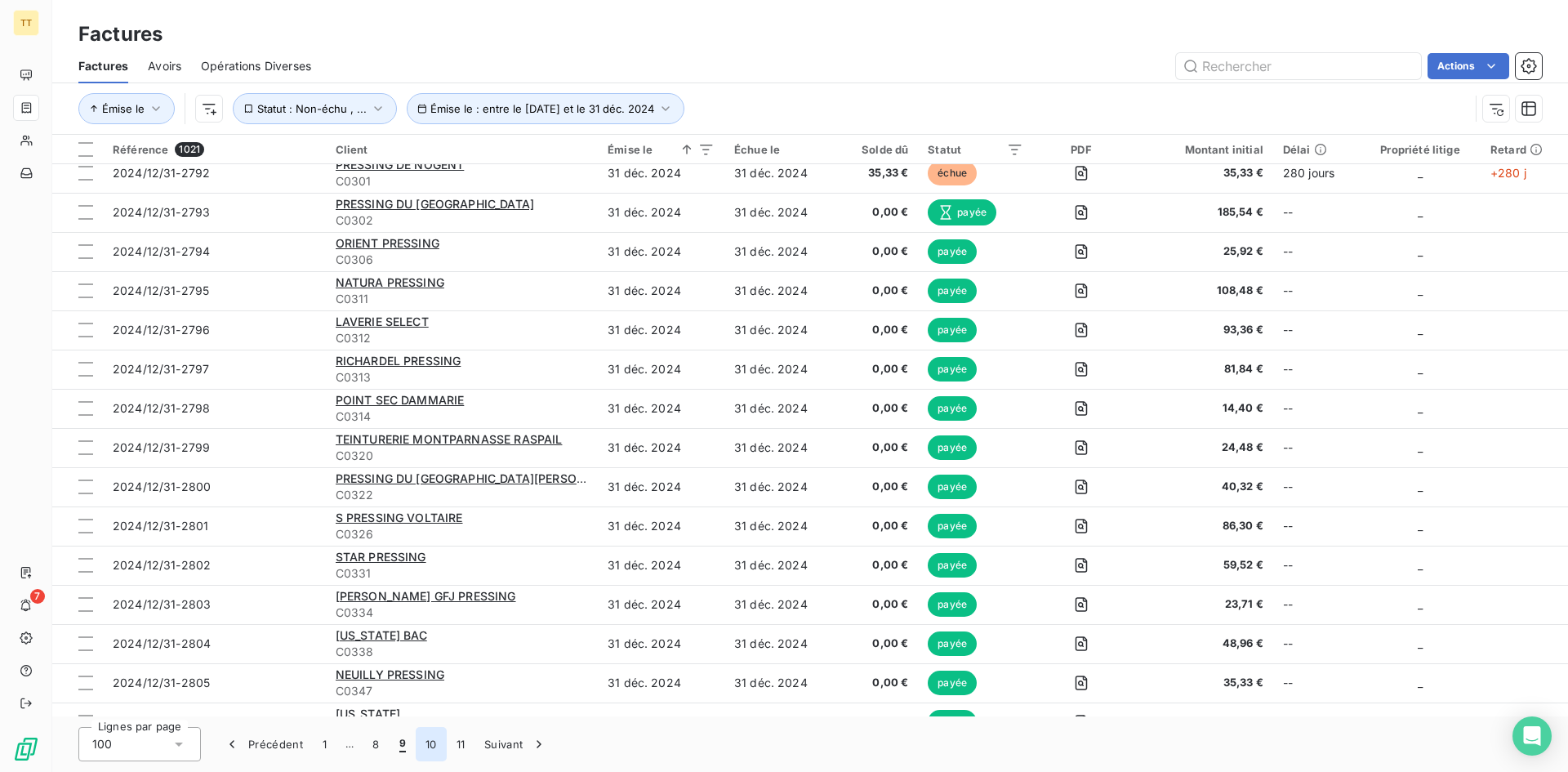
click at [434, 742] on button "10" at bounding box center [430, 744] width 31 height 34
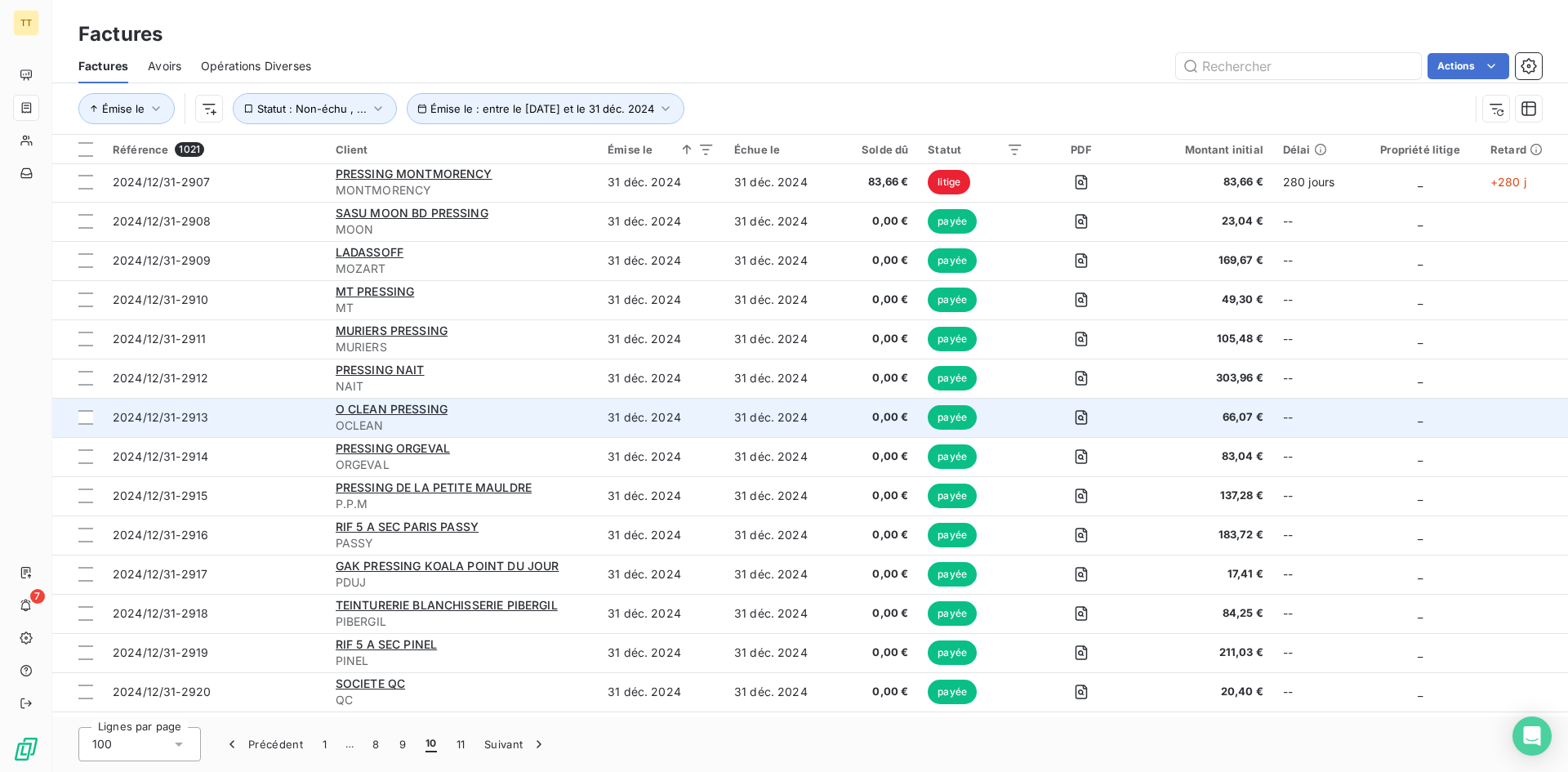
scroll to position [3370, 0]
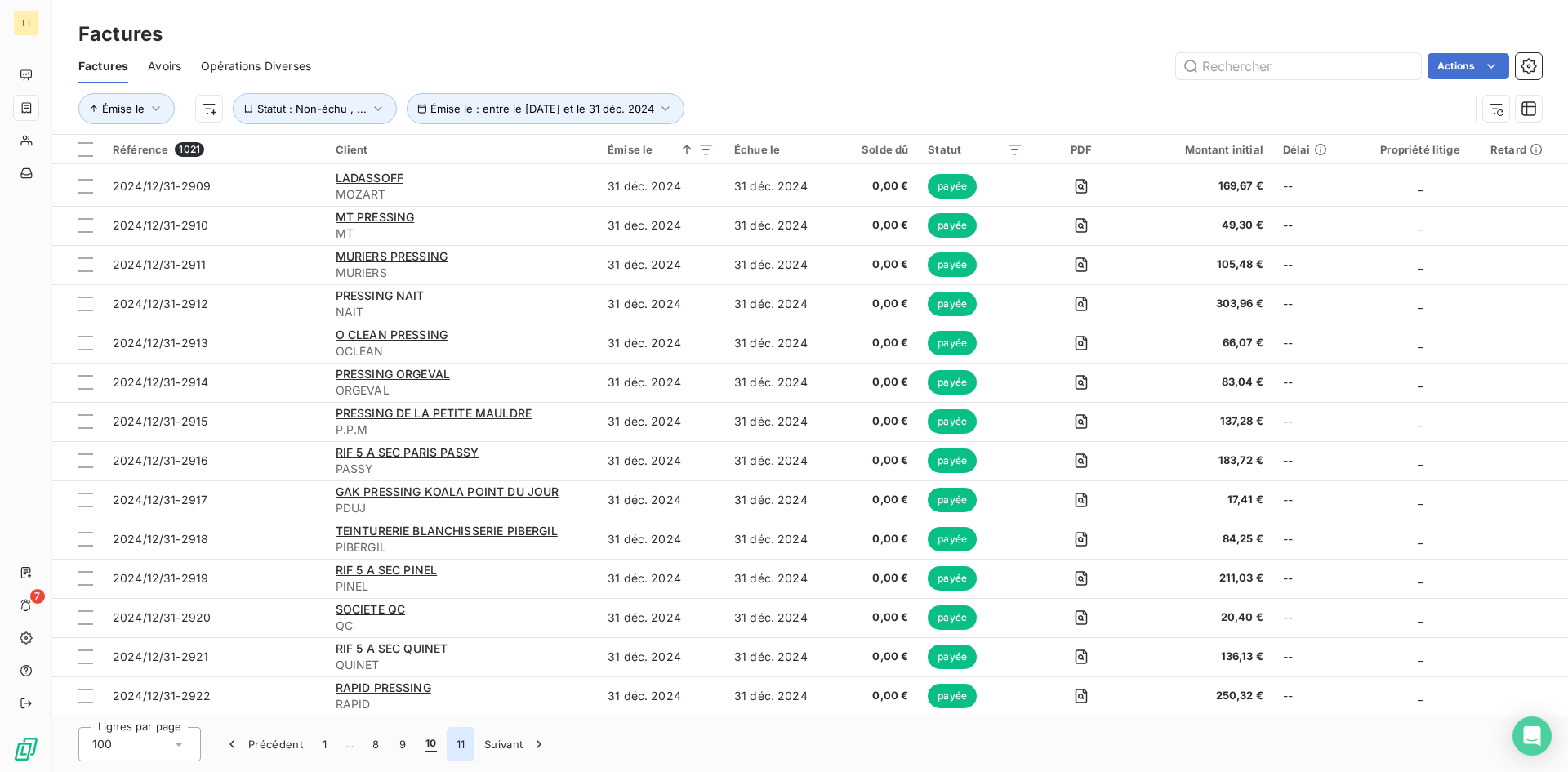
click at [463, 744] on button "11" at bounding box center [461, 744] width 29 height 34
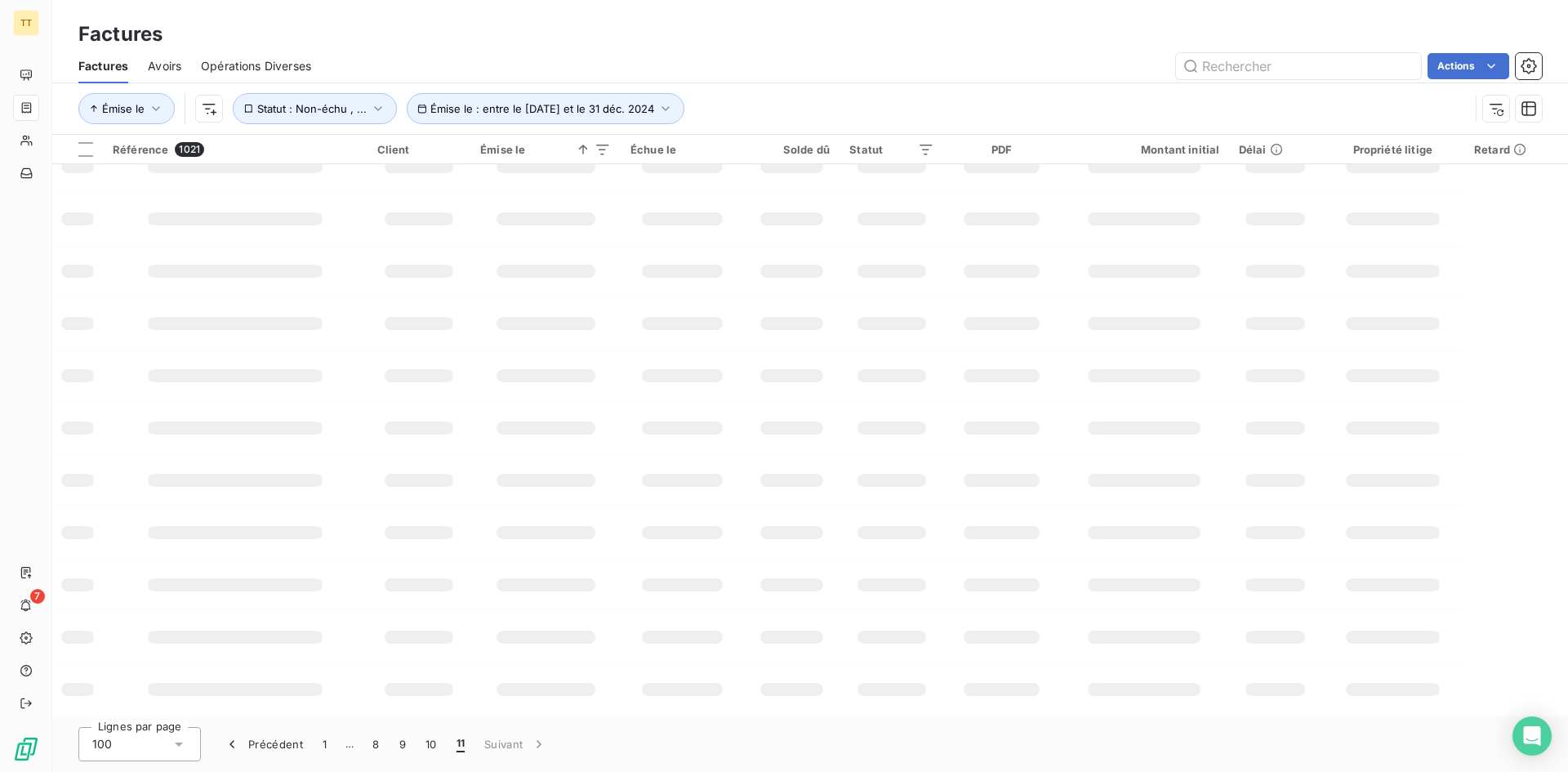
scroll to position [272, 0]
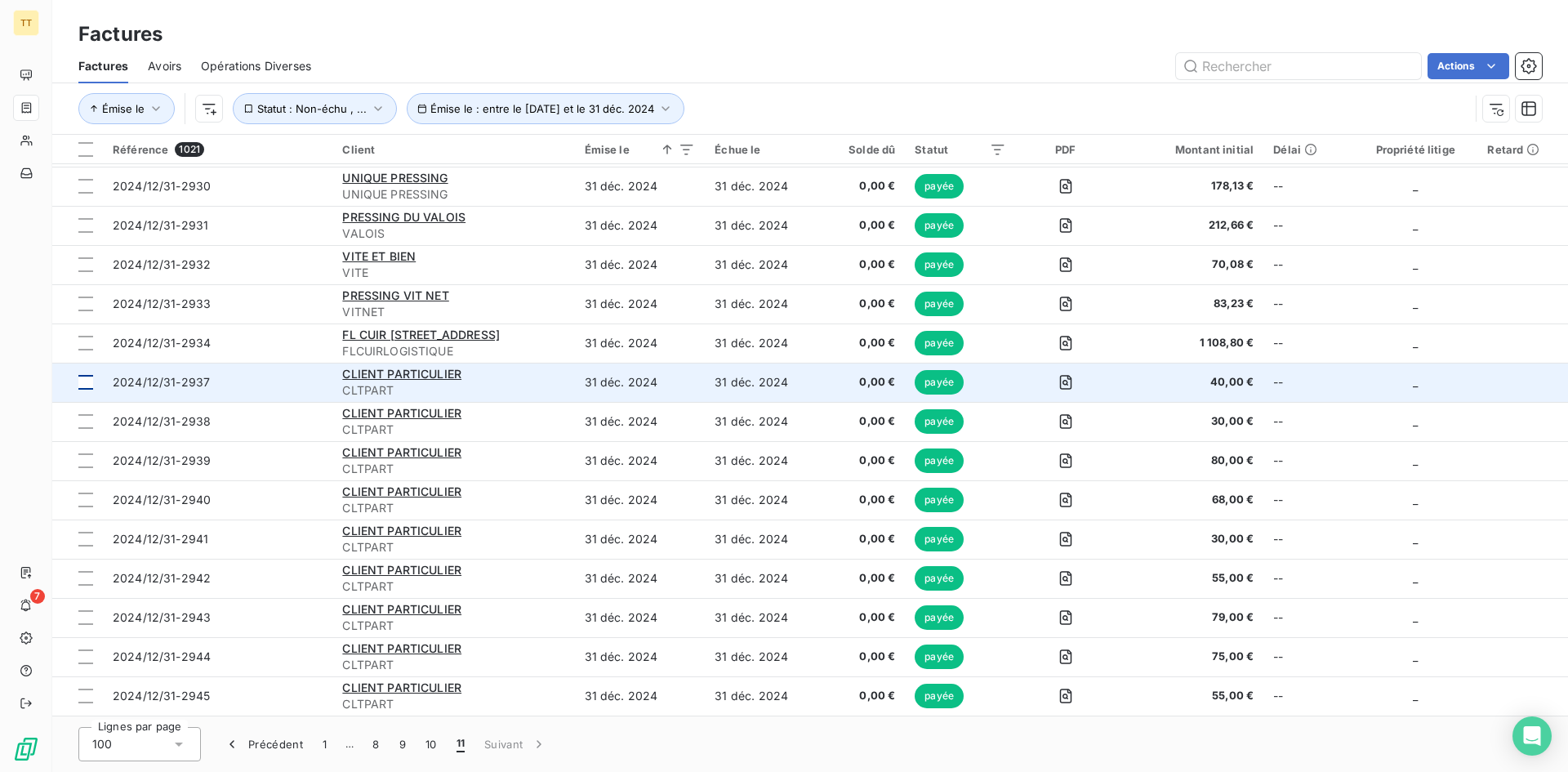
click at [76, 389] on td at bounding box center [78, 382] width 51 height 39
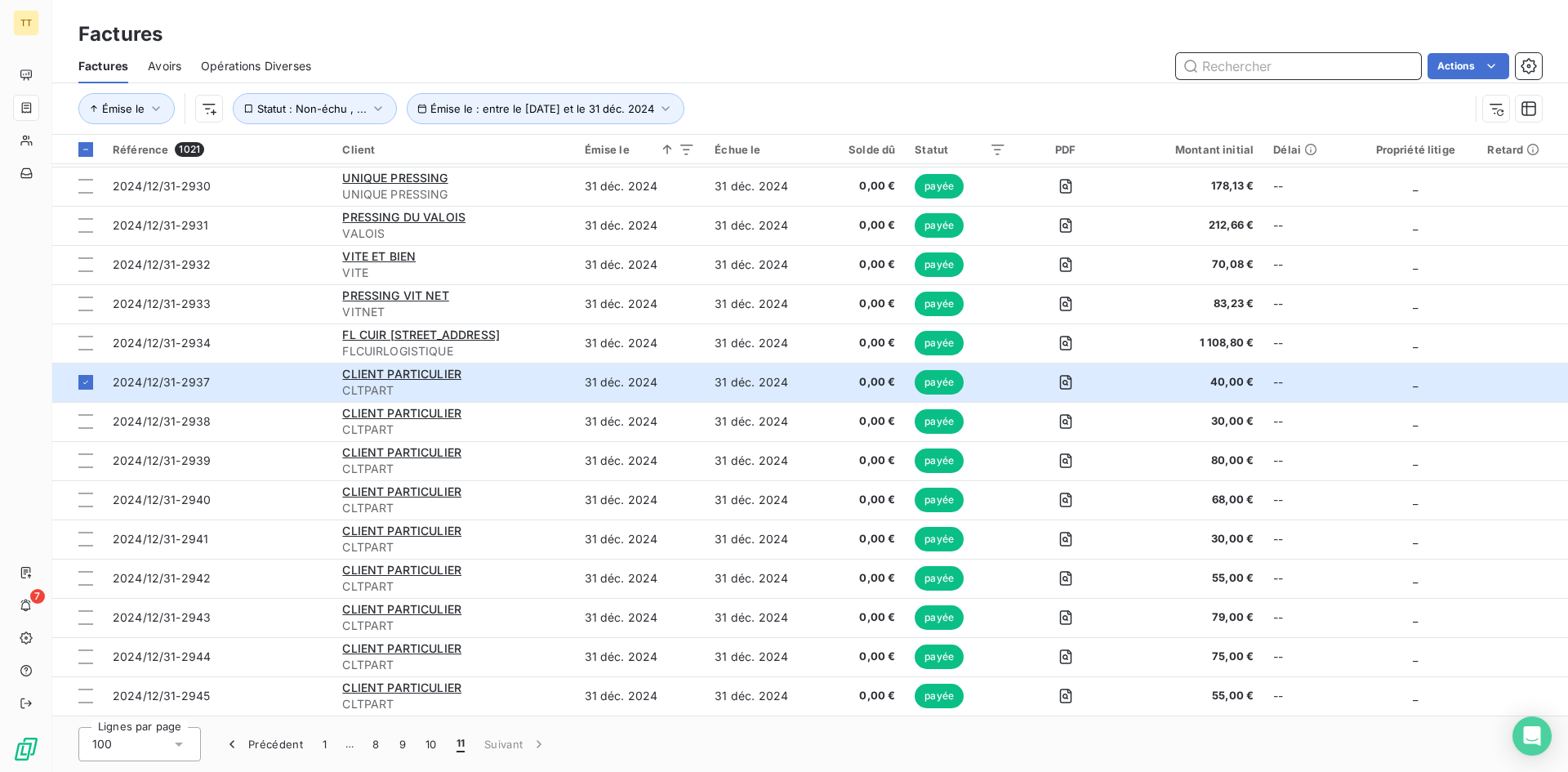
click at [1275, 53] on input "text" at bounding box center [1298, 66] width 245 height 26
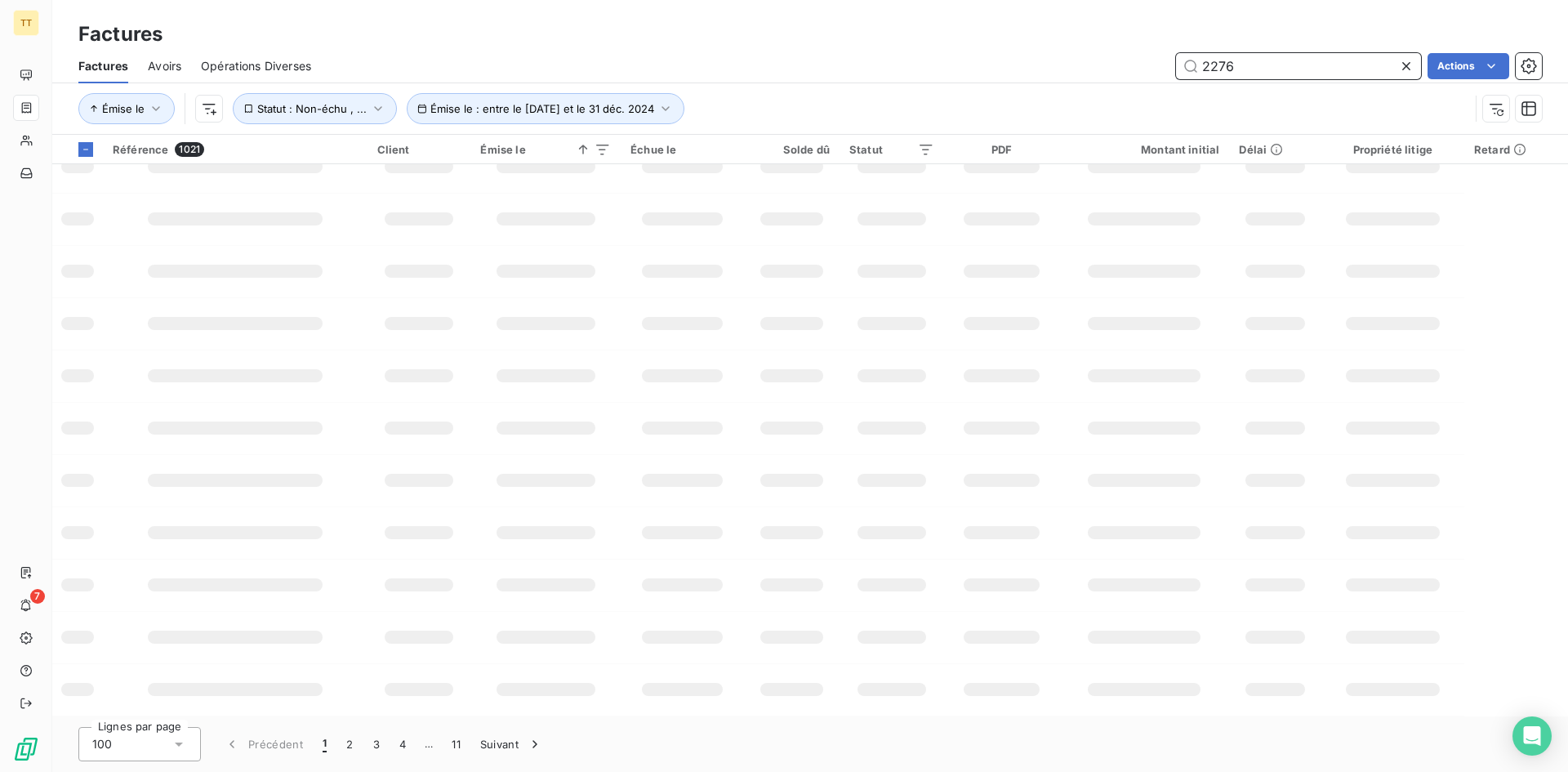
scroll to position [0, 0]
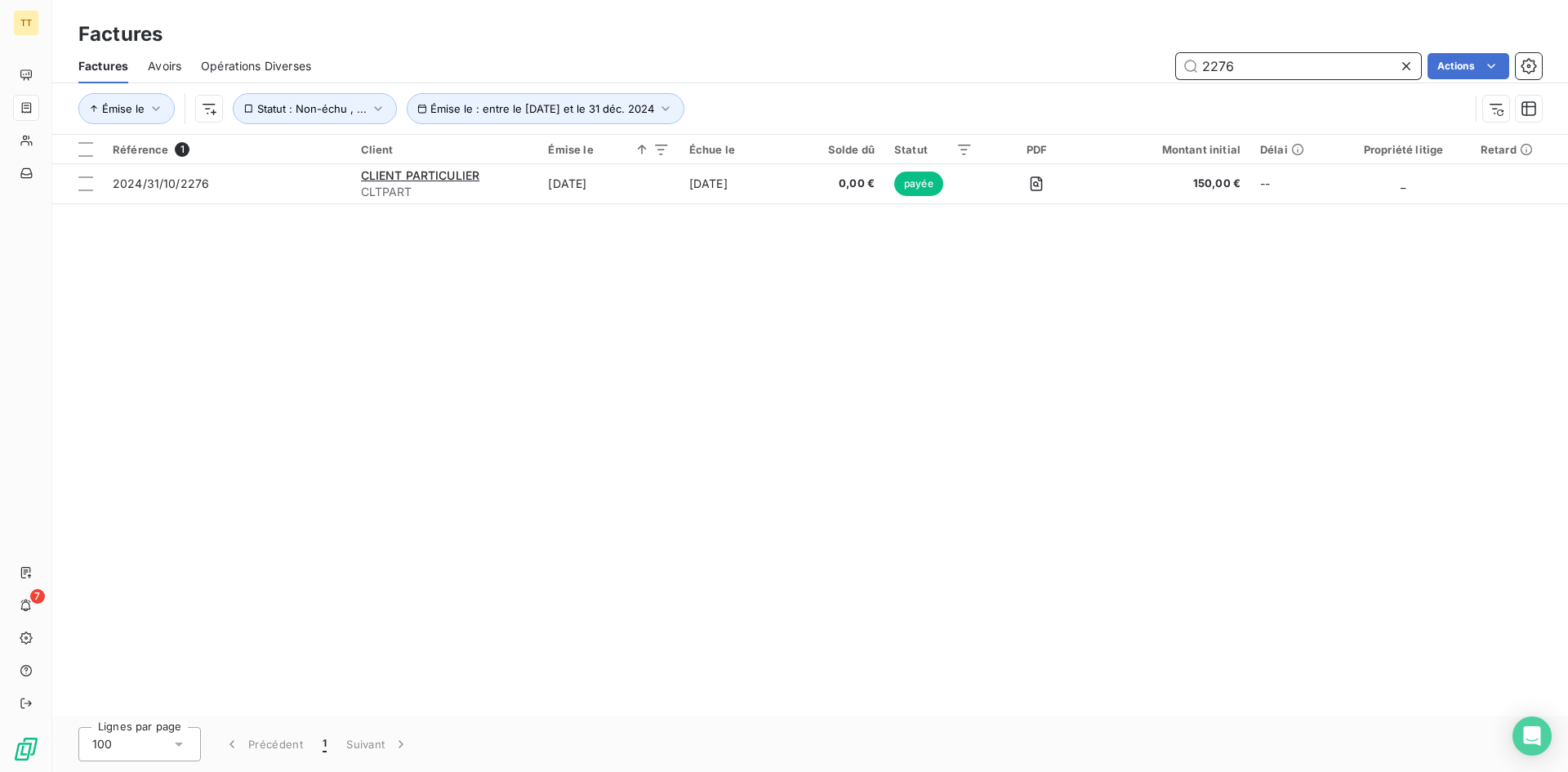
click at [1392, 73] on input "2276" at bounding box center [1298, 66] width 245 height 26
type input "2276"
click at [1401, 73] on icon at bounding box center [1406, 66] width 16 height 16
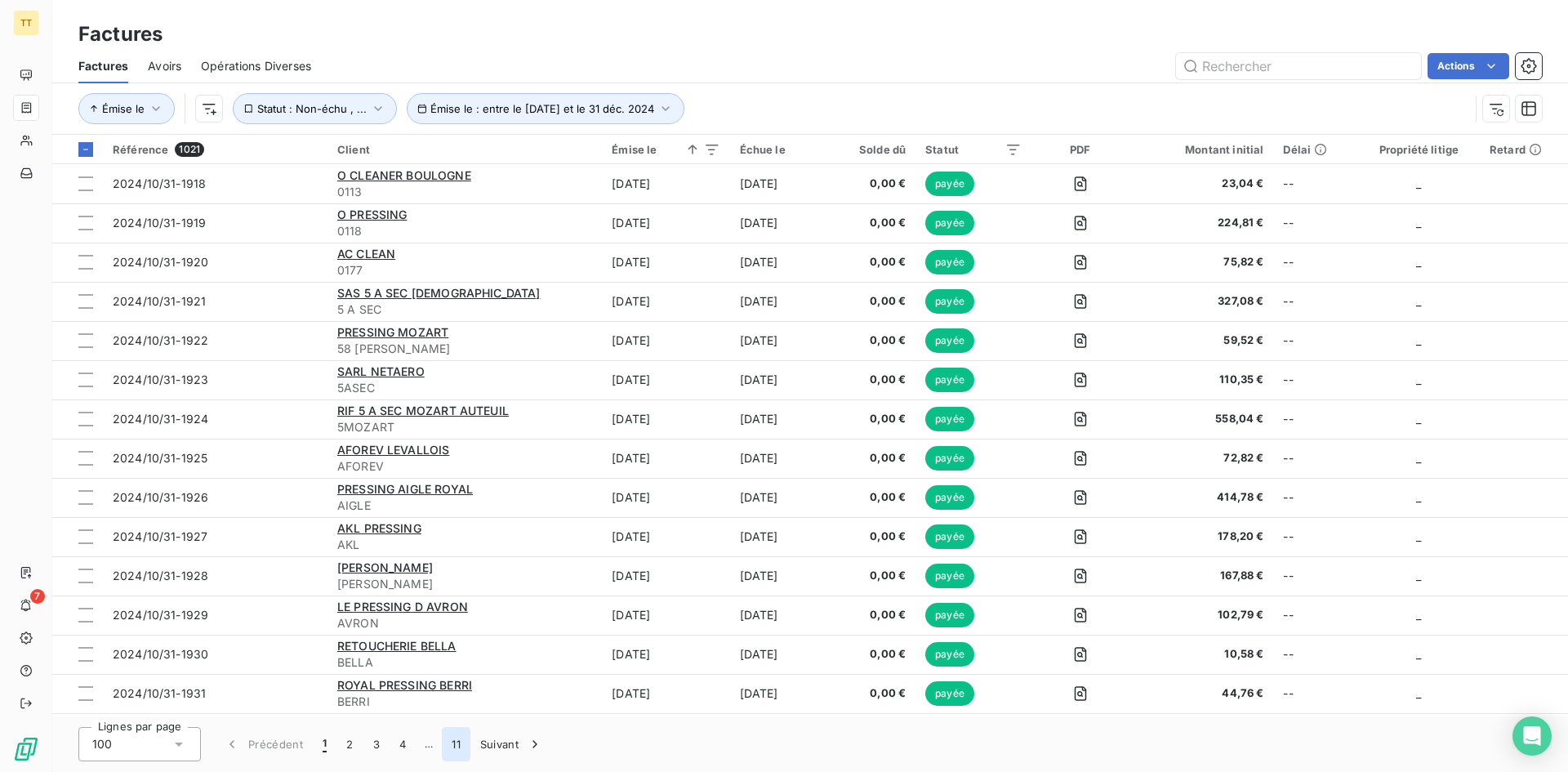
click at [466, 744] on button "11" at bounding box center [456, 744] width 29 height 34
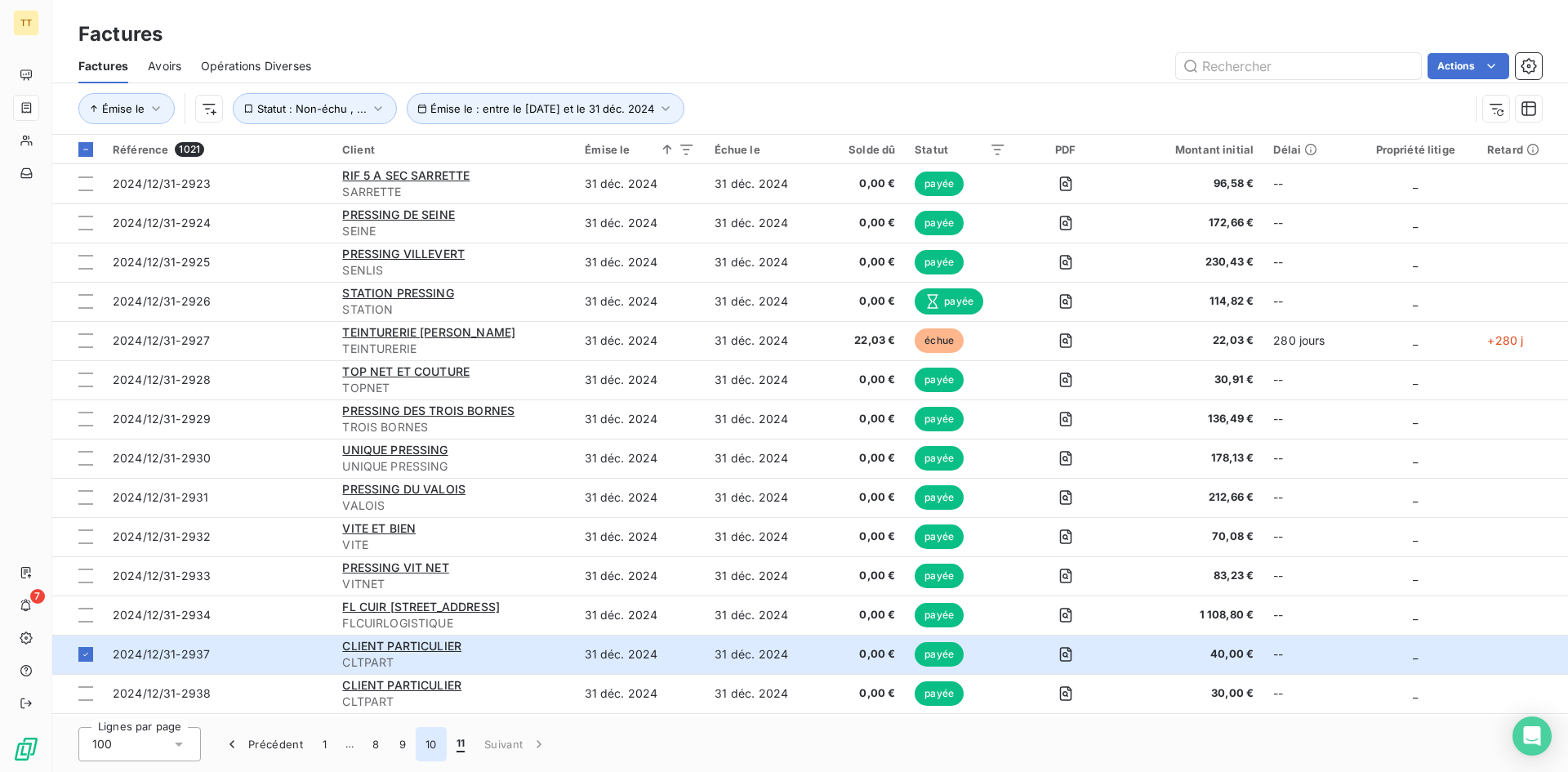
click at [429, 756] on button "10" at bounding box center [430, 744] width 31 height 34
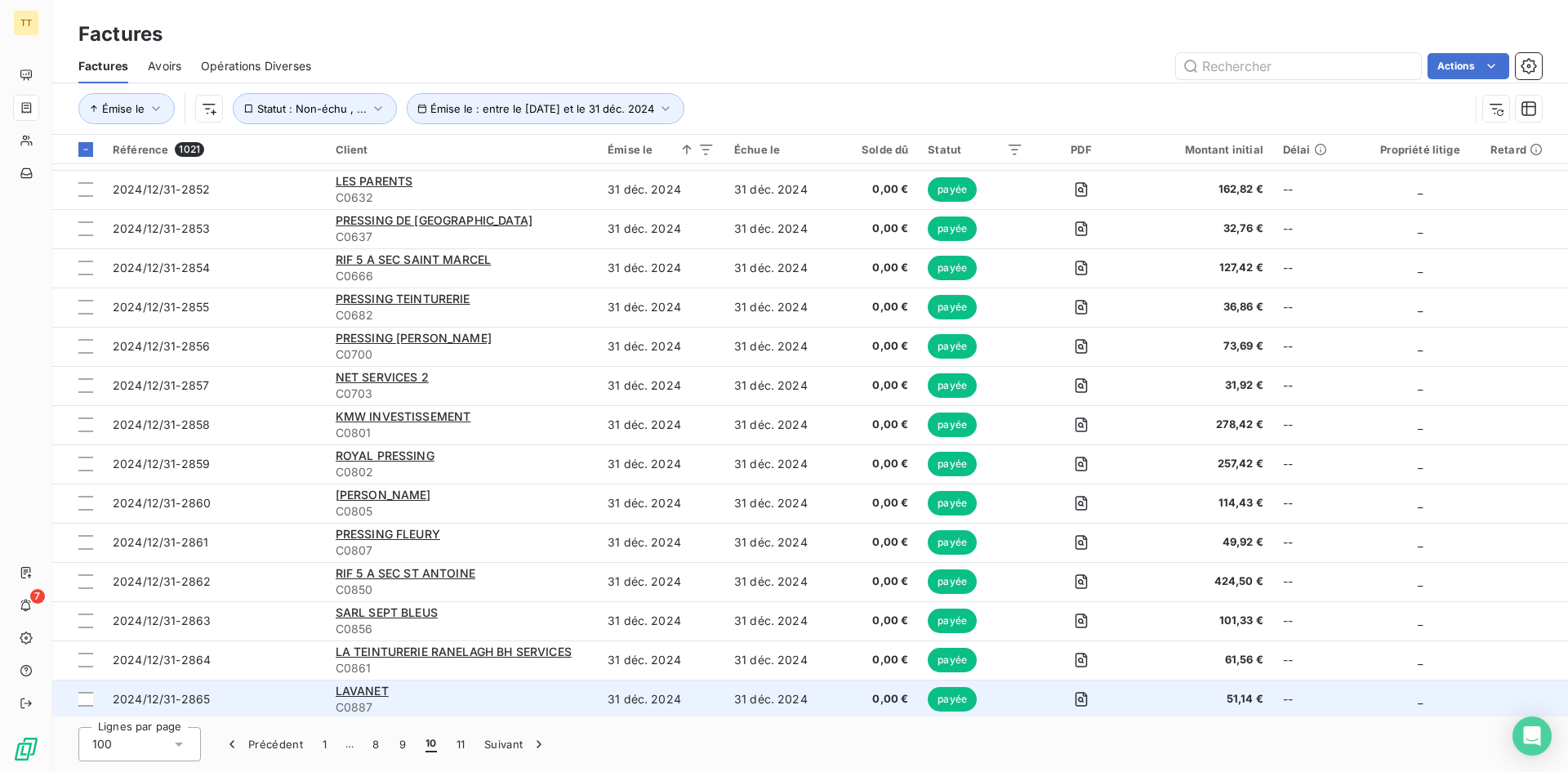
scroll to position [1213, 0]
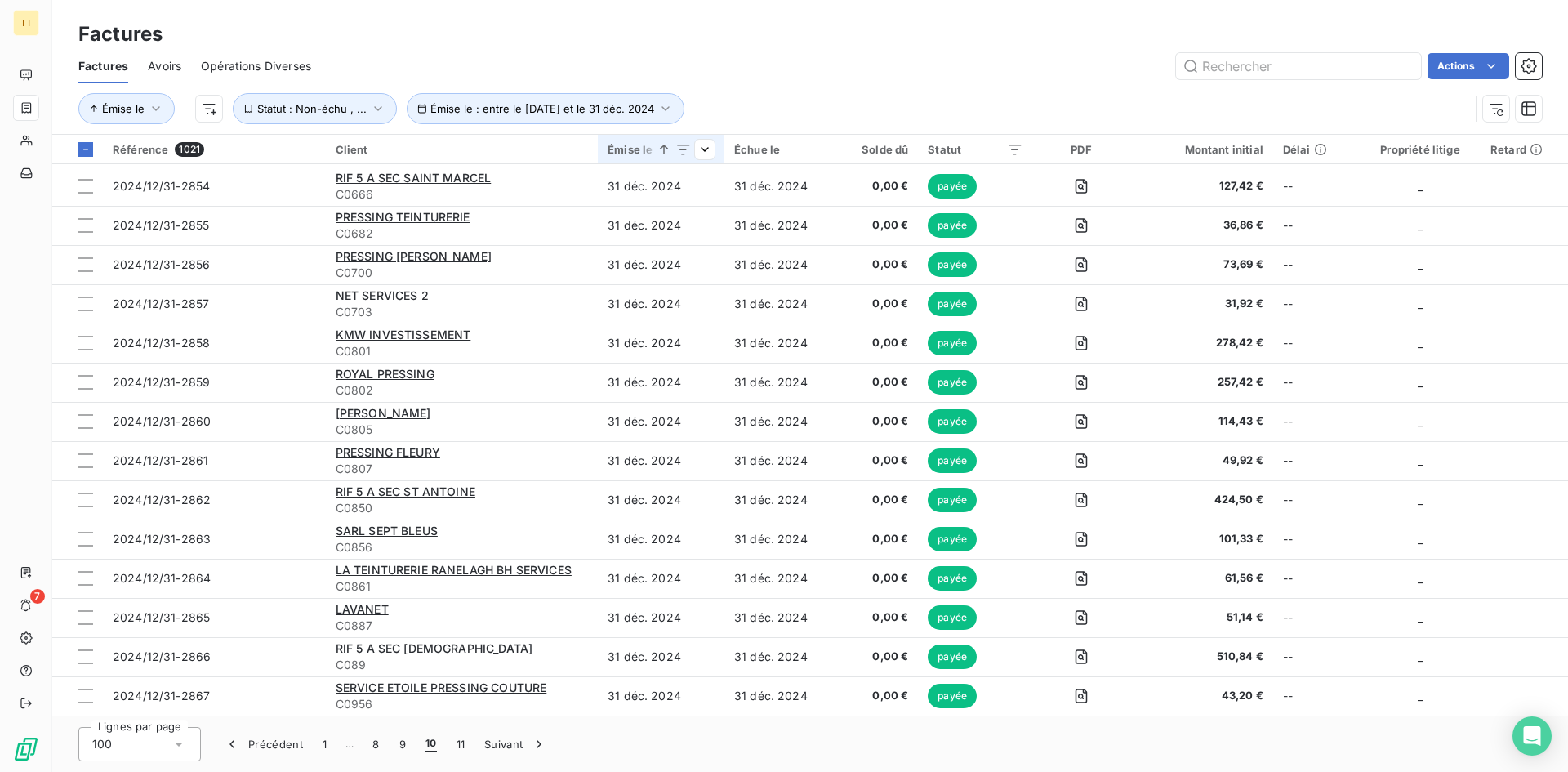
click at [667, 143] on icon at bounding box center [664, 150] width 16 height 16
click at [664, 144] on icon at bounding box center [664, 150] width 16 height 16
click at [664, 146] on icon at bounding box center [663, 149] width 8 height 9
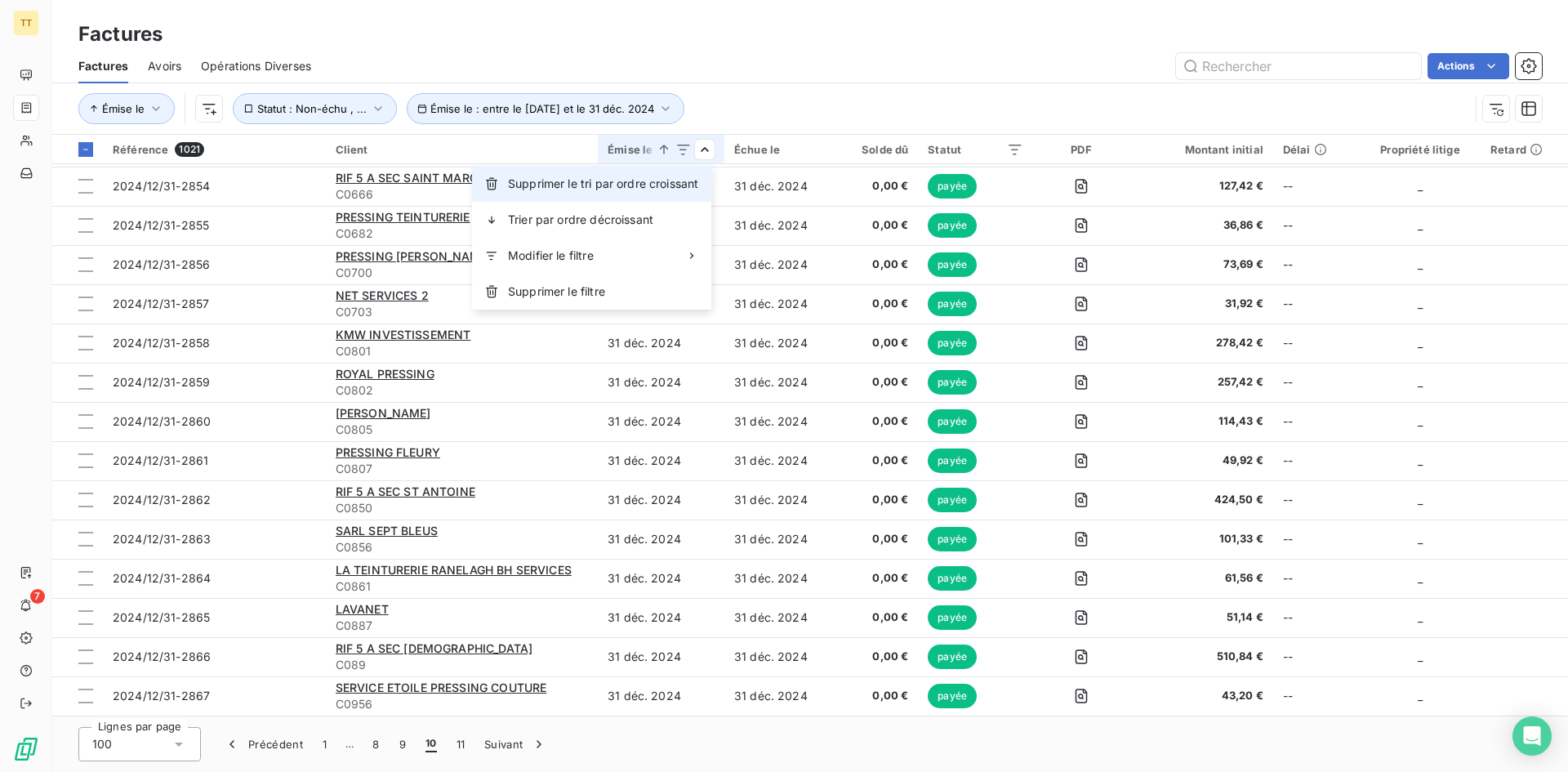
click at [608, 184] on span "Supprimer le tri par ordre croissant" at bounding box center [603, 184] width 191 height 16
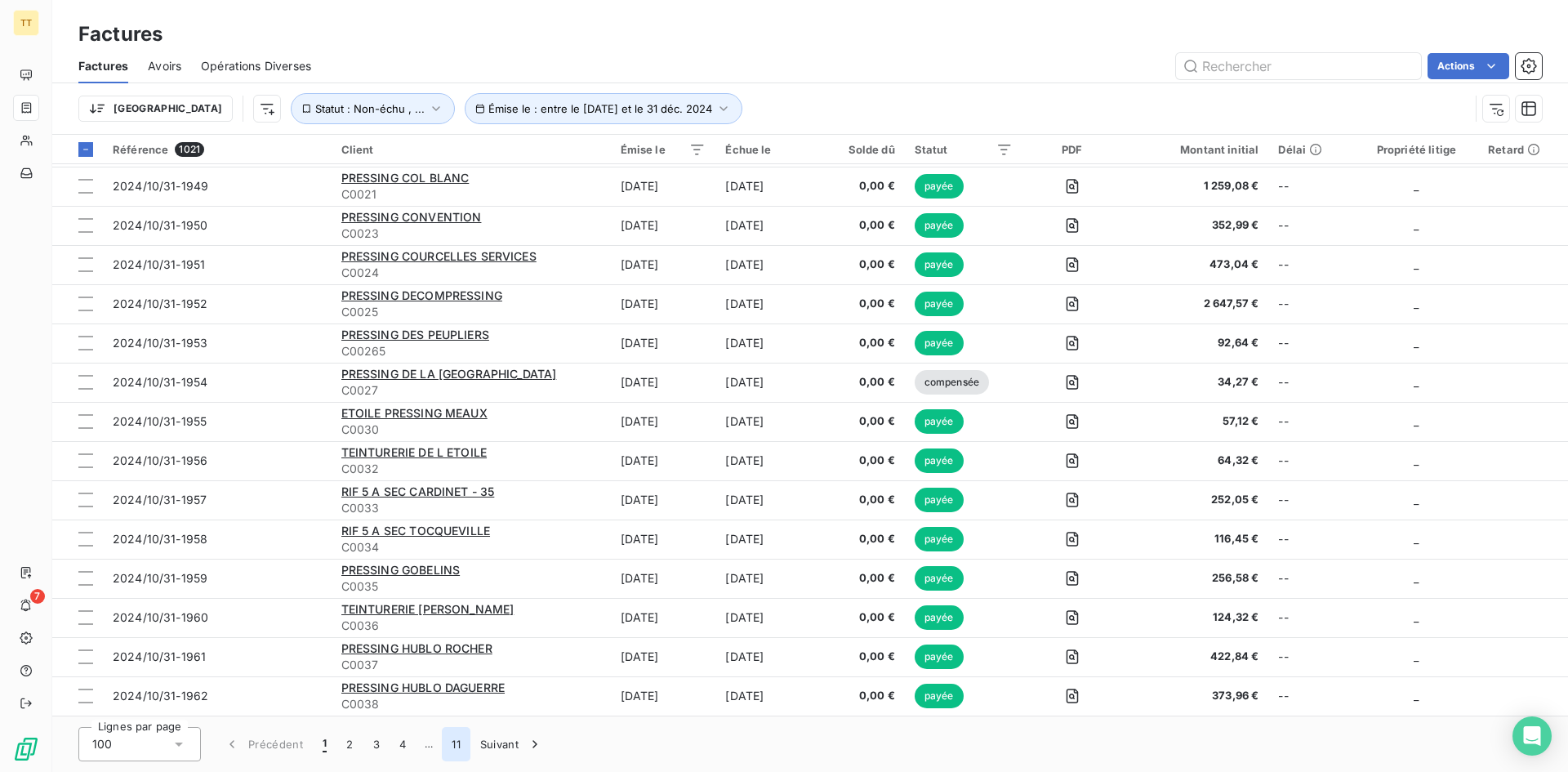
click at [452, 747] on button "11" at bounding box center [456, 744] width 29 height 34
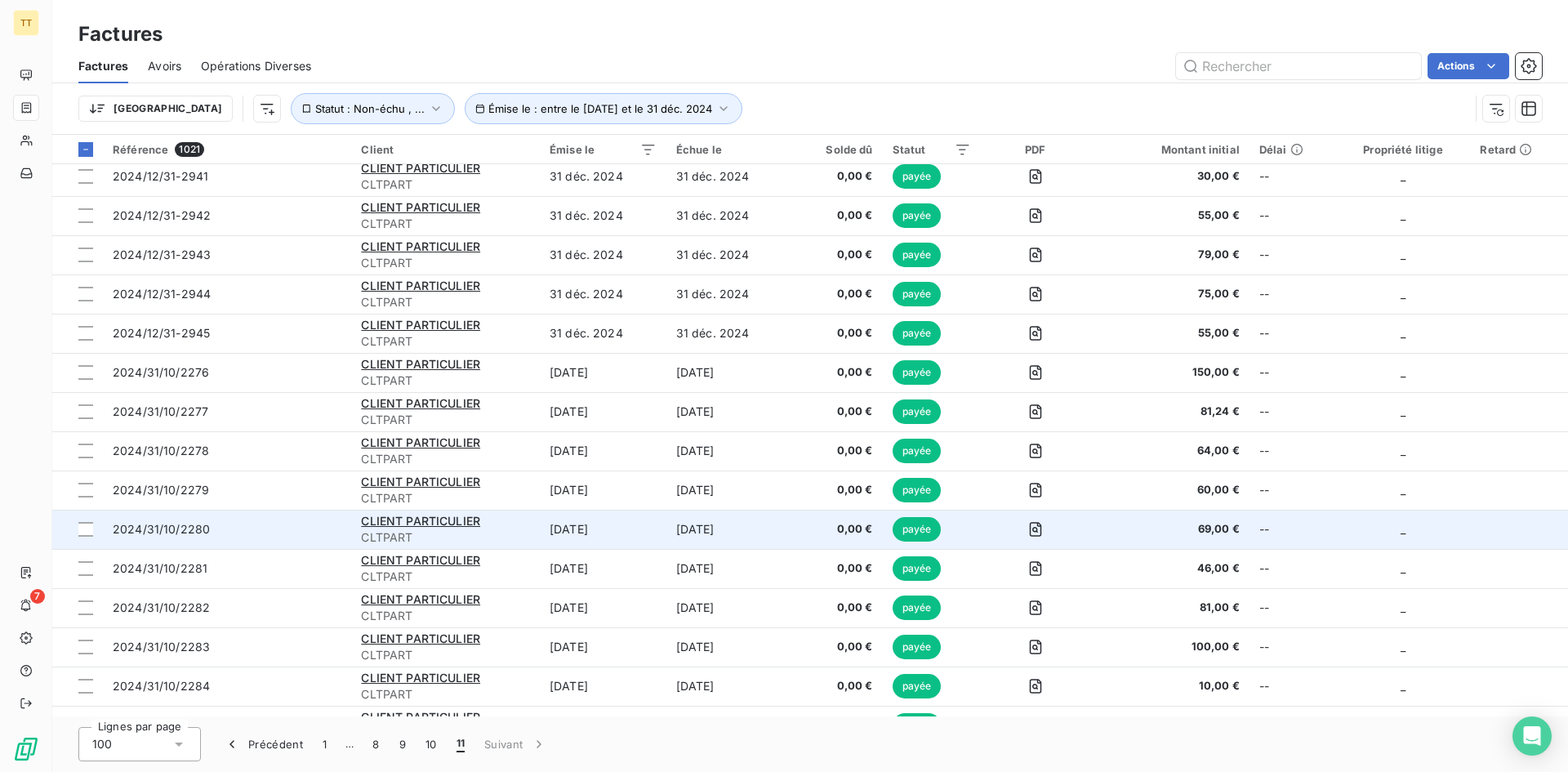
scroll to position [272, 0]
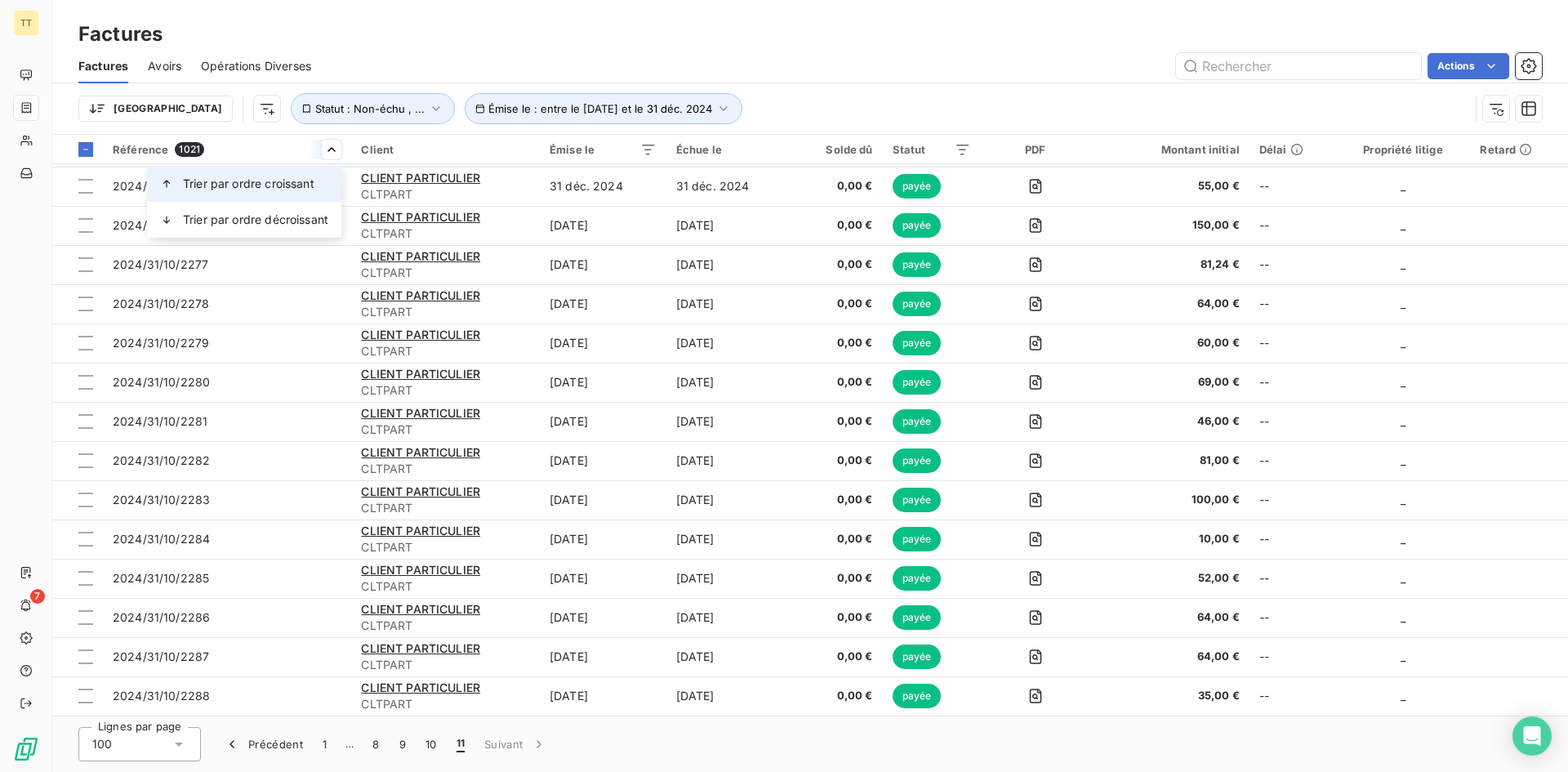
click at [314, 179] on span "Trier par ordre croissant" at bounding box center [249, 184] width 132 height 16
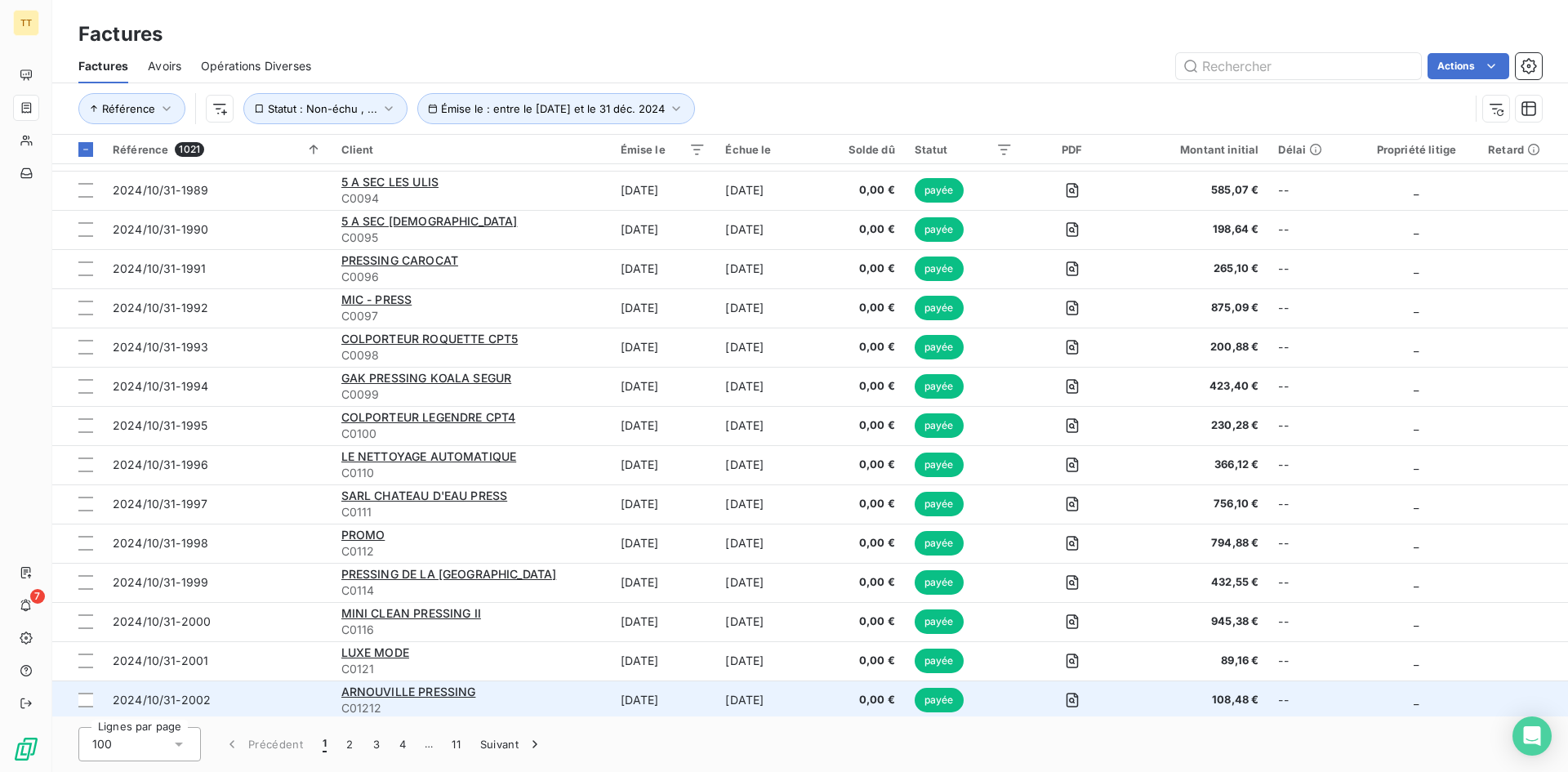
scroll to position [3104, 0]
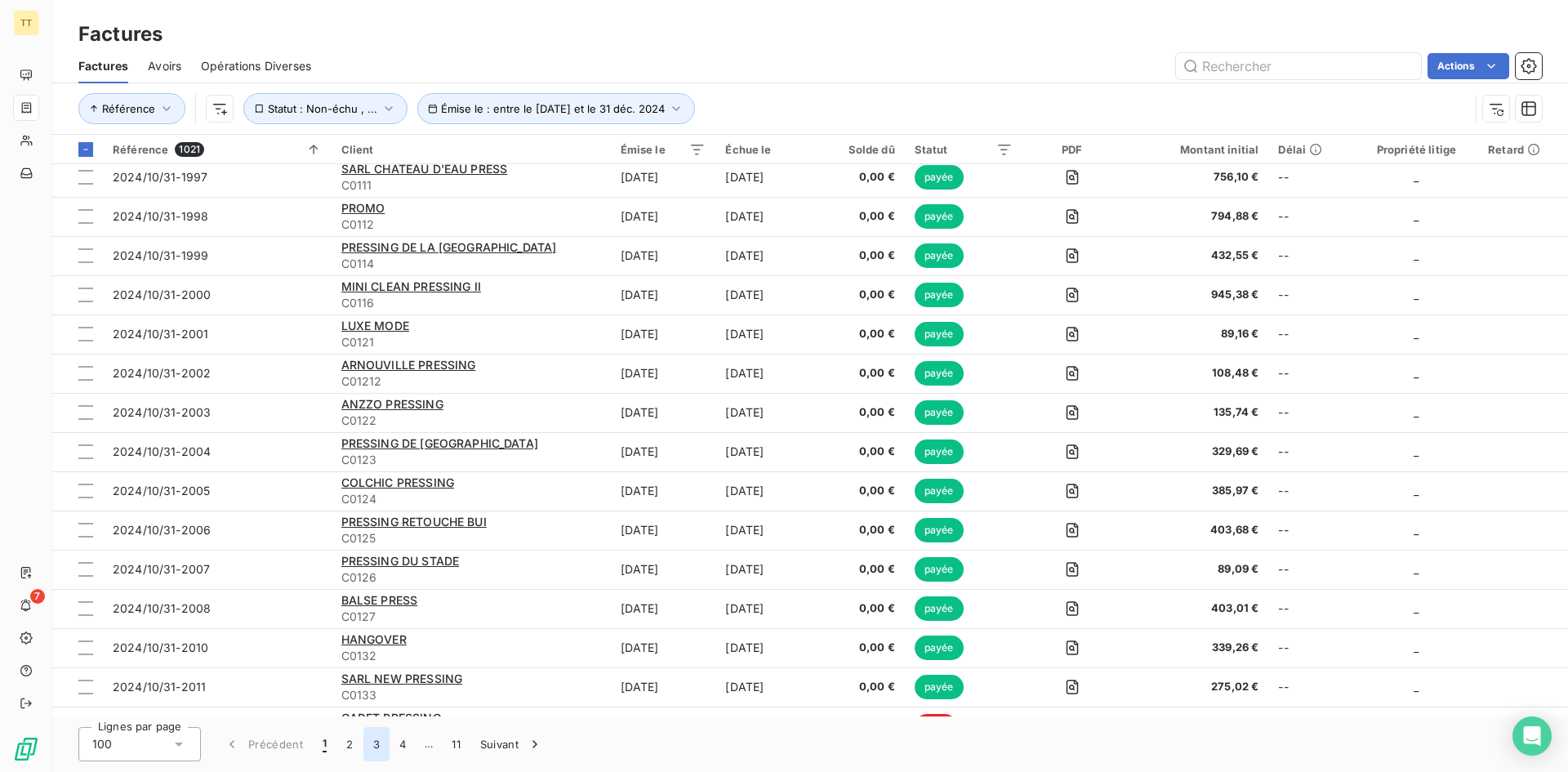
click at [383, 751] on button "3" at bounding box center [376, 744] width 26 height 34
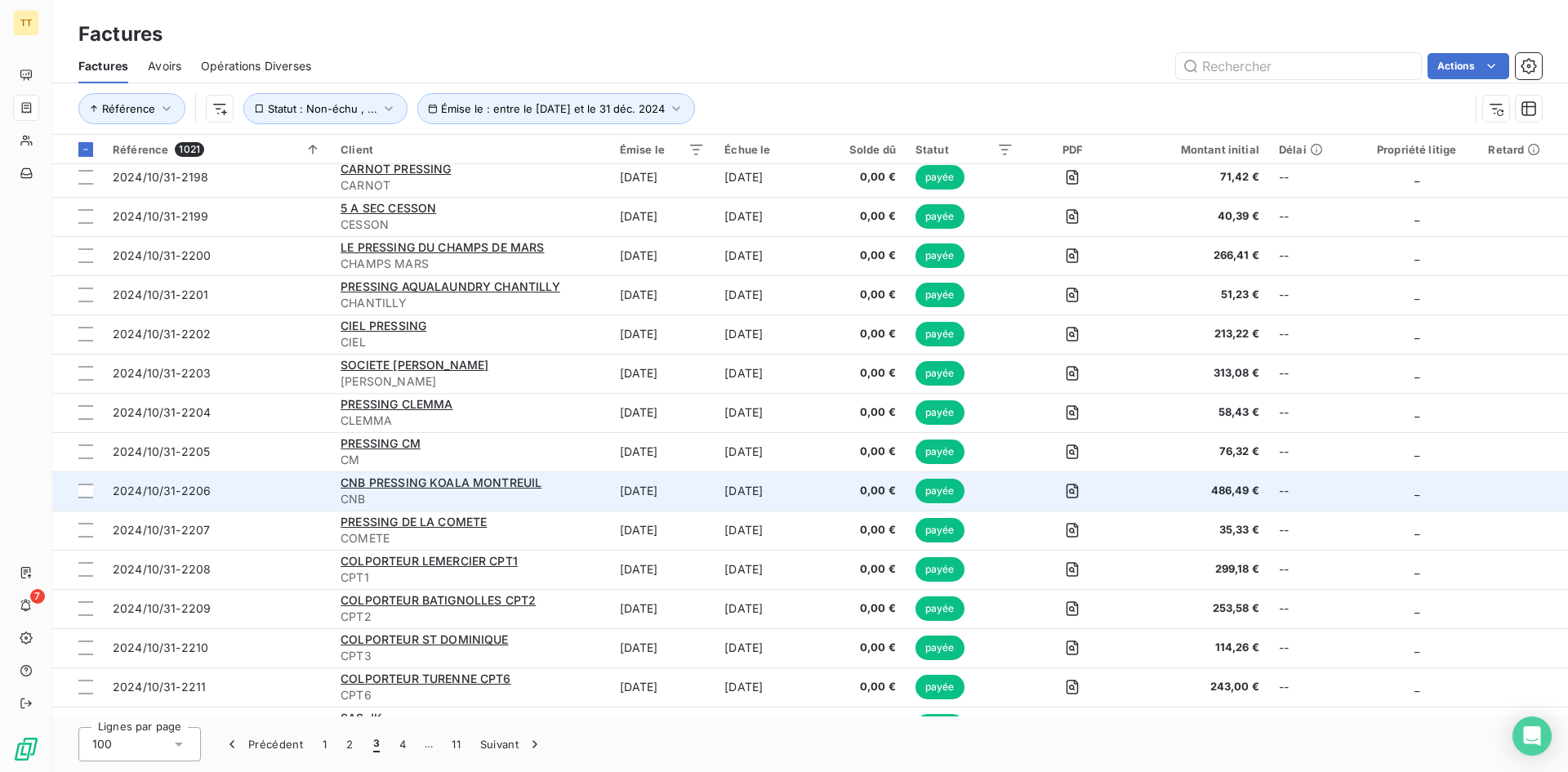
scroll to position [3370, 0]
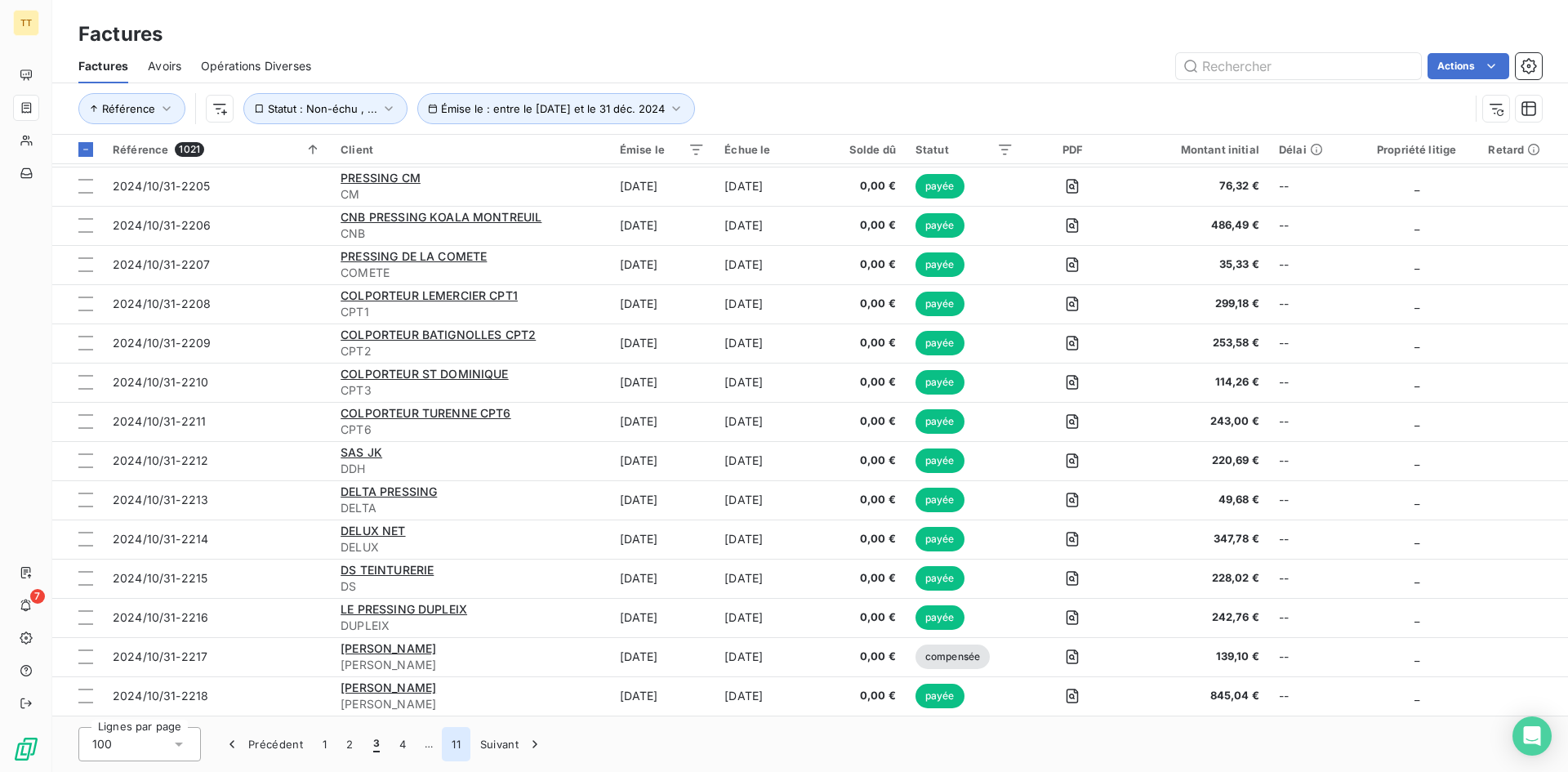
click at [450, 746] on button "11" at bounding box center [456, 744] width 29 height 34
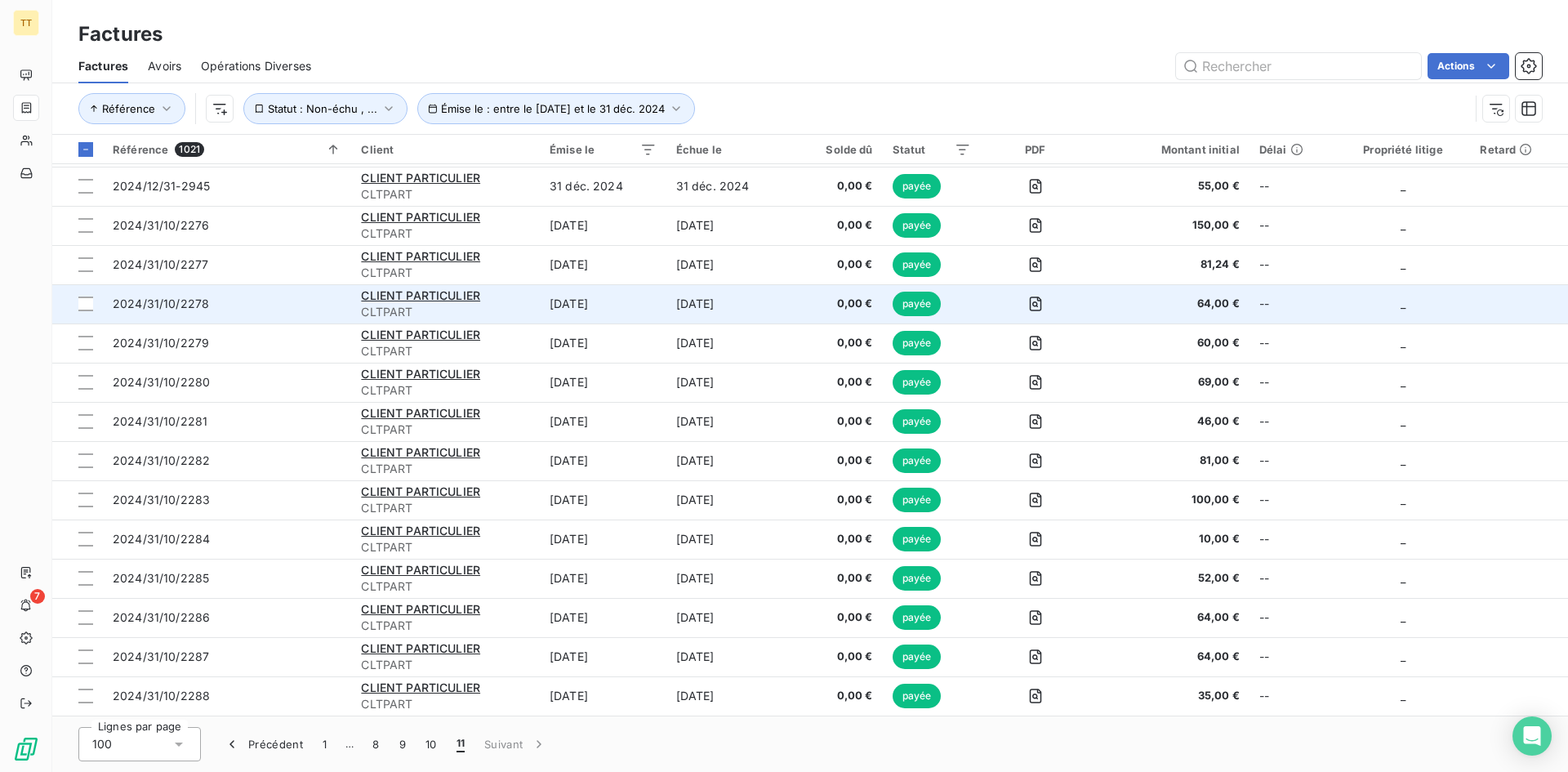
scroll to position [0, 0]
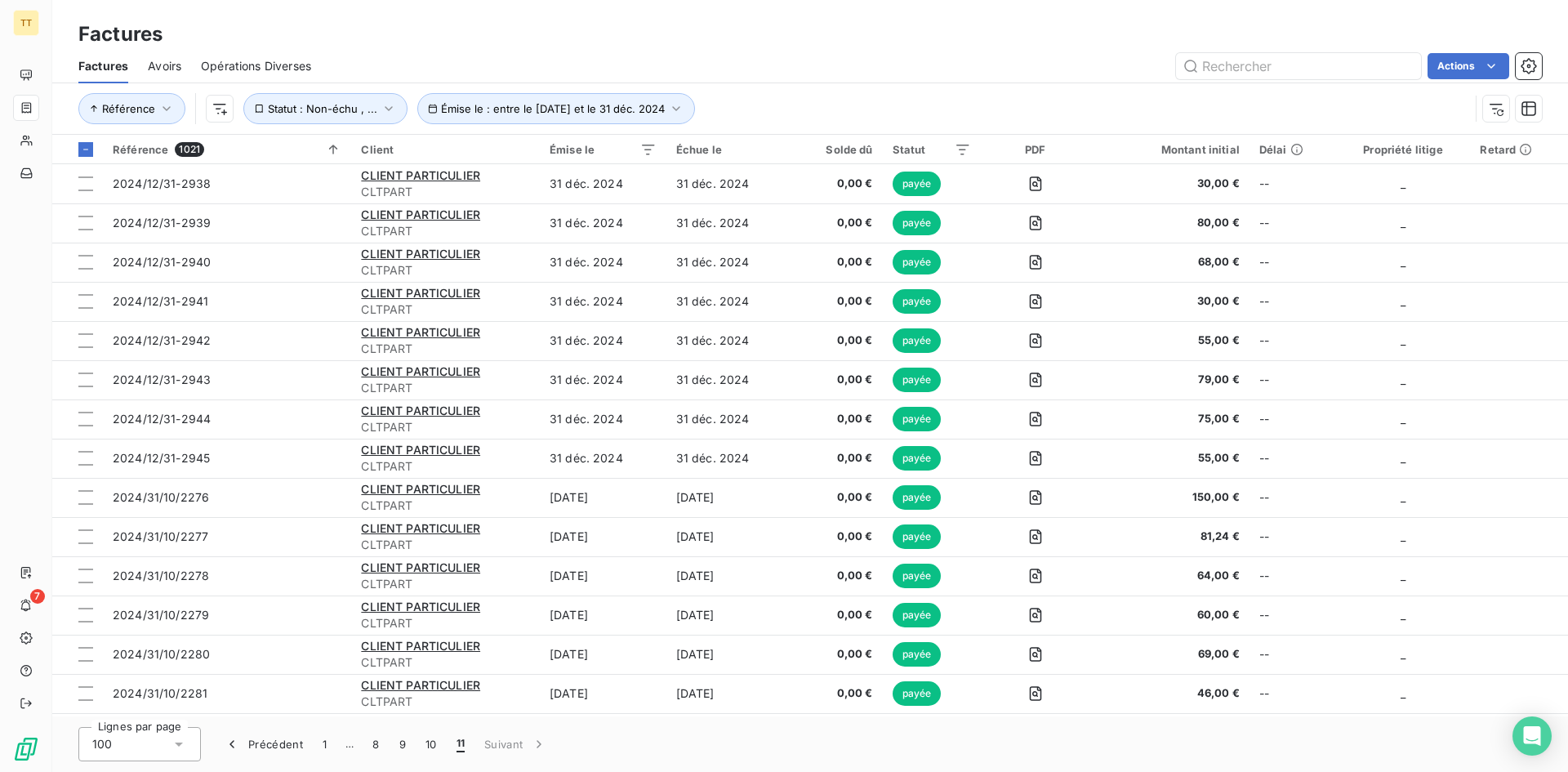
click at [168, 74] on div "Avoirs" at bounding box center [165, 66] width 34 height 34
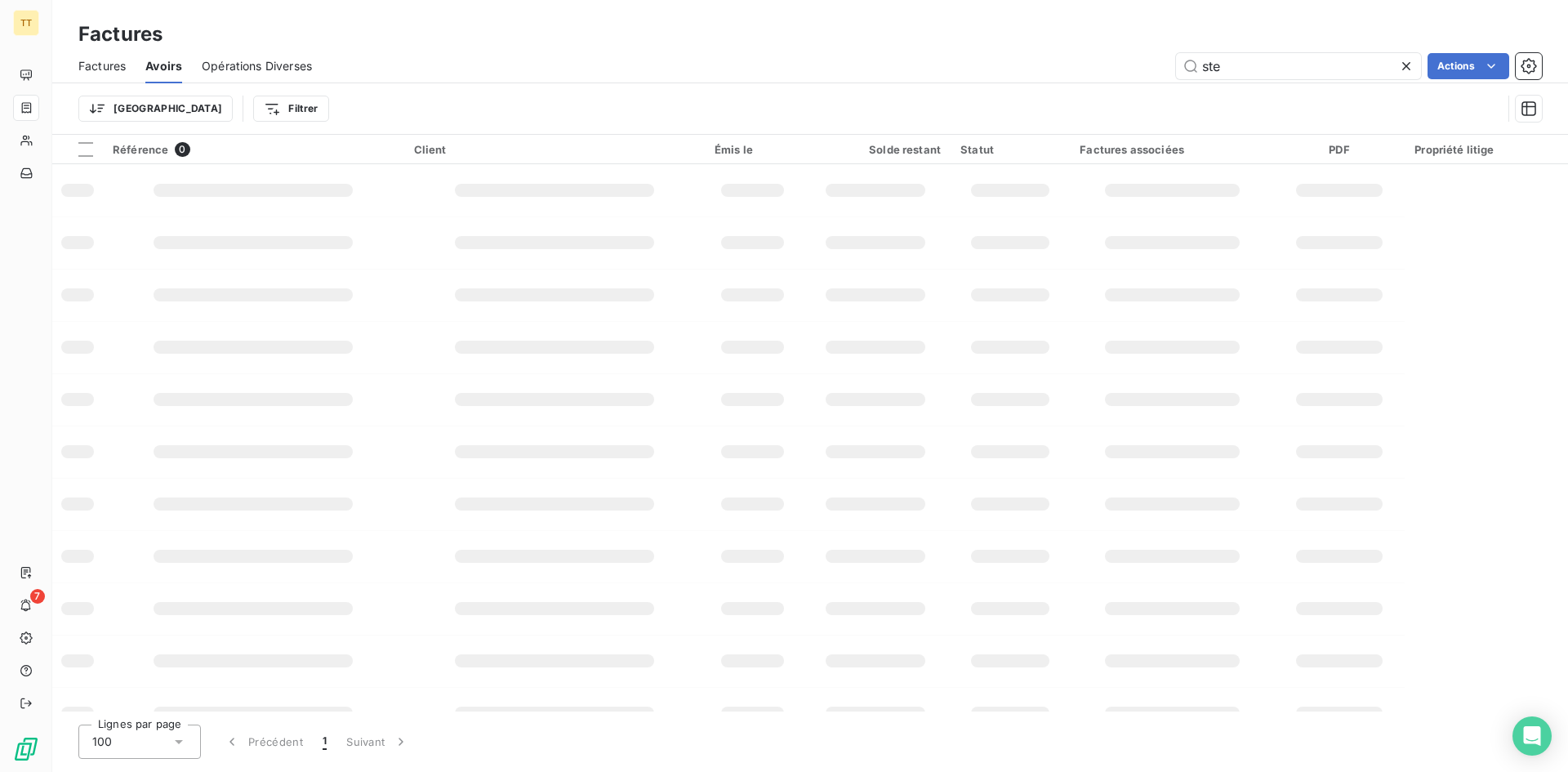
click at [1420, 68] on div "ste Actions" at bounding box center [936, 66] width 1210 height 26
click at [1412, 69] on div at bounding box center [1409, 66] width 23 height 26
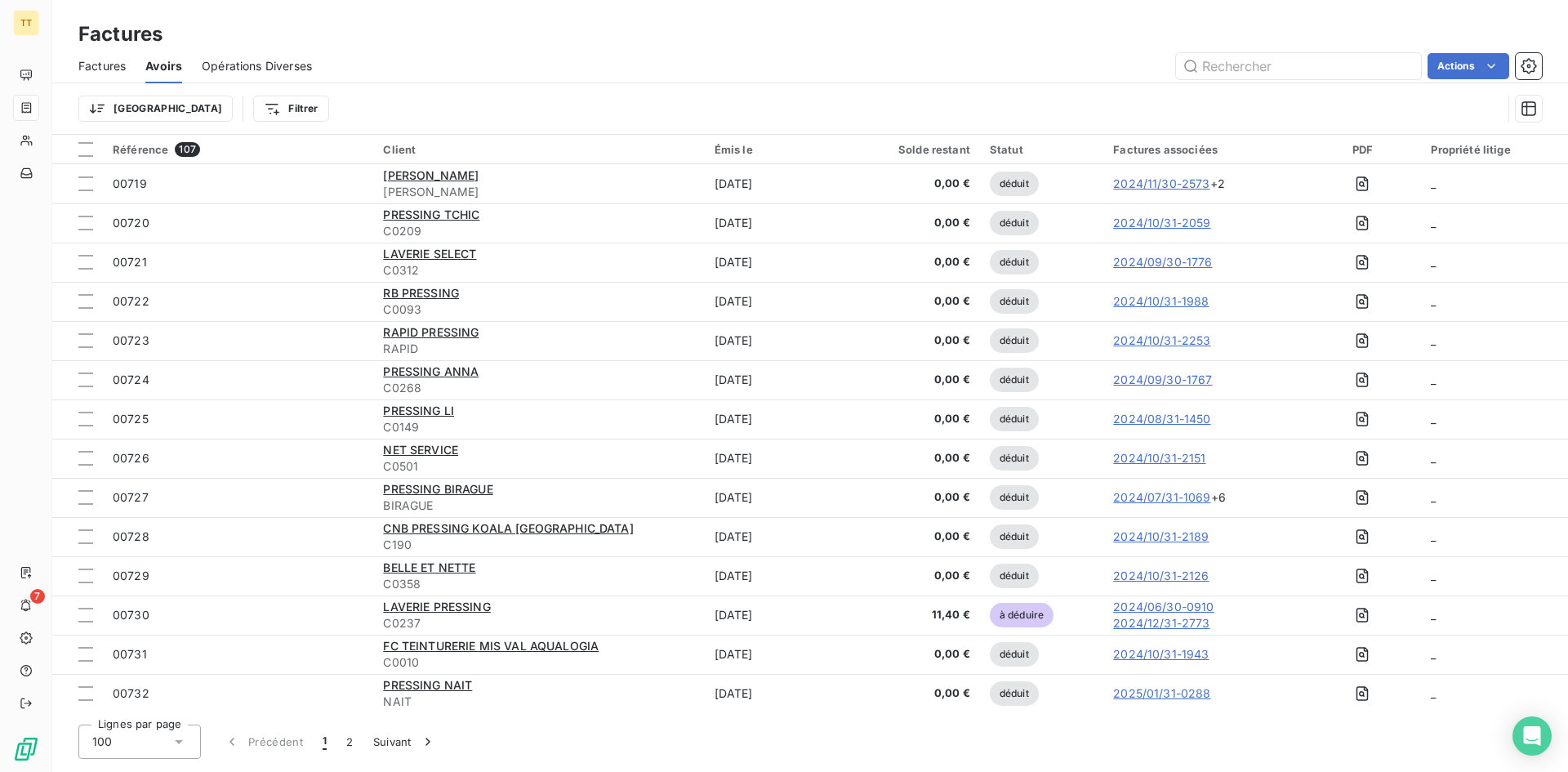
click at [119, 70] on span "Factures" at bounding box center [102, 66] width 47 height 16
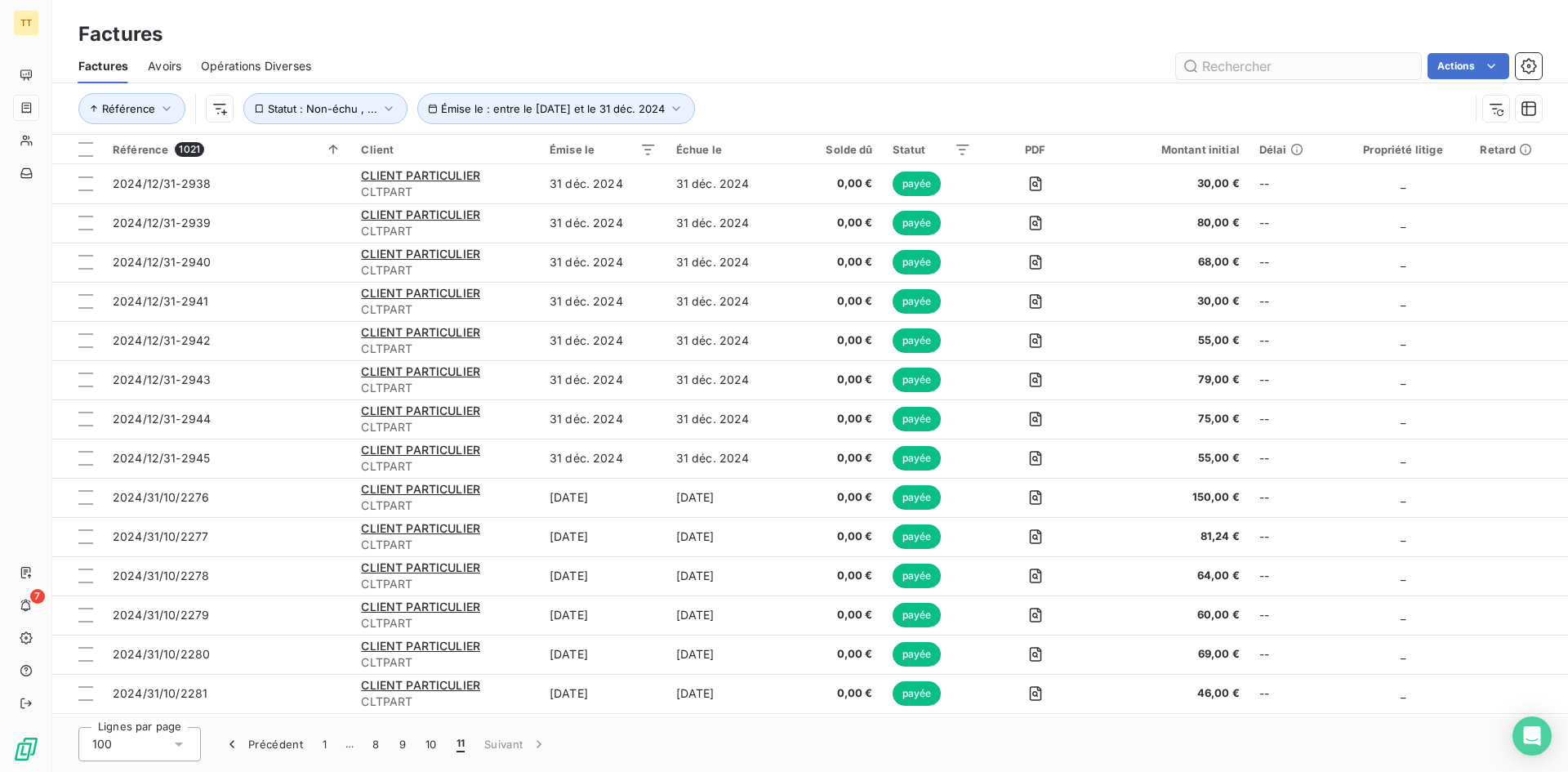
click at [1260, 70] on input "text" at bounding box center [1298, 66] width 245 height 26
click at [1249, 52] on div "Factures Avoirs Opérations Diverses PARTICU Actions" at bounding box center [810, 66] width 1515 height 34
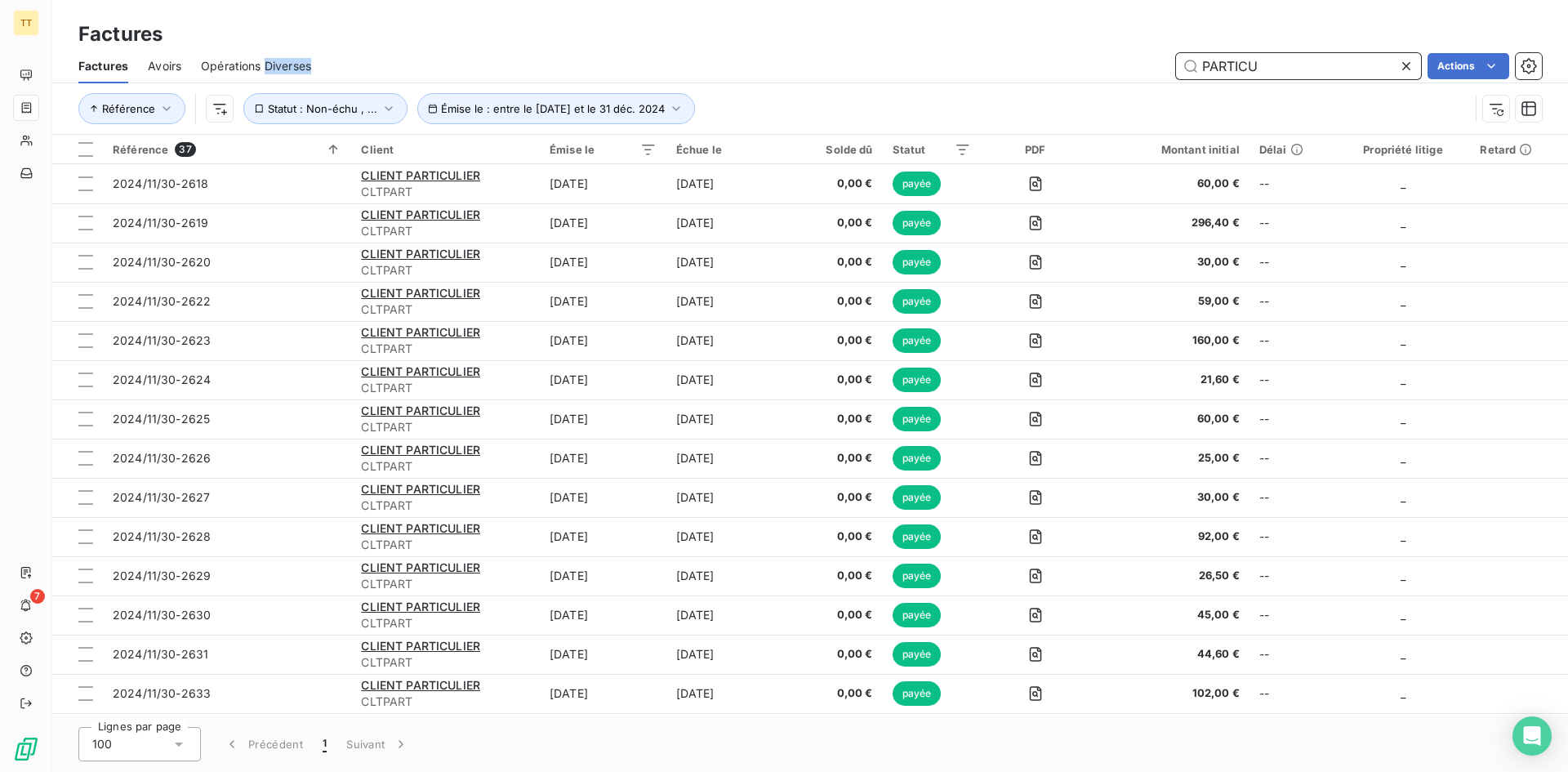
click at [1267, 68] on input "PARTICU" at bounding box center [1298, 66] width 245 height 26
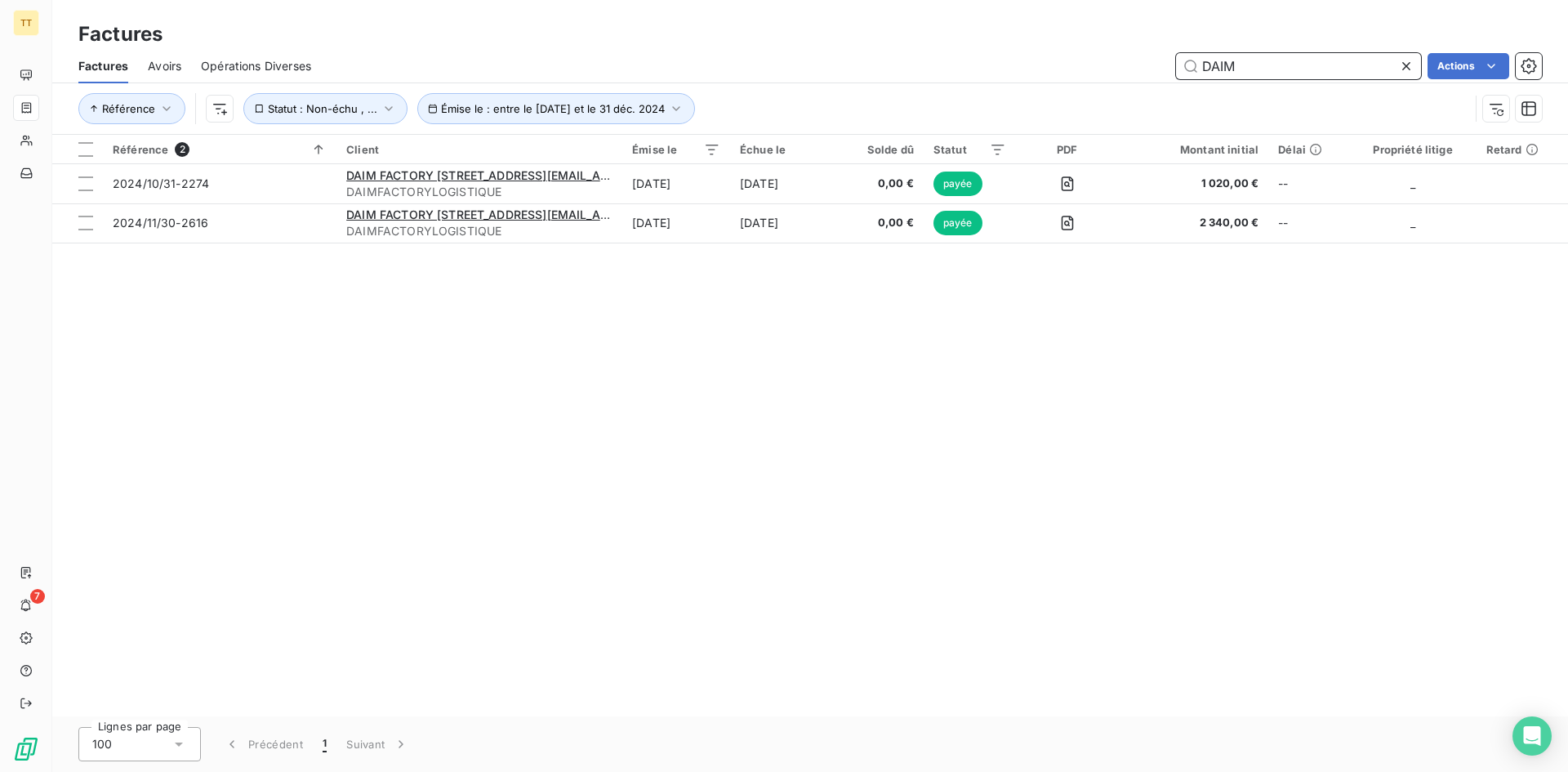
click at [1240, 73] on input "DAIM" at bounding box center [1298, 66] width 245 height 26
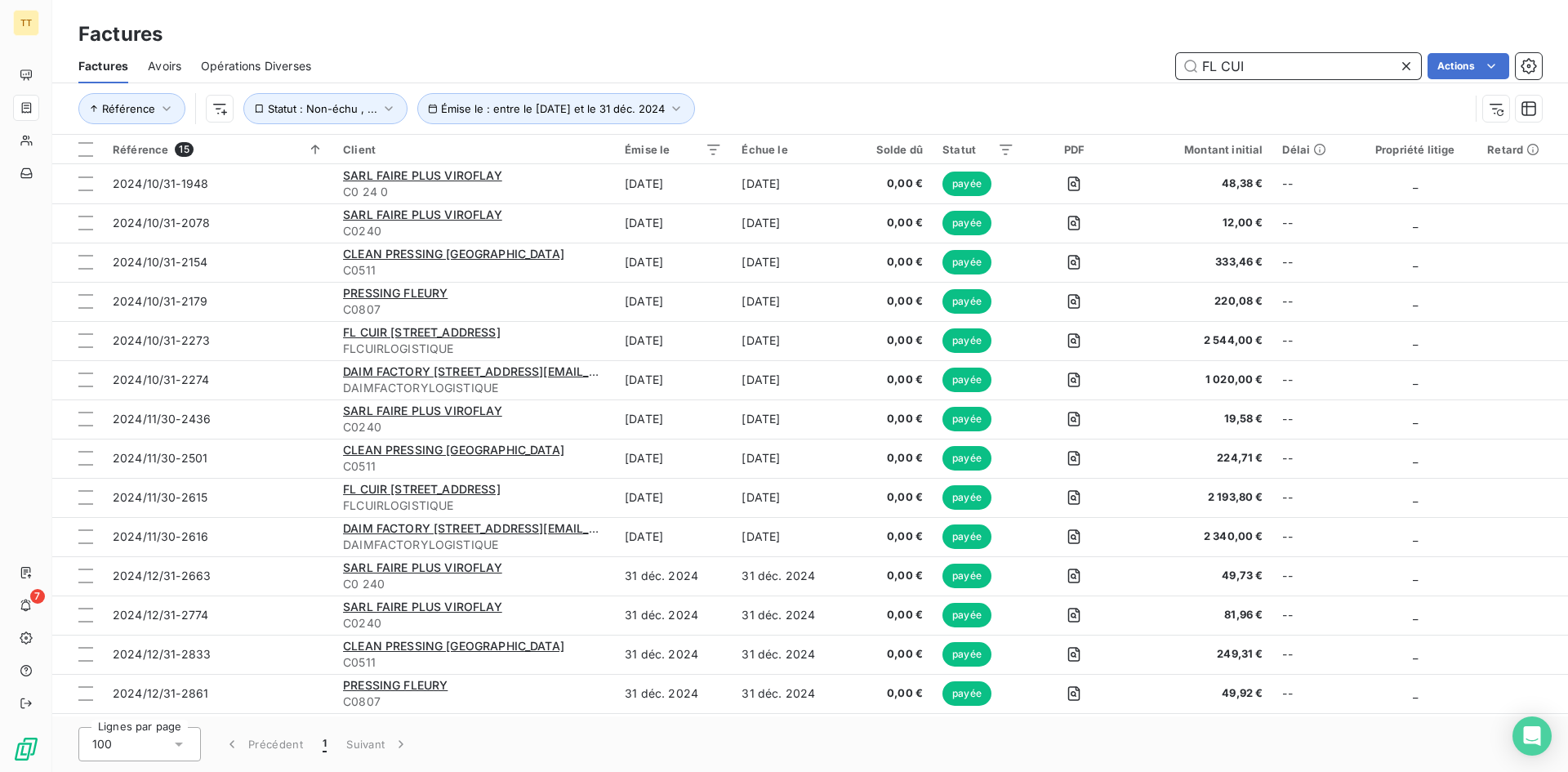
type input "FL CUIR"
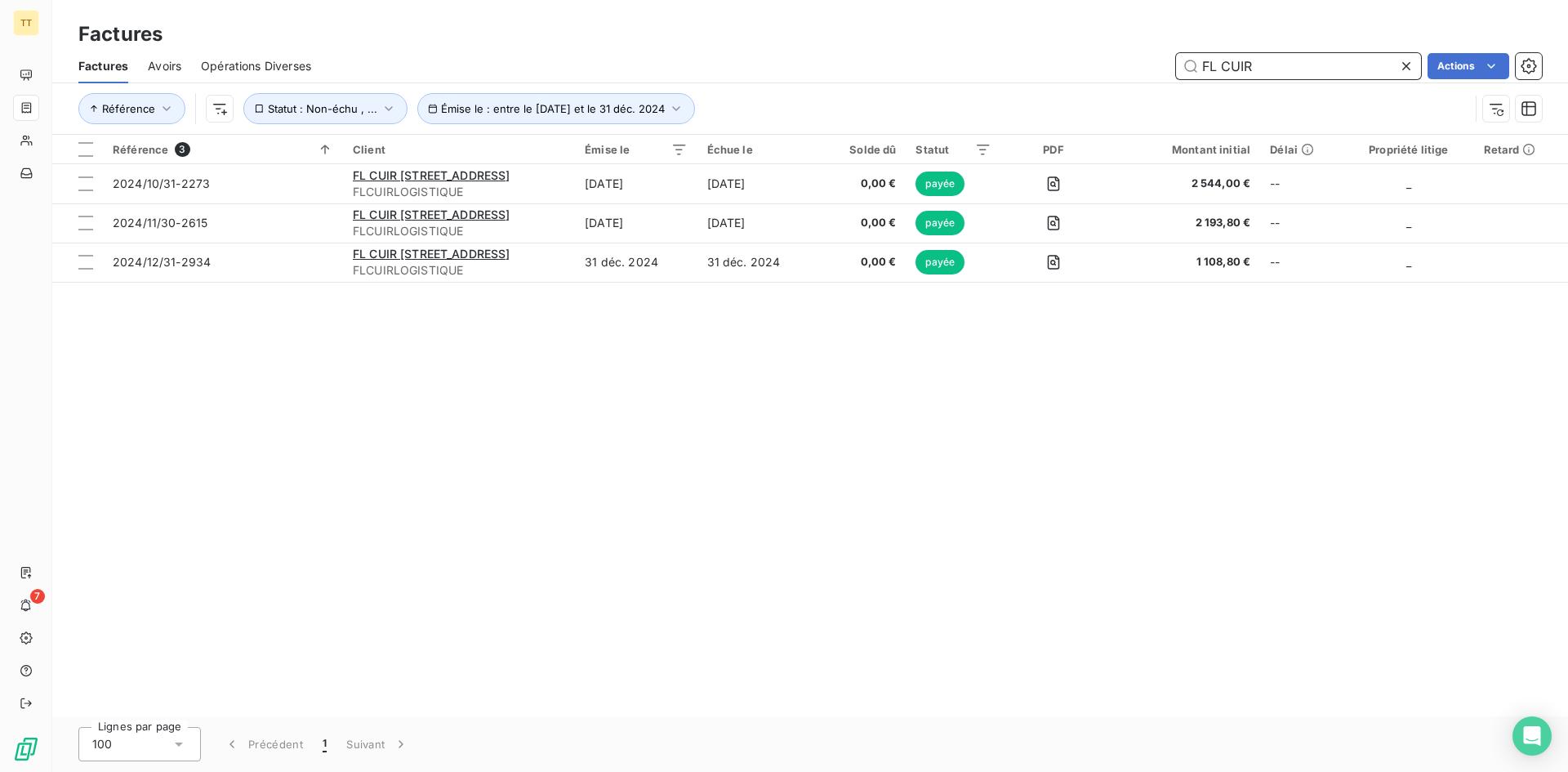
click at [1274, 59] on input "FL CUIR" at bounding box center [1298, 66] width 245 height 26
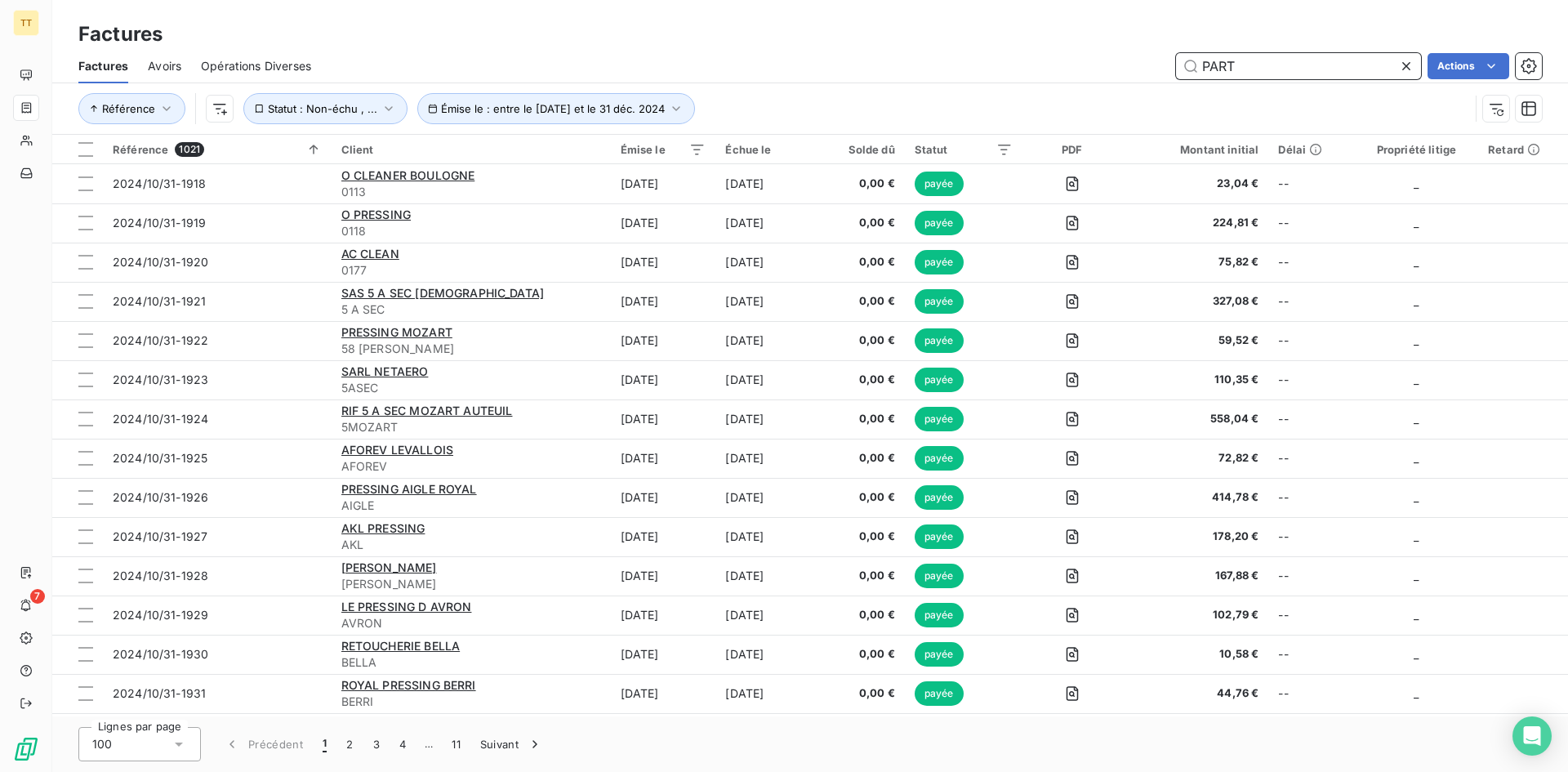
type input "PARTI"
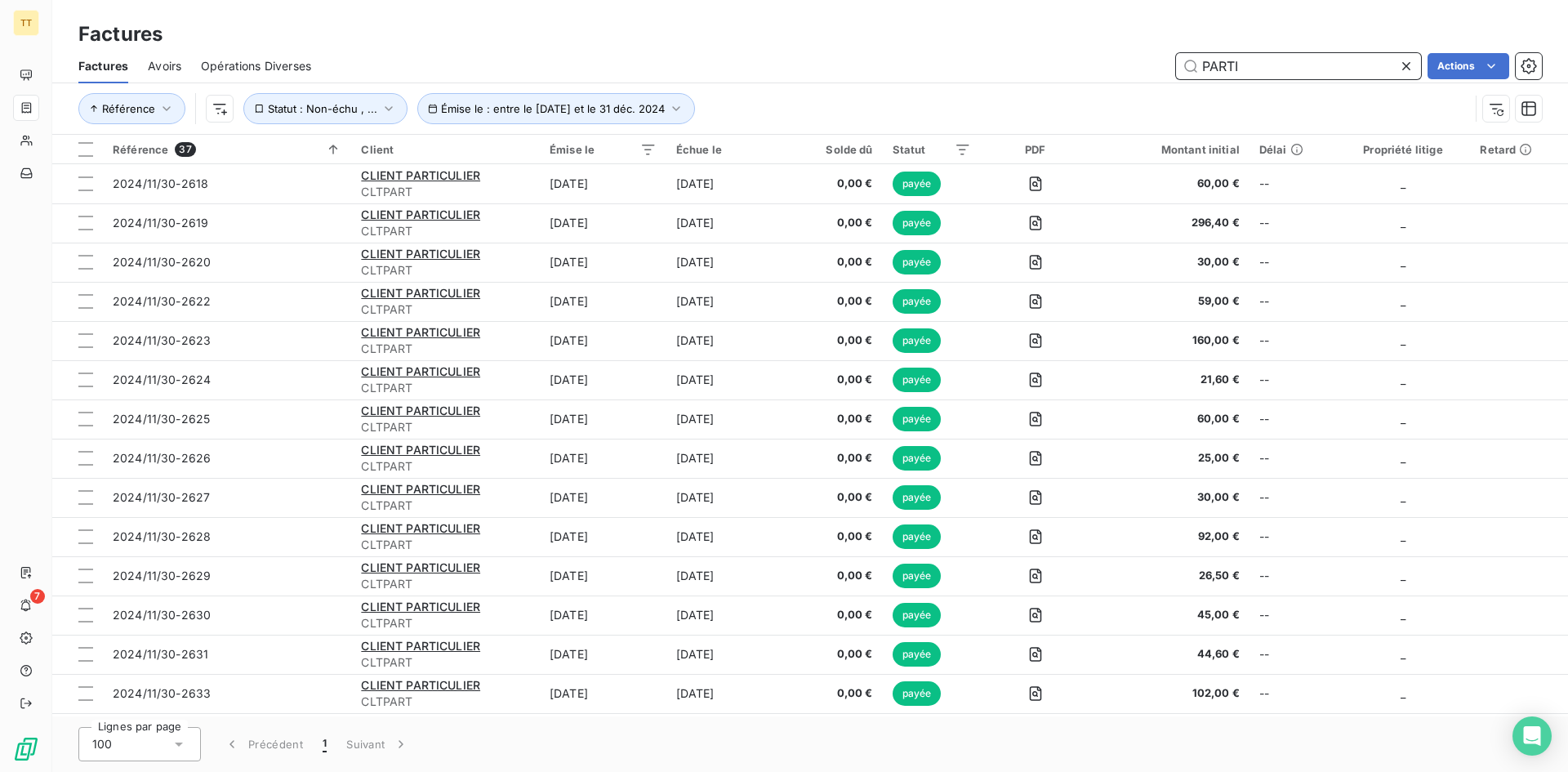
click at [173, 73] on span "Avoirs" at bounding box center [165, 66] width 34 height 16
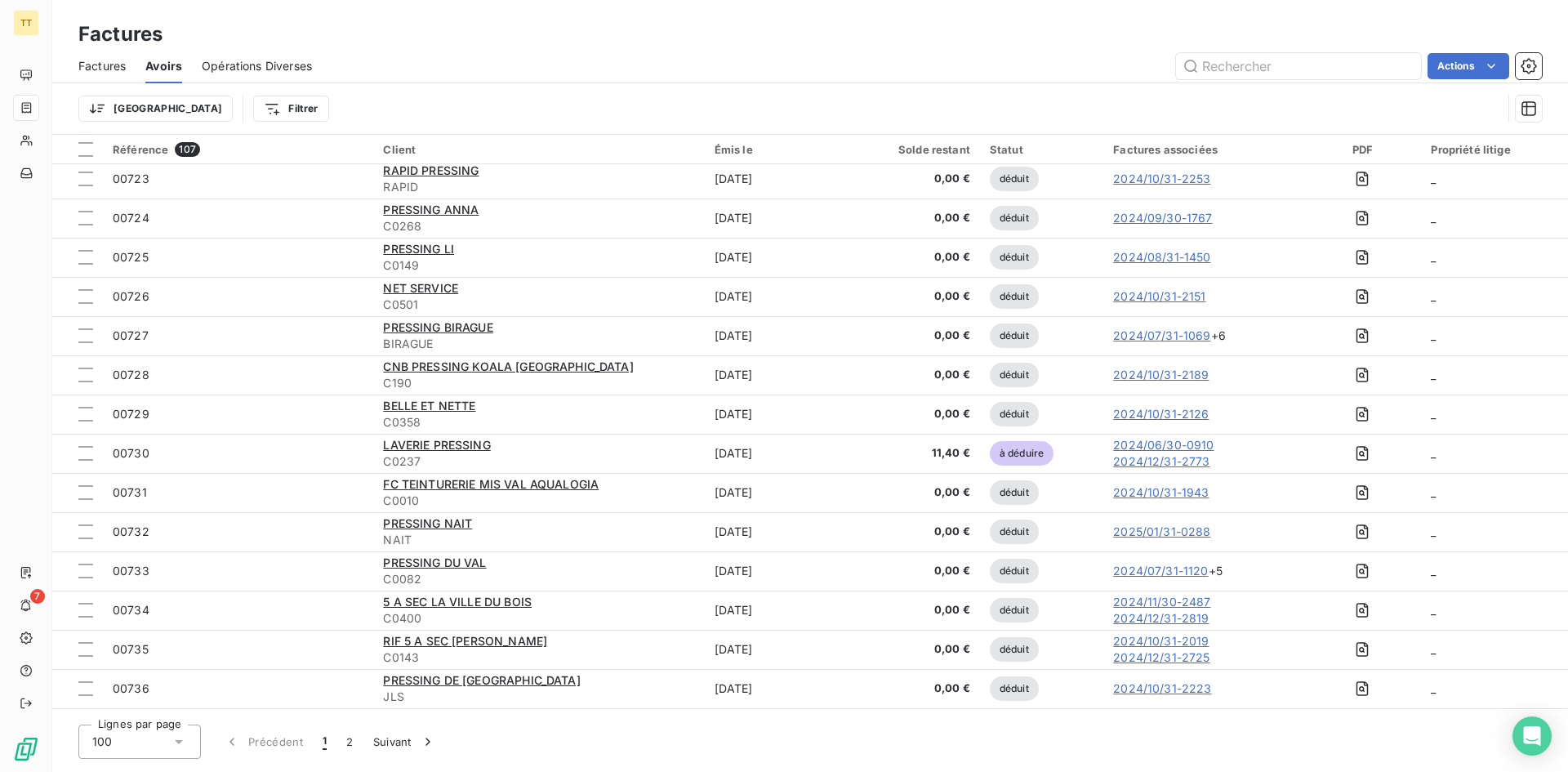
scroll to position [163, 0]
click at [1472, 67] on html "TT 7 Factures Factures Avoirs Opérations Diverses Actions Trier Filtrer Référen…" at bounding box center [784, 386] width 1568 height 772
click at [1402, 137] on div "Exporter les avoirs (107 avoirs)" at bounding box center [1397, 131] width 206 height 26
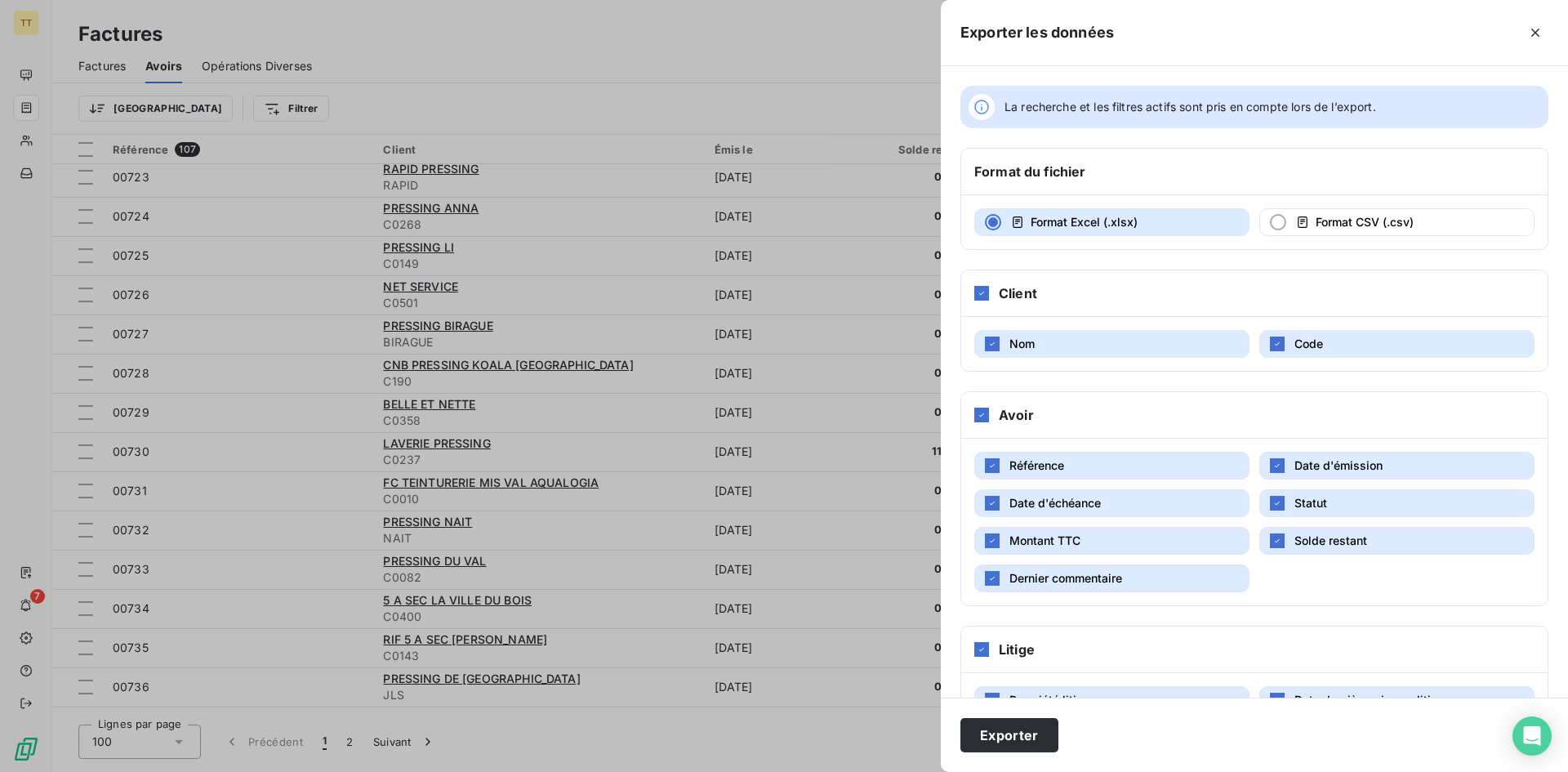
click at [1124, 579] on button "Dernier commentaire" at bounding box center [1111, 578] width 275 height 28
click at [1099, 554] on button "Montant TTC" at bounding box center [1111, 540] width 275 height 28
click at [1186, 541] on button "Montant TTC" at bounding box center [1111, 540] width 275 height 28
click at [1272, 544] on icon "button" at bounding box center [1277, 540] width 10 height 10
click at [1322, 501] on button "Statut" at bounding box center [1396, 503] width 275 height 28
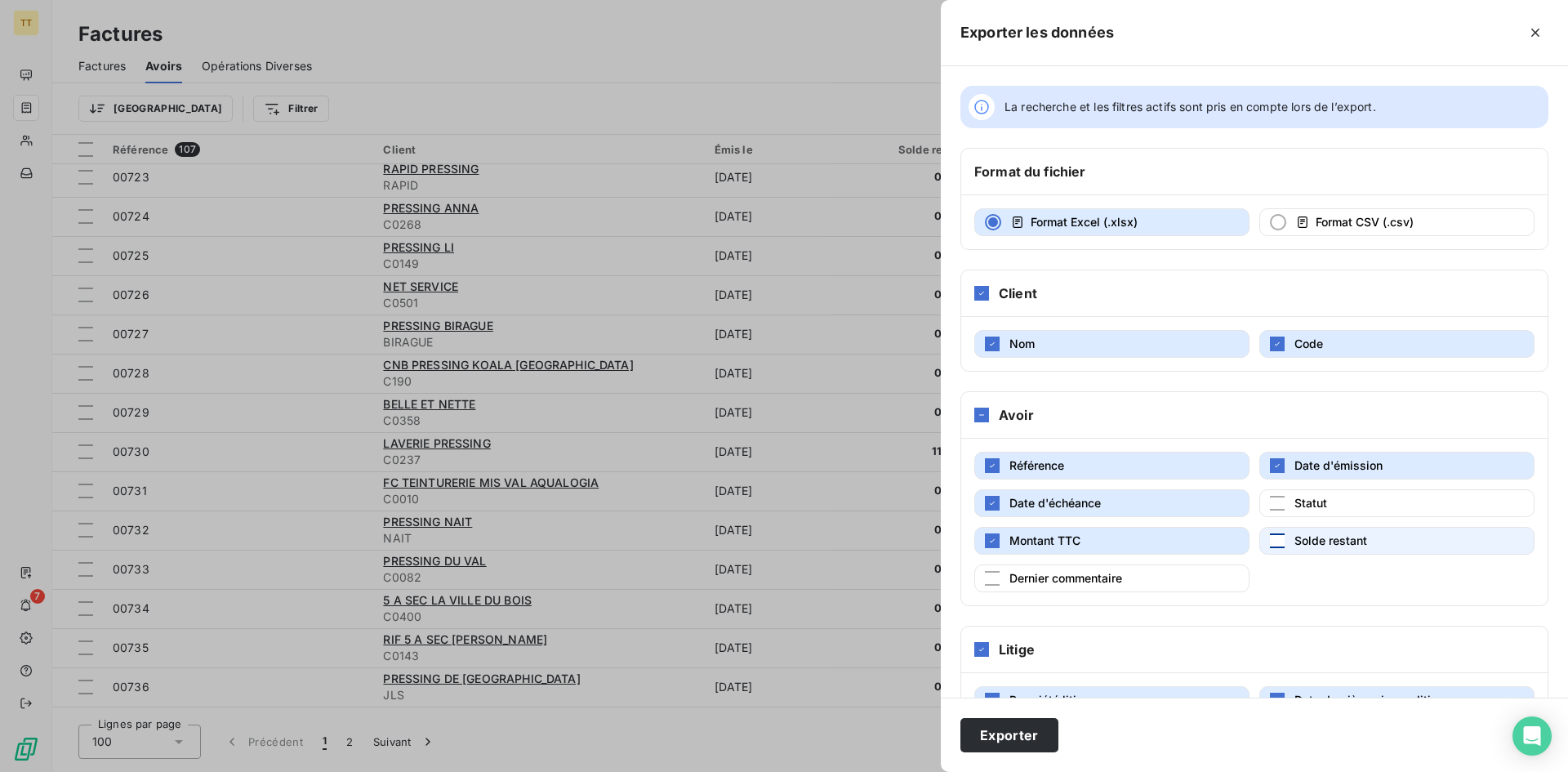
click at [1314, 456] on button "Date d'émission" at bounding box center [1396, 465] width 275 height 28
click at [1175, 506] on button "Date d'échéance" at bounding box center [1111, 503] width 275 height 28
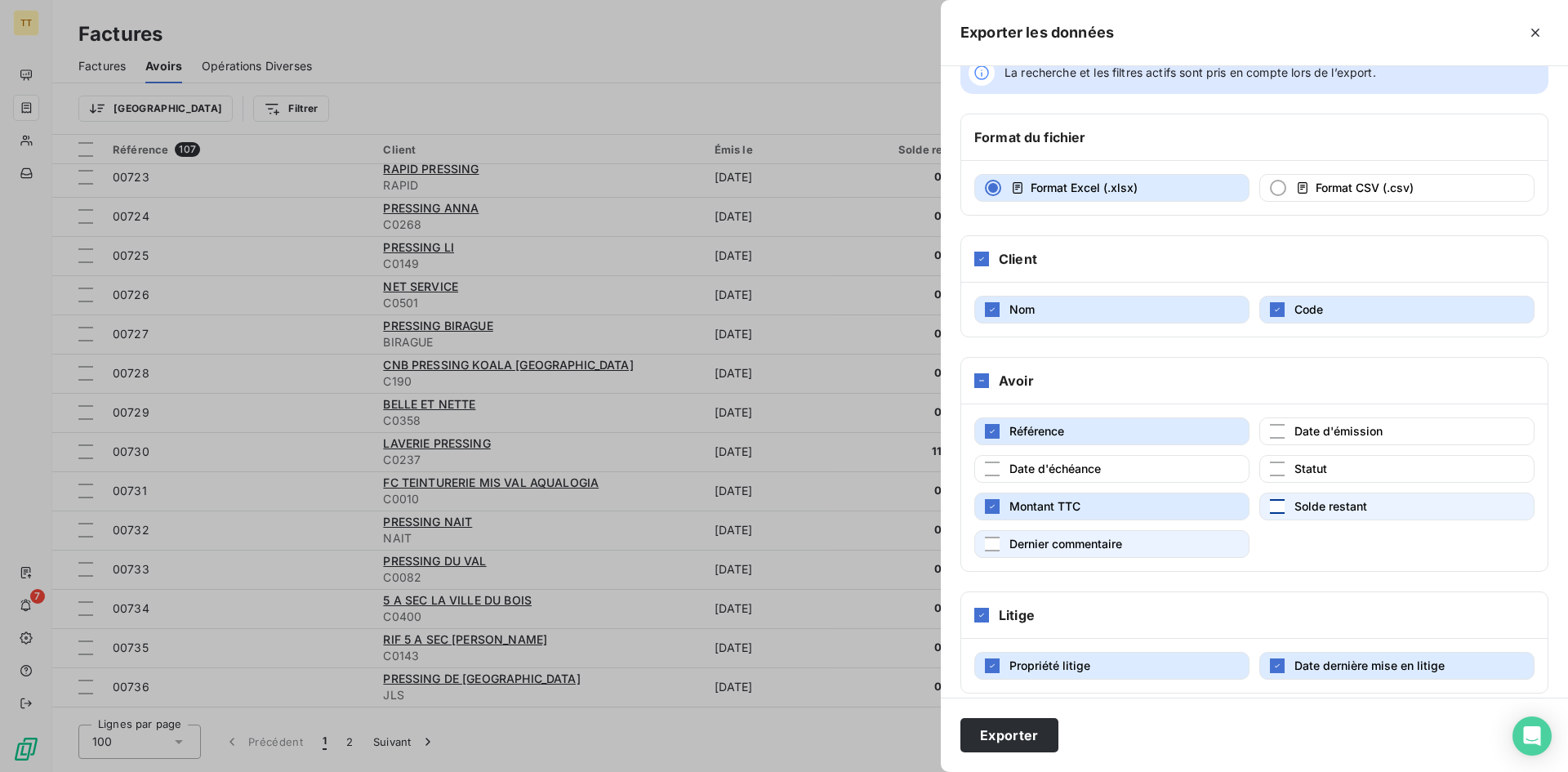
scroll to position [50, 0]
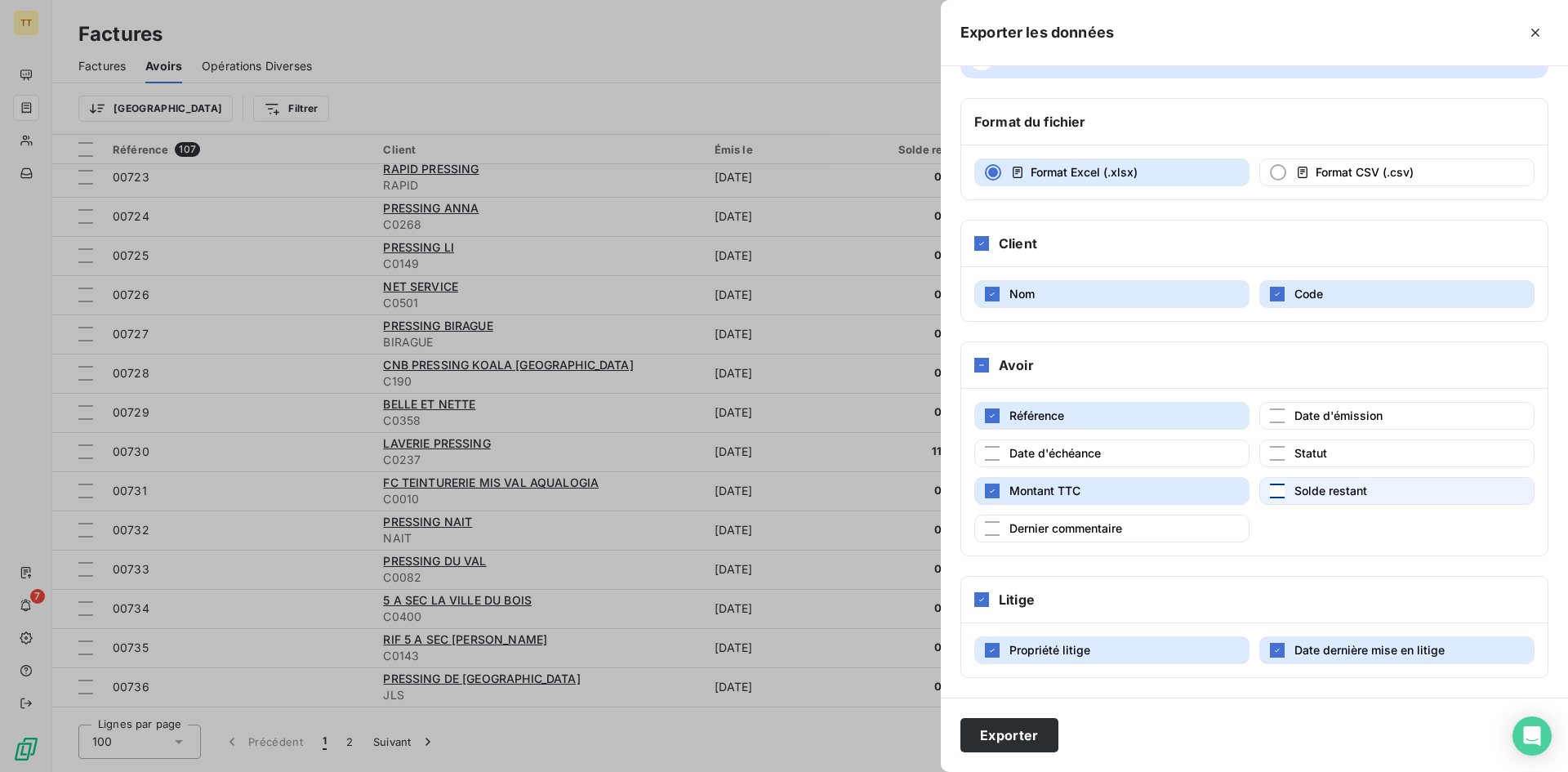
click at [992, 601] on div "Litige" at bounding box center [1254, 600] width 586 height 46
click at [978, 601] on icon at bounding box center [981, 599] width 10 height 10
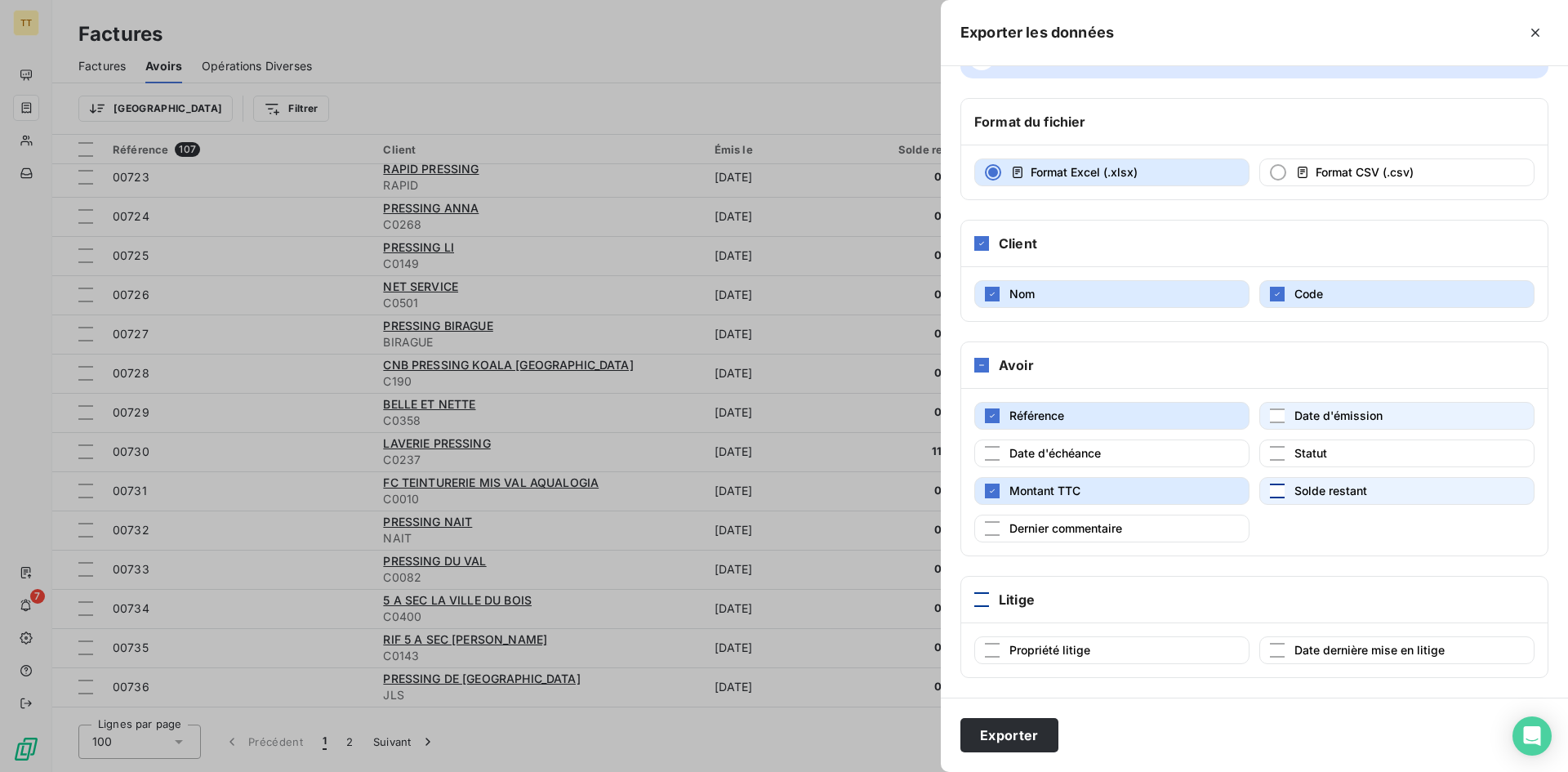
click at [1294, 418] on span "Date d'émission" at bounding box center [1338, 415] width 88 height 14
click at [1038, 727] on button "Exporter" at bounding box center [1009, 735] width 98 height 34
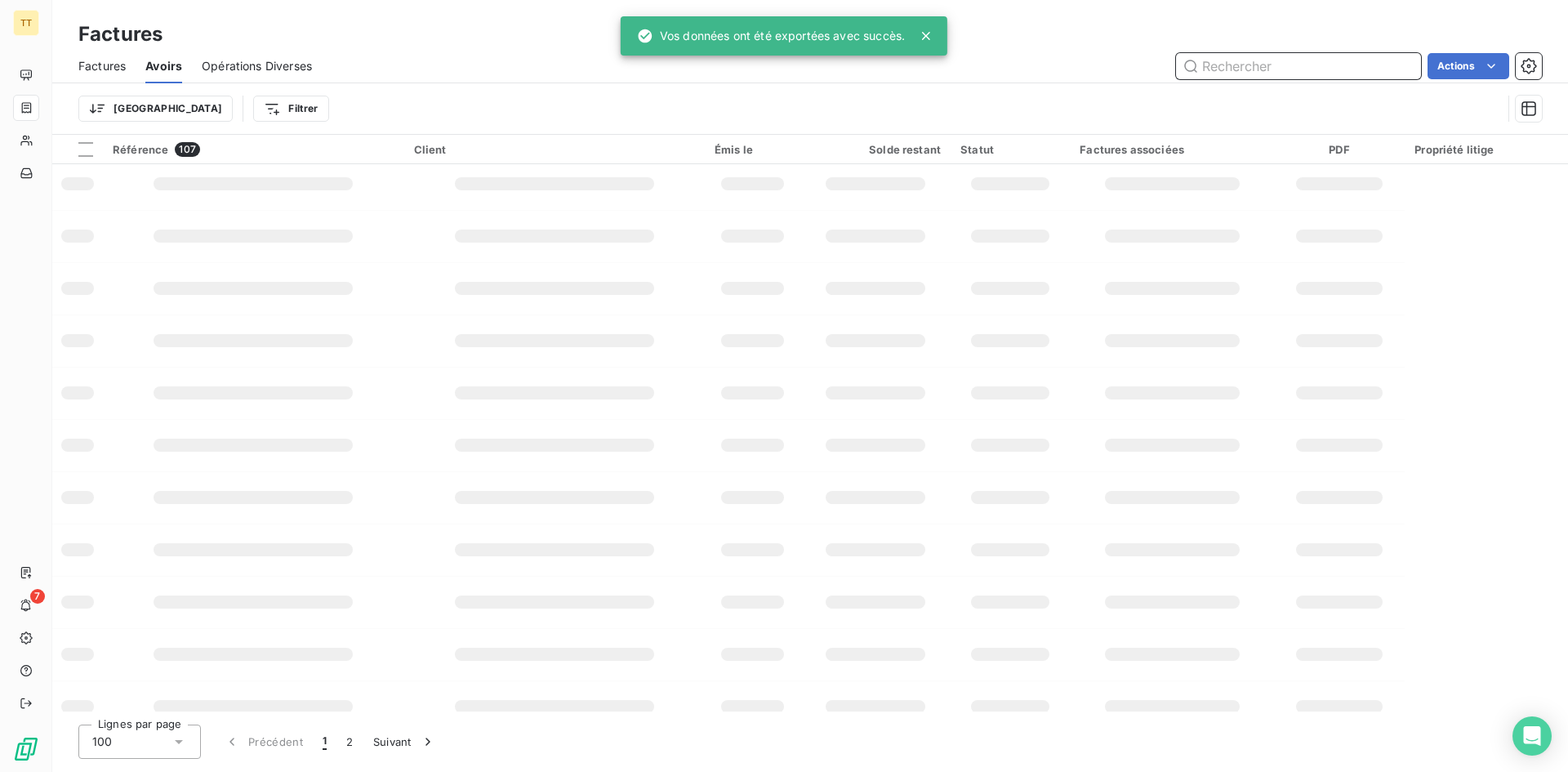
click at [1221, 63] on input "text" at bounding box center [1298, 66] width 245 height 26
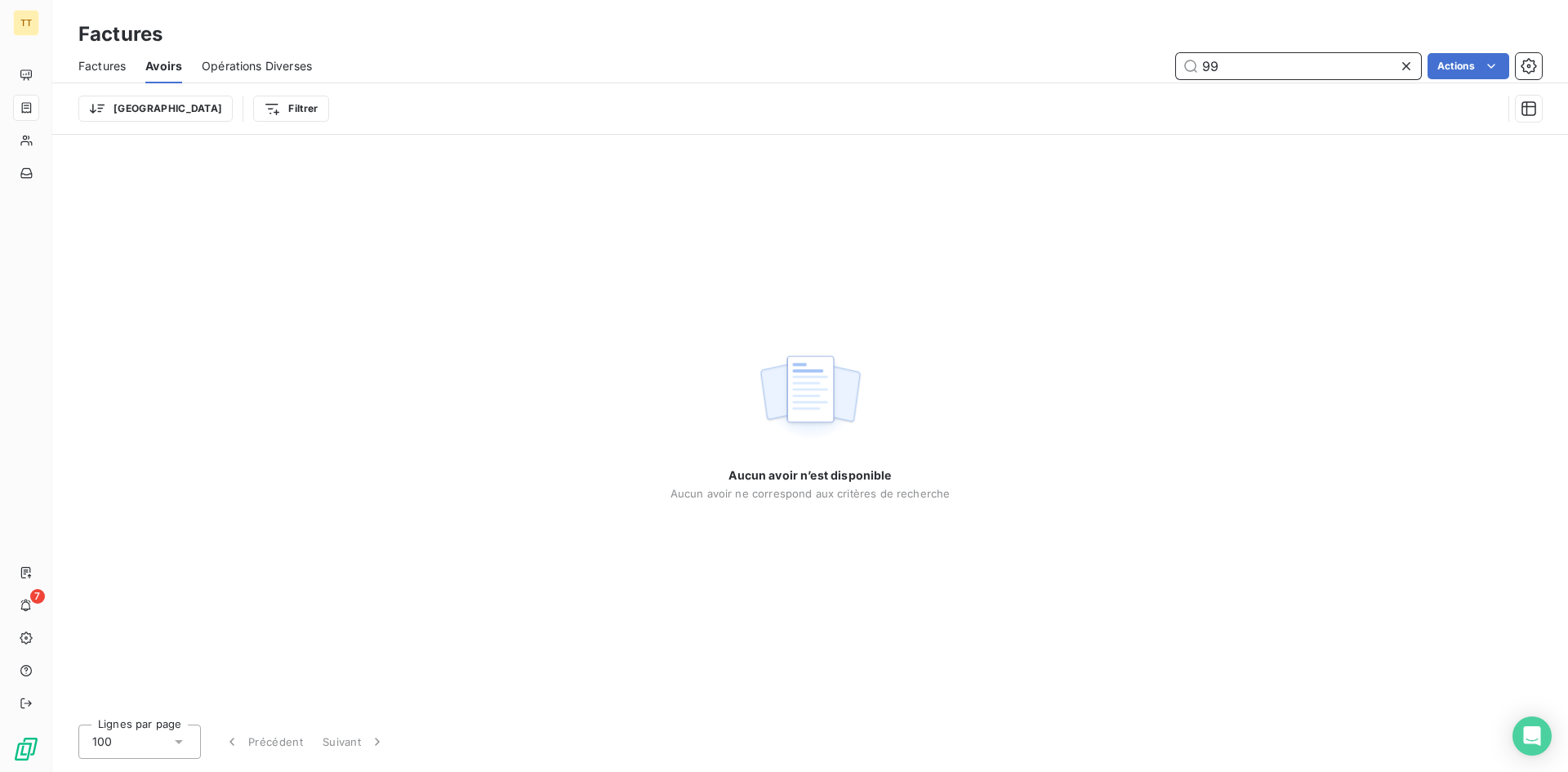
type input "9"
type input "8"
click at [120, 68] on span "Factures" at bounding box center [102, 66] width 47 height 16
type input "2800"
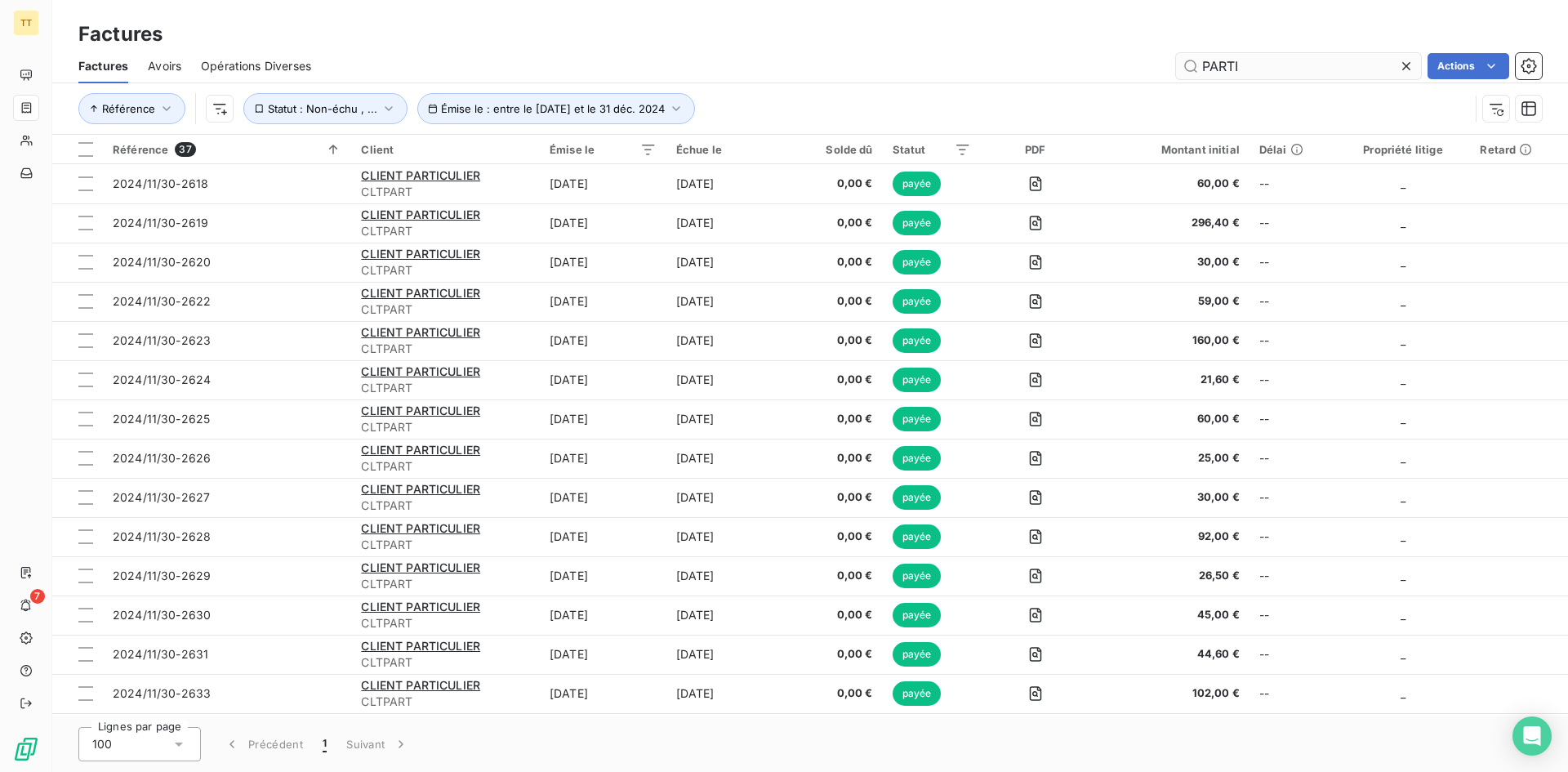
click at [1272, 73] on input "PARTI" at bounding box center [1298, 66] width 245 height 26
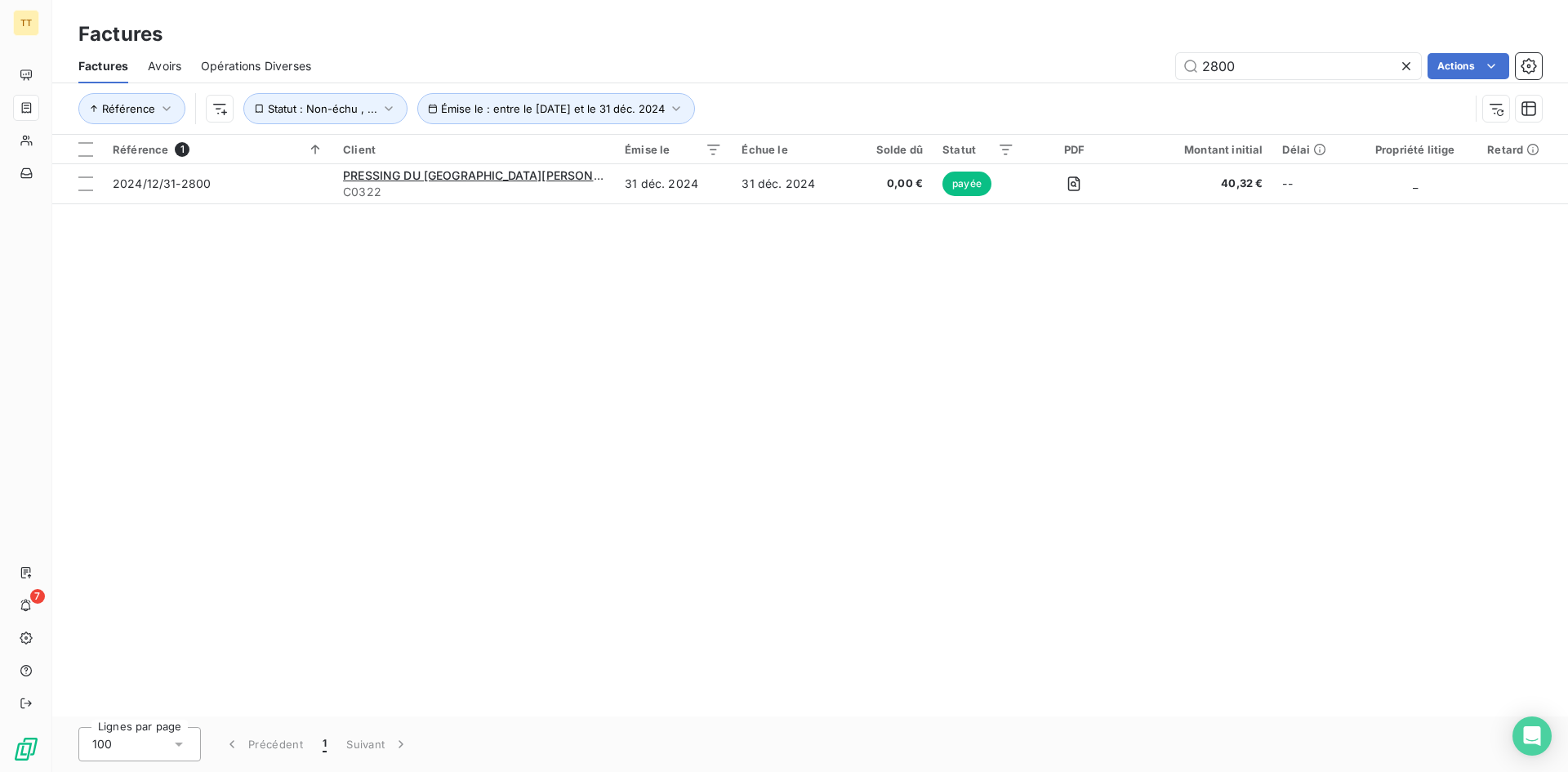
type input "2800"
click at [1276, 84] on div "Référence Émise le : entre le [DATE] et le 31 déc. 2024 Statut : Non-échu , ..." at bounding box center [810, 108] width 1463 height 51
click at [1267, 74] on input "2800" at bounding box center [1298, 66] width 245 height 26
click at [1266, 74] on input "2800" at bounding box center [1298, 66] width 245 height 26
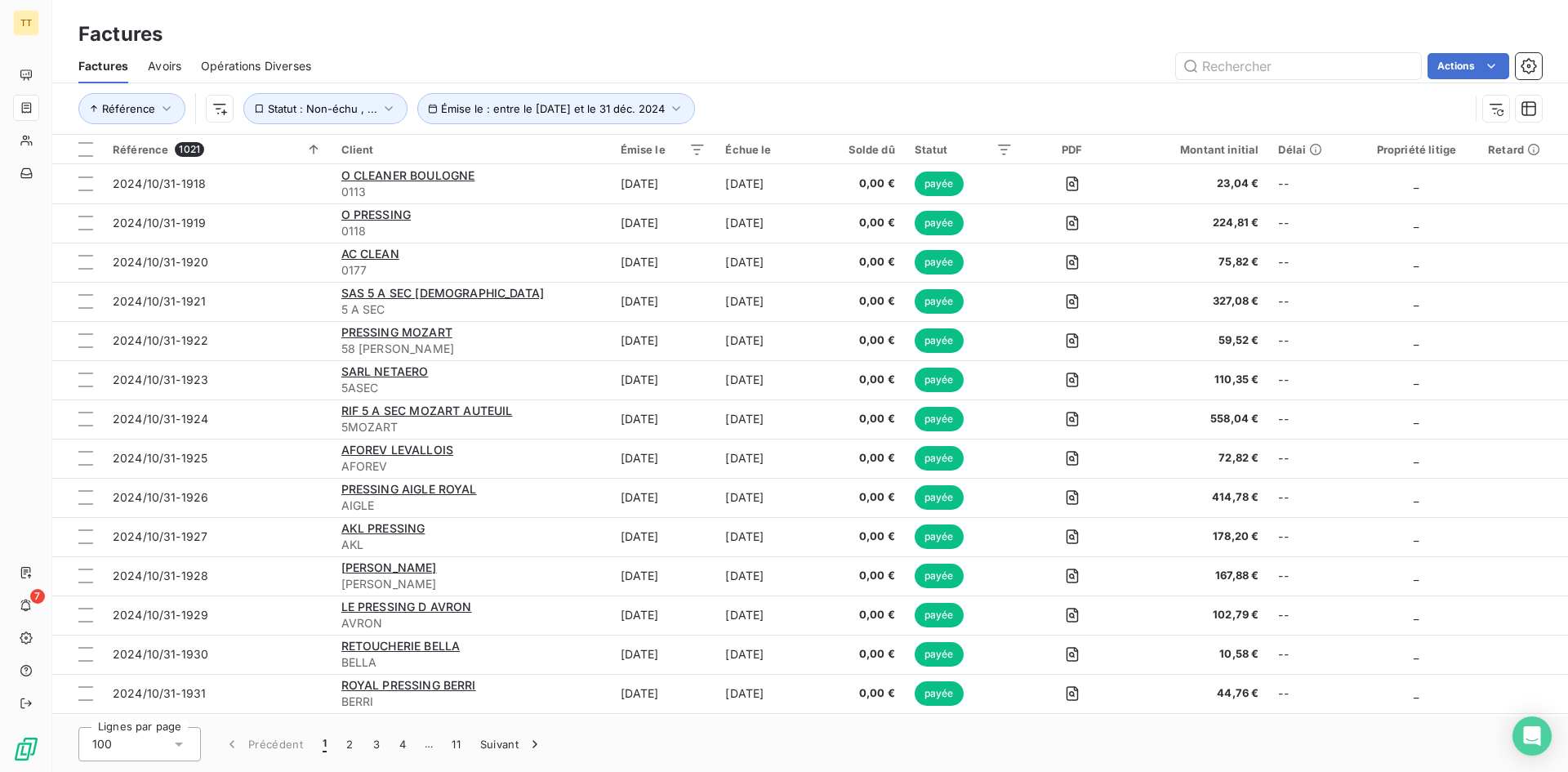
click at [143, 53] on div "Factures Avoirs Opérations Diverses Actions" at bounding box center [810, 66] width 1515 height 34
click at [160, 66] on span "Avoirs" at bounding box center [165, 66] width 34 height 16
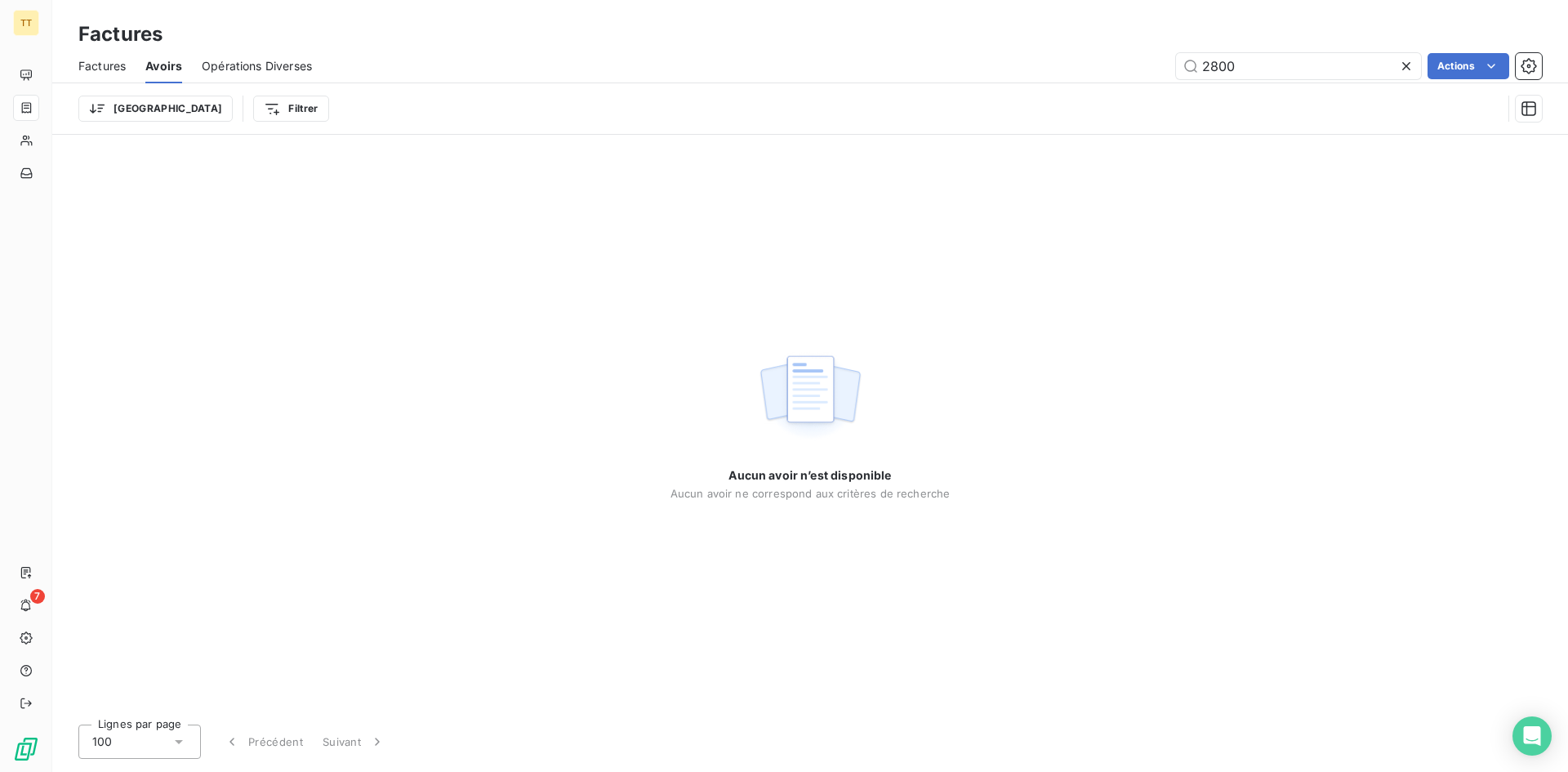
click at [1399, 73] on icon at bounding box center [1406, 66] width 16 height 16
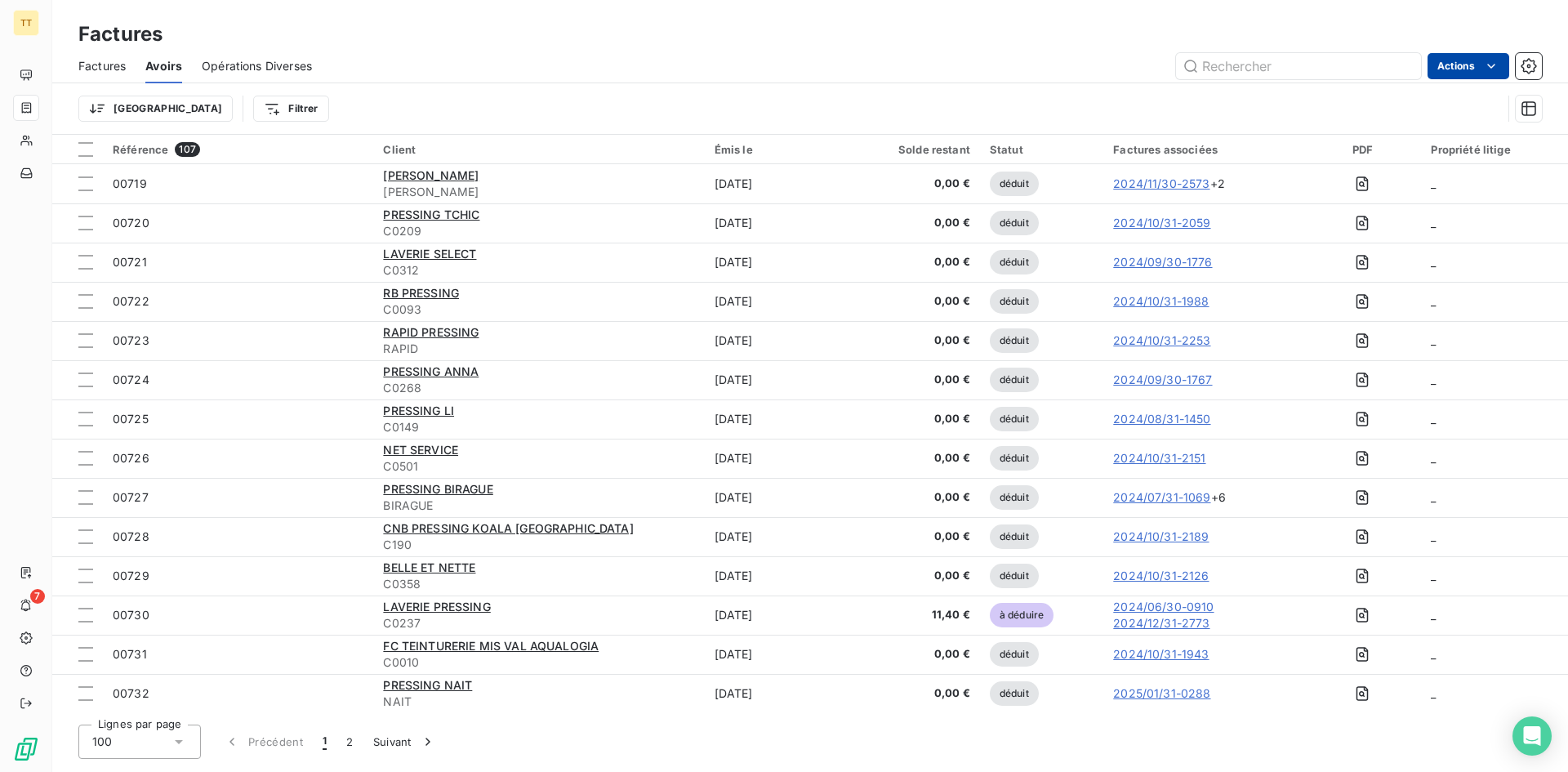
click at [1461, 63] on html "TT 7 Factures Factures Avoirs Opérations Diverses Actions Trier Filtrer Référen…" at bounding box center [784, 386] width 1568 height 772
click at [1430, 133] on div "Exporter les avoirs (107 avoirs)" at bounding box center [1397, 131] width 206 height 26
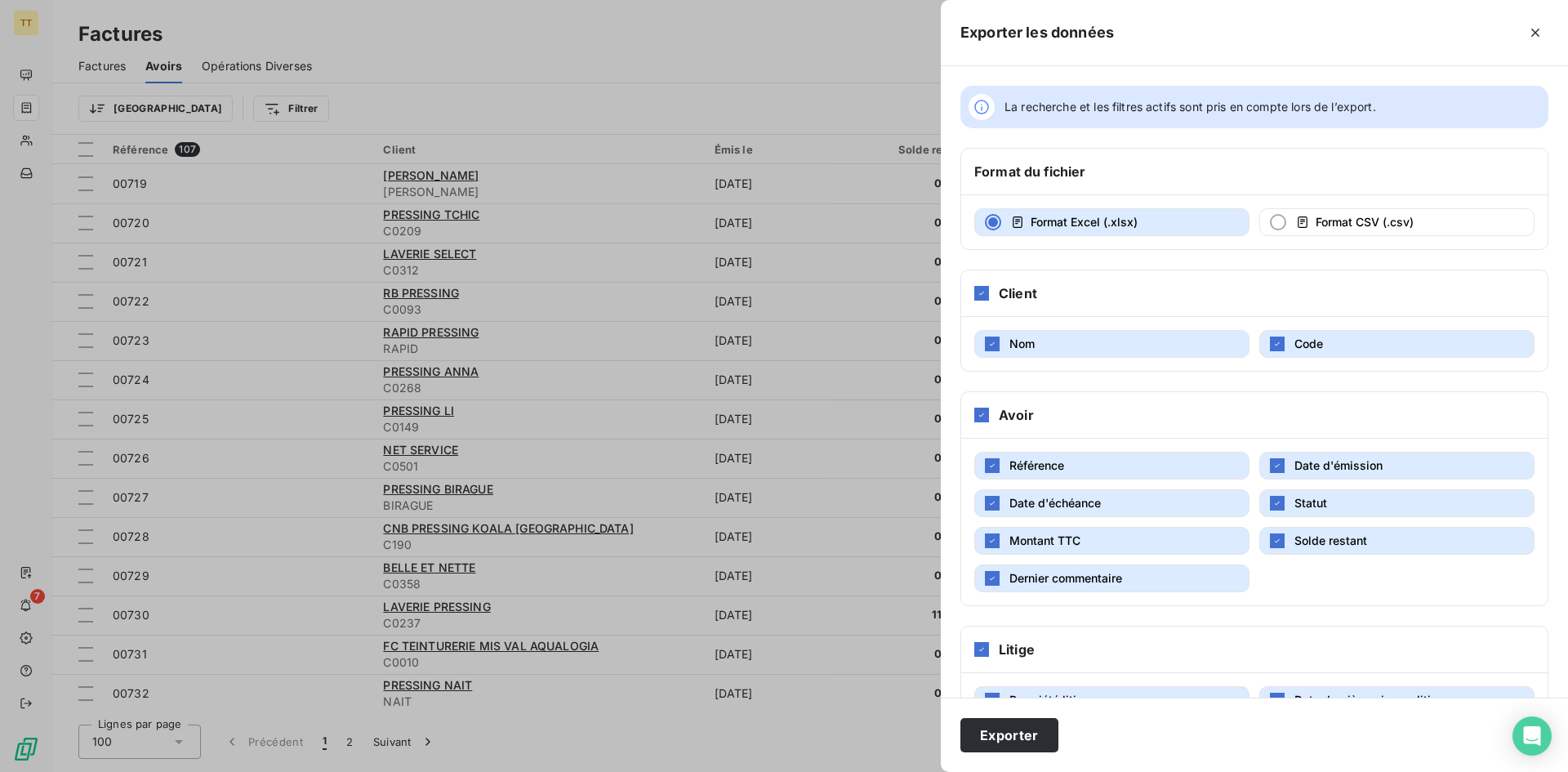
click at [1548, 30] on div "Exporter les données" at bounding box center [1254, 33] width 627 height 66
click at [1539, 24] on icon "button" at bounding box center [1535, 32] width 16 height 16
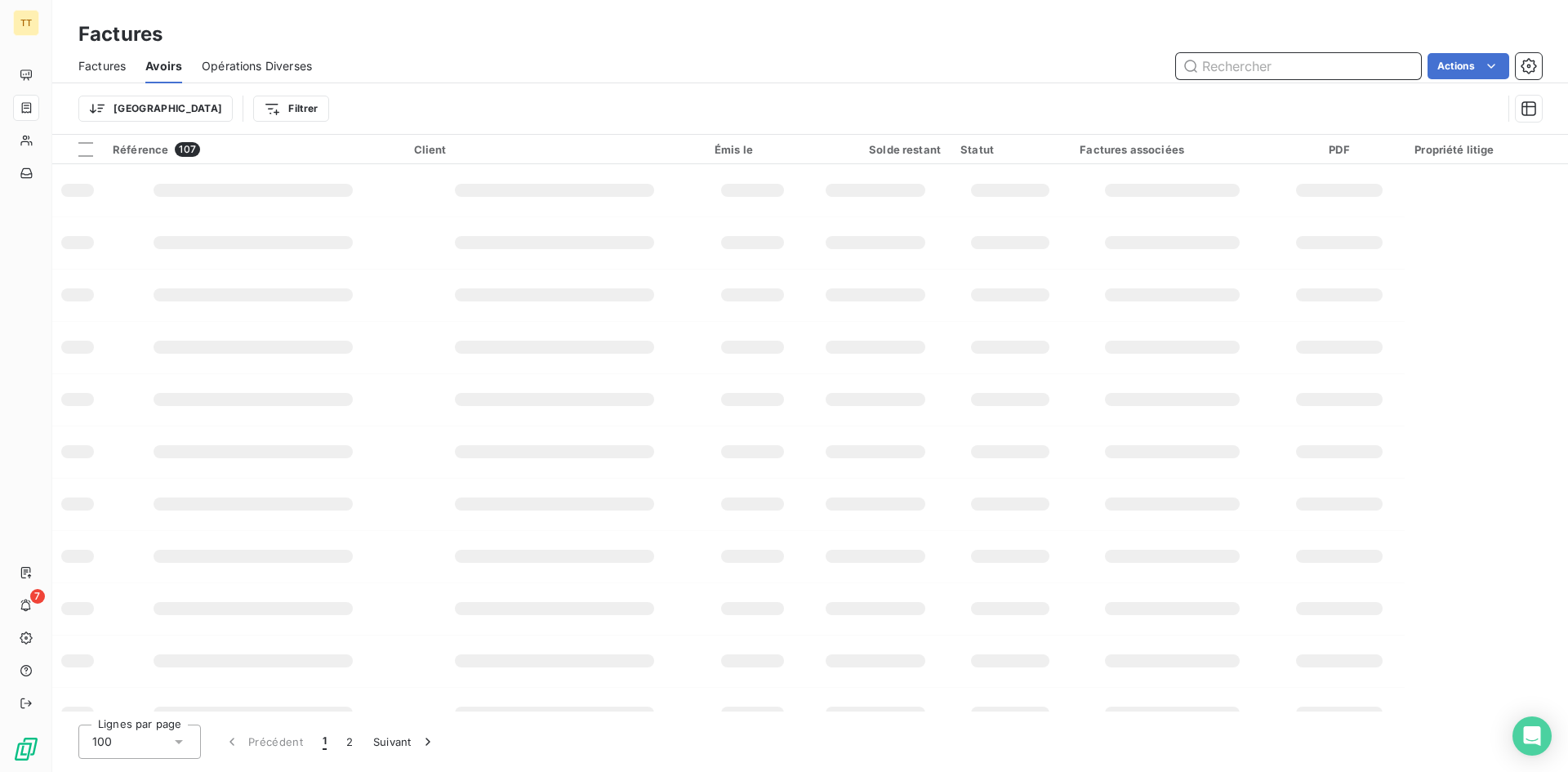
click at [1270, 78] on input "text" at bounding box center [1298, 66] width 245 height 26
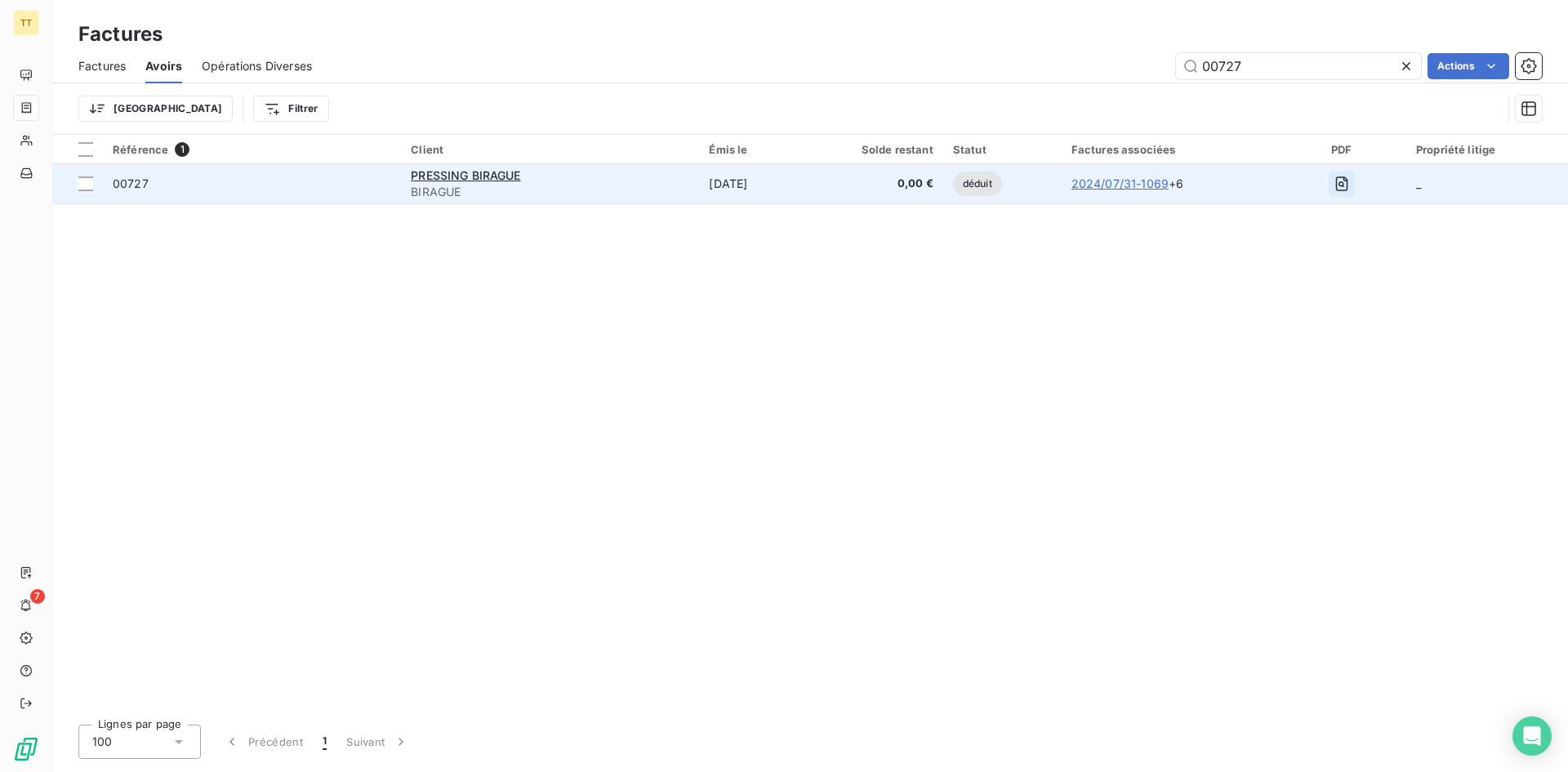
click at [1343, 185] on icon "button" at bounding box center [1341, 184] width 5 height 5
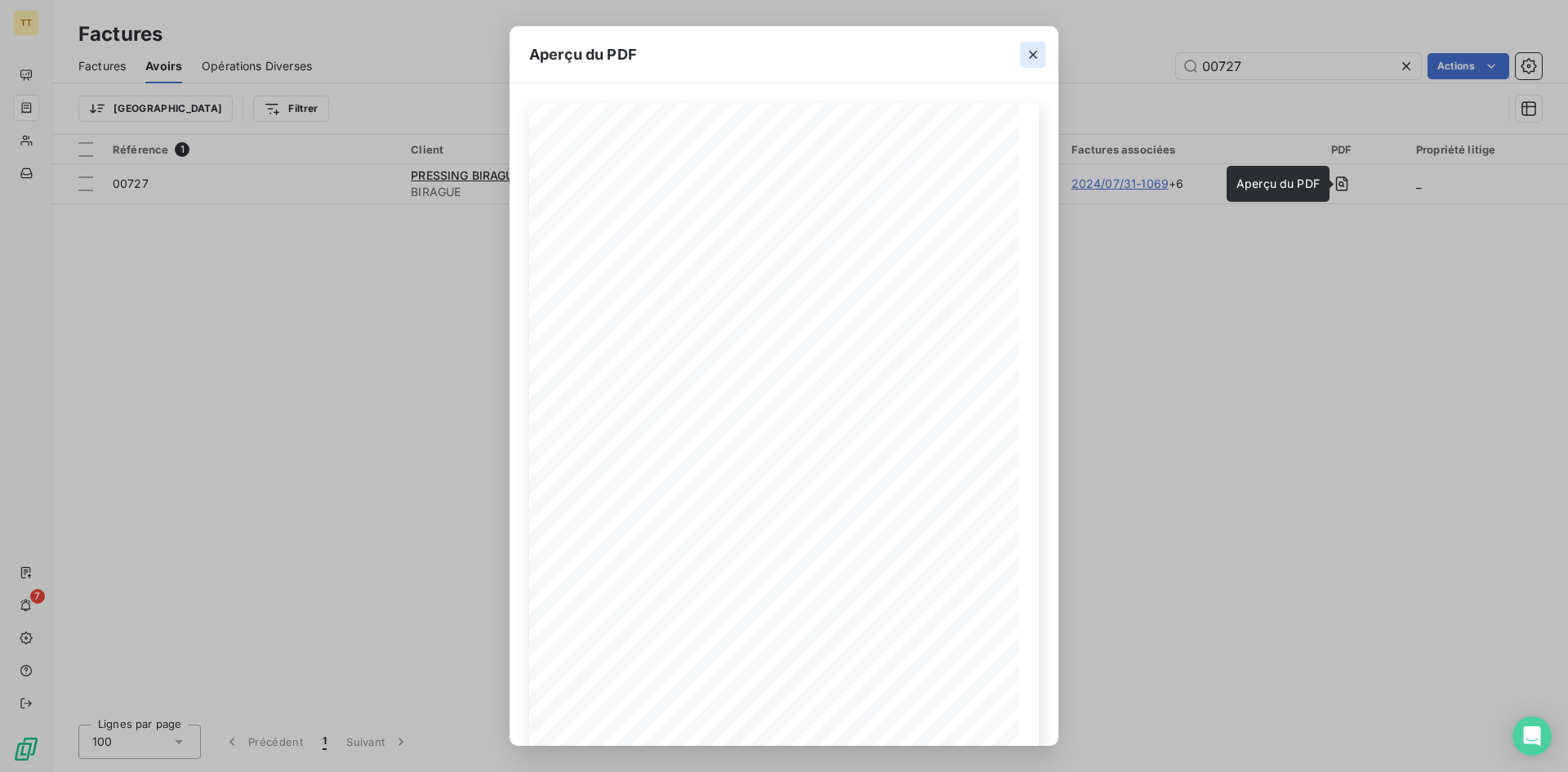
click at [1031, 51] on icon "button" at bounding box center [1033, 54] width 16 height 16
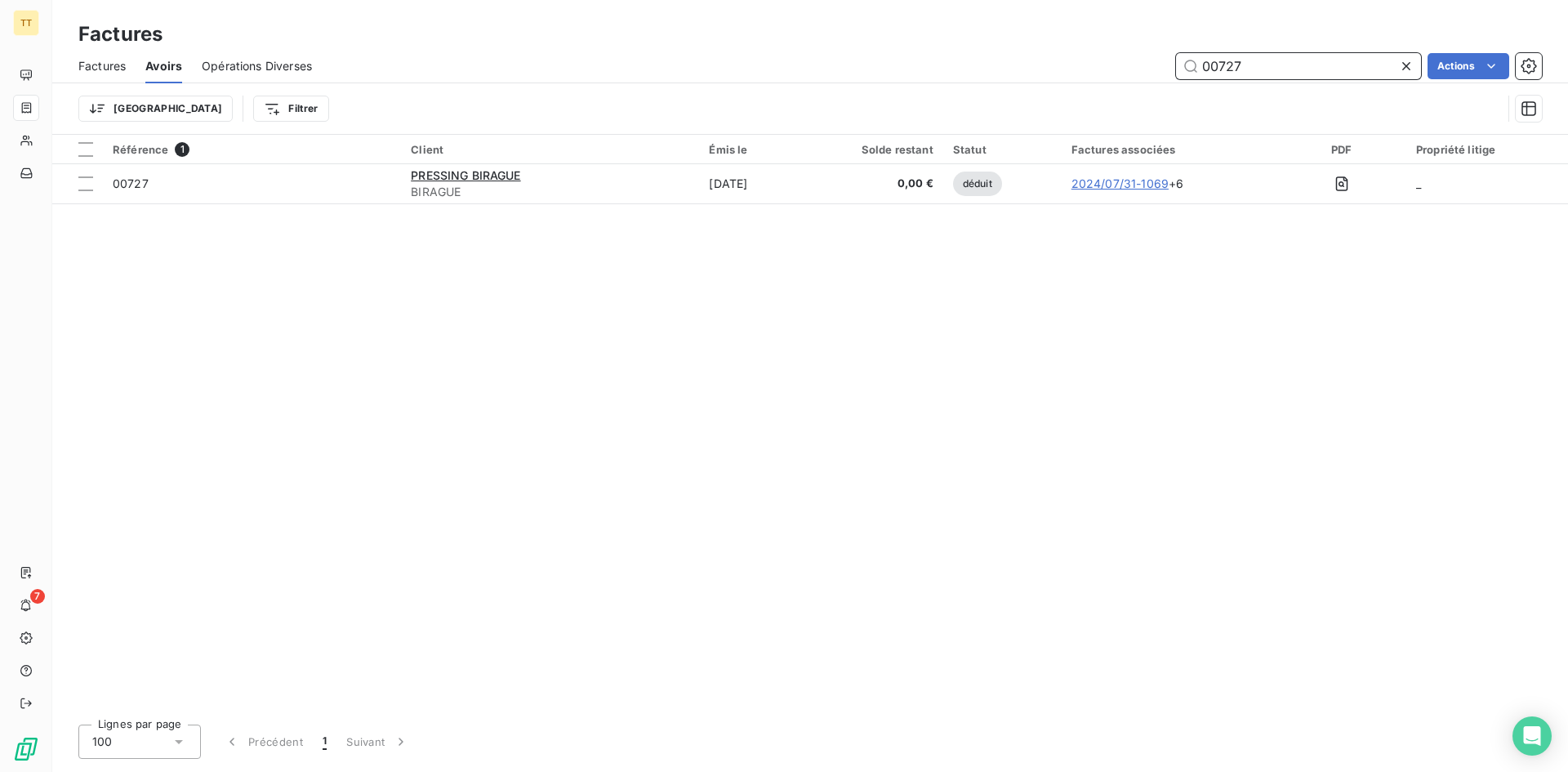
click at [1338, 57] on input "00727" at bounding box center [1298, 66] width 245 height 26
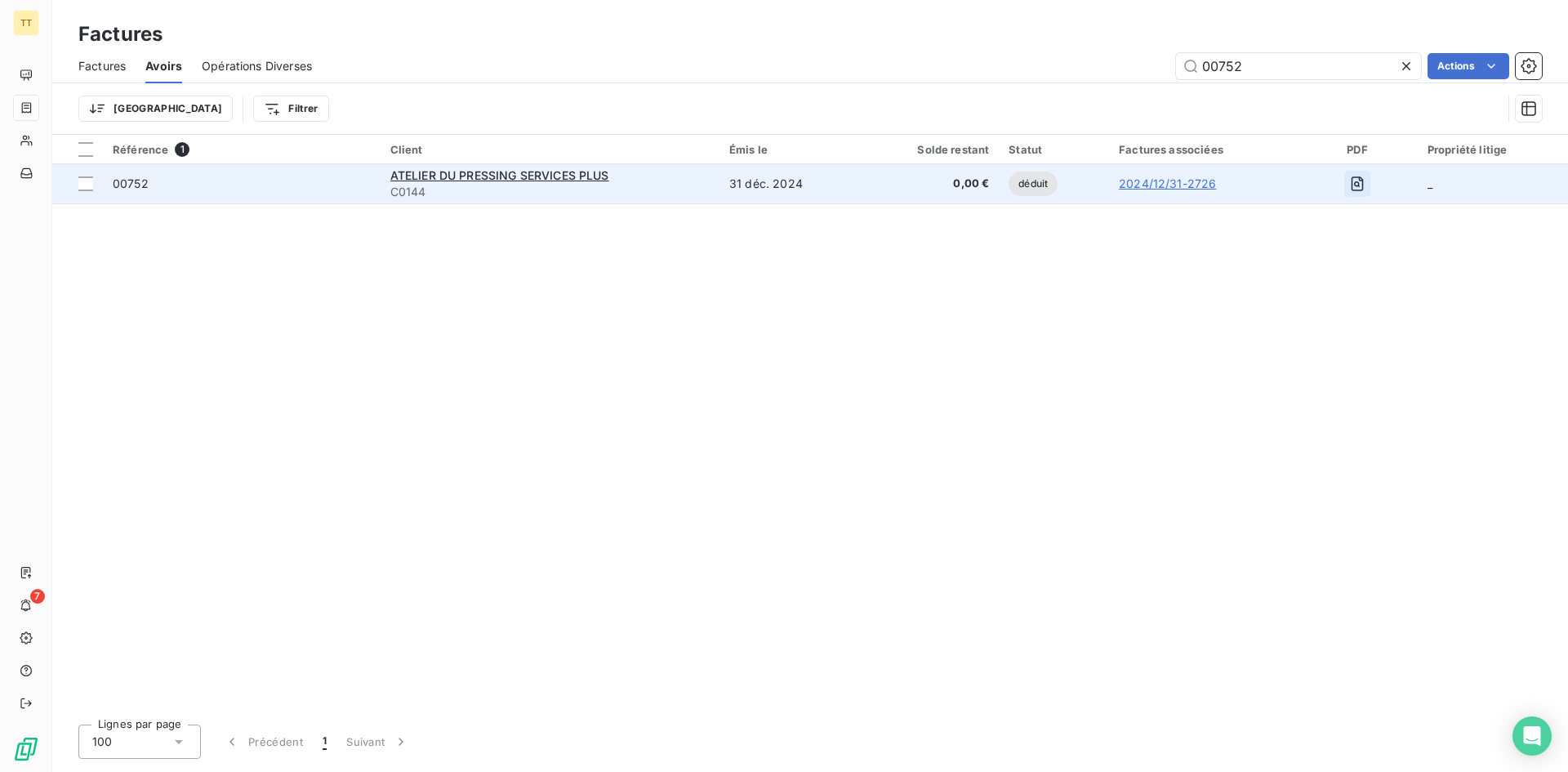
click at [1366, 183] on button "button" at bounding box center [1356, 184] width 26 height 26
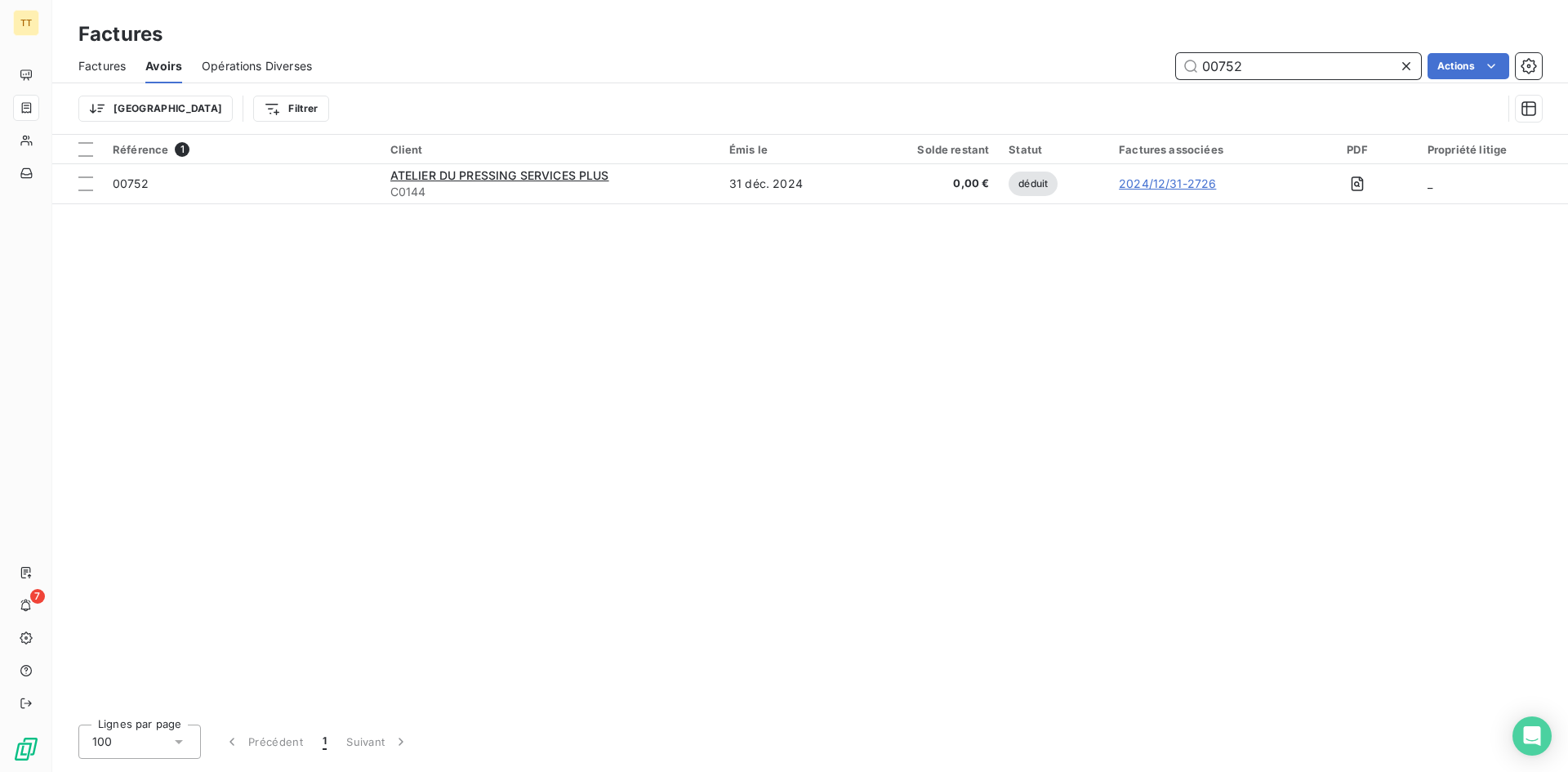
click at [1294, 66] on input "00752" at bounding box center [1298, 66] width 245 height 26
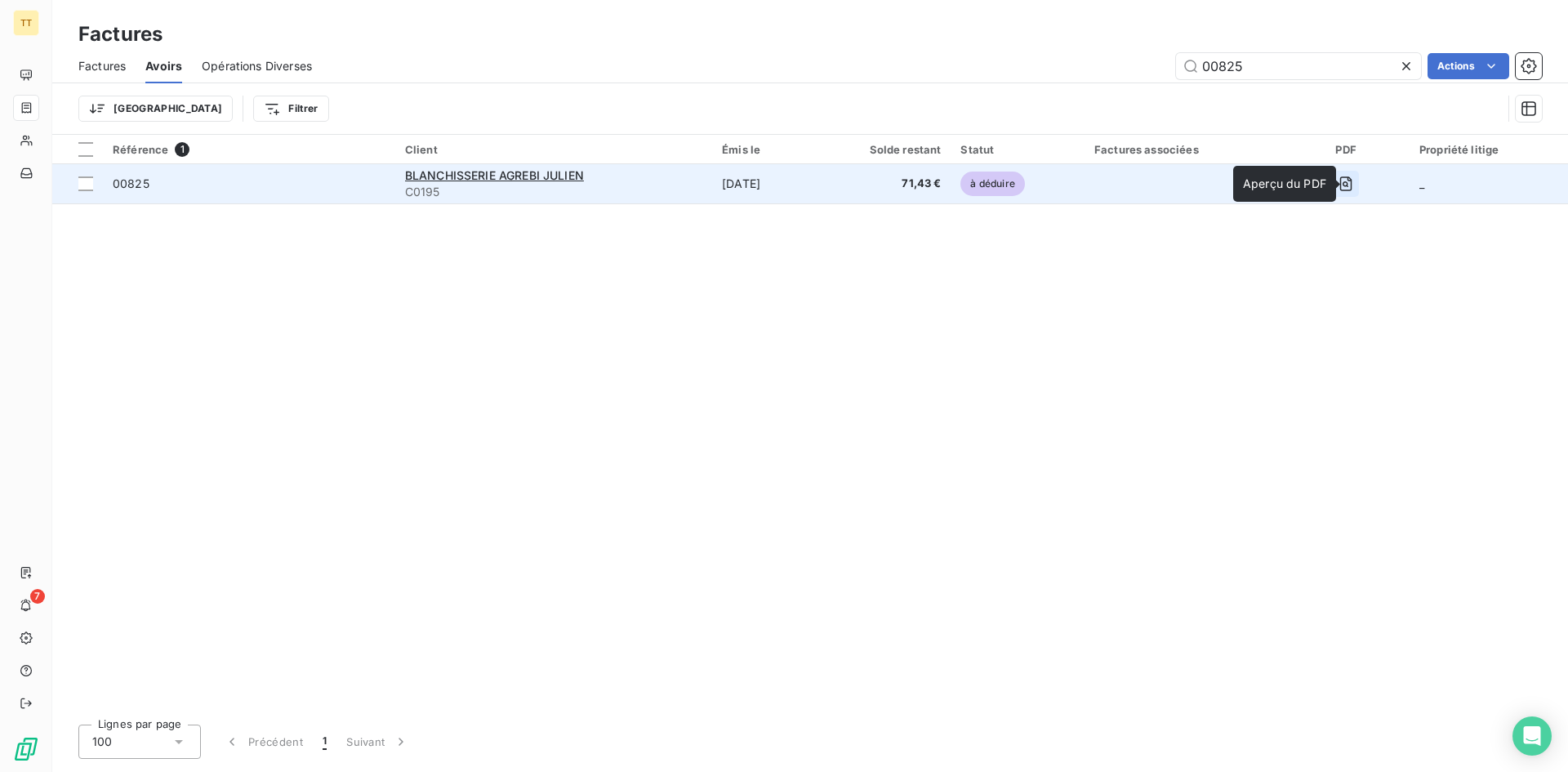
click at [1353, 182] on icon "button" at bounding box center [1345, 184] width 16 height 16
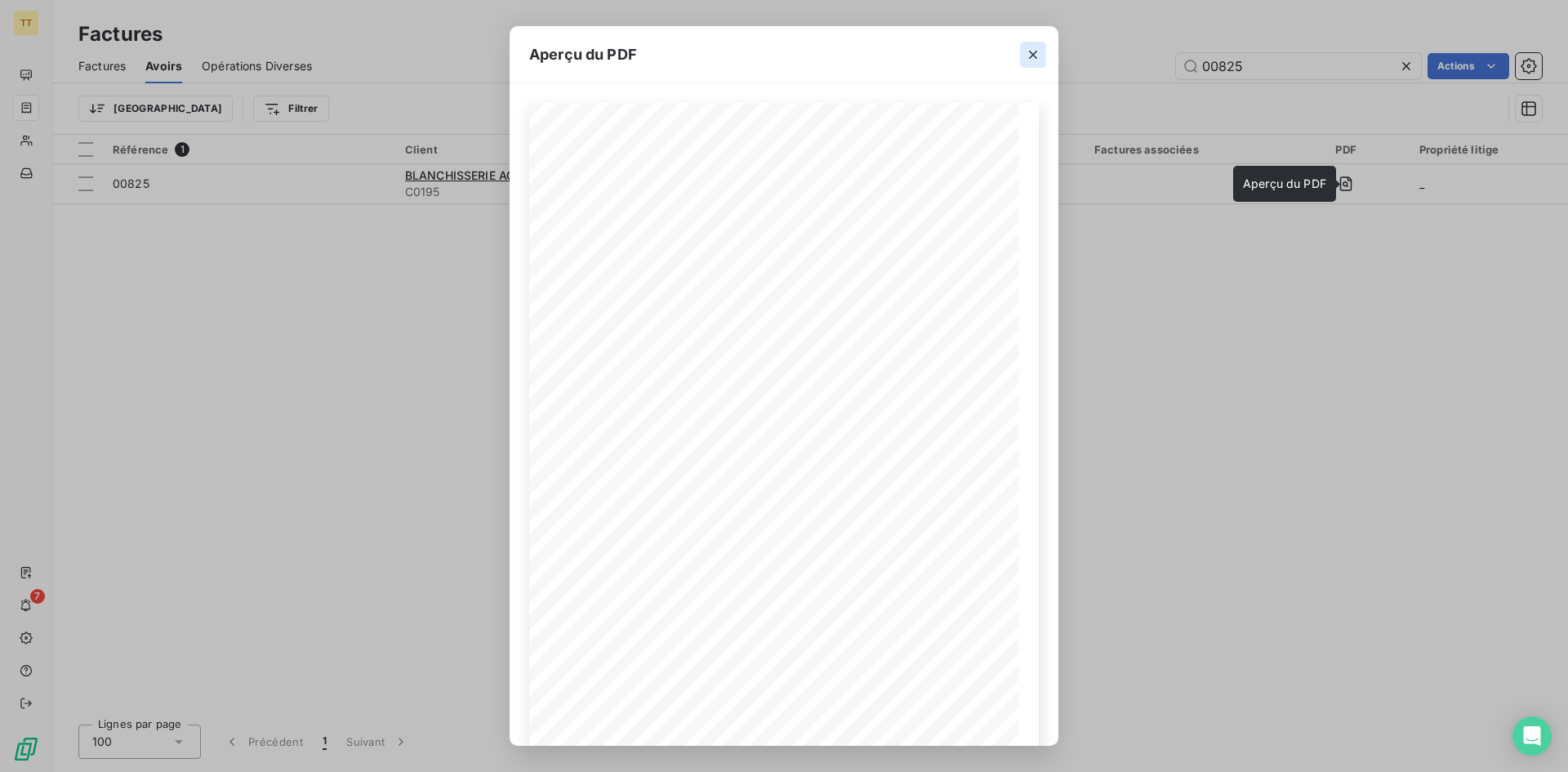
click at [1022, 61] on button "button" at bounding box center [1033, 54] width 26 height 26
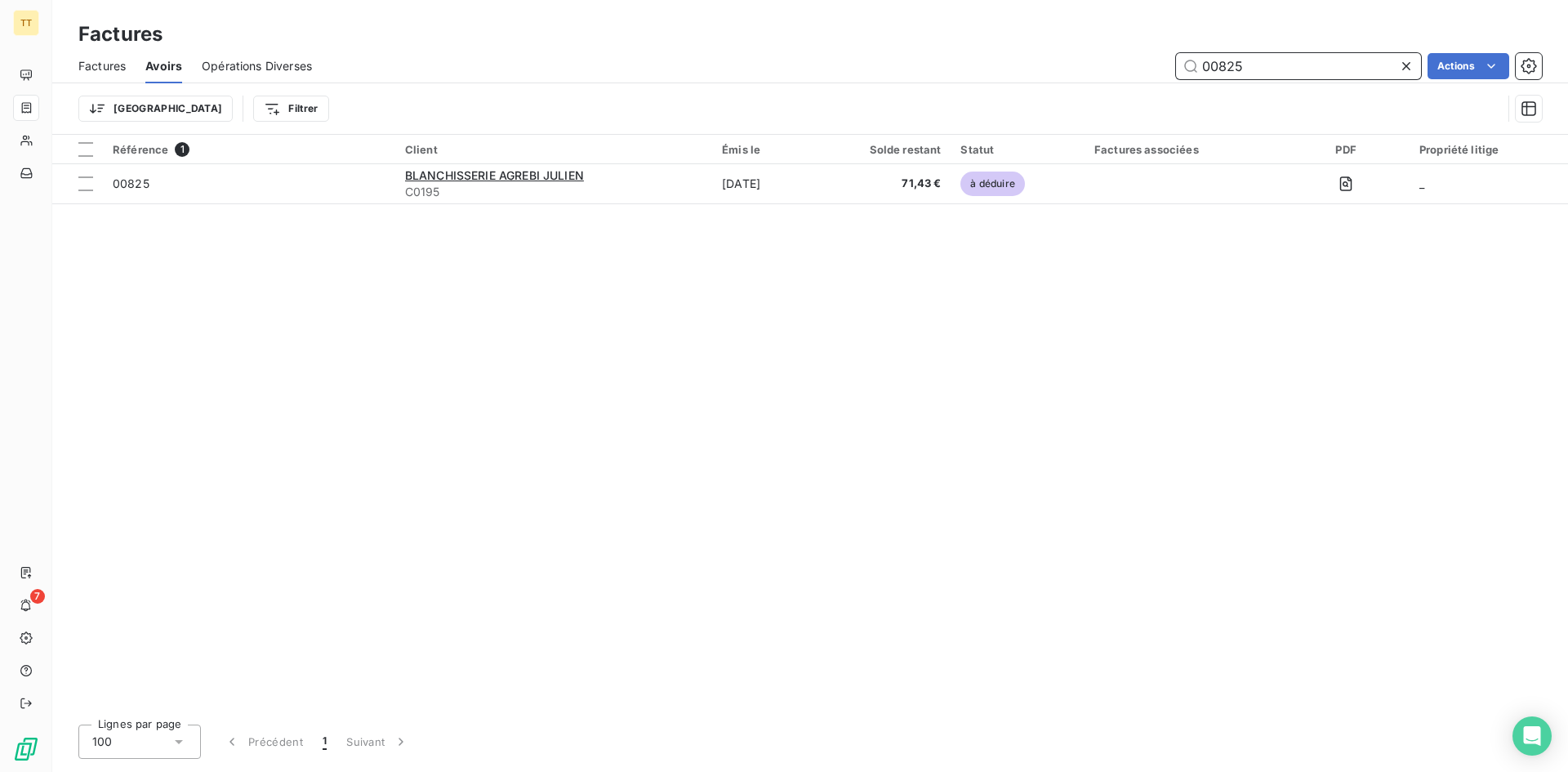
click at [1256, 57] on input "00825" at bounding box center [1298, 66] width 245 height 26
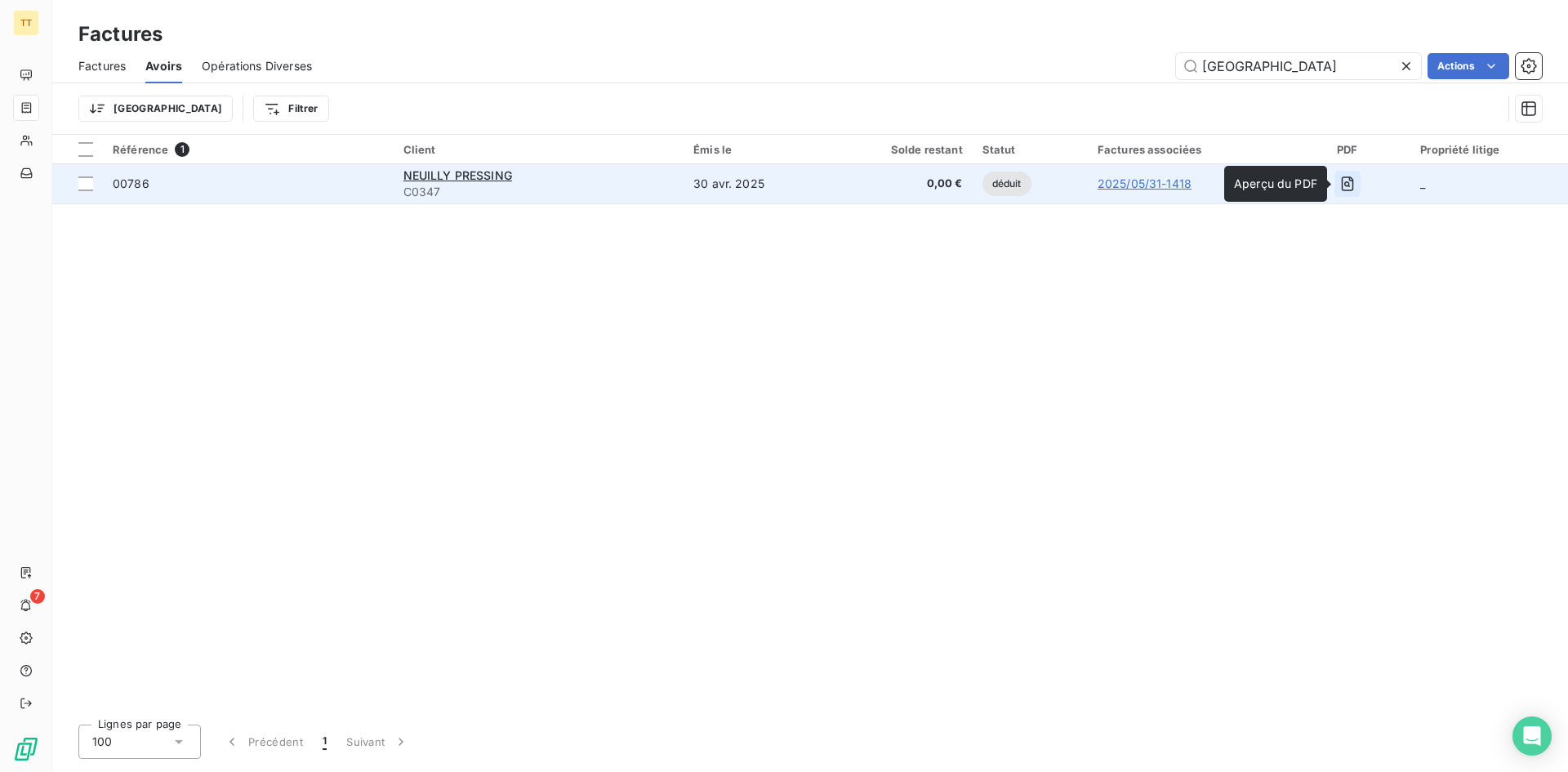
click at [1349, 171] on button "button" at bounding box center [1346, 184] width 26 height 26
click at [1343, 190] on icon "button" at bounding box center [1348, 184] width 12 height 14
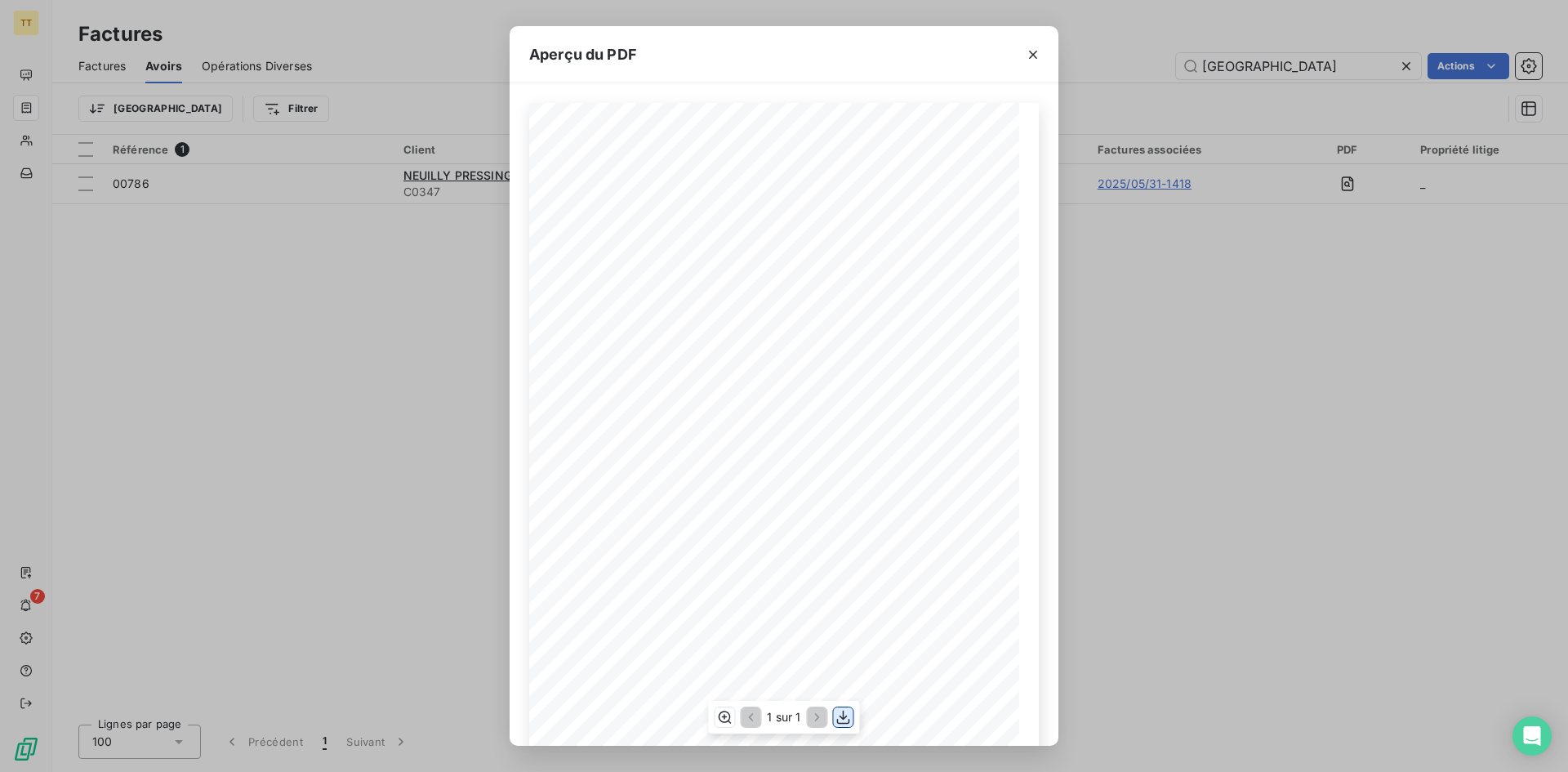
click at [849, 719] on icon "button" at bounding box center [843, 717] width 13 height 14
click at [1034, 62] on icon "button" at bounding box center [1033, 54] width 16 height 16
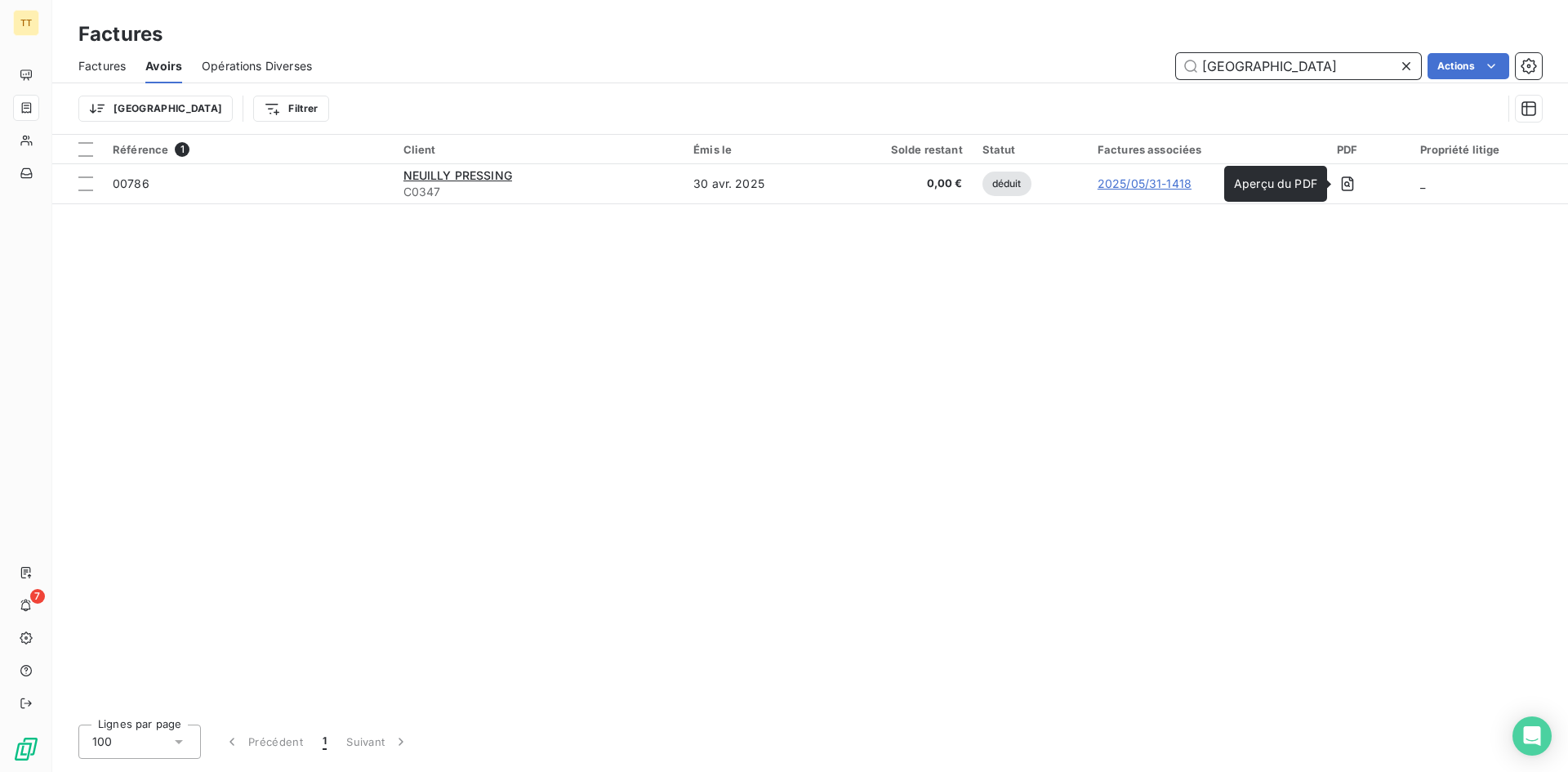
click at [1225, 73] on input "[GEOGRAPHIC_DATA]" at bounding box center [1298, 66] width 245 height 26
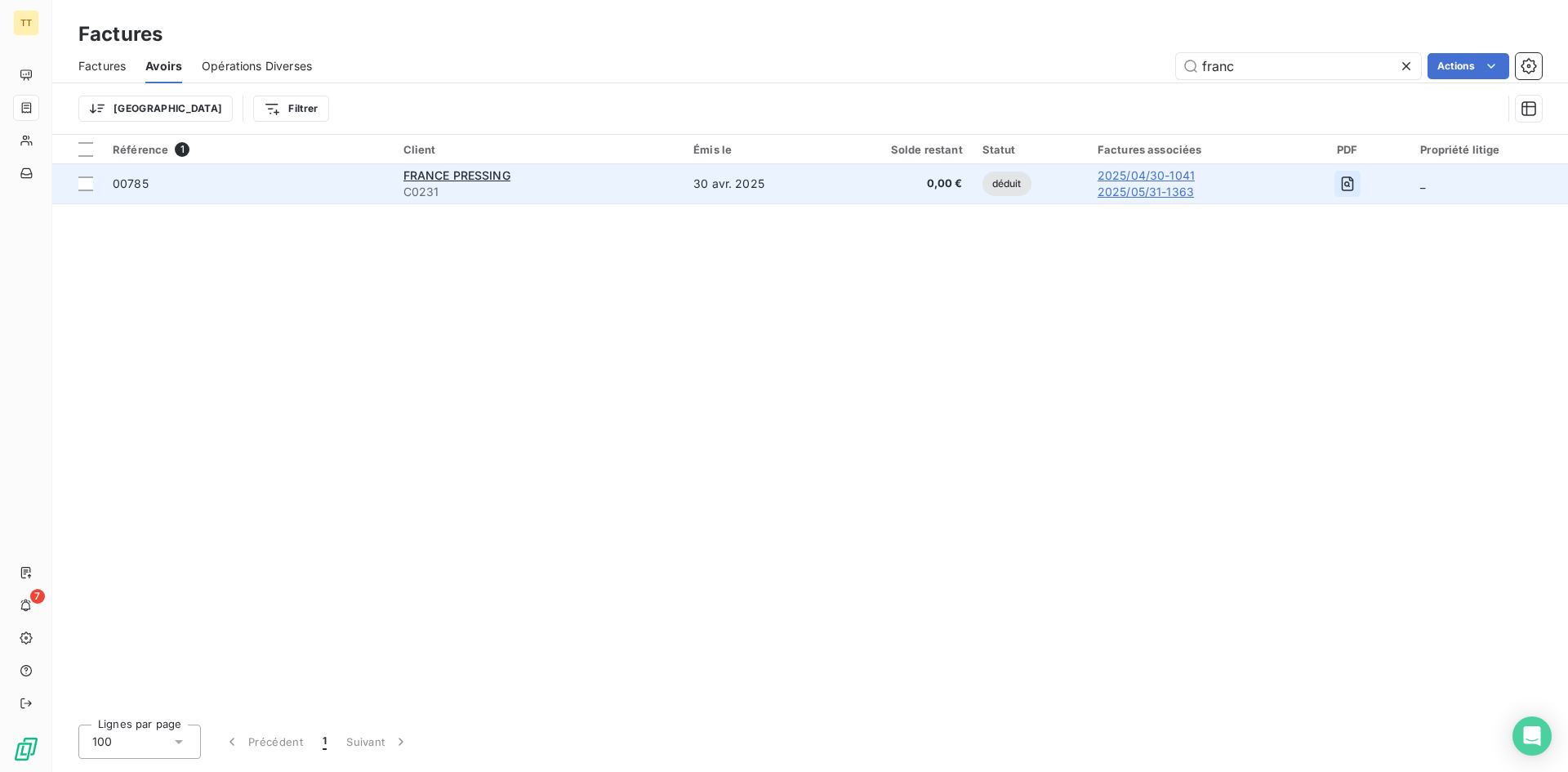
click at [1351, 190] on icon "button" at bounding box center [1348, 184] width 12 height 14
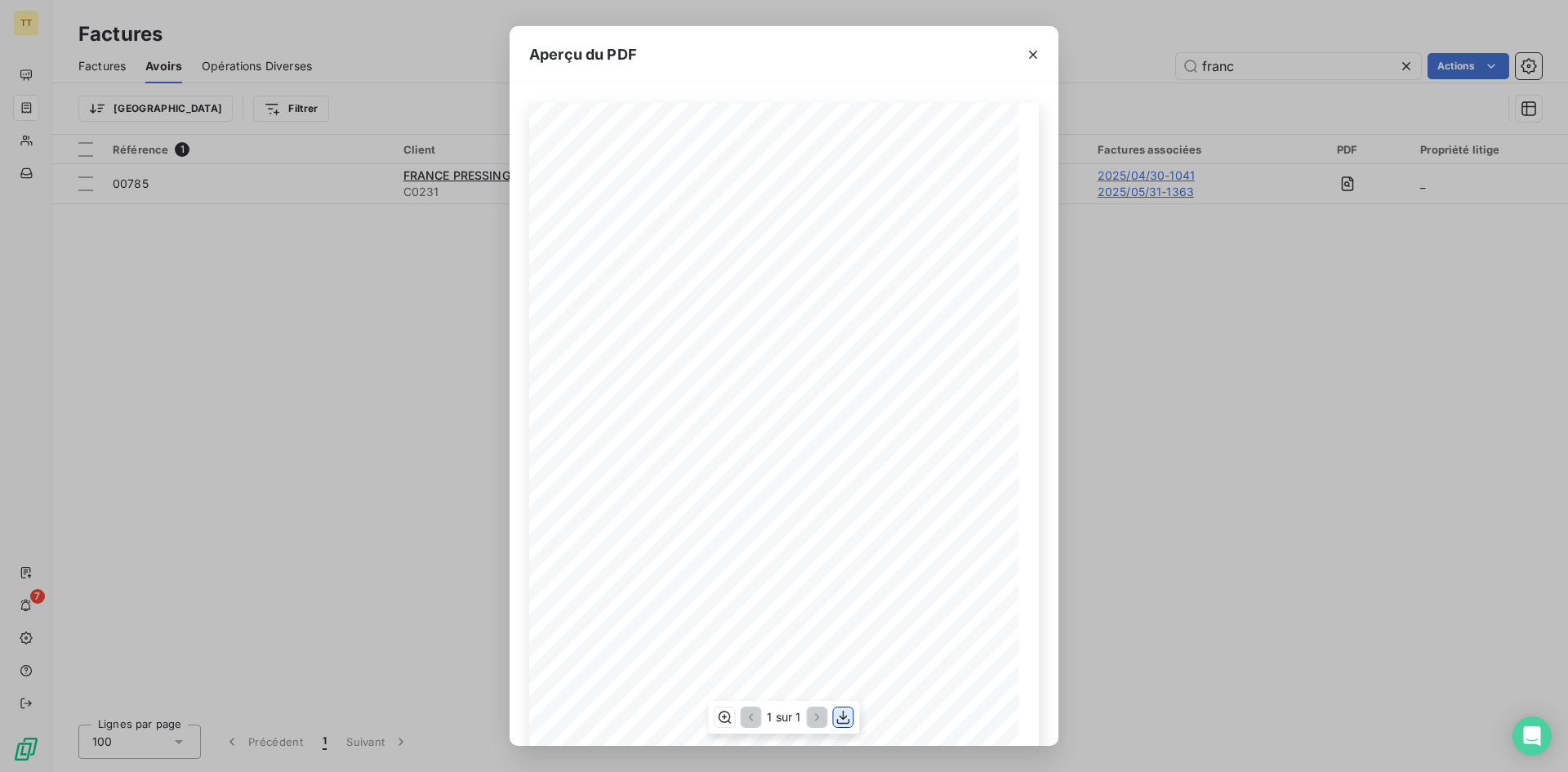
click at [842, 719] on icon "button" at bounding box center [844, 717] width 16 height 16
click at [1034, 46] on icon "button" at bounding box center [1033, 54] width 16 height 16
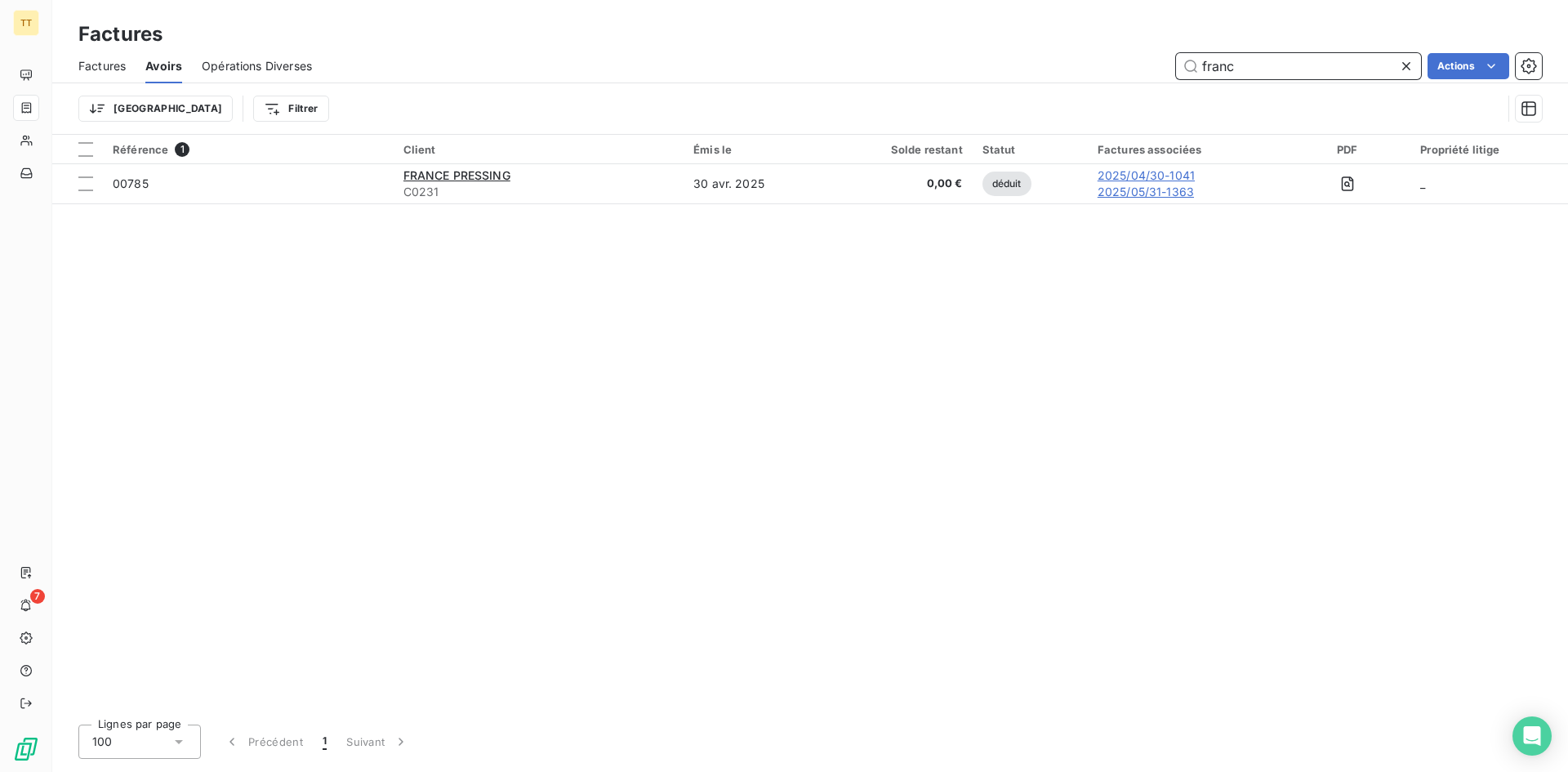
click at [1213, 60] on input "franc" at bounding box center [1298, 66] width 245 height 26
click at [1213, 59] on input "franc" at bounding box center [1298, 66] width 245 height 26
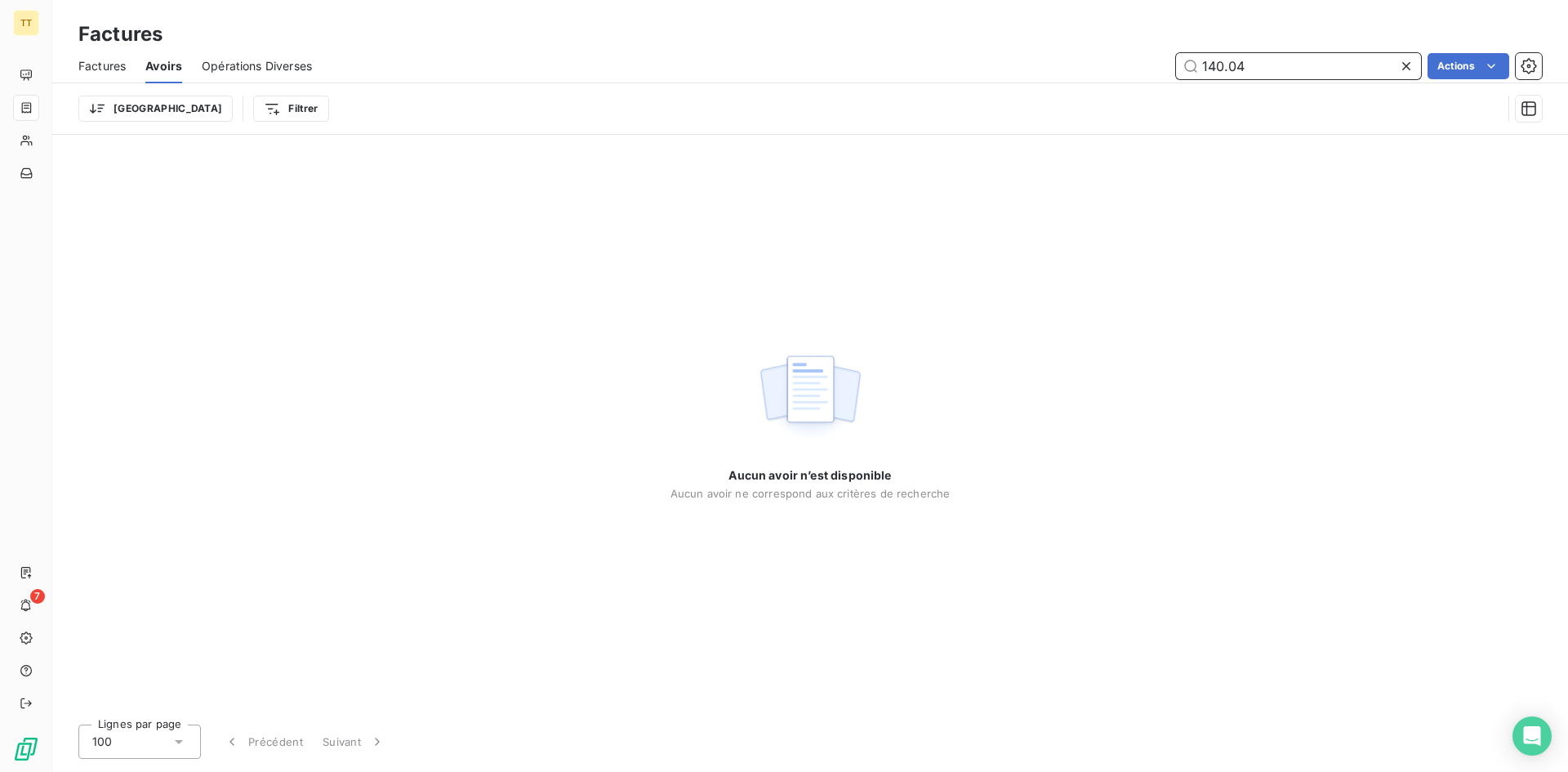
click at [1222, 65] on input "140.04" at bounding box center [1298, 66] width 245 height 26
click at [1228, 70] on input "140.04" at bounding box center [1298, 66] width 245 height 26
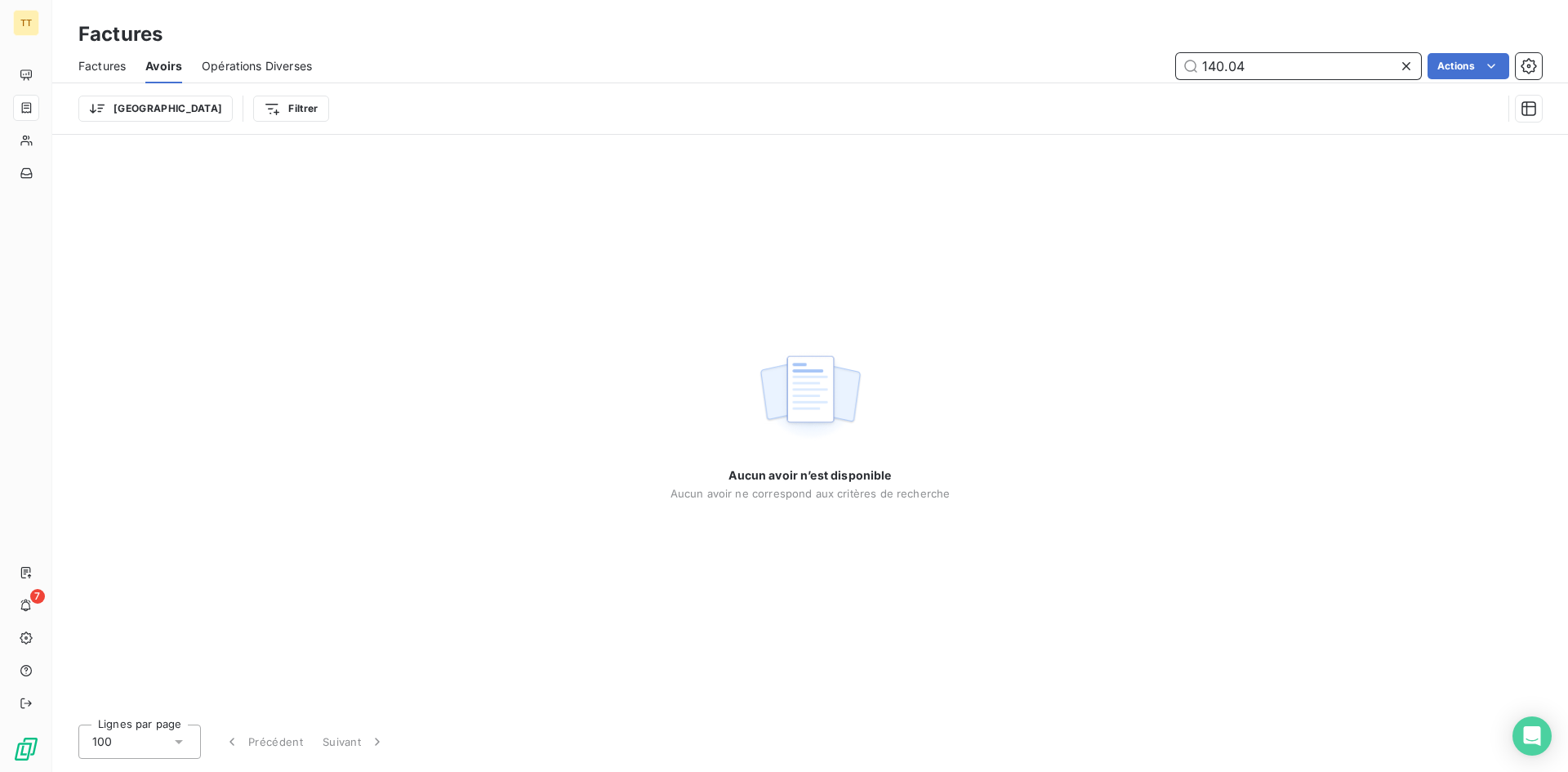
click at [1228, 70] on input "140.04" at bounding box center [1298, 66] width 245 height 26
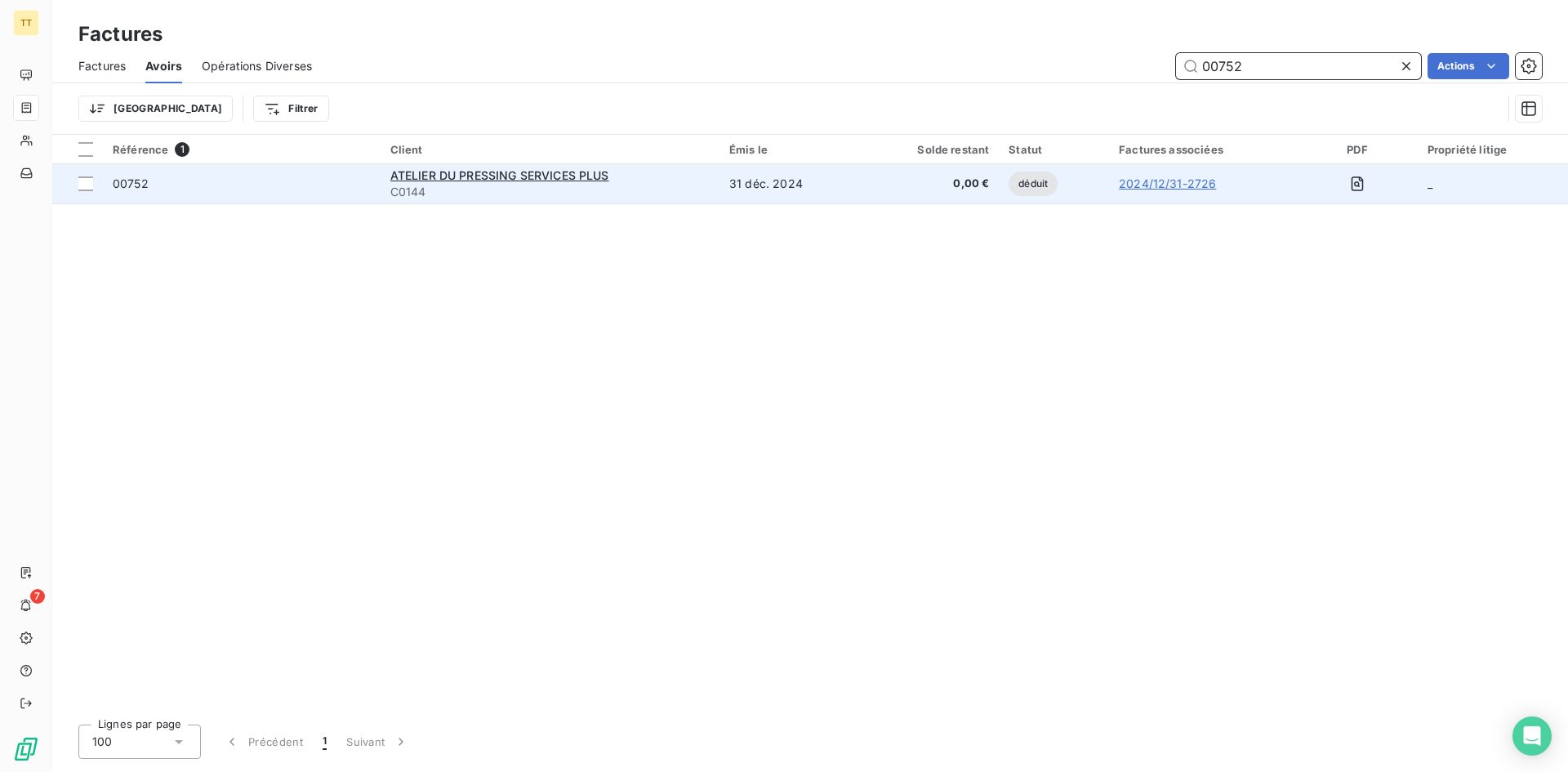
type input "00752"
click at [1374, 175] on td at bounding box center [1357, 184] width 121 height 39
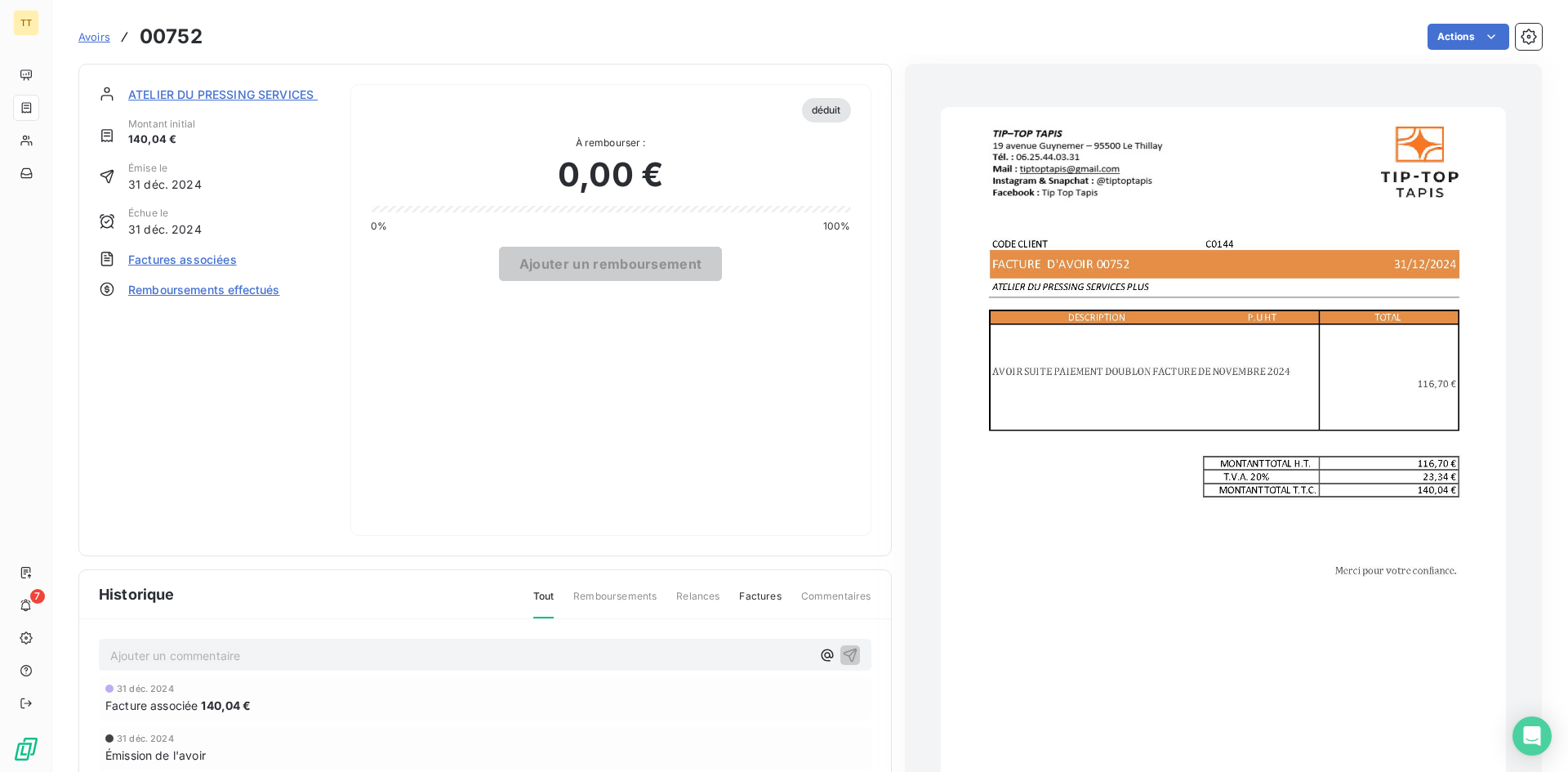
click at [1197, 337] on img "button" at bounding box center [1223, 506] width 565 height 799
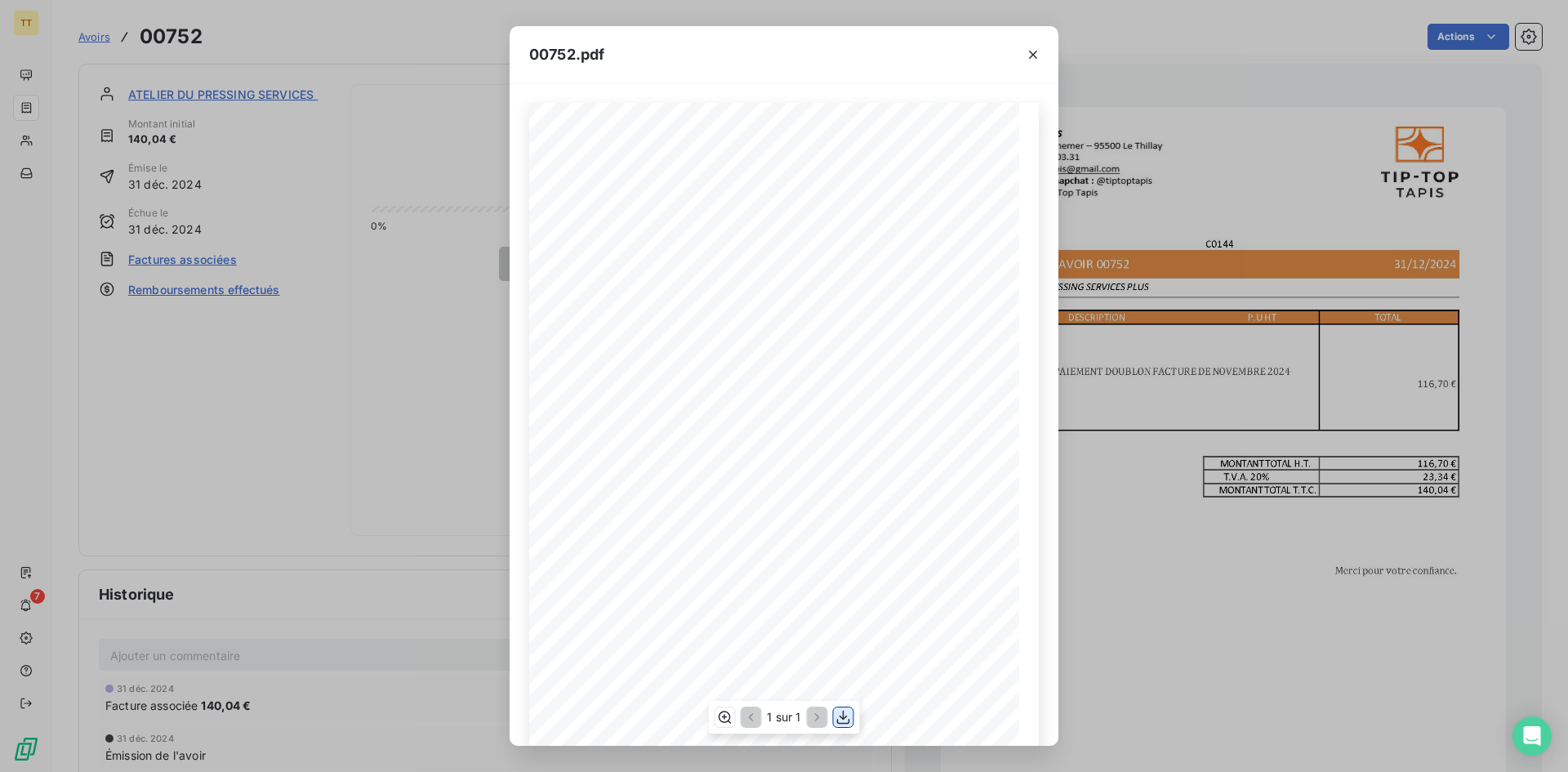
click at [849, 718] on icon "button" at bounding box center [844, 717] width 16 height 16
click at [1040, 61] on icon "button" at bounding box center [1033, 54] width 16 height 16
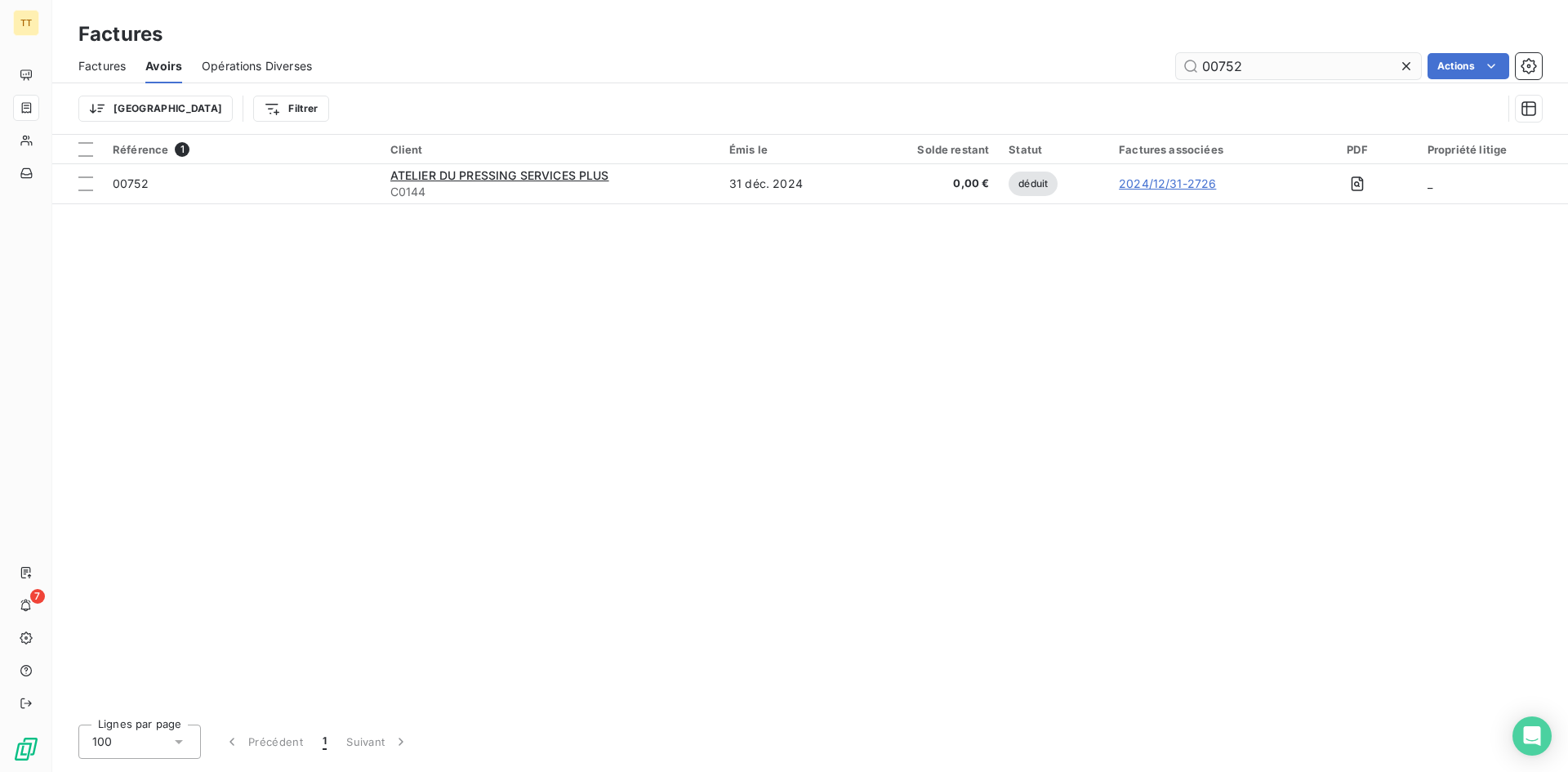
click at [1218, 53] on input "00752" at bounding box center [1298, 66] width 245 height 26
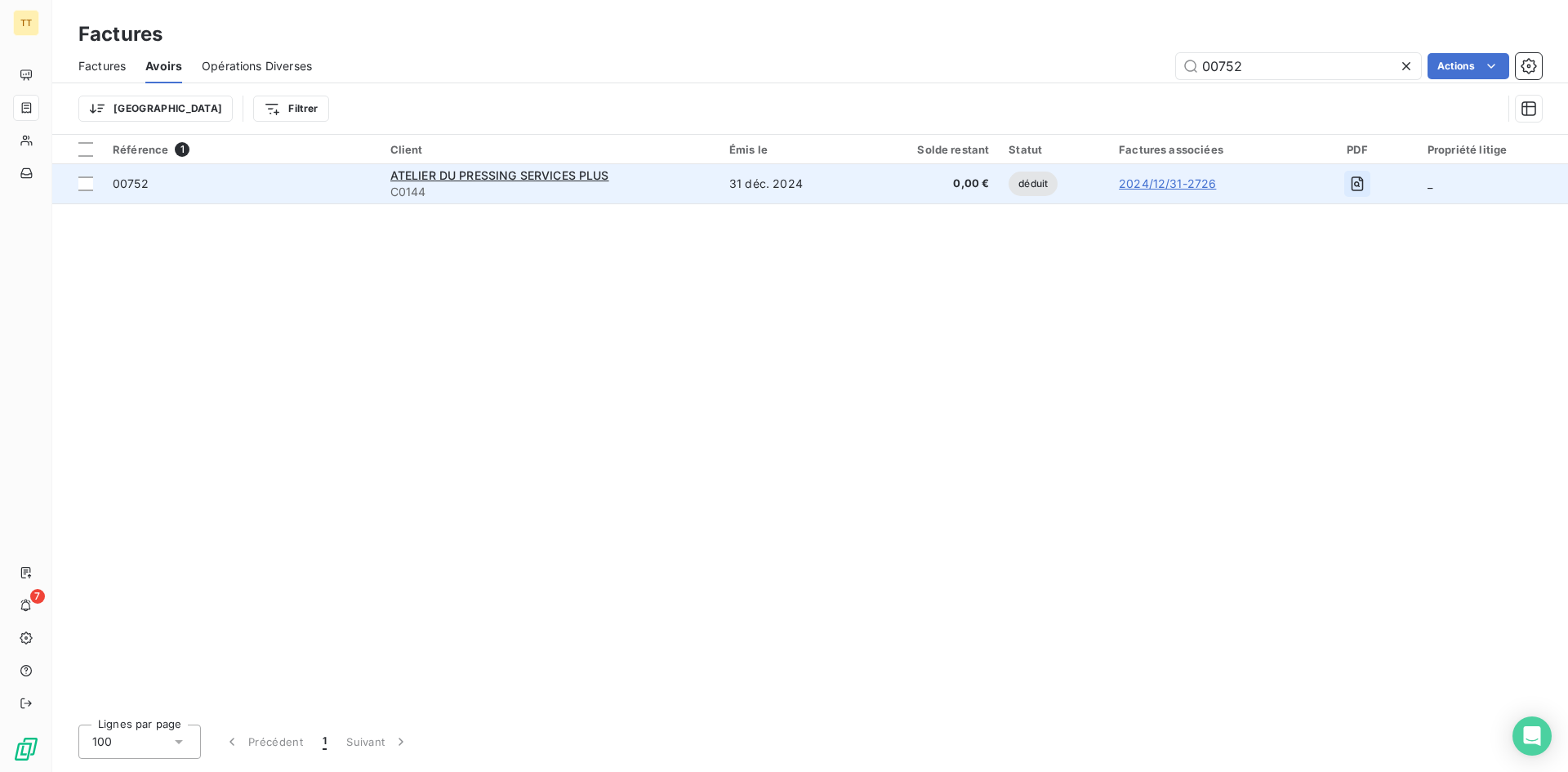
click at [1360, 176] on icon "button" at bounding box center [1357, 184] width 16 height 16
click at [1361, 176] on icon "button" at bounding box center [1357, 184] width 16 height 16
click at [1349, 183] on icon "button" at bounding box center [1357, 184] width 16 height 16
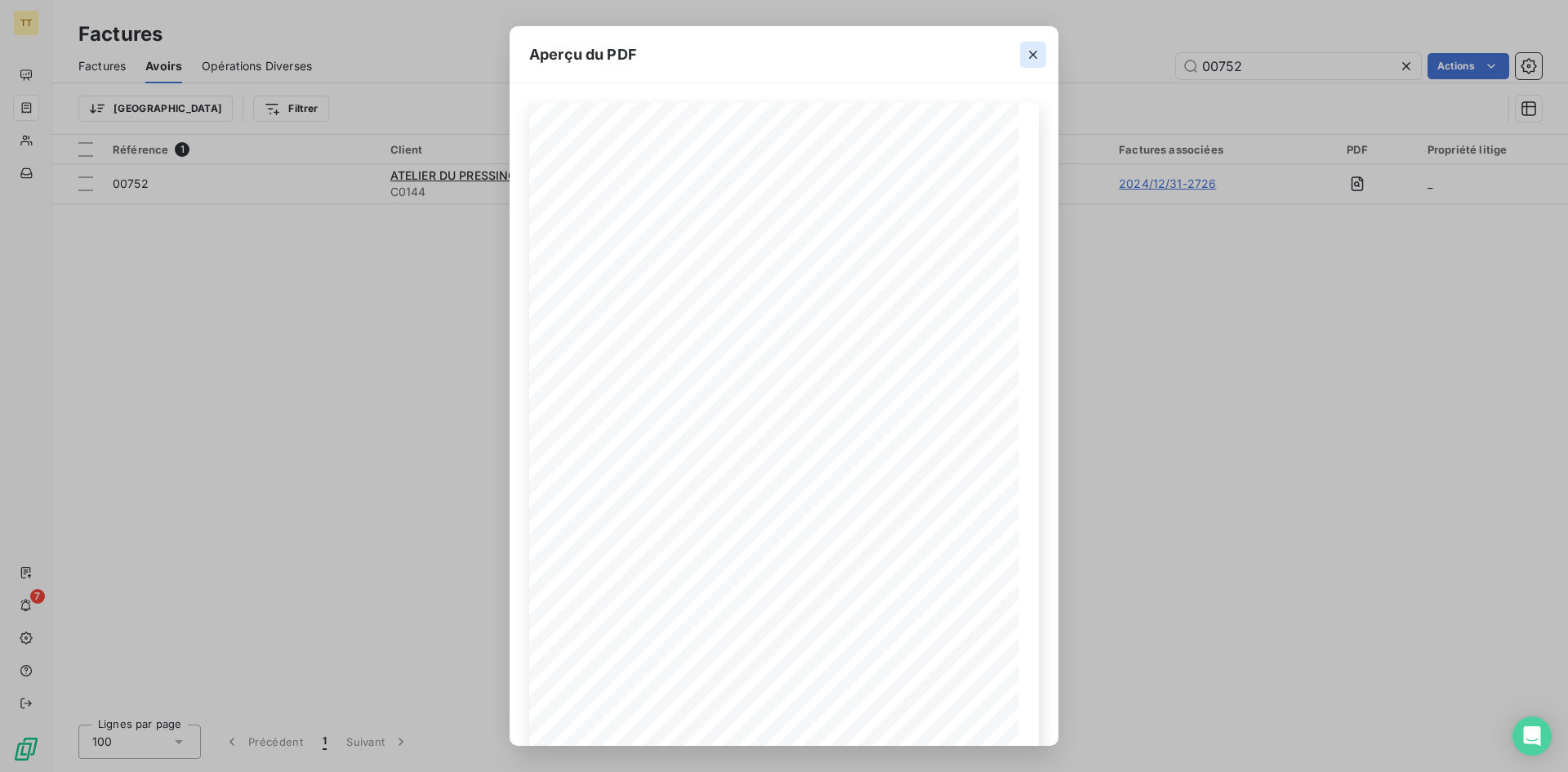
click at [1029, 49] on icon "button" at bounding box center [1033, 54] width 16 height 16
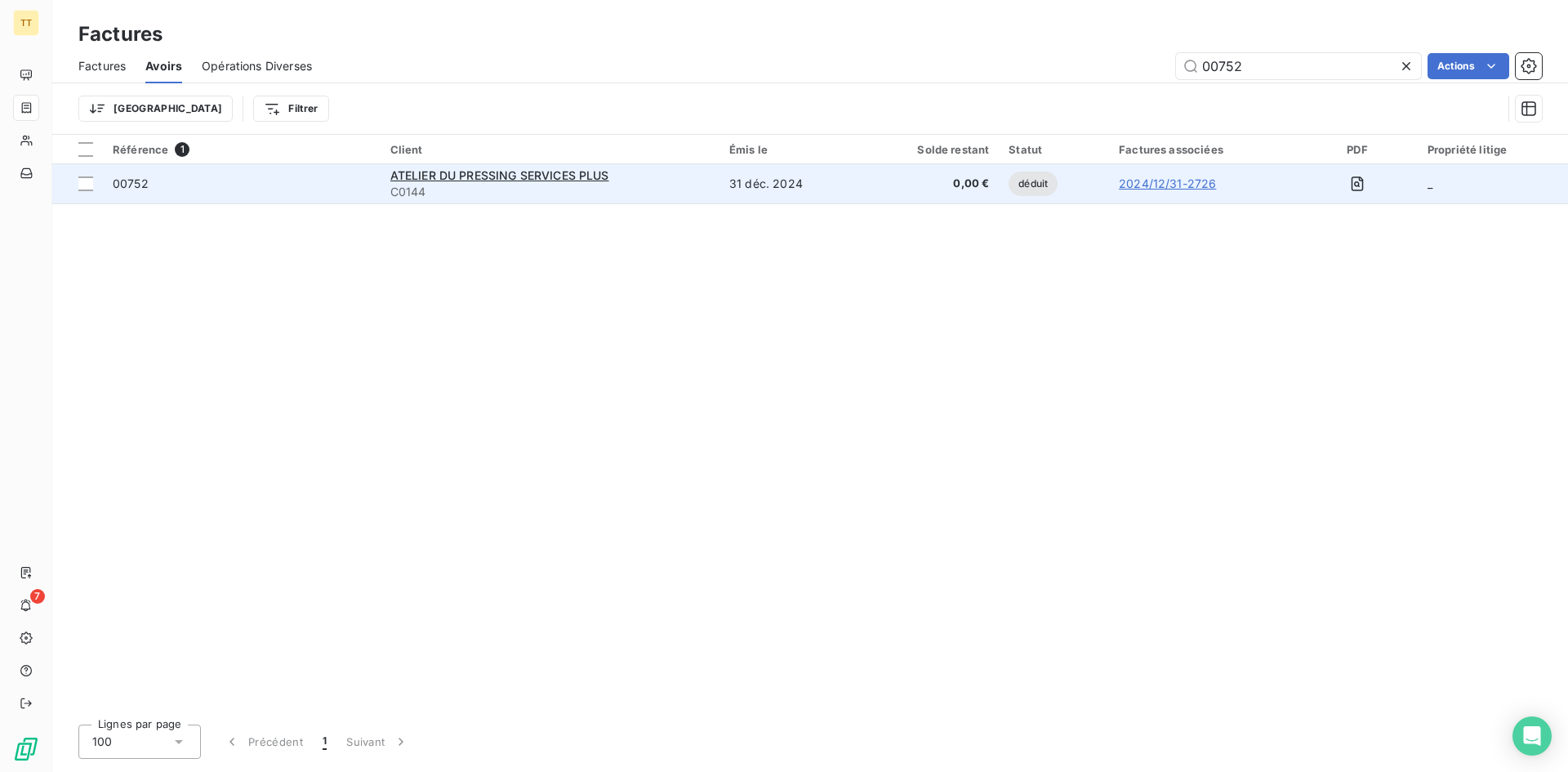
click at [1195, 182] on link "2024/12/31-2726" at bounding box center [1167, 184] width 97 height 16
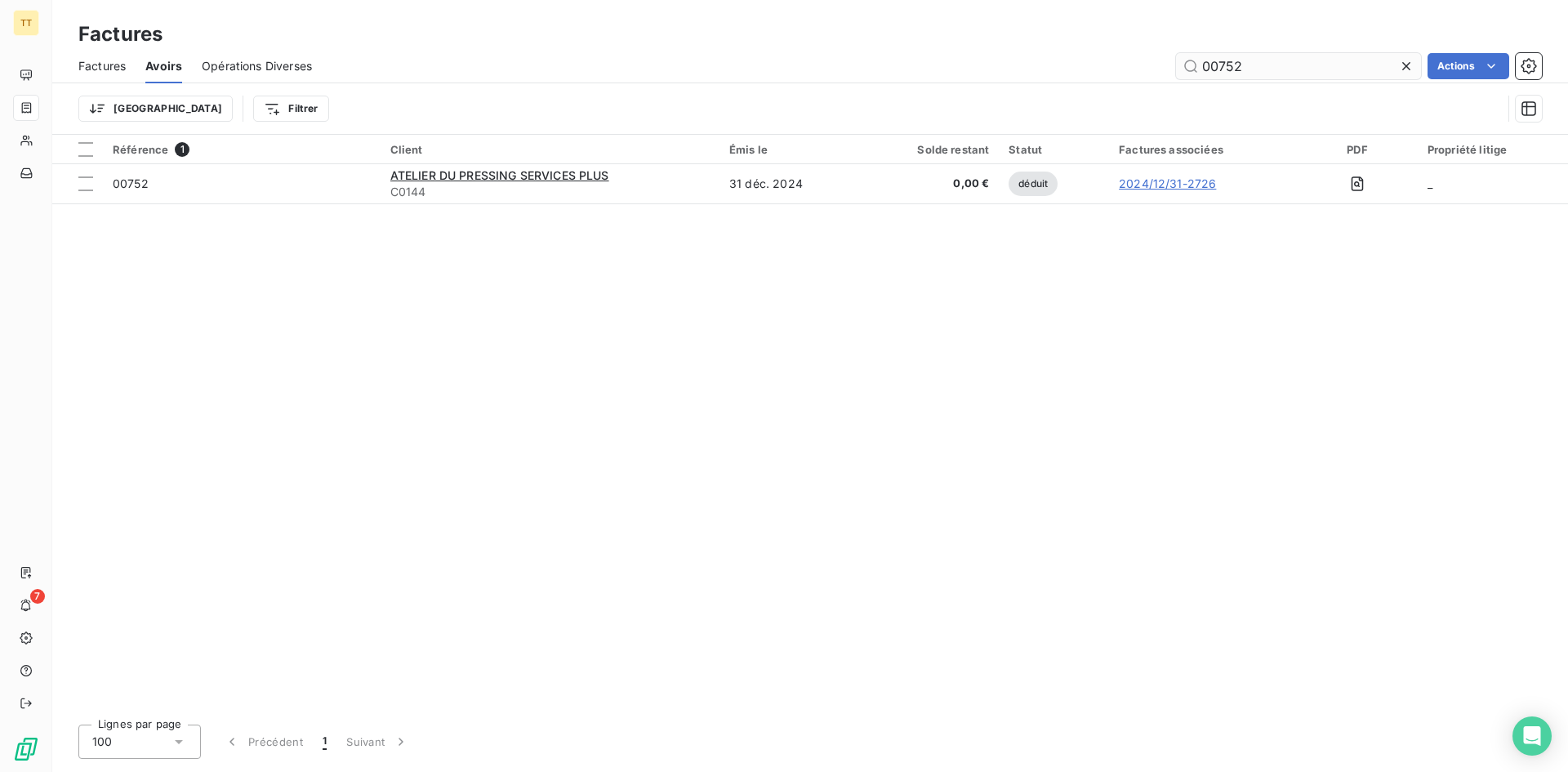
click at [1266, 55] on input "00752" at bounding box center [1298, 66] width 245 height 26
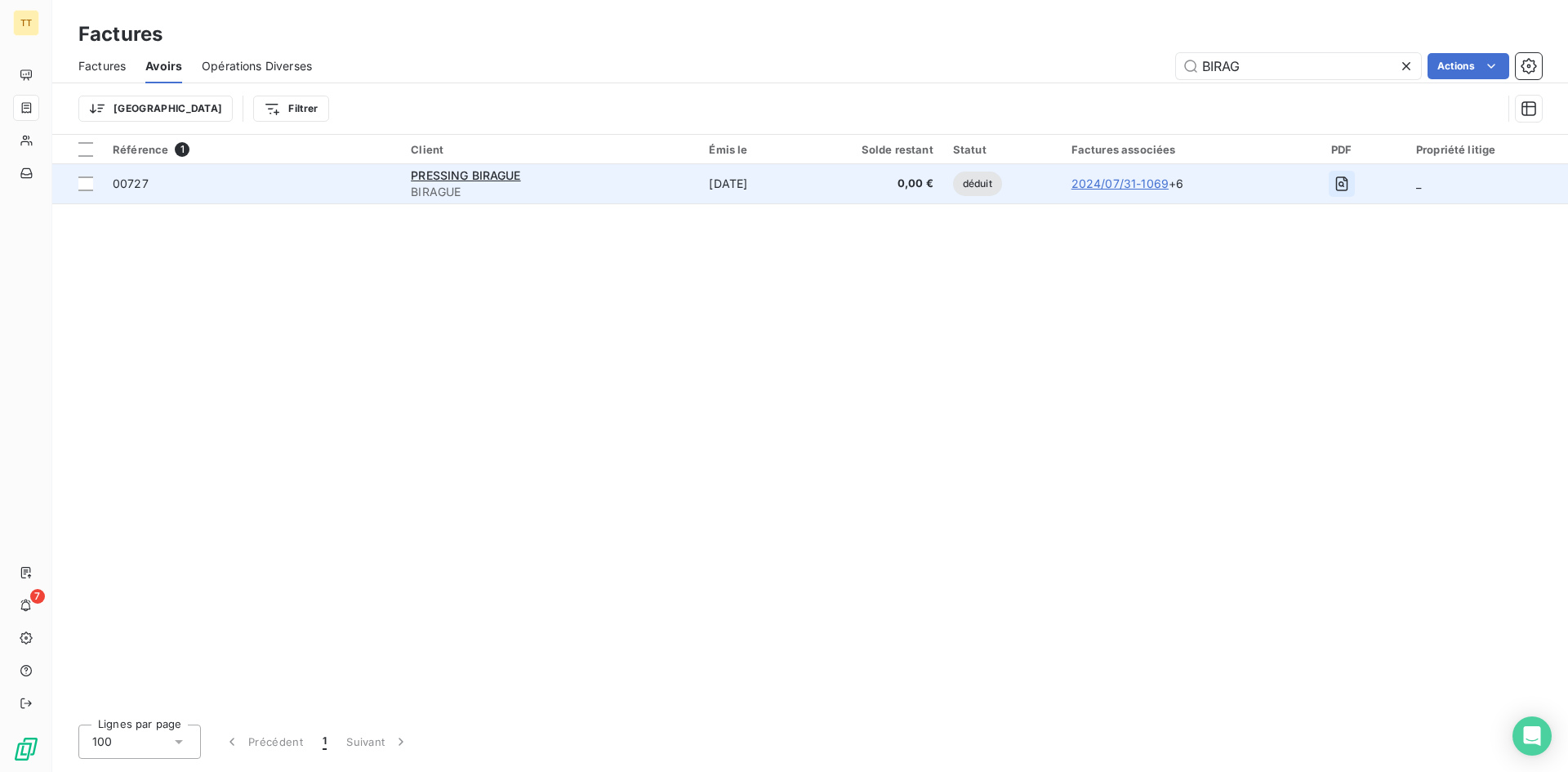
type input "BIRAG"
click at [1347, 178] on icon "button" at bounding box center [1341, 184] width 12 height 14
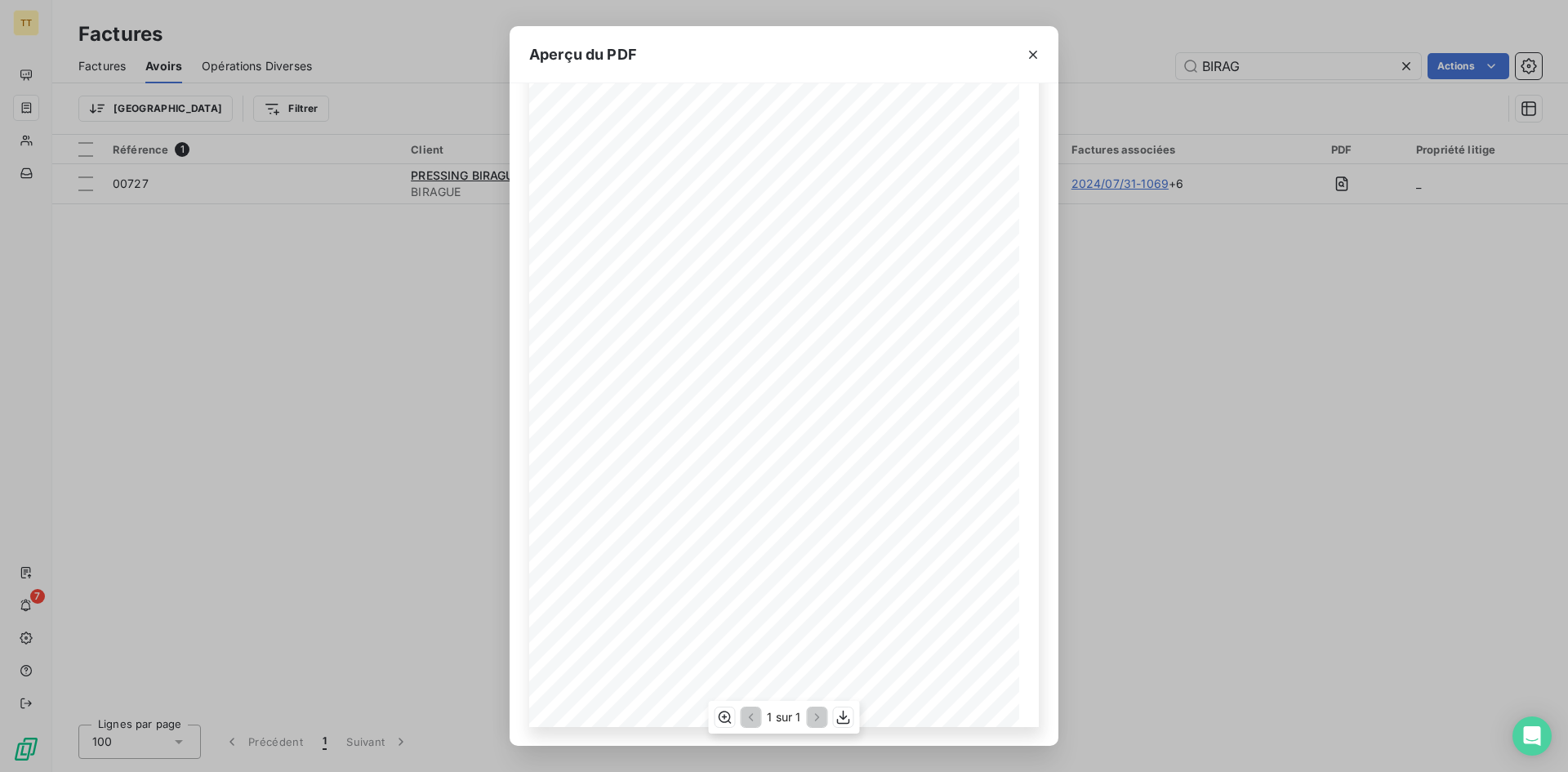
scroll to position [70, 0]
click at [836, 719] on icon "button" at bounding box center [844, 717] width 16 height 16
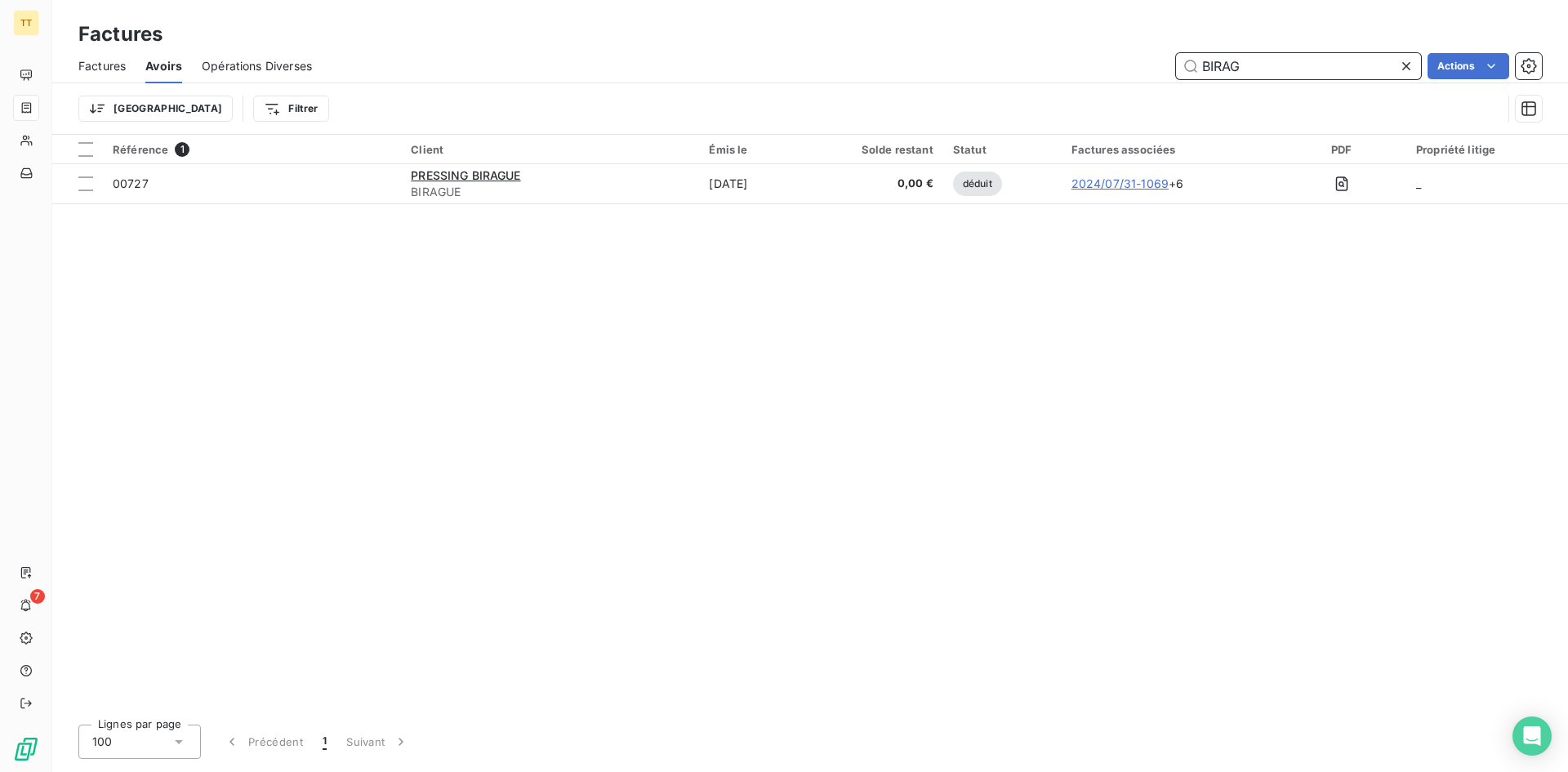
click at [112, 69] on span "Factures" at bounding box center [102, 66] width 47 height 16
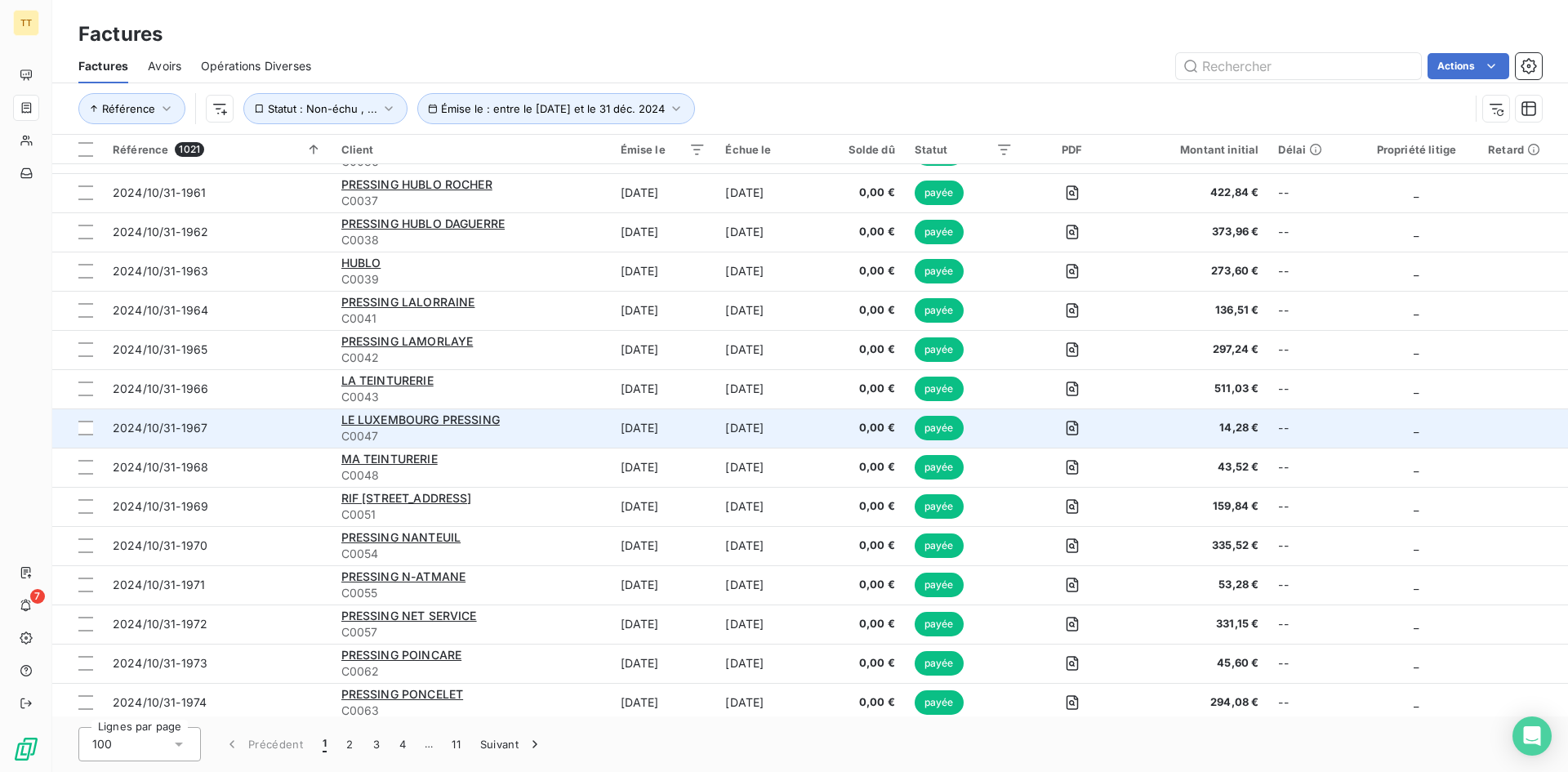
scroll to position [1655, 0]
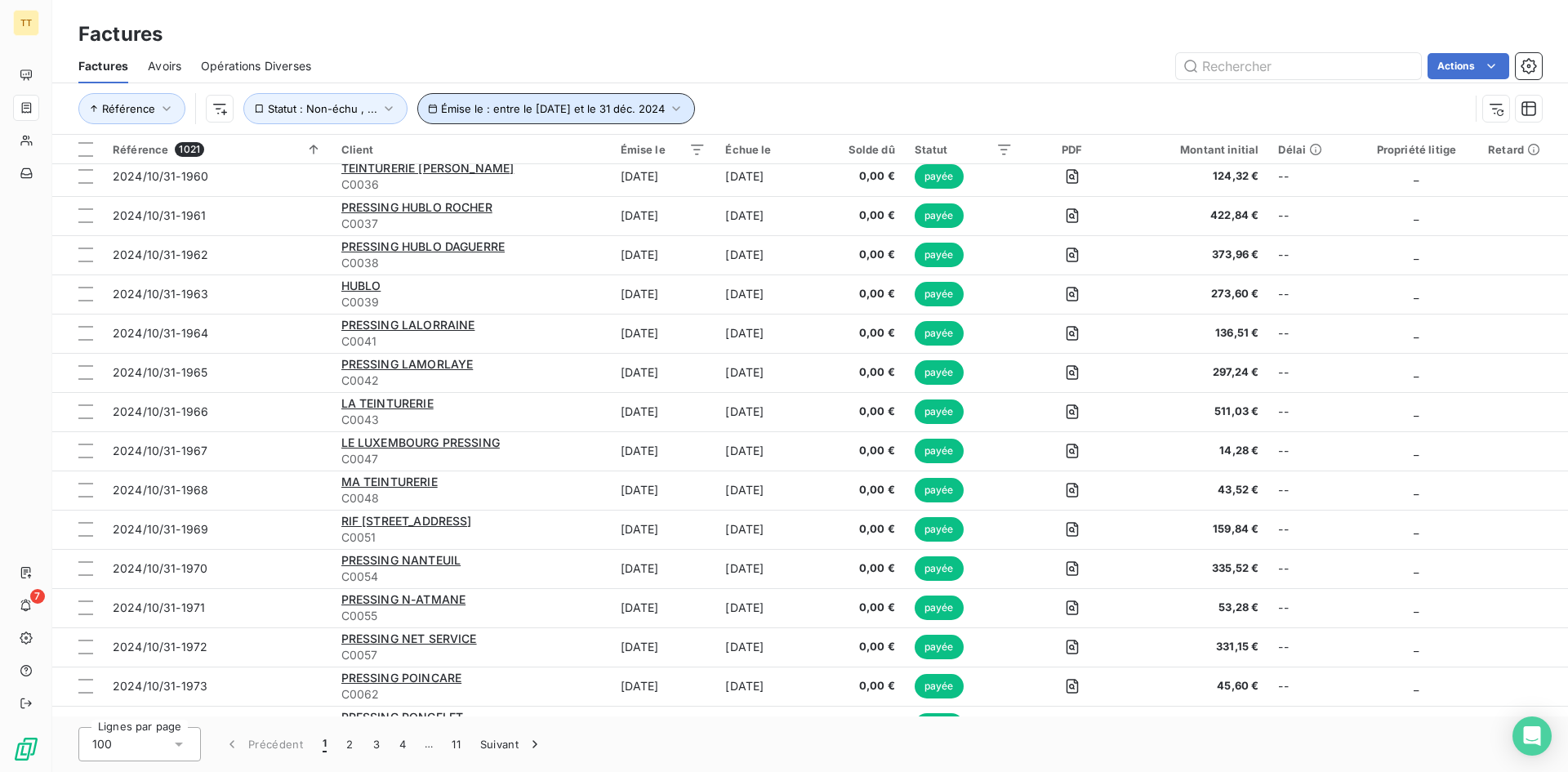
click at [502, 100] on button "Émise le : entre le [DATE] et le 31 déc. 2024" at bounding box center [556, 108] width 278 height 31
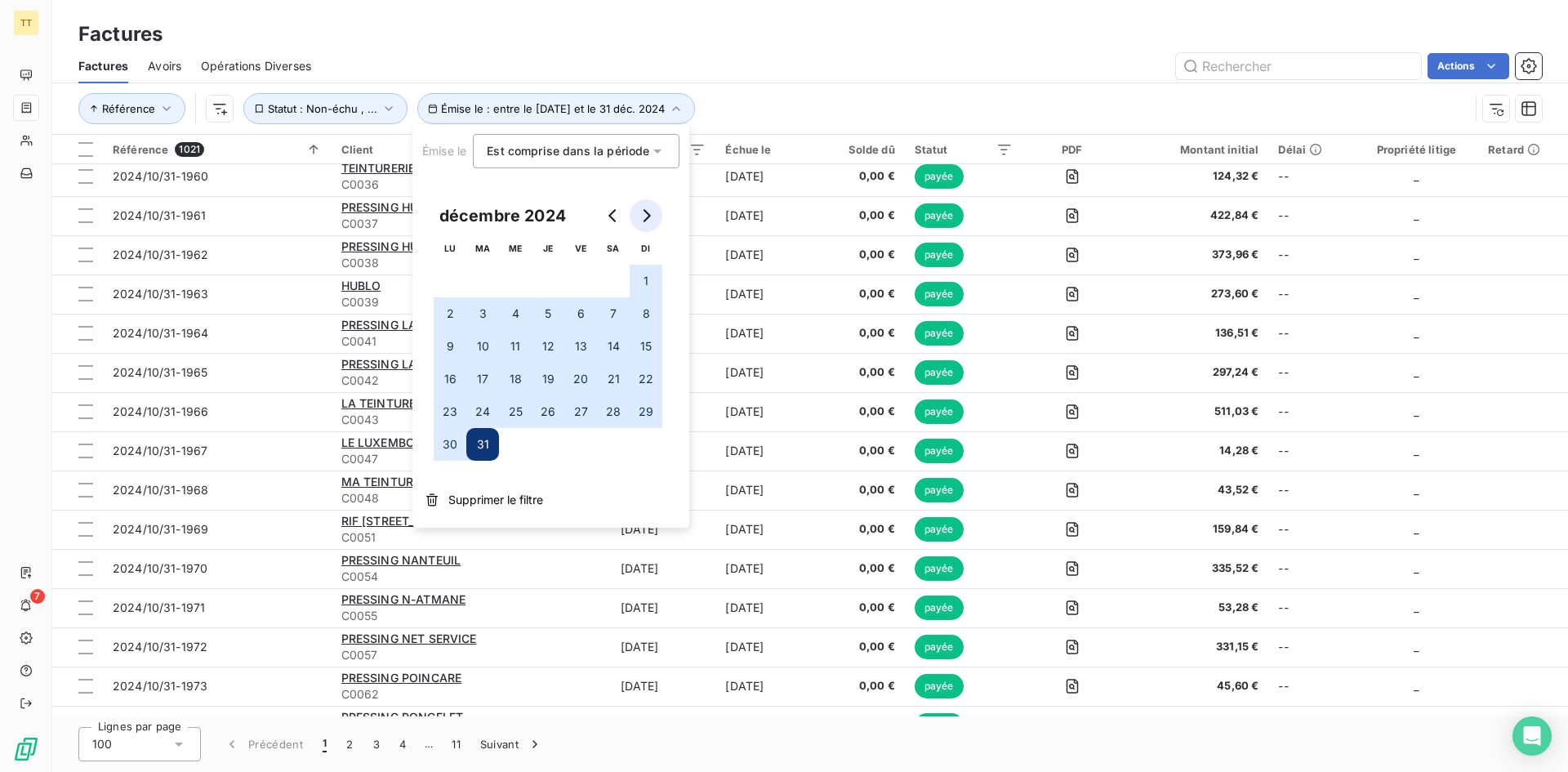
click at [653, 226] on button "Go to next month" at bounding box center [646, 216] width 33 height 33
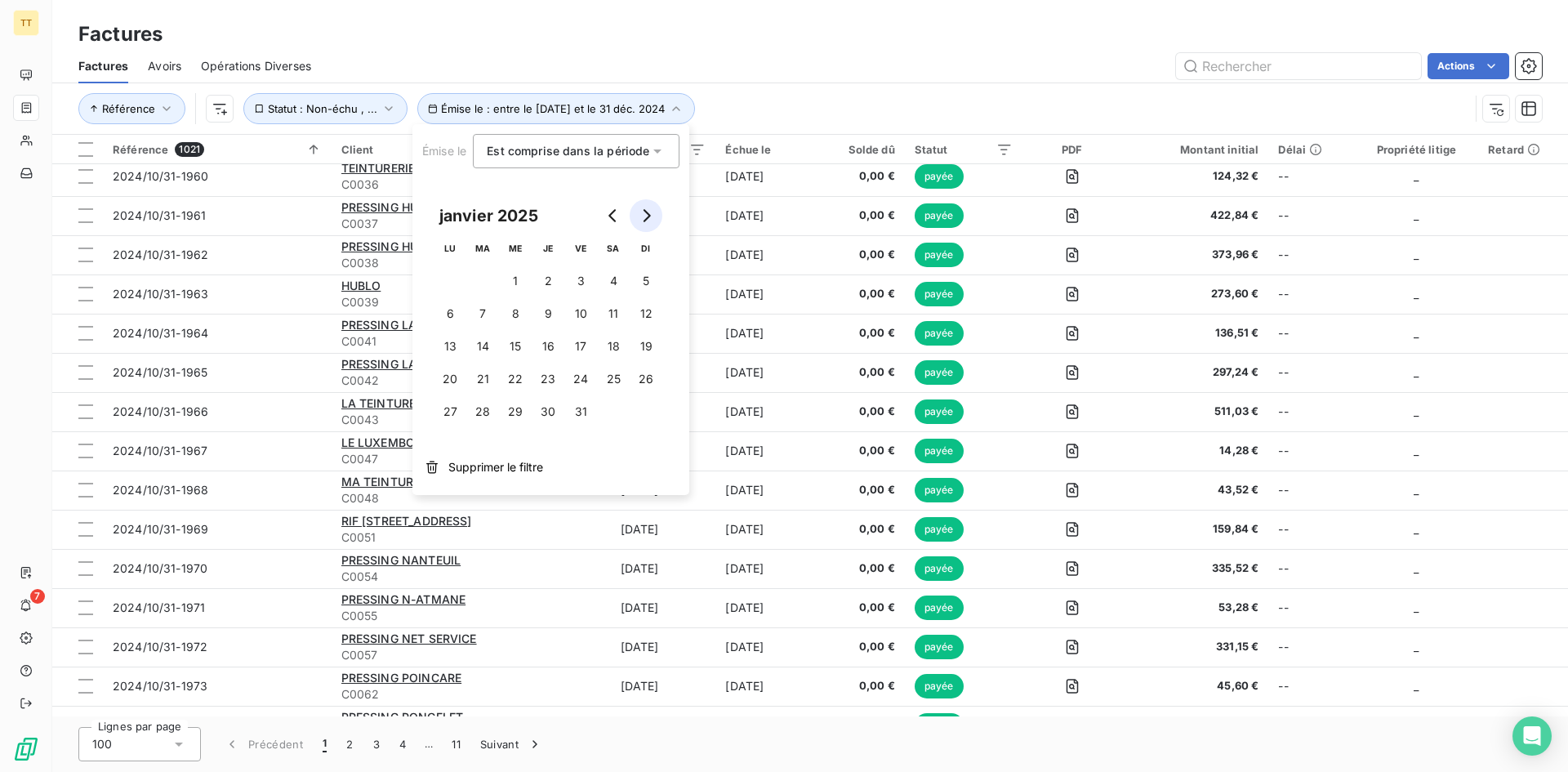
click at [653, 226] on button "Go to next month" at bounding box center [646, 216] width 33 height 33
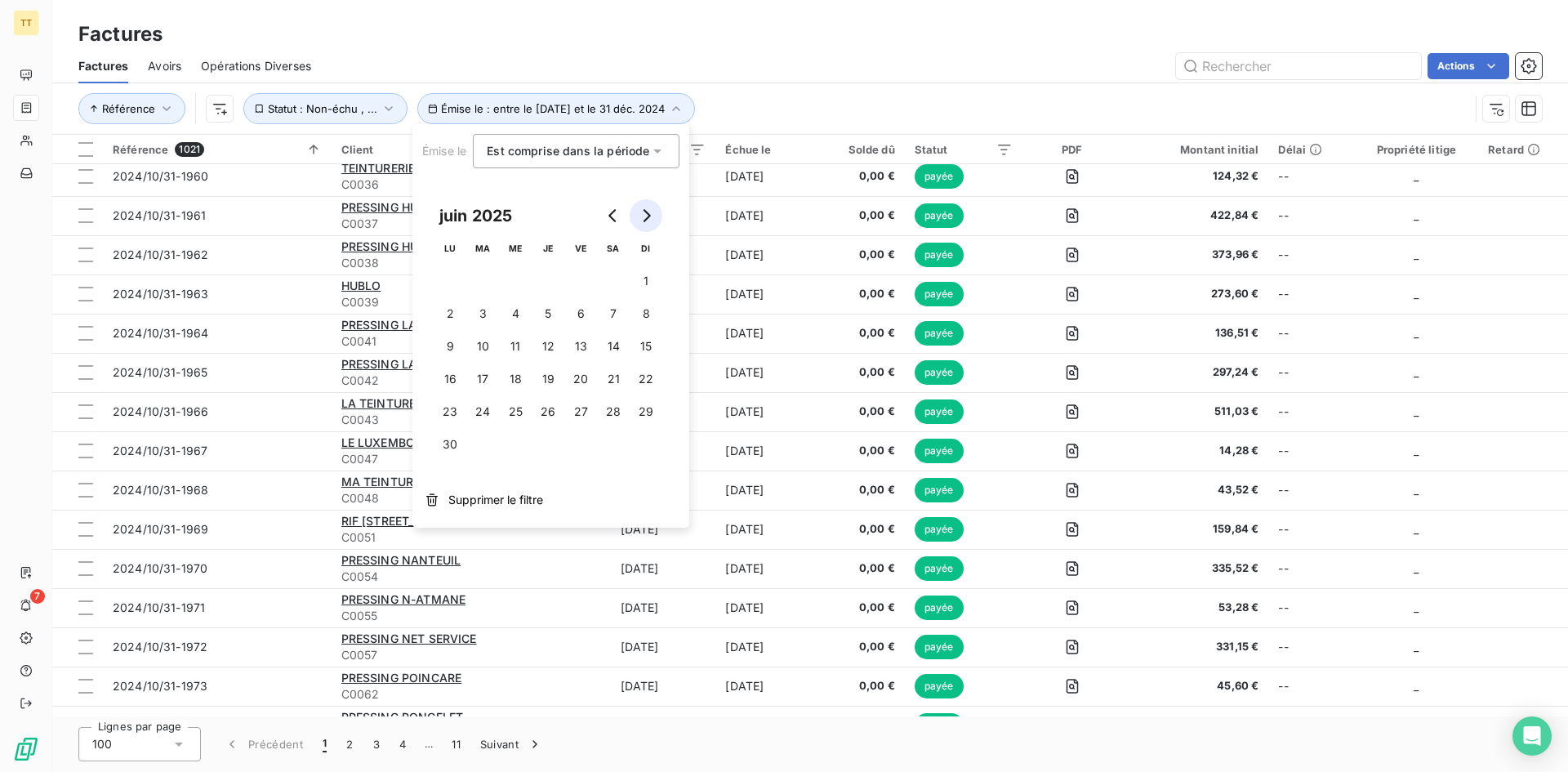
click at [653, 226] on button "Go to next month" at bounding box center [646, 216] width 33 height 33
click at [600, 220] on button "Go to previous month" at bounding box center [613, 216] width 33 height 33
click at [638, 410] on button "31" at bounding box center [646, 412] width 33 height 33
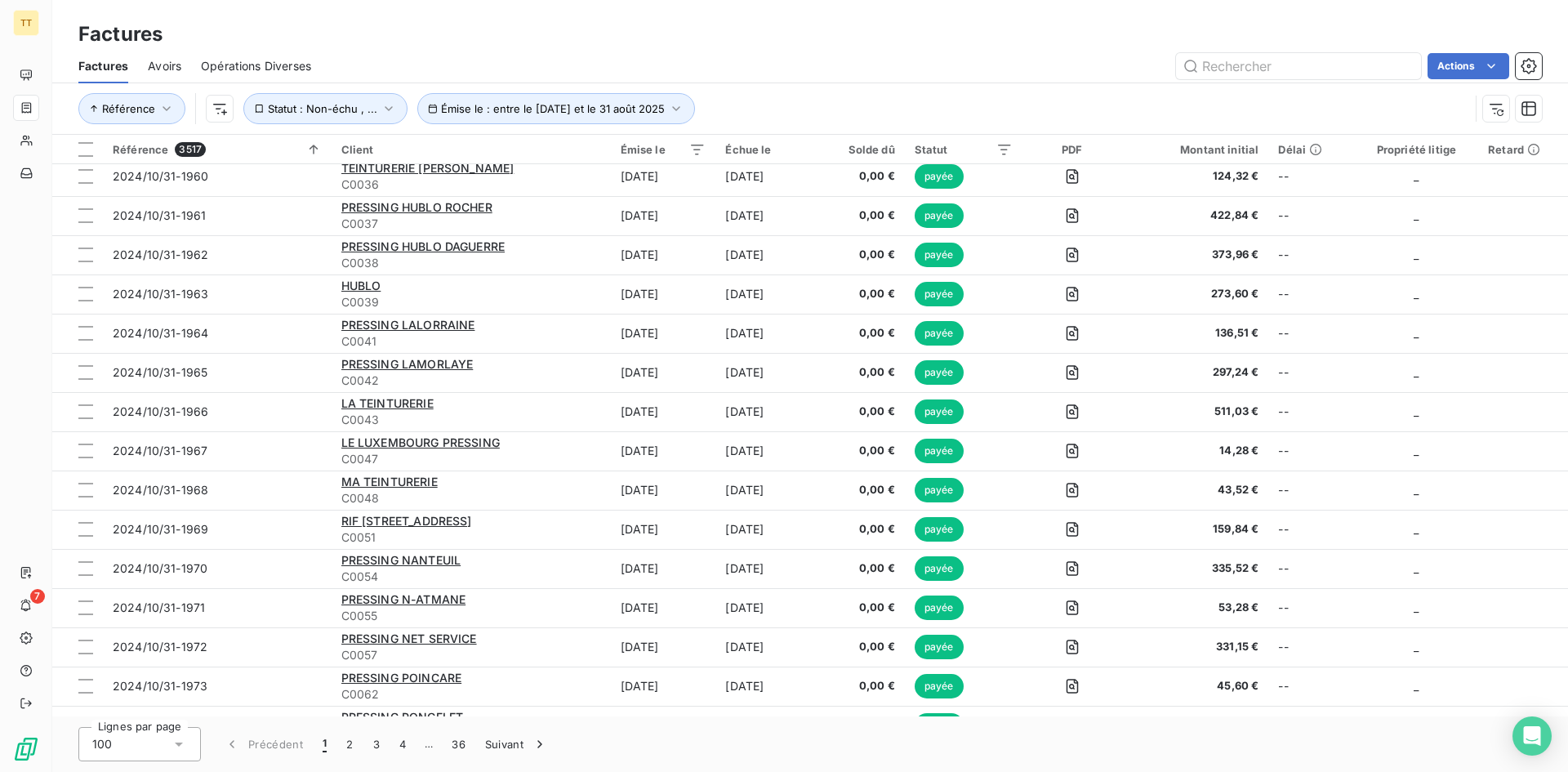
click at [556, 59] on div "Actions" at bounding box center [935, 66] width 1211 height 26
click at [901, 59] on div "Actions" at bounding box center [935, 66] width 1211 height 26
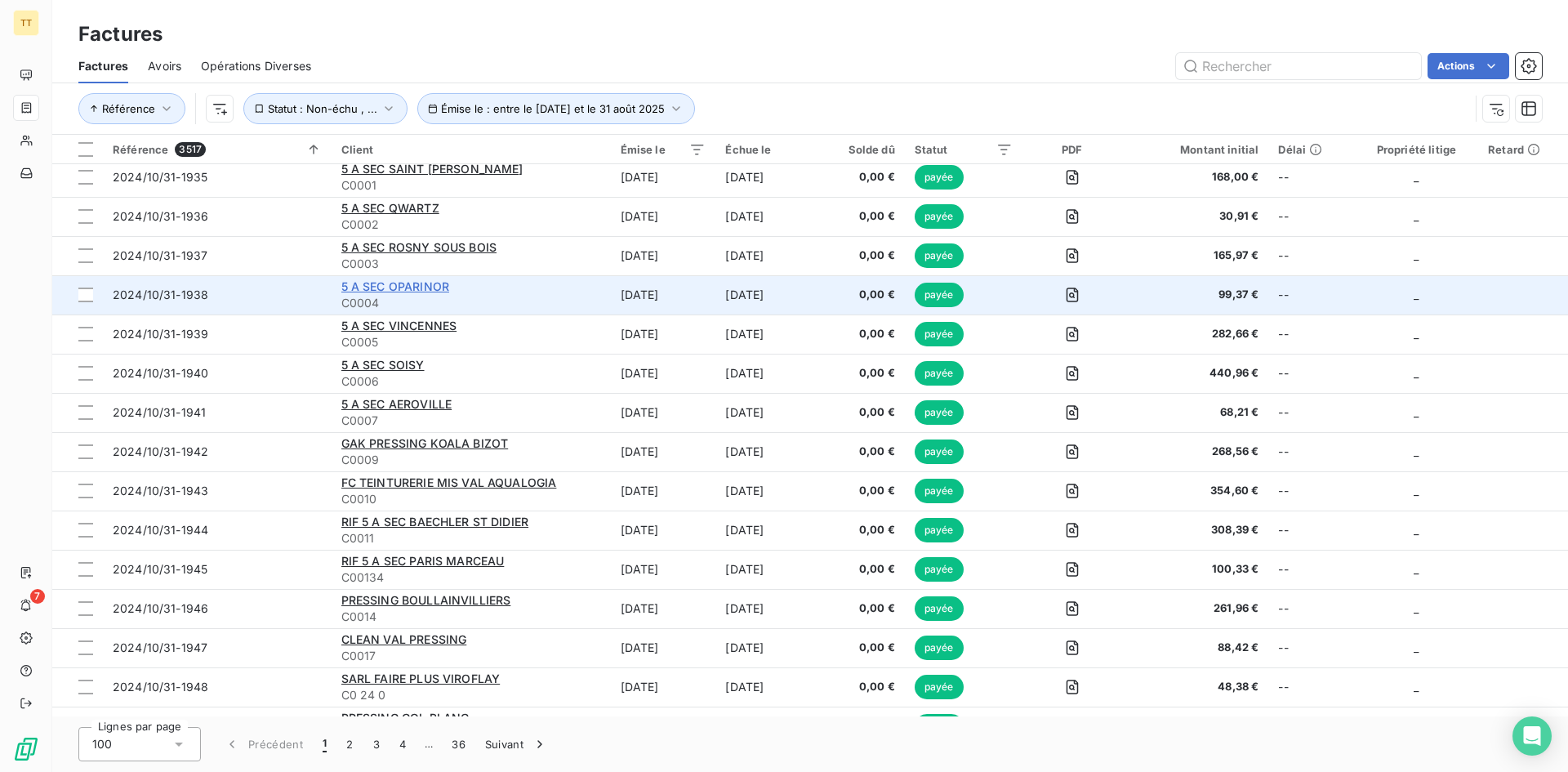
scroll to position [103, 0]
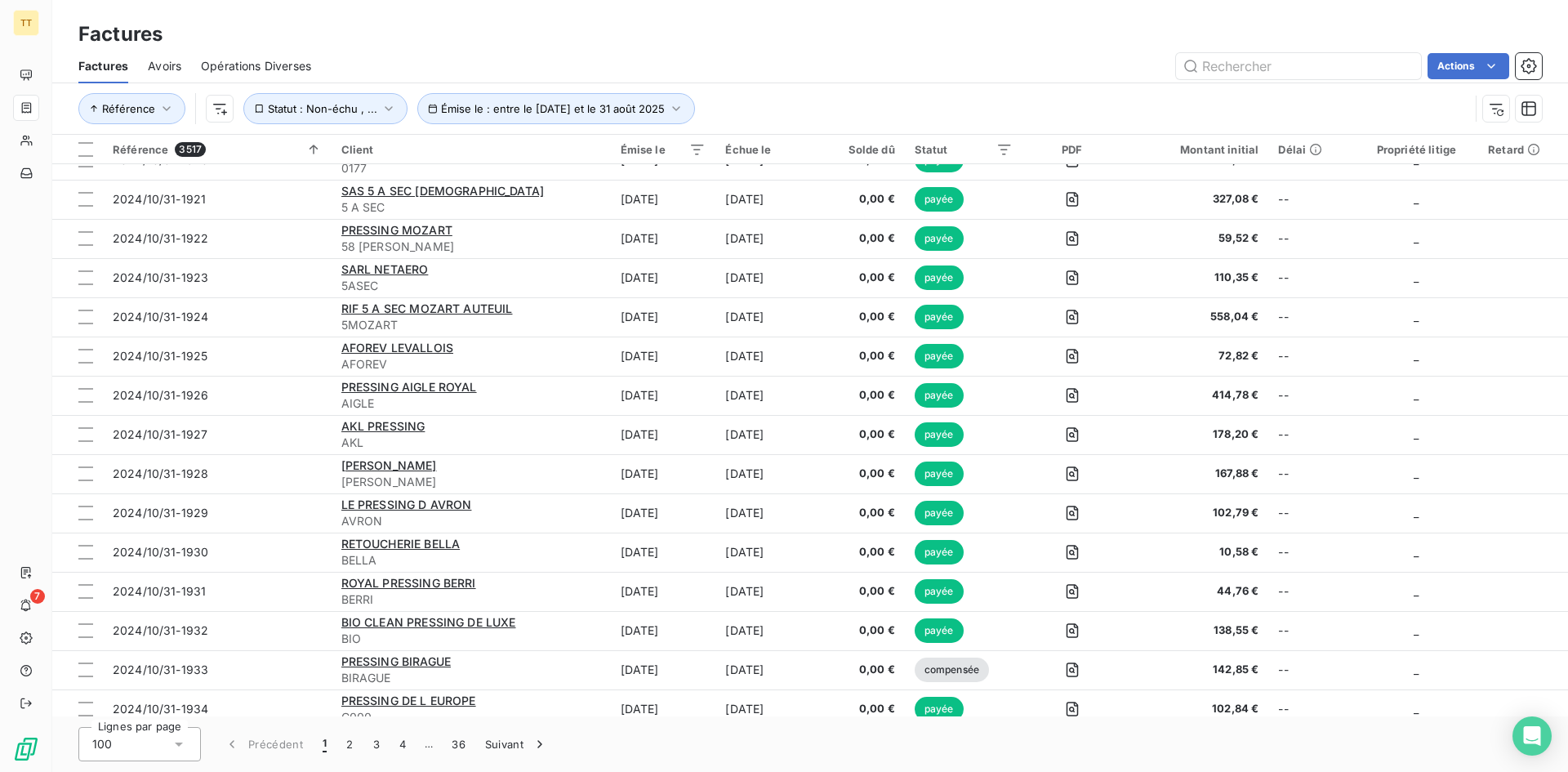
click at [1478, 62] on html "TT 7 Factures Factures Avoirs Opérations Diverses Actions Référence Émise le : …" at bounding box center [784, 386] width 1568 height 772
click at [1420, 168] on div "Exporter les factures (3517 factures)" at bounding box center [1372, 160] width 257 height 26
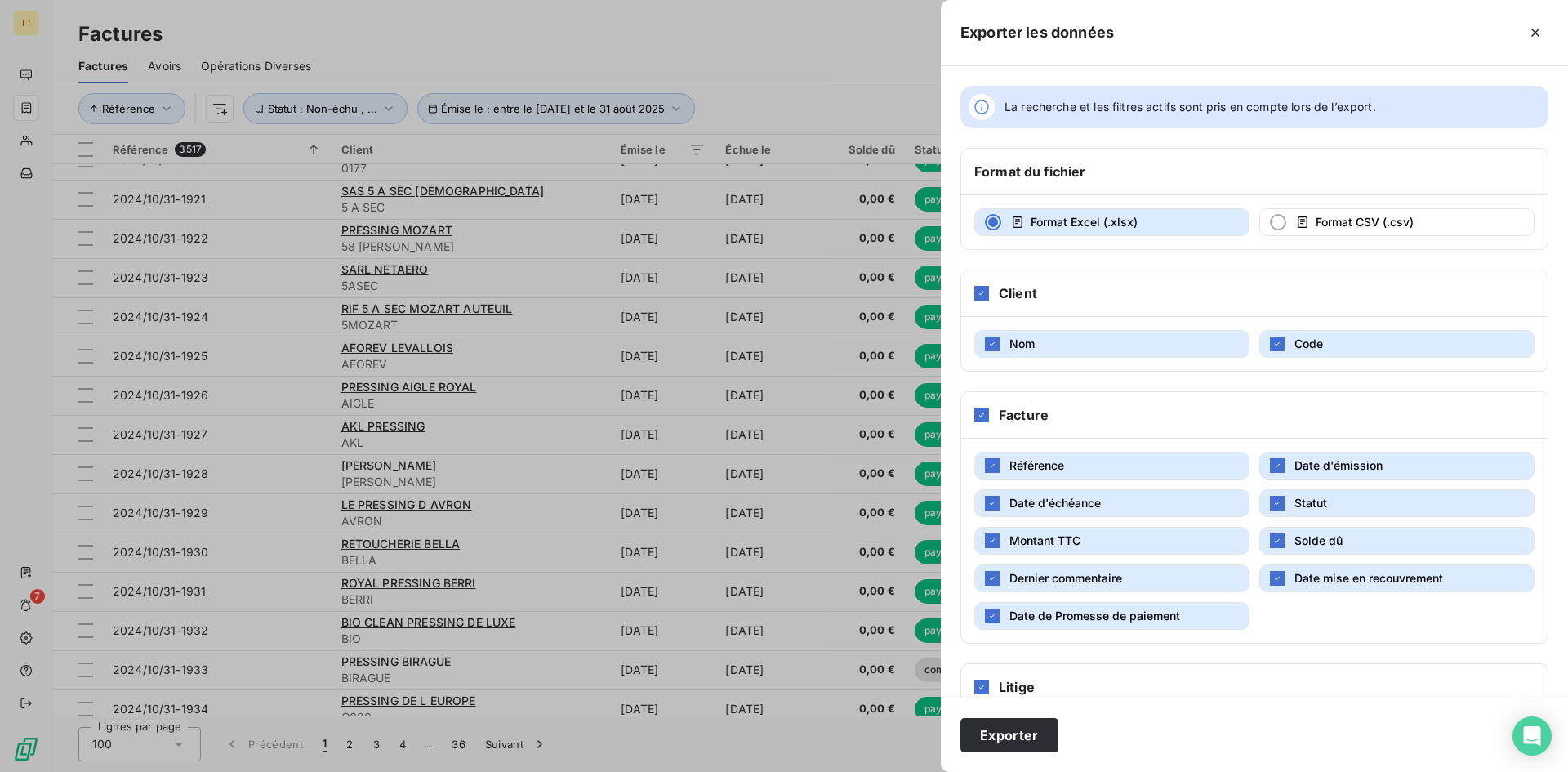
click at [1338, 470] on span "Date d'émission" at bounding box center [1338, 465] width 88 height 14
click at [1334, 504] on button "Statut" at bounding box center [1396, 503] width 275 height 28
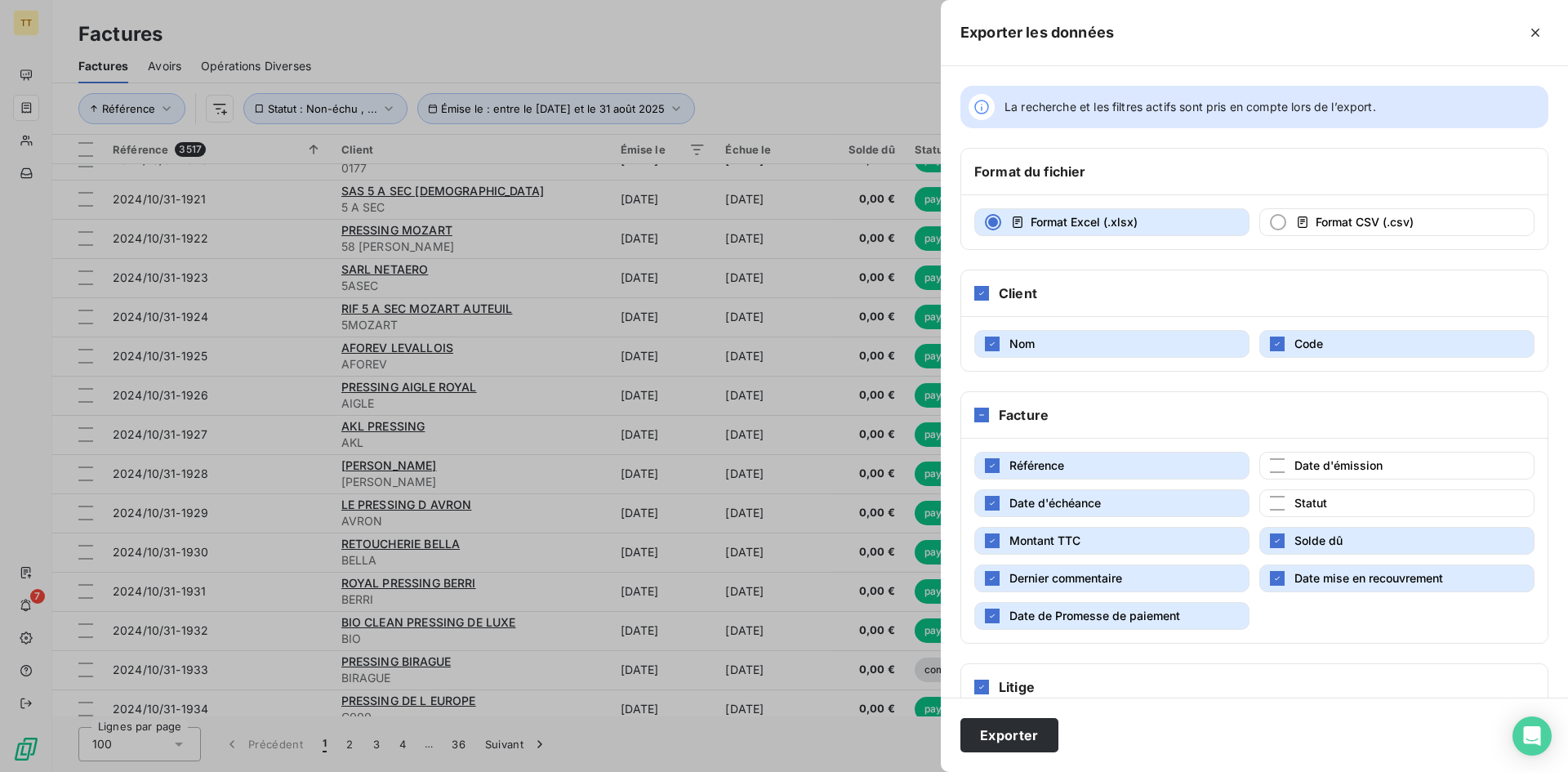
click at [1335, 538] on span "Solde dû" at bounding box center [1319, 540] width 48 height 14
click at [1338, 575] on span "Date mise en recouvrement" at bounding box center [1368, 579] width 149 height 14
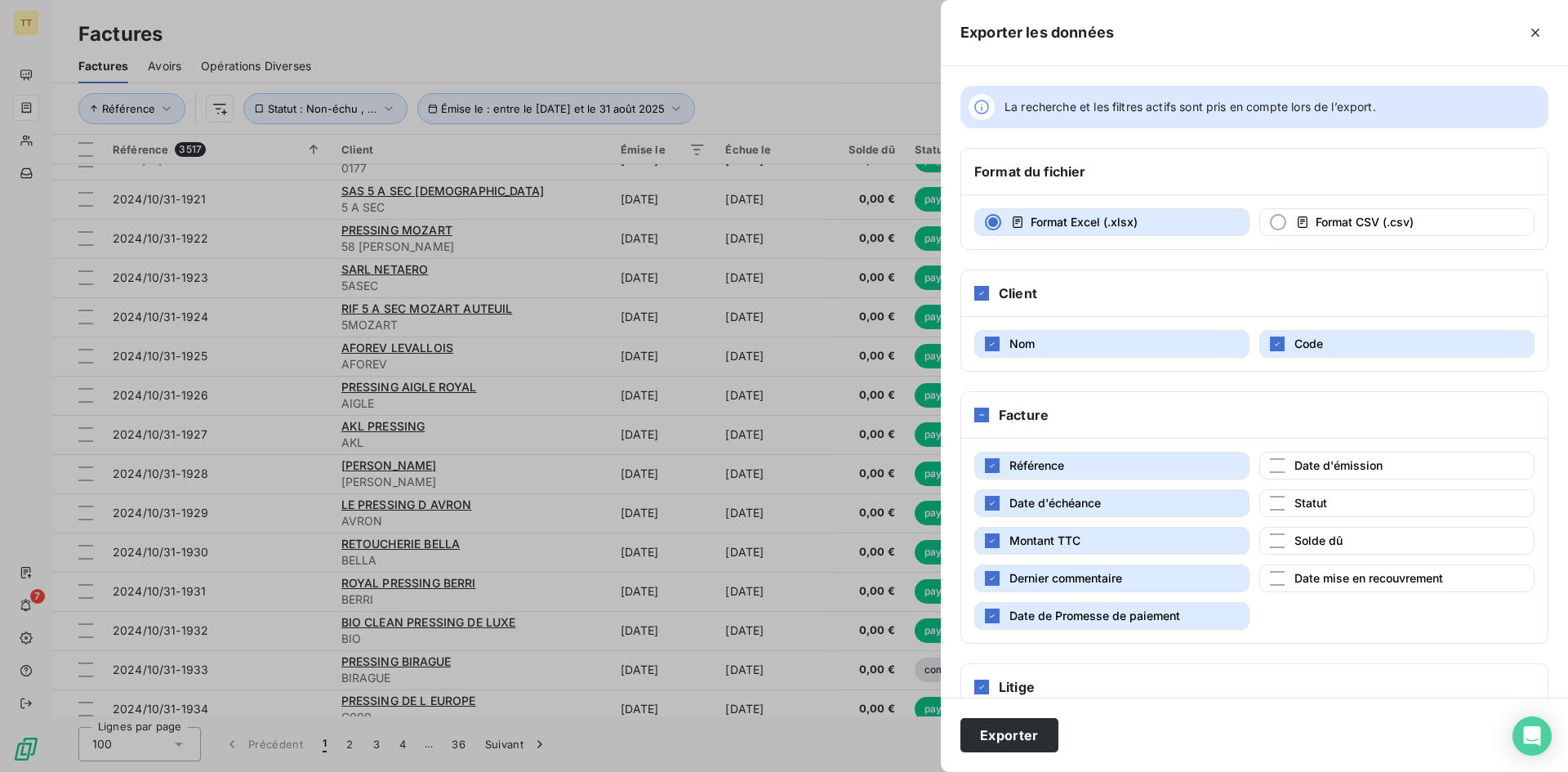
click at [1208, 624] on button "Date de Promesse de paiement" at bounding box center [1111, 615] width 275 height 28
click at [1168, 587] on button "Dernier commentaire" at bounding box center [1111, 578] width 275 height 28
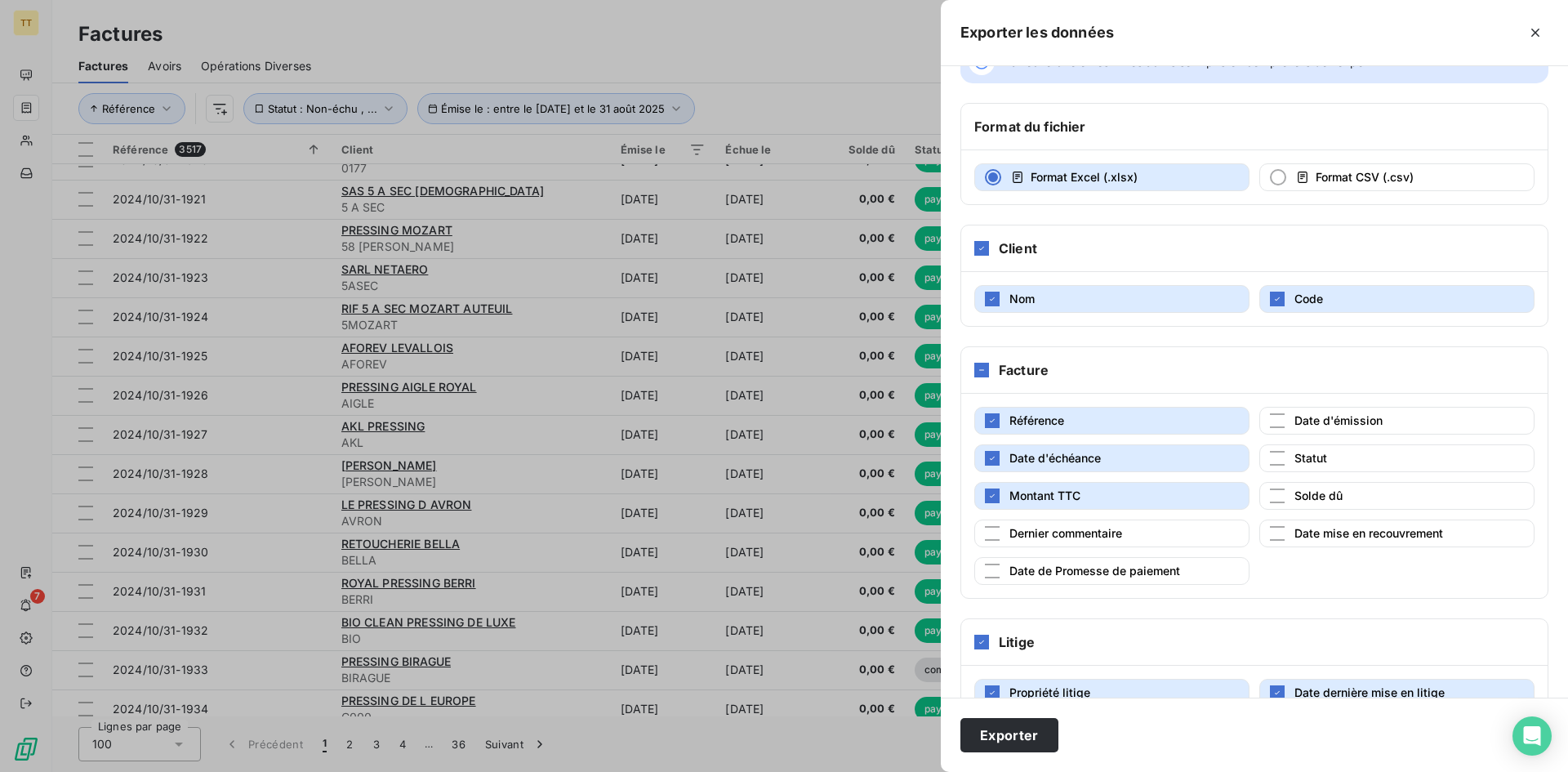
scroll to position [87, 0]
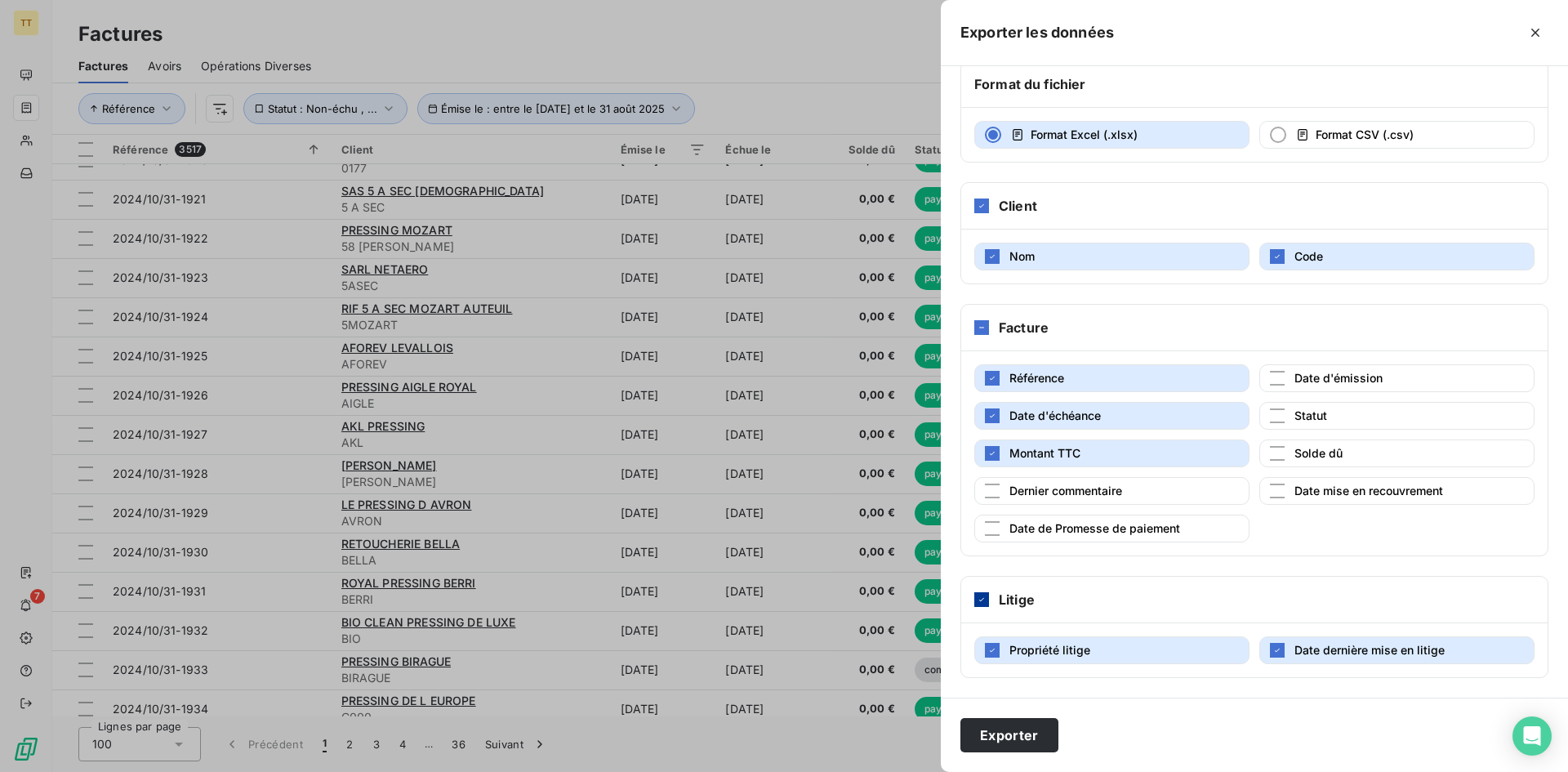
click at [983, 601] on icon at bounding box center [981, 599] width 10 height 10
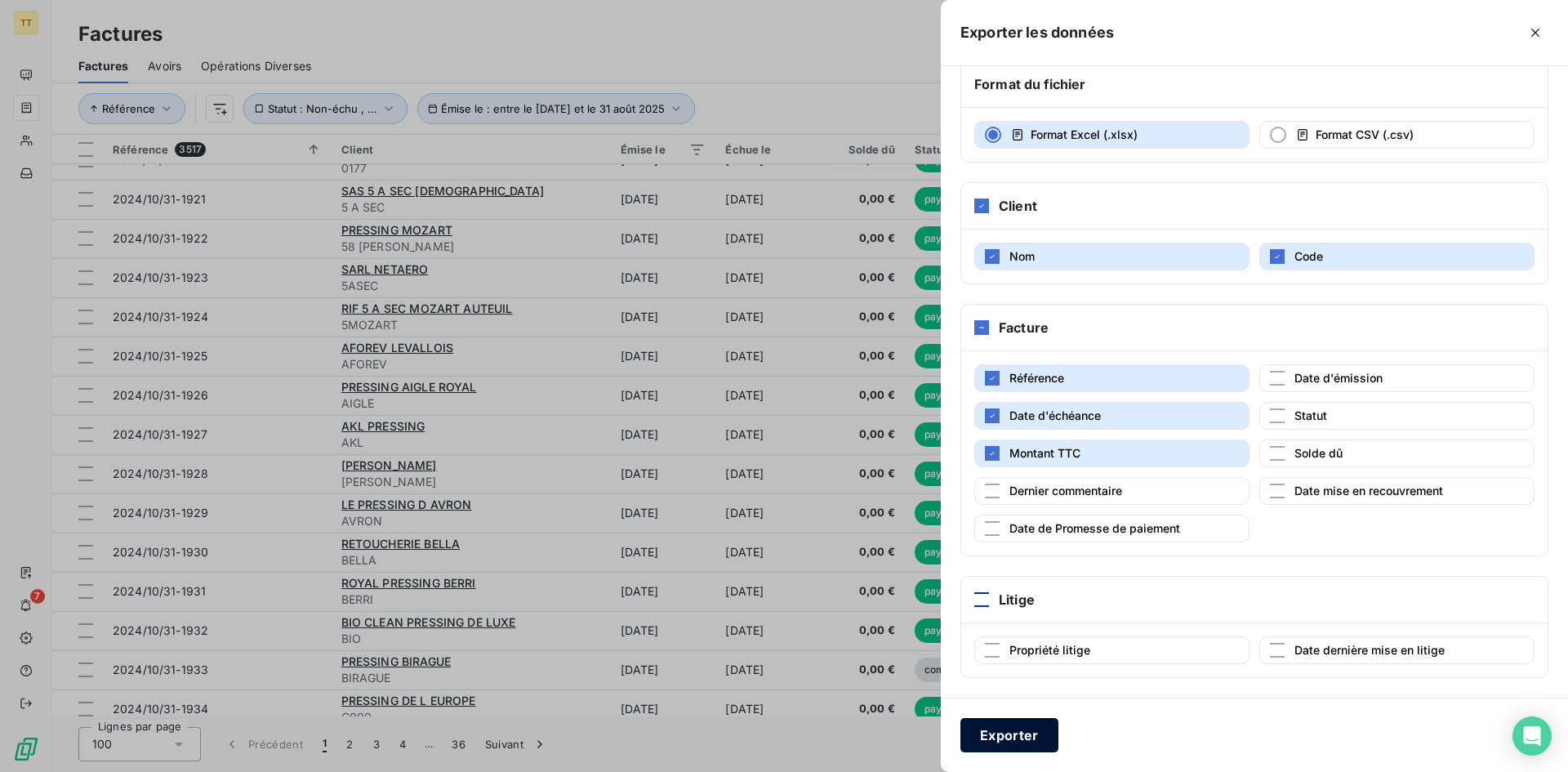
click at [1024, 742] on button "Exporter" at bounding box center [1009, 735] width 98 height 34
